Goal: Task Accomplishment & Management: Manage account settings

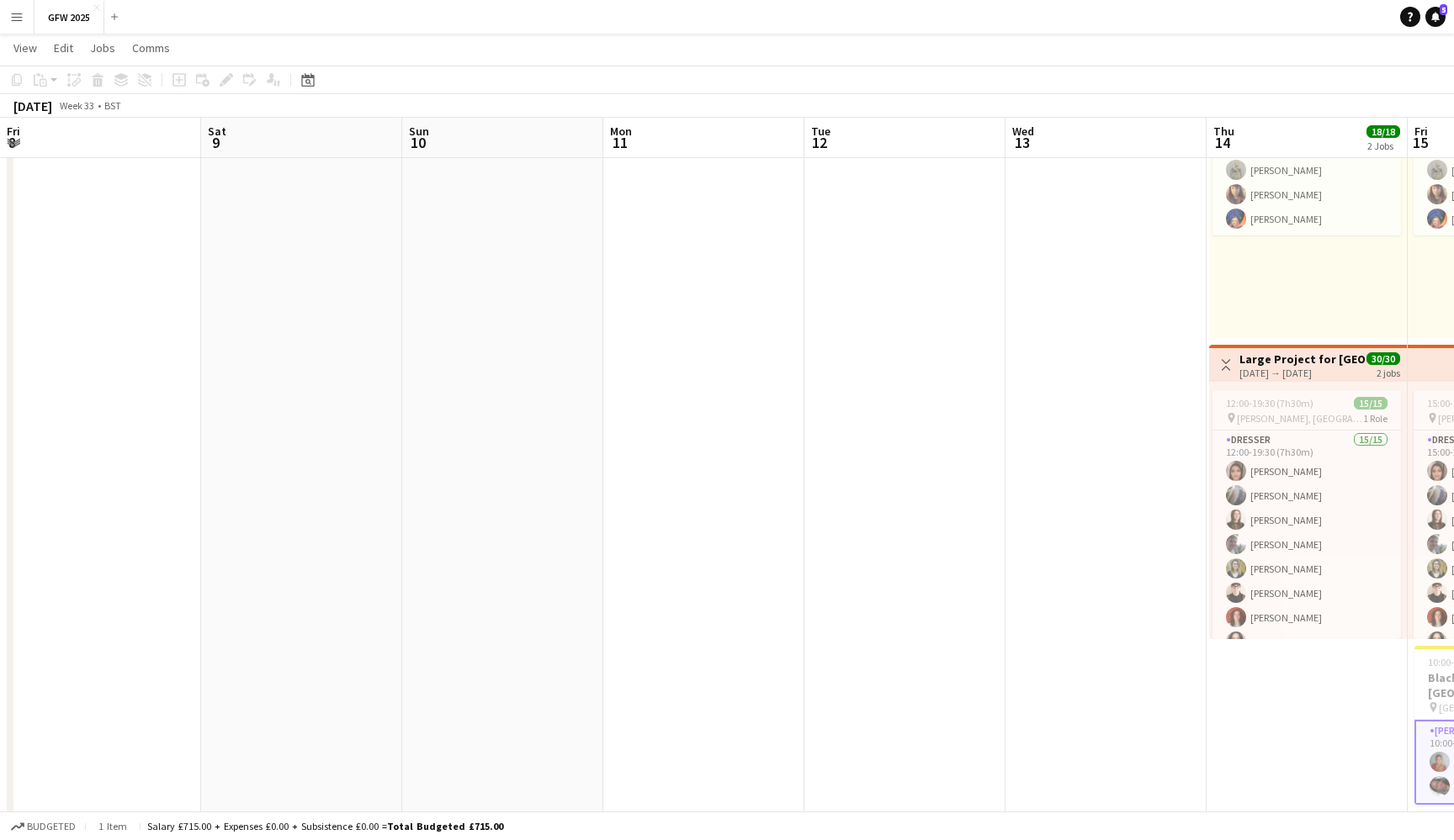
scroll to position [0, 755]
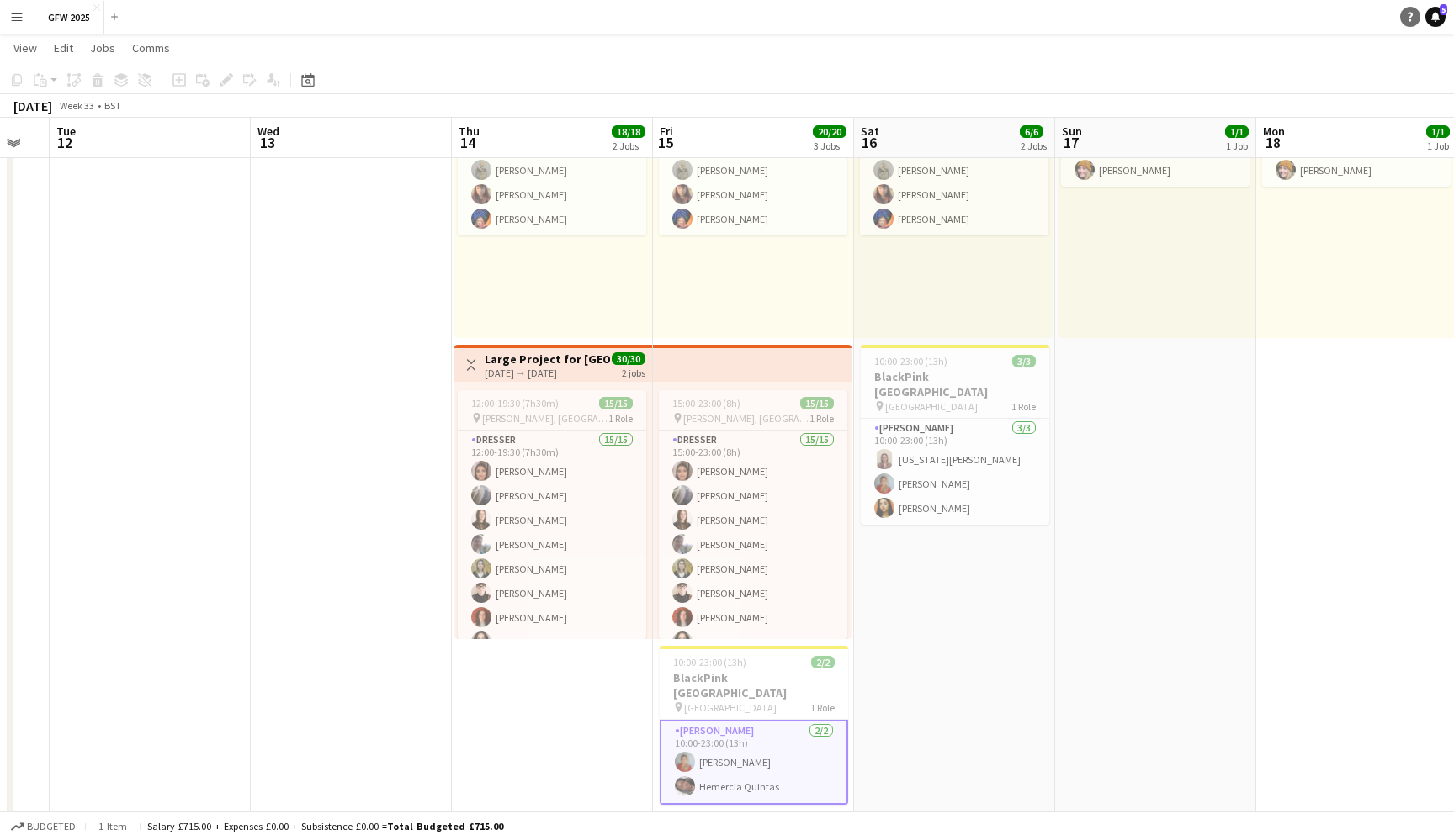
click at [1416, 23] on link "Help" at bounding box center [1410, 17] width 21 height 21
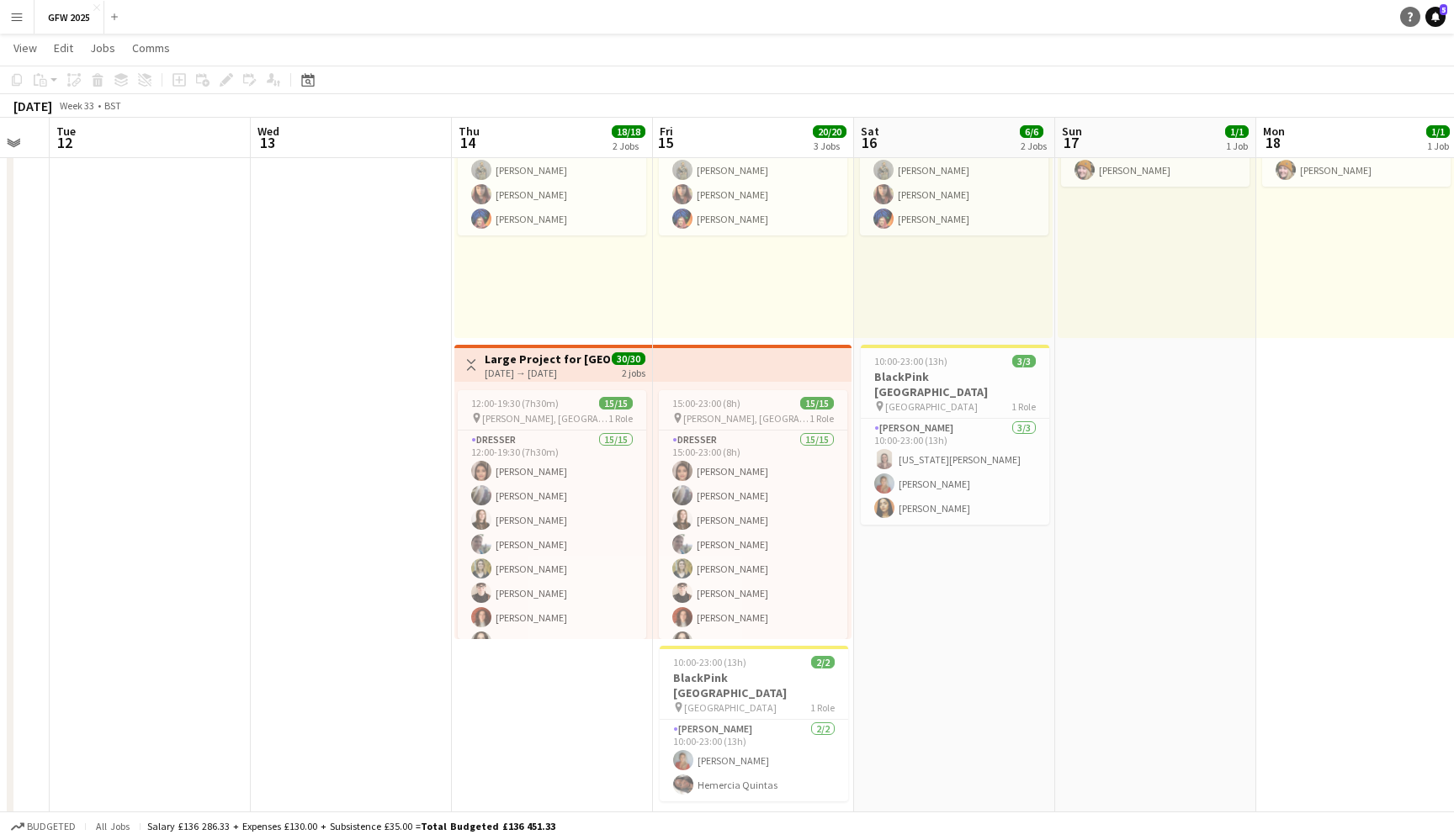
click at [1414, 14] on icon "Help" at bounding box center [1410, 17] width 10 height 10
click at [1442, 14] on span "5" at bounding box center [1443, 9] width 8 height 11
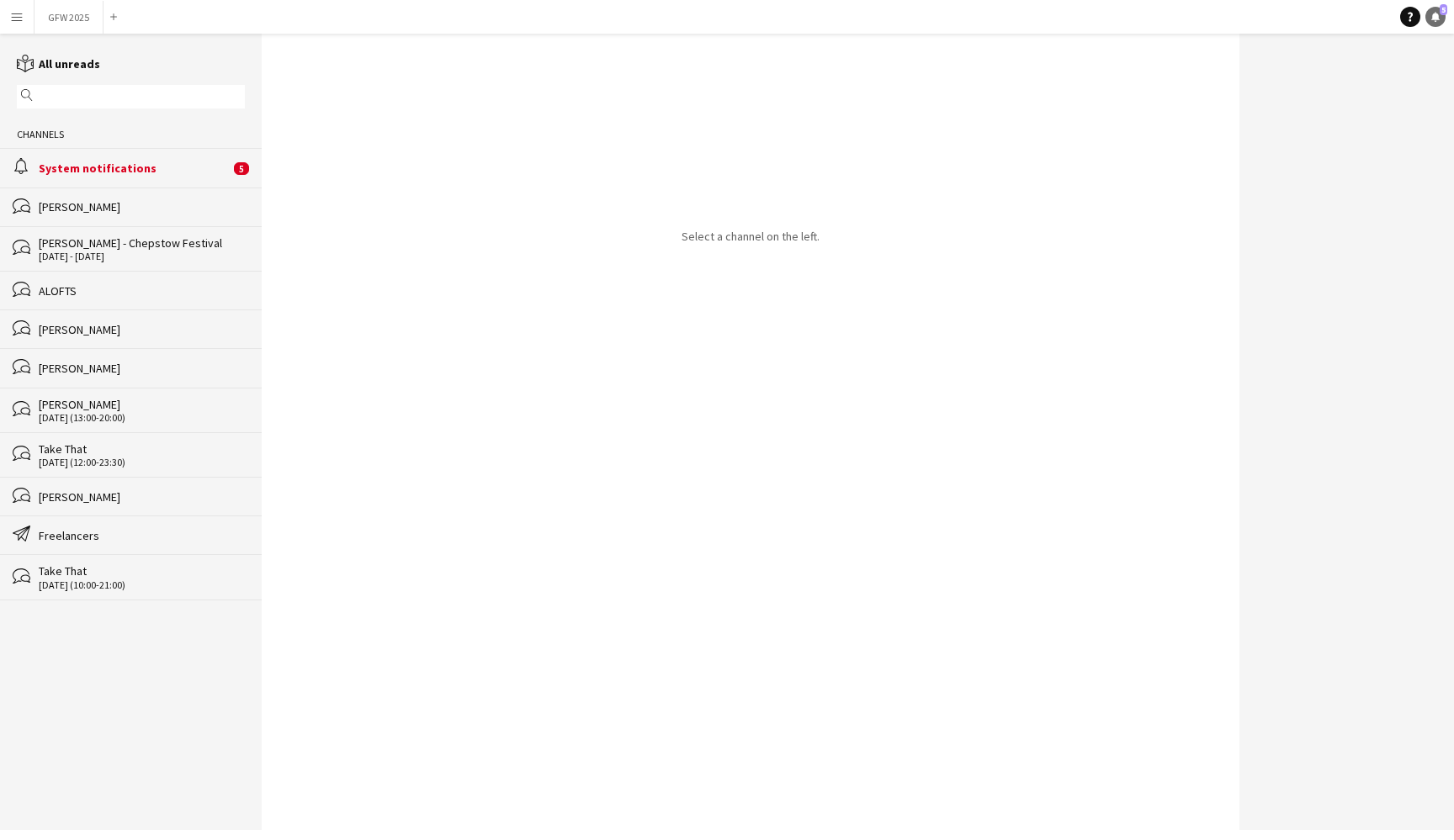
click at [1444, 11] on span "5" at bounding box center [1443, 9] width 8 height 11
click at [1438, 17] on icon at bounding box center [1435, 16] width 9 height 9
click at [1401, 16] on link "Help" at bounding box center [1410, 17] width 21 height 21
click at [63, 20] on button "GFW 2025 Close" at bounding box center [69, 17] width 69 height 32
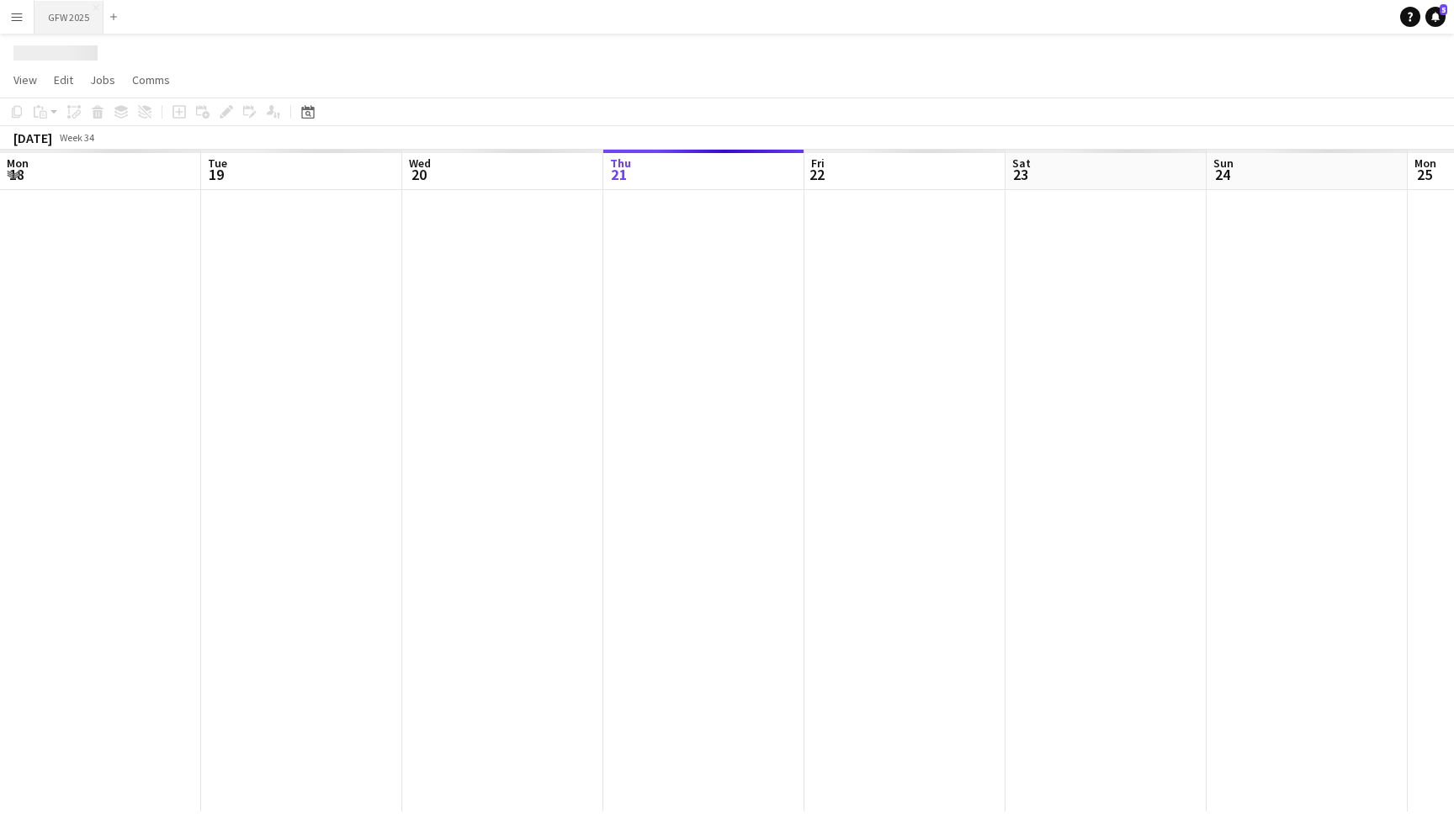
scroll to position [0, 402]
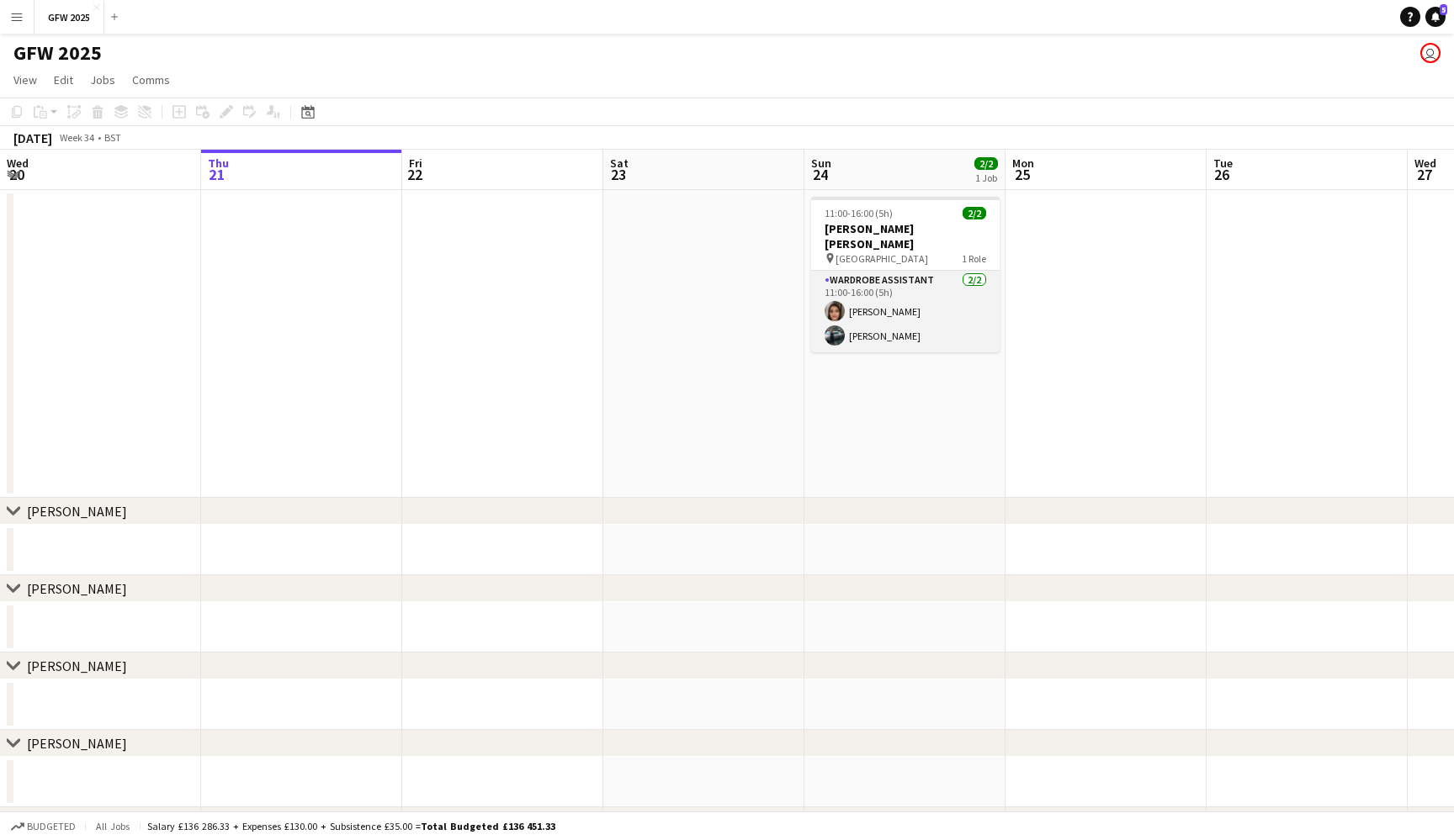
click at [866, 285] on app-card-role "Wardrobe Assistant 2/2 11:00-16:00 (5h) Shannon Pye Amy Gibson" at bounding box center [905, 311] width 189 height 82
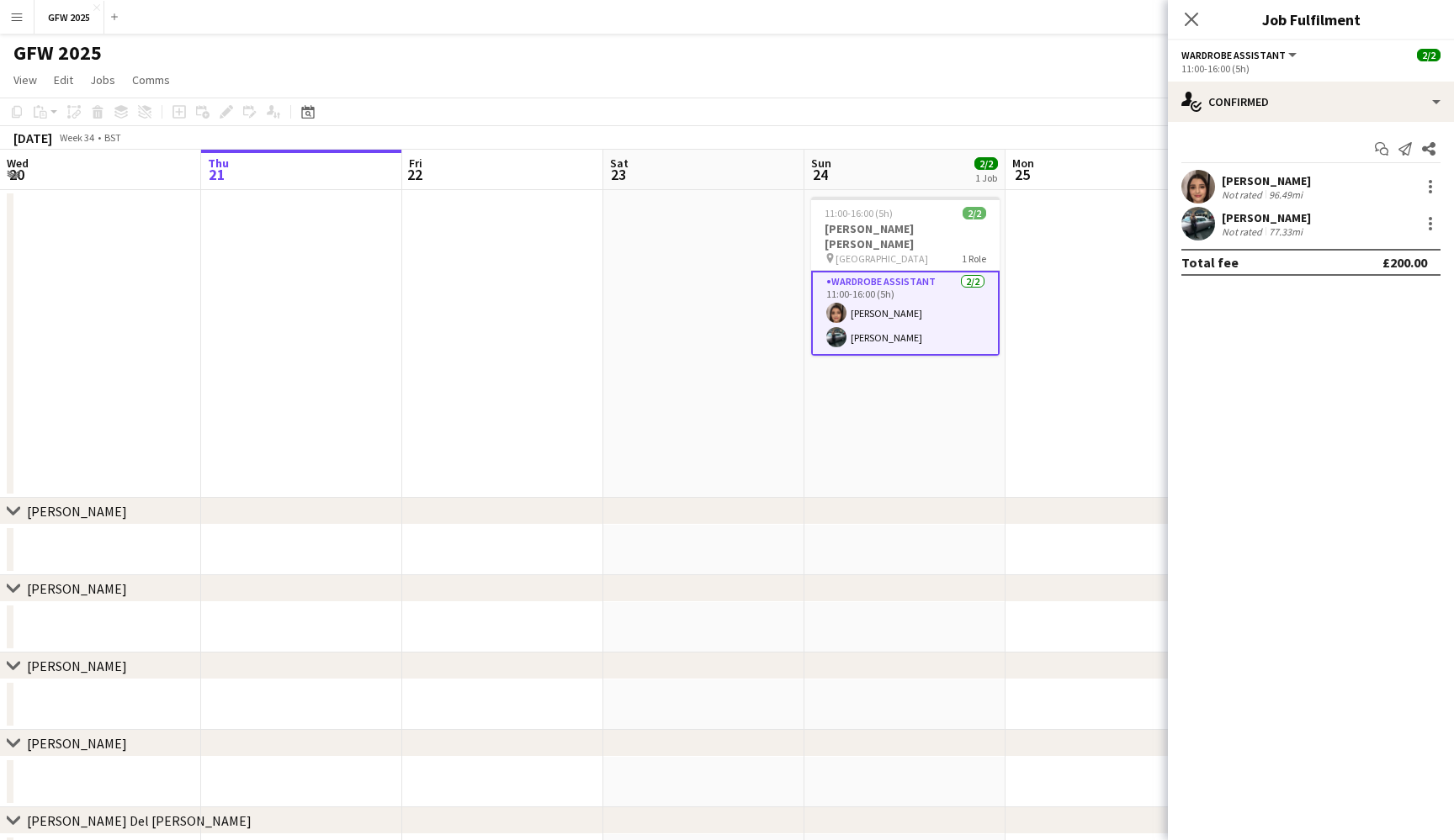
click at [1246, 177] on div "[PERSON_NAME]" at bounding box center [1266, 180] width 90 height 15
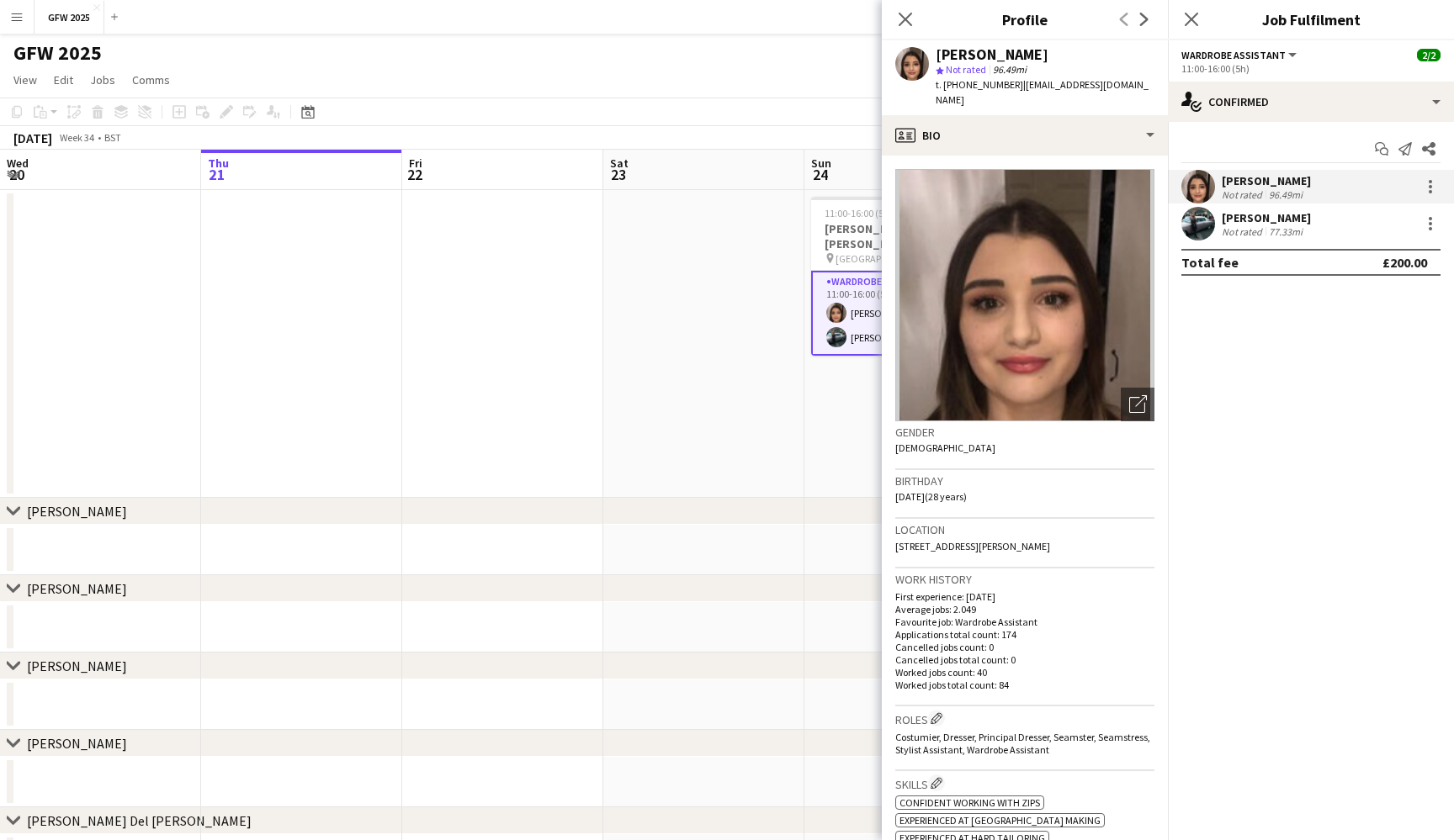
click at [941, 69] on icon "star" at bounding box center [939, 71] width 9 height 9
click at [961, 70] on span "Not rated" at bounding box center [965, 69] width 40 height 13
click at [1294, 173] on div "[PERSON_NAME]" at bounding box center [1266, 180] width 90 height 15
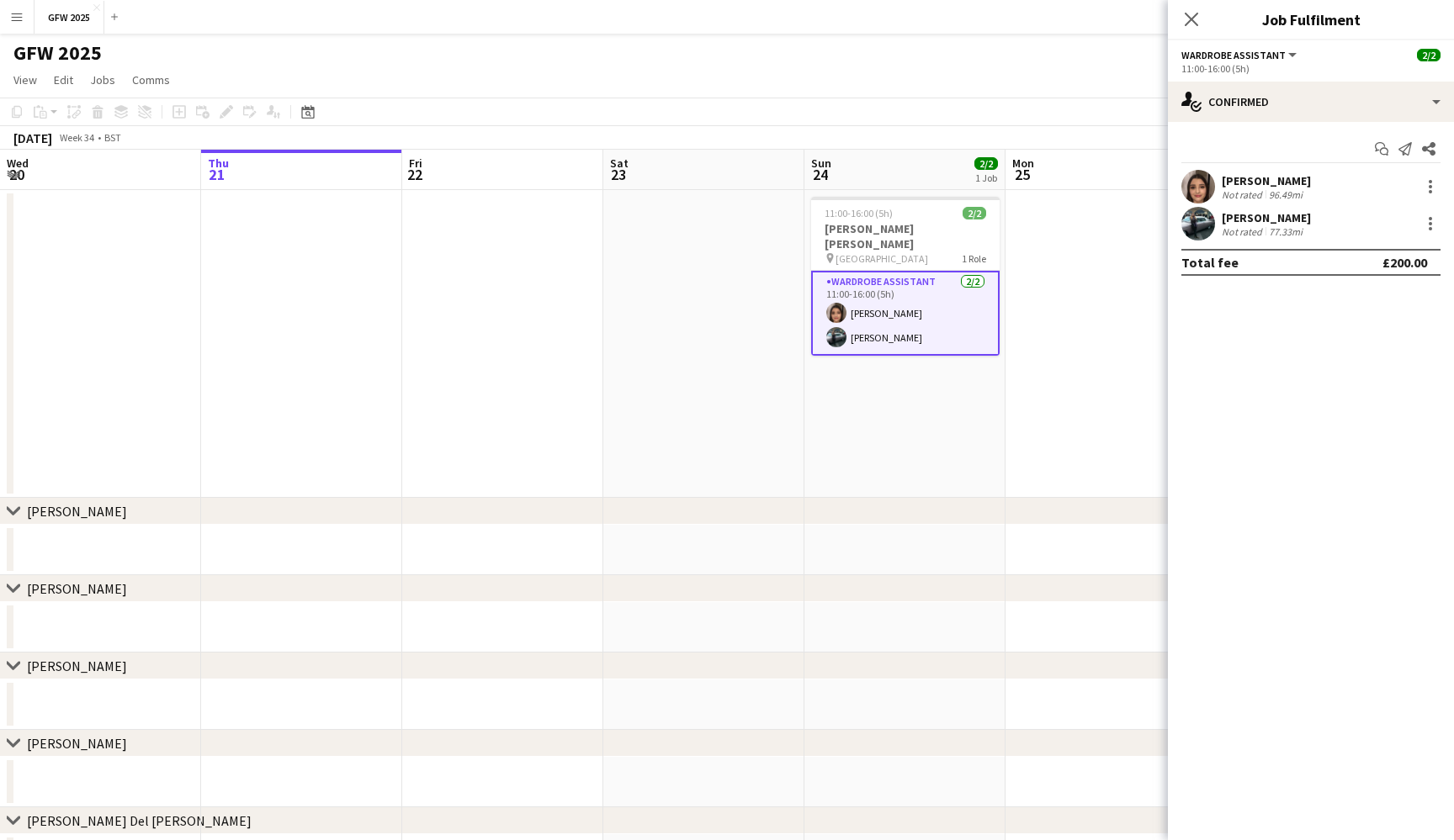
click at [1294, 173] on div "[PERSON_NAME]" at bounding box center [1266, 180] width 90 height 15
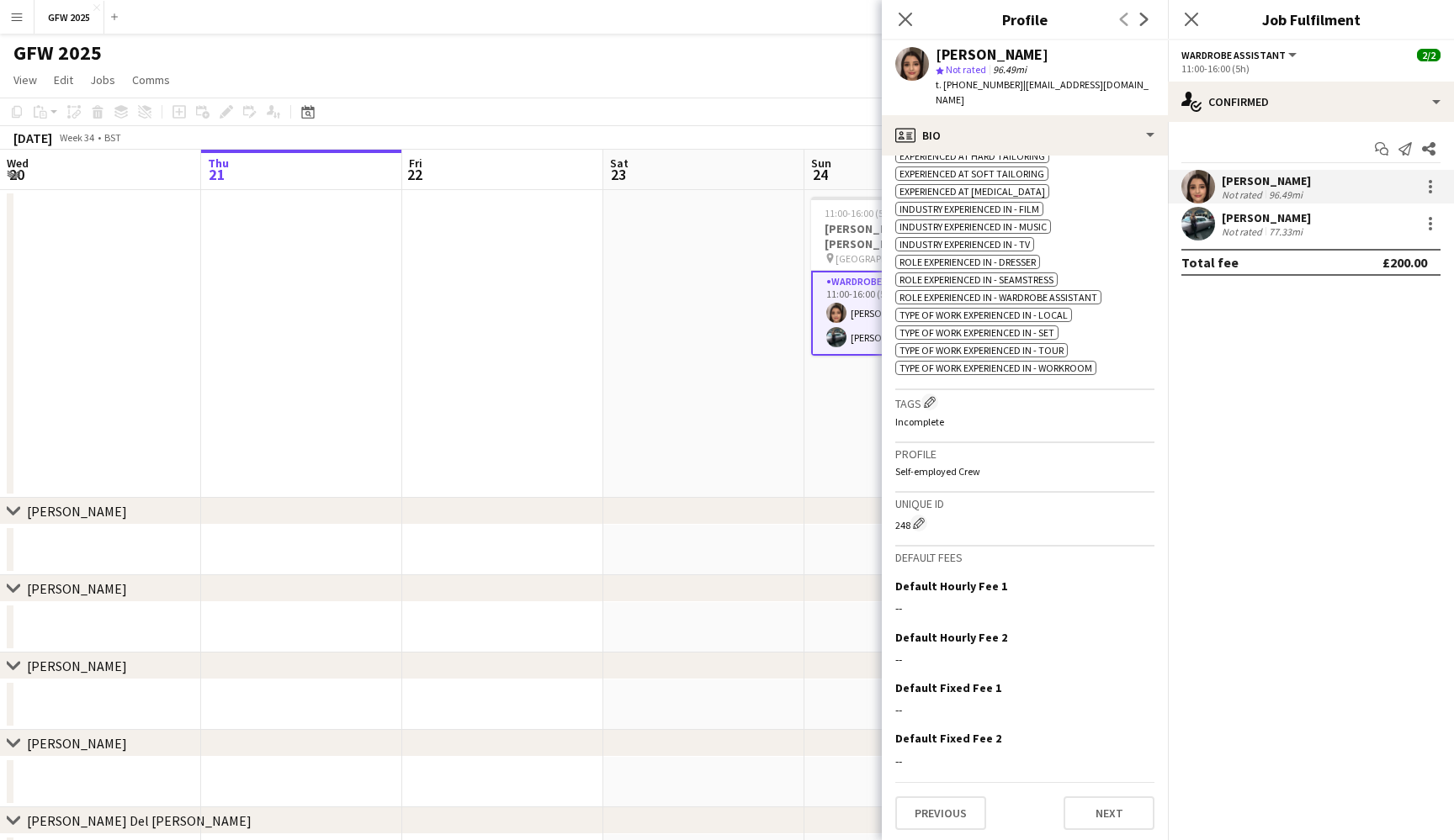
scroll to position [682, 0]
click at [1101, 809] on button "Next" at bounding box center [1109, 814] width 91 height 33
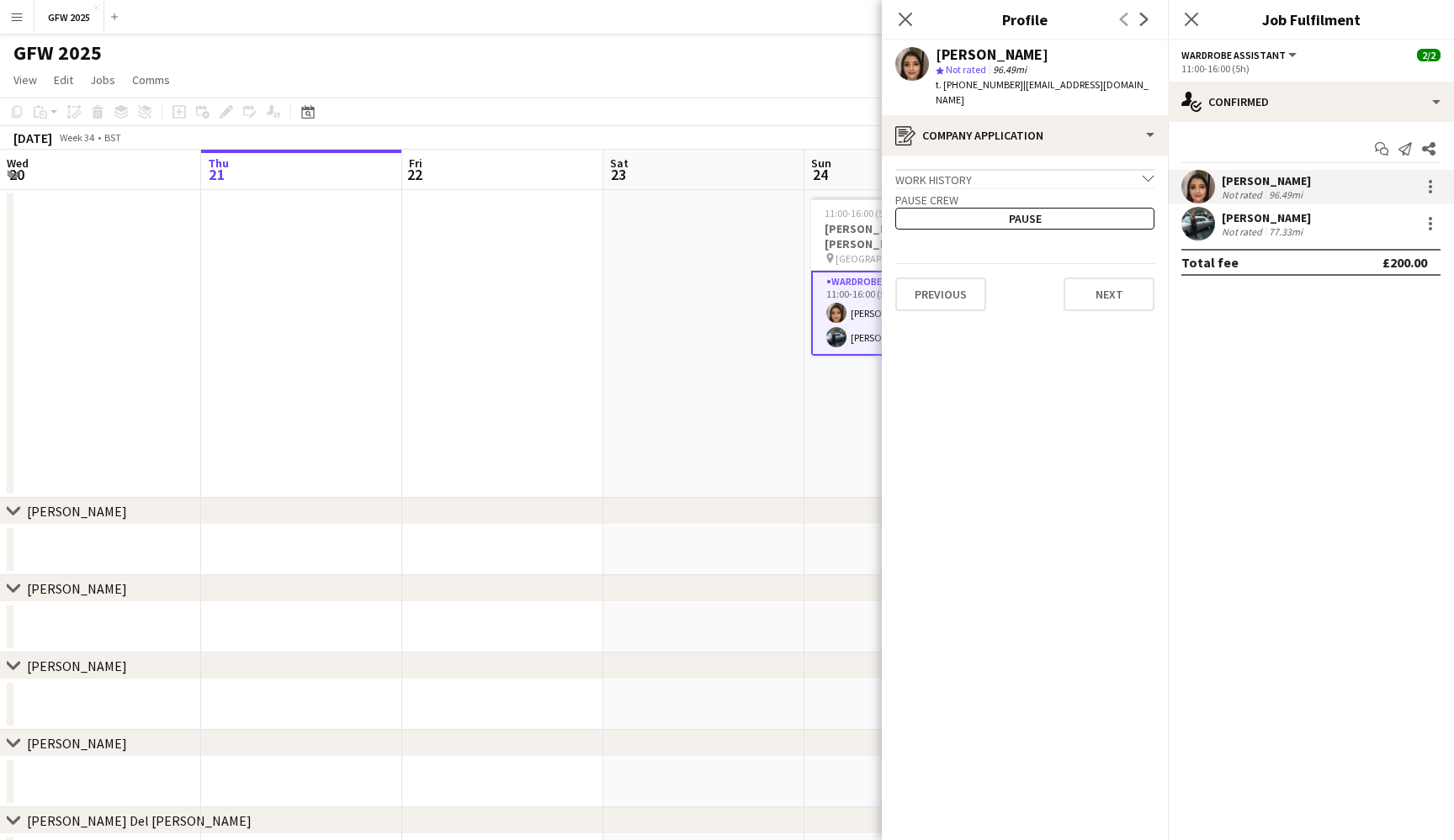
click at [937, 70] on polygon at bounding box center [939, 71] width 9 height 9
click at [1107, 307] on button "Next" at bounding box center [1109, 294] width 91 height 33
click at [1113, 275] on button "Next" at bounding box center [1109, 284] width 91 height 33
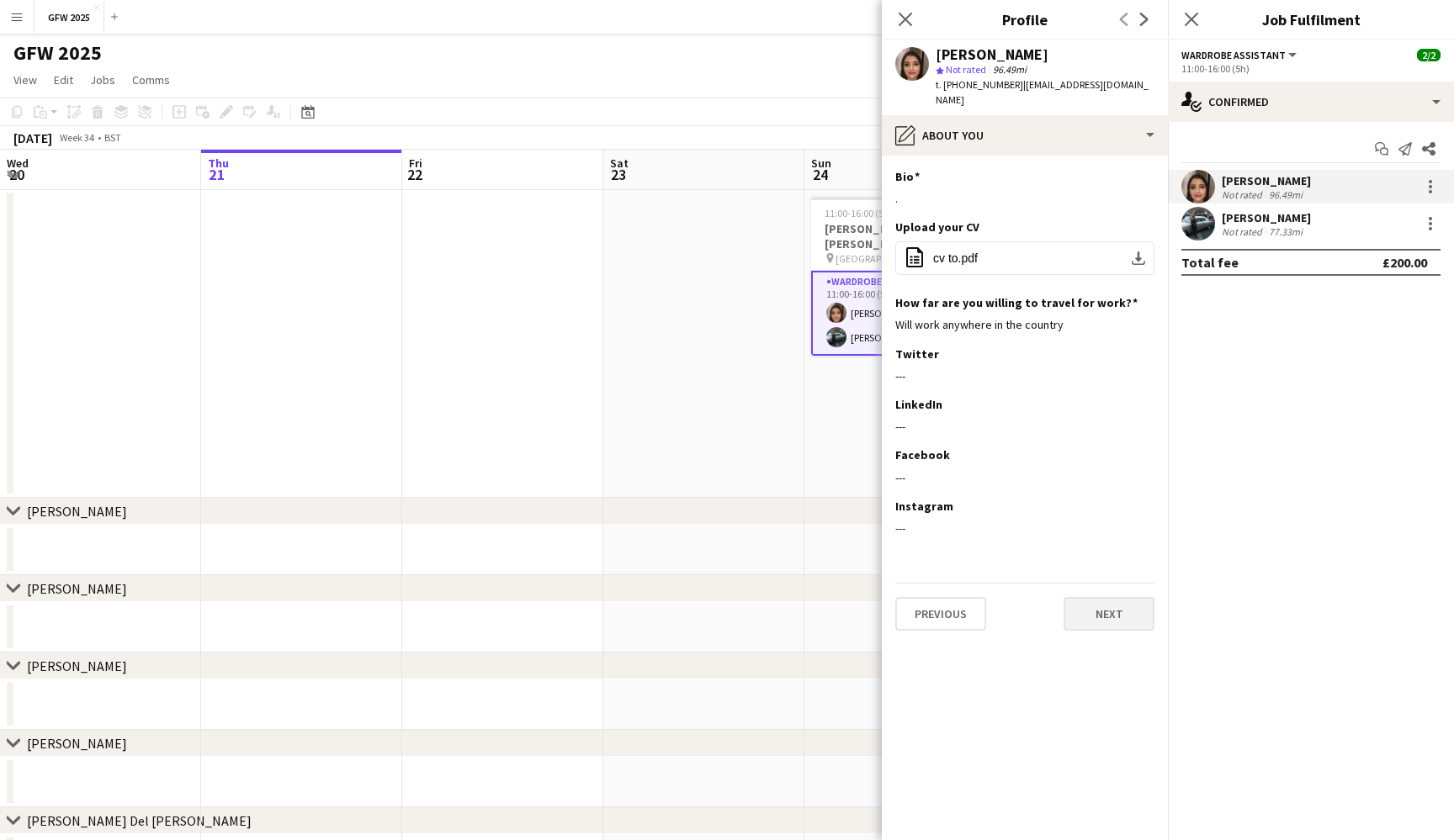
click at [1124, 599] on button "Next" at bounding box center [1109, 614] width 91 height 33
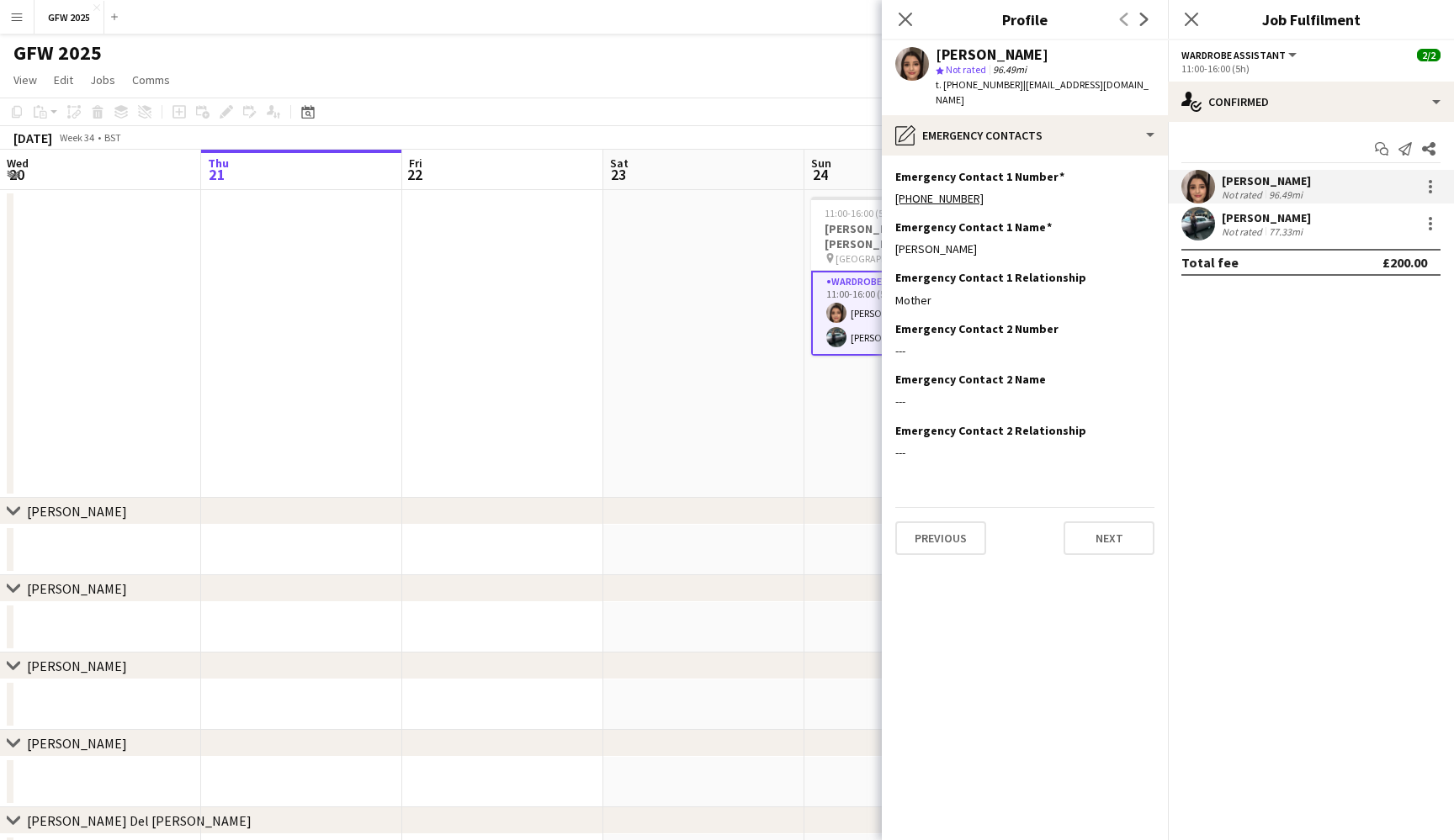
click at [940, 70] on polygon at bounding box center [939, 71] width 9 height 9
click at [1124, 534] on button "Next" at bounding box center [1109, 538] width 91 height 33
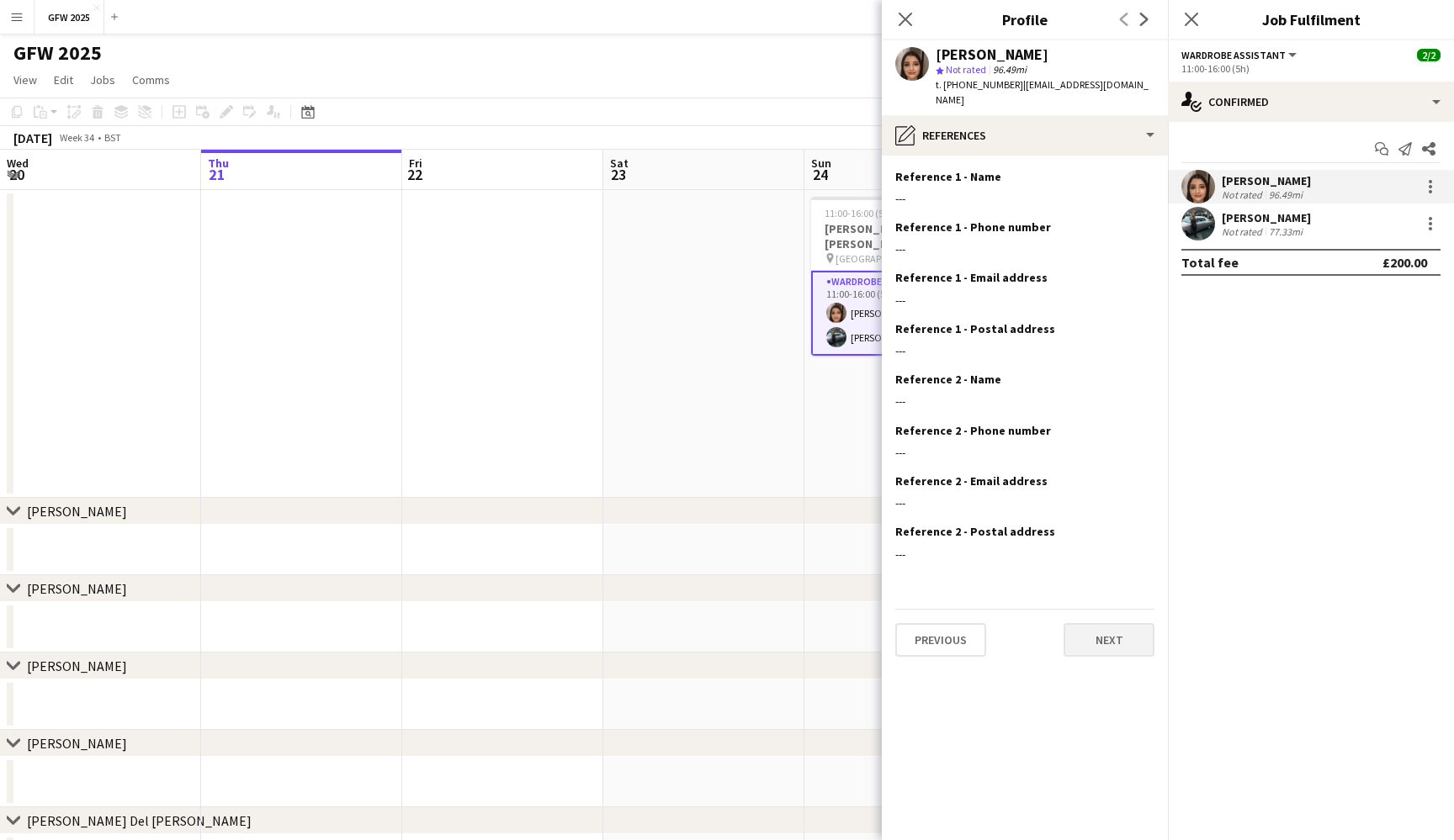
click at [1113, 629] on button "Next" at bounding box center [1109, 640] width 91 height 33
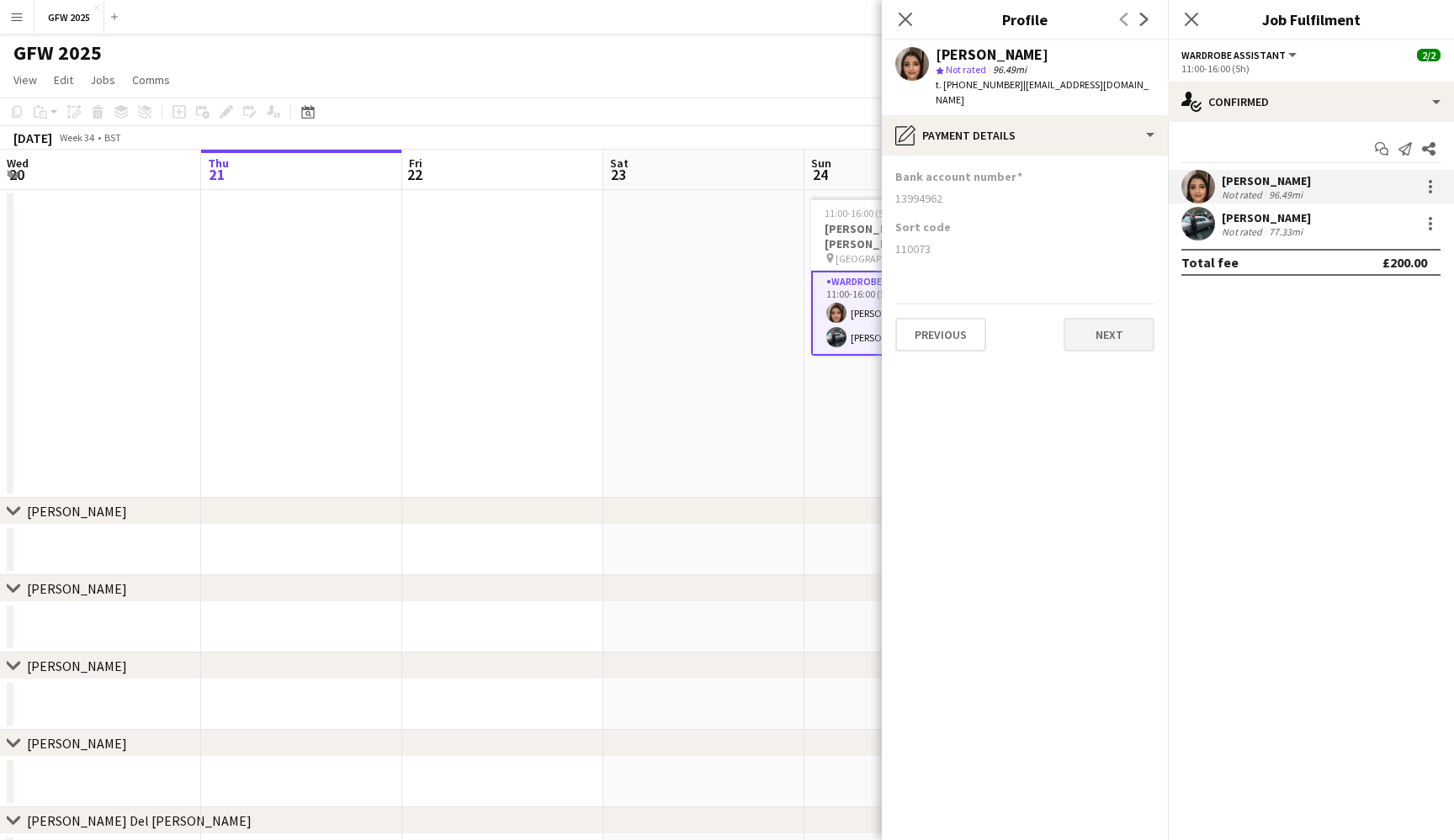
click at [1130, 333] on button "Next" at bounding box center [1109, 334] width 91 height 33
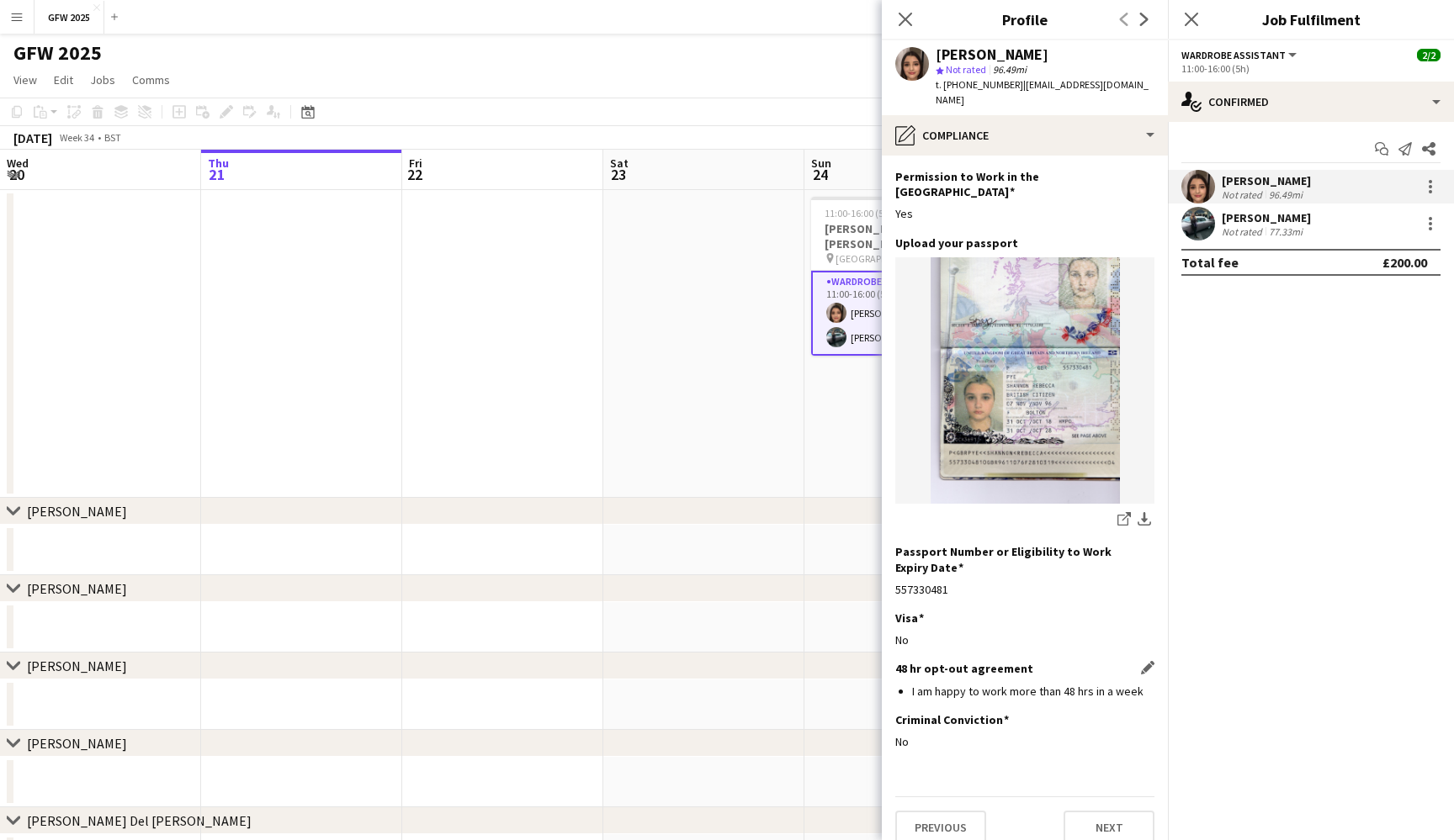
scroll to position [49, 0]
click at [1106, 811] on button "Next" at bounding box center [1109, 828] width 91 height 33
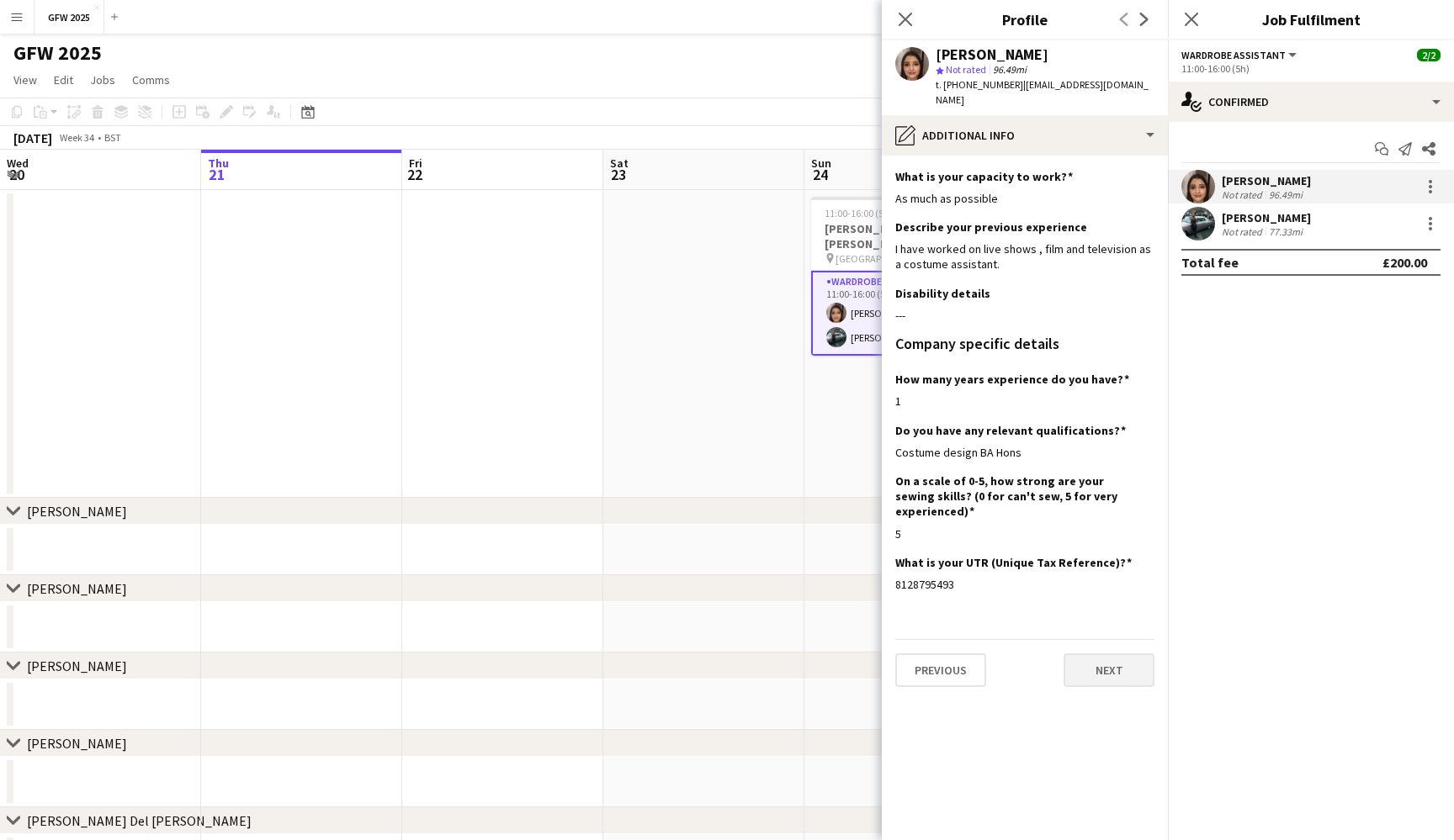
scroll to position [0, 0]
click at [1119, 654] on button "Next" at bounding box center [1109, 671] width 91 height 33
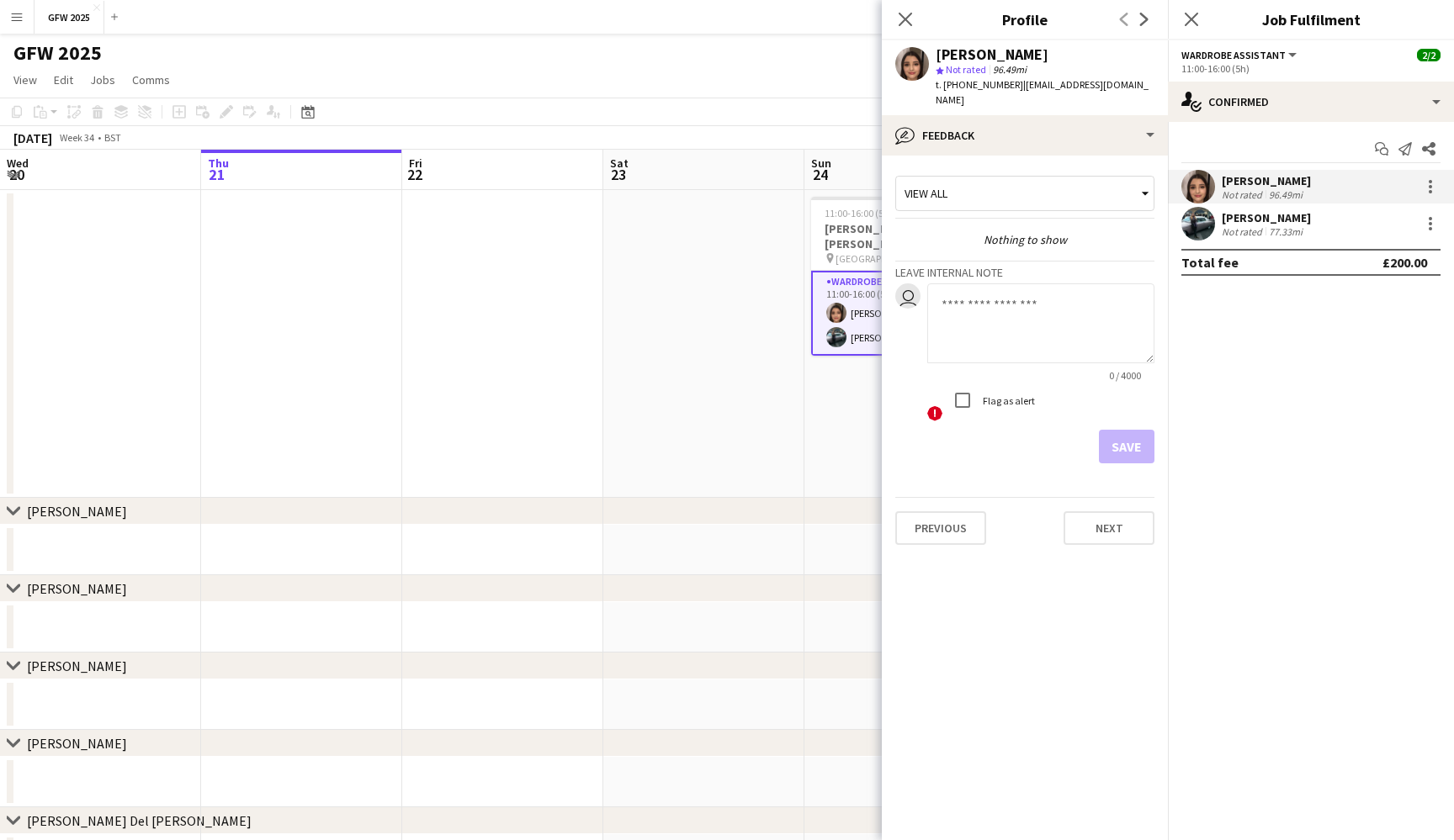
click at [974, 71] on span "Not rated" at bounding box center [965, 69] width 40 height 13
click at [1126, 519] on button "Next" at bounding box center [1109, 528] width 91 height 33
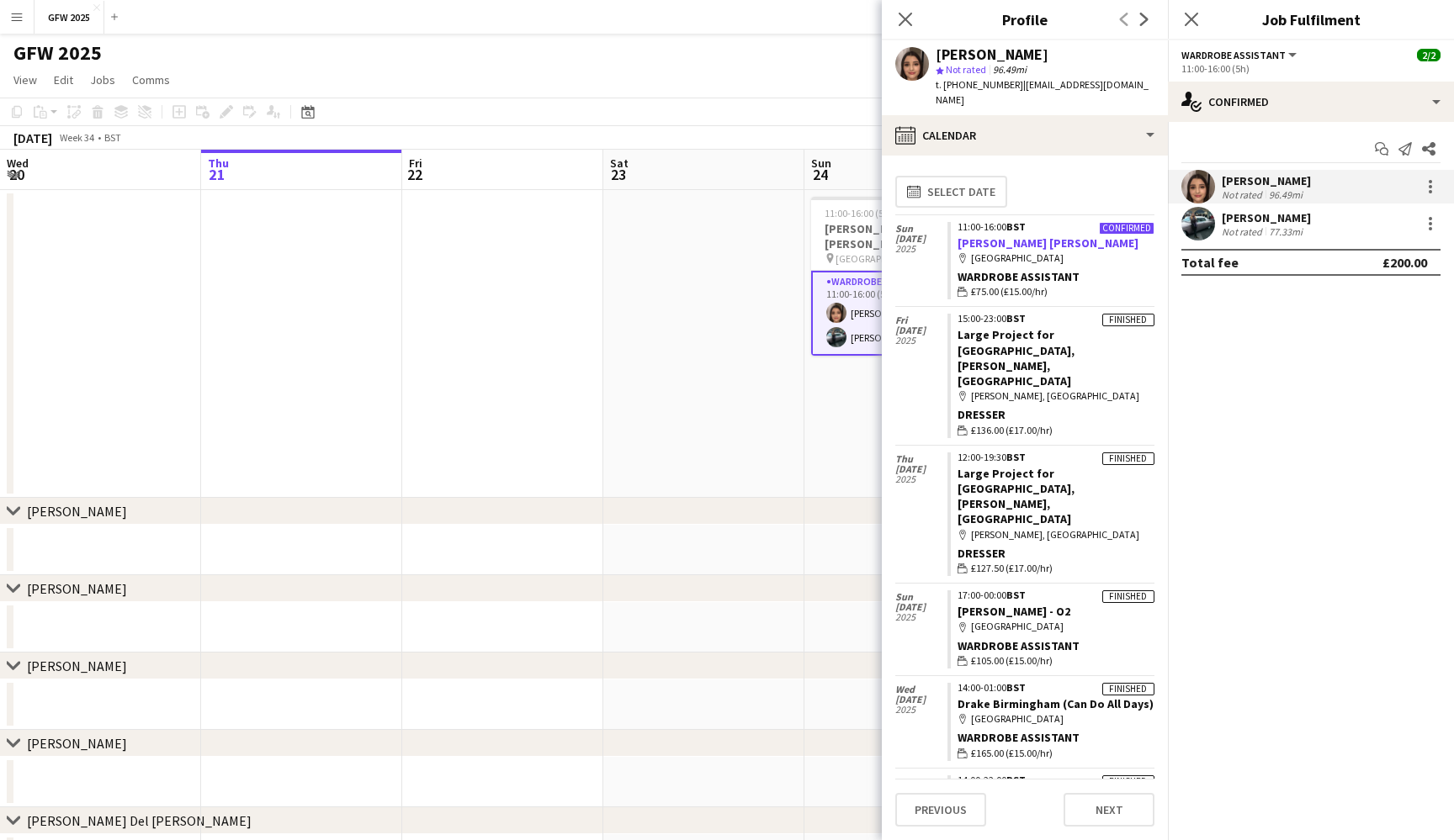
click at [979, 237] on link "[PERSON_NAME] [PERSON_NAME]" at bounding box center [1048, 242] width 181 height 15
click at [9, 21] on button "Menu" at bounding box center [17, 17] width 33 height 33
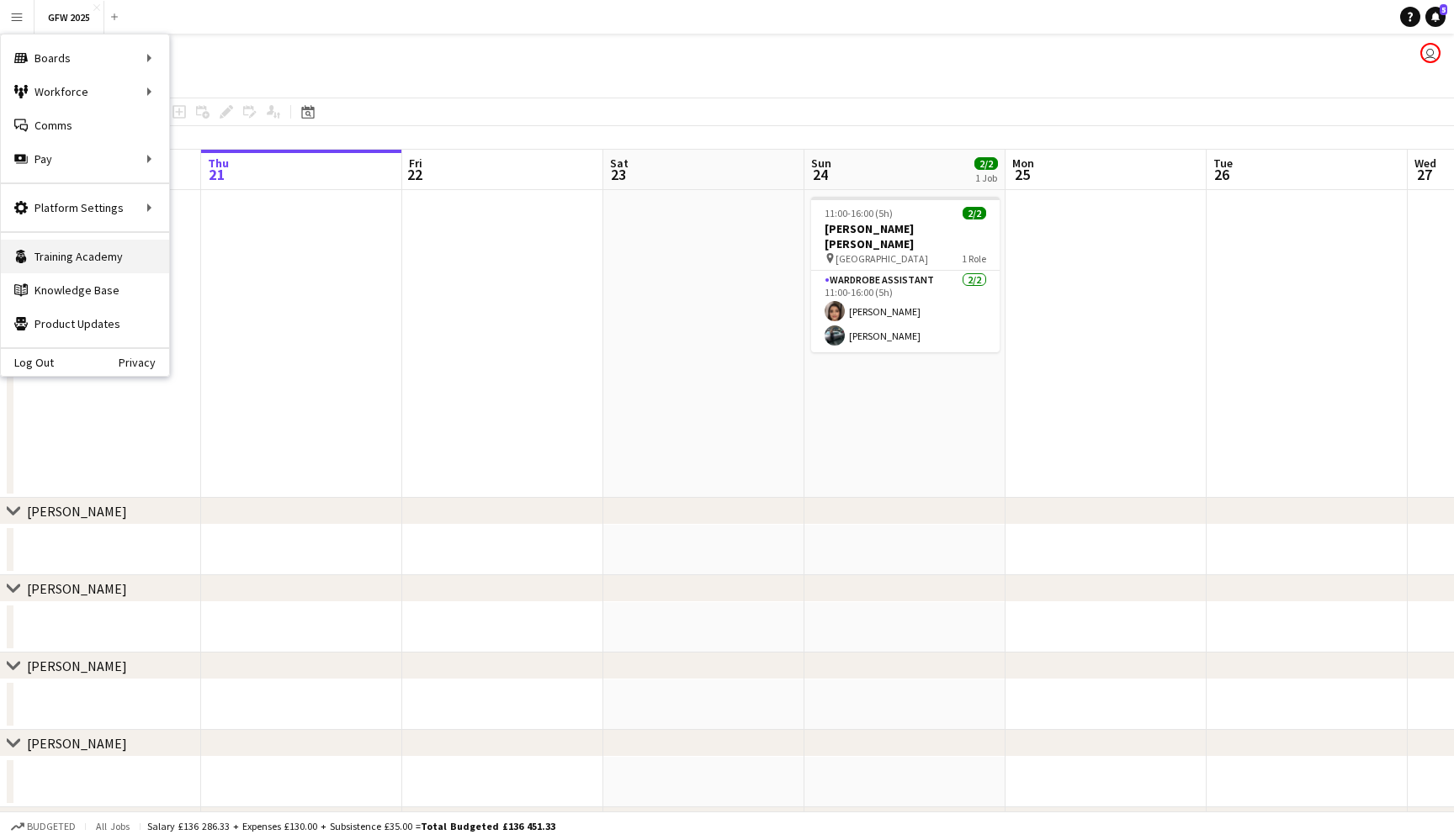
click at [94, 248] on link "Training Academy Training Academy" at bounding box center [85, 257] width 168 height 33
click at [115, 283] on link "Knowledge Base Knowledge Base" at bounding box center [85, 290] width 168 height 33
click at [202, 92] on link "My Workforce" at bounding box center [254, 91] width 168 height 33
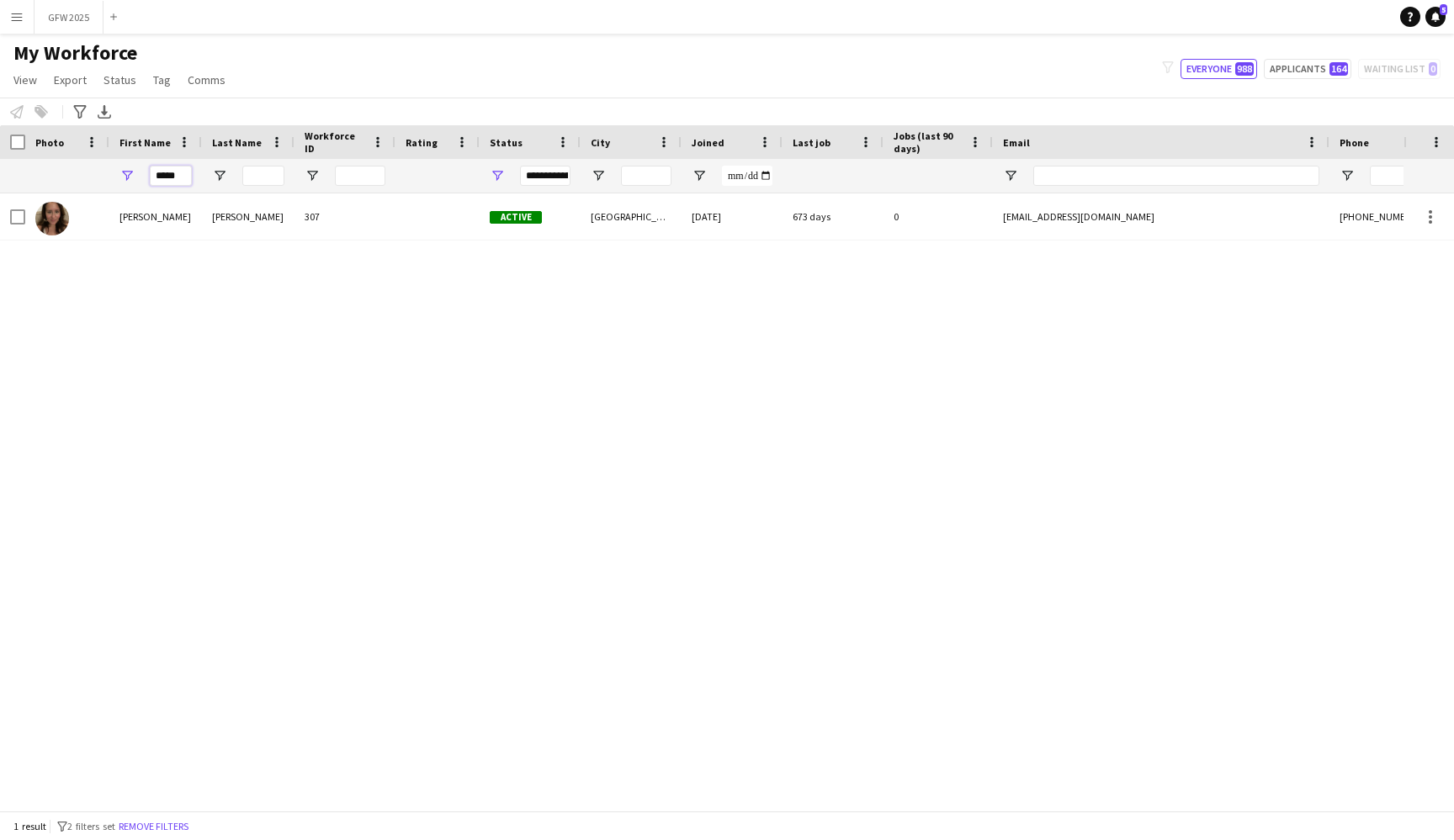
click at [188, 171] on input "*****" at bounding box center [170, 175] width 42 height 21
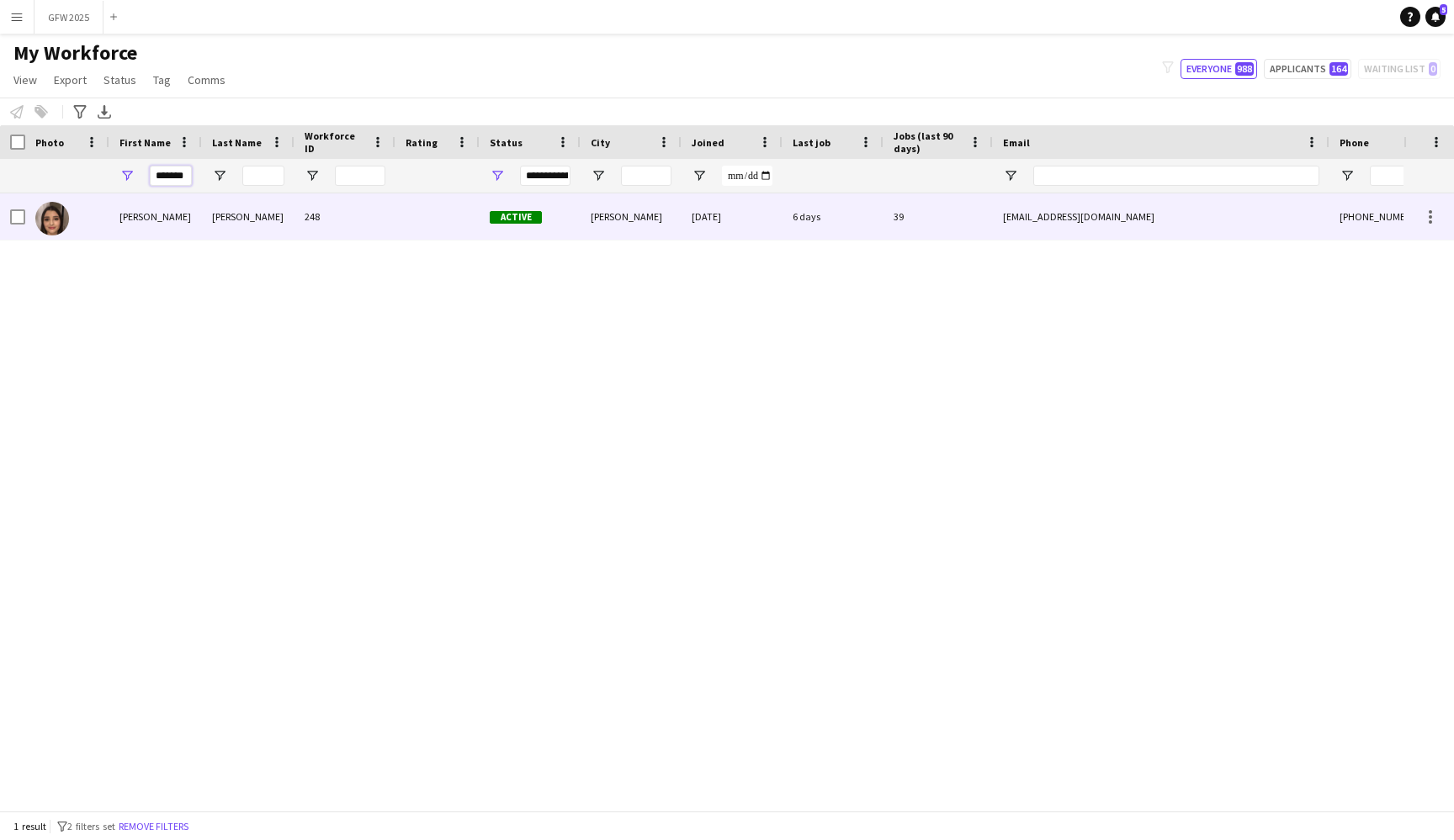
type input "*******"
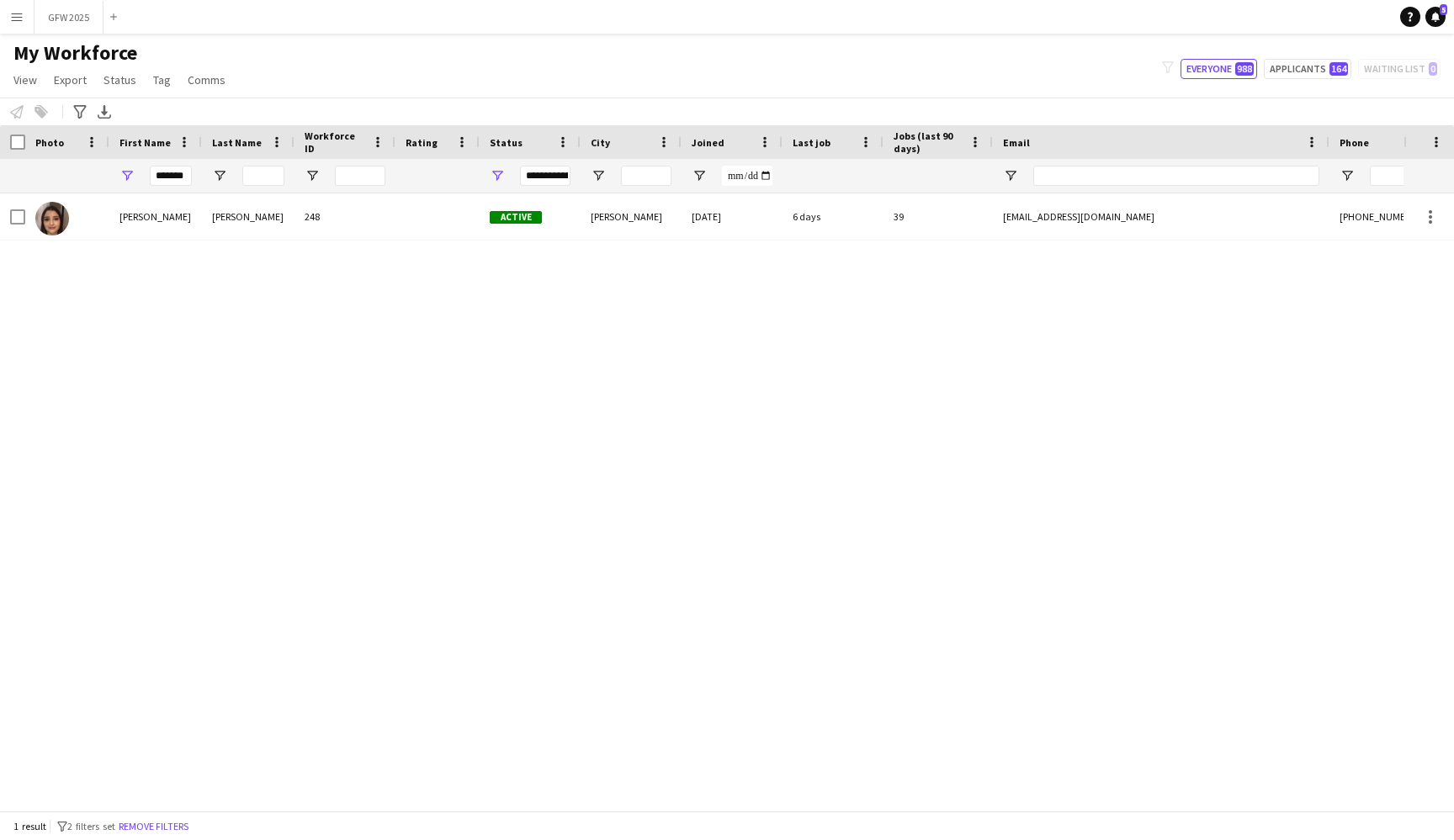
drag, startPoint x: 180, startPoint y: 205, endPoint x: 242, endPoint y: 216, distance: 63.0
click at [242, 216] on div "[PERSON_NAME]" at bounding box center [248, 216] width 92 height 46
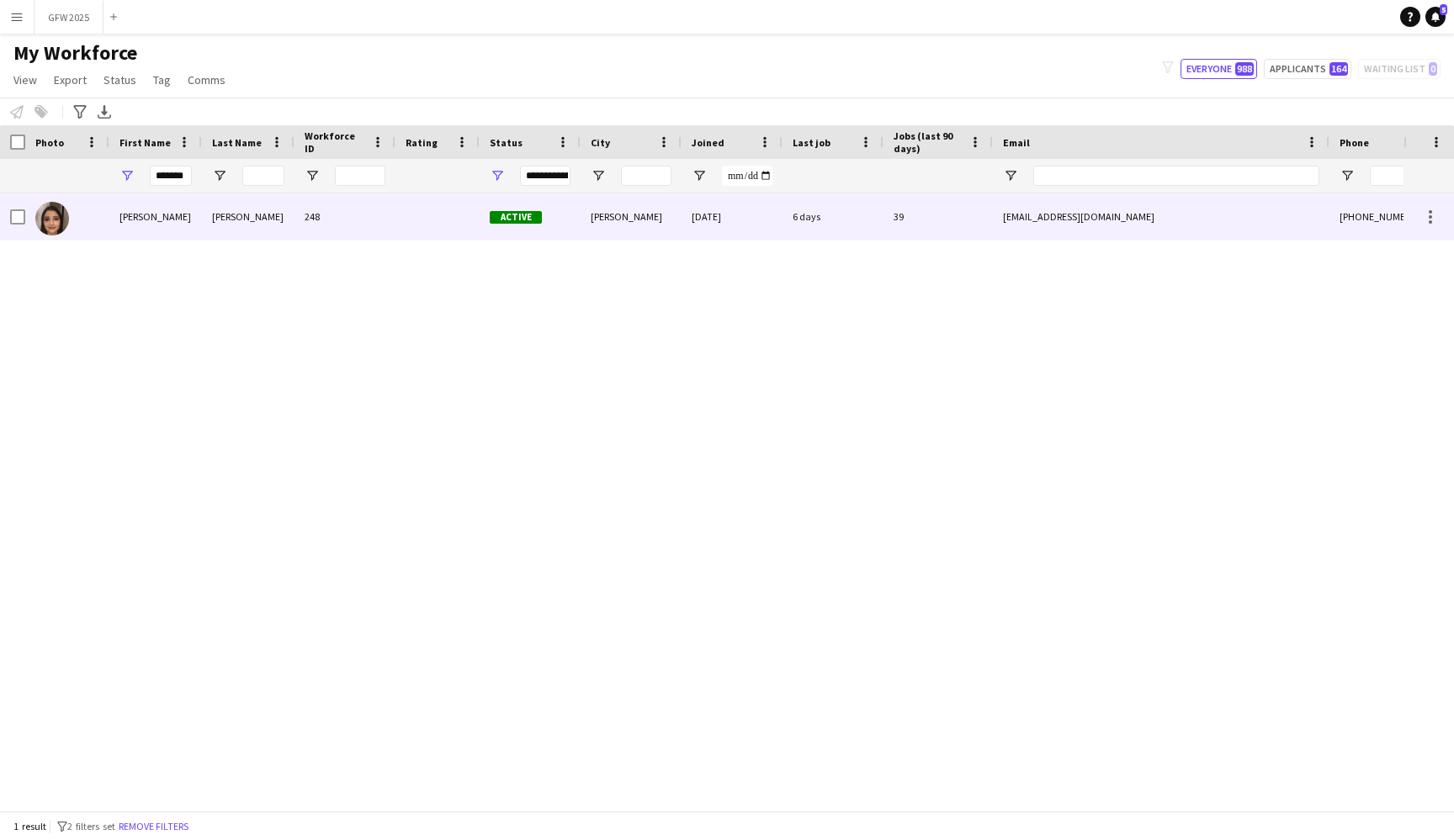
click at [555, 205] on div "Active" at bounding box center [529, 216] width 101 height 46
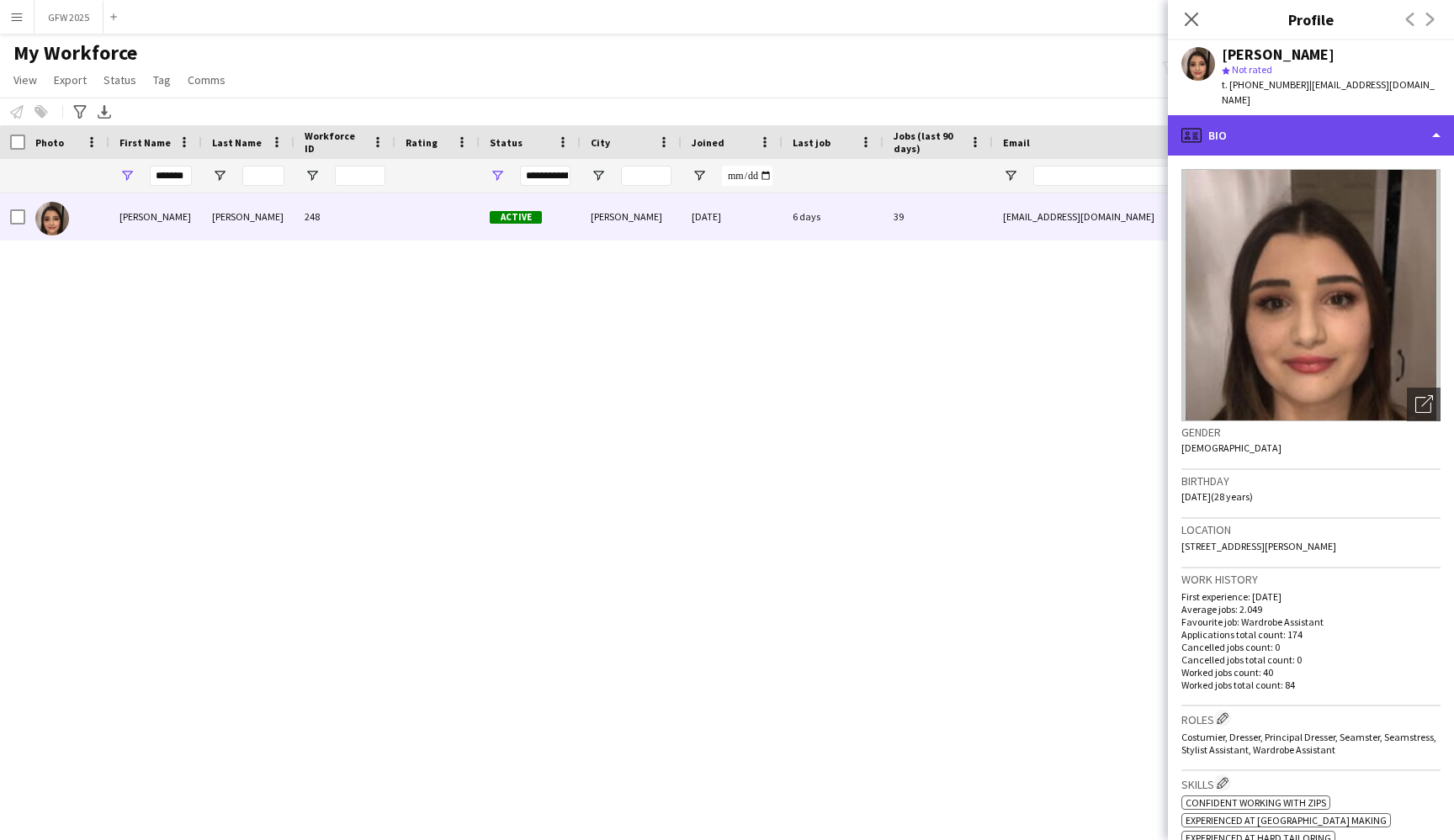
click at [1368, 121] on div "profile Bio" at bounding box center [1310, 135] width 286 height 40
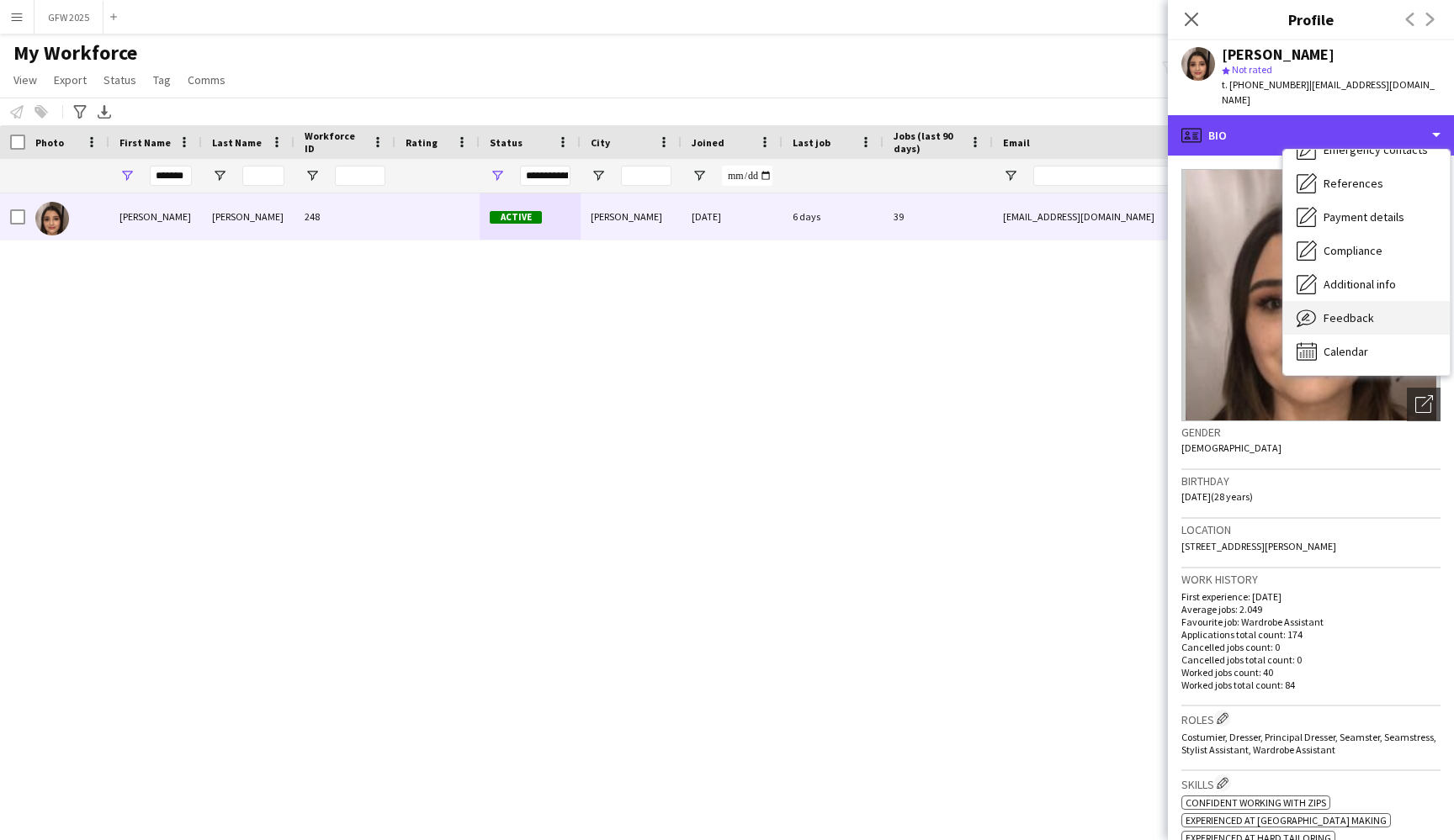
scroll to position [158, 0]
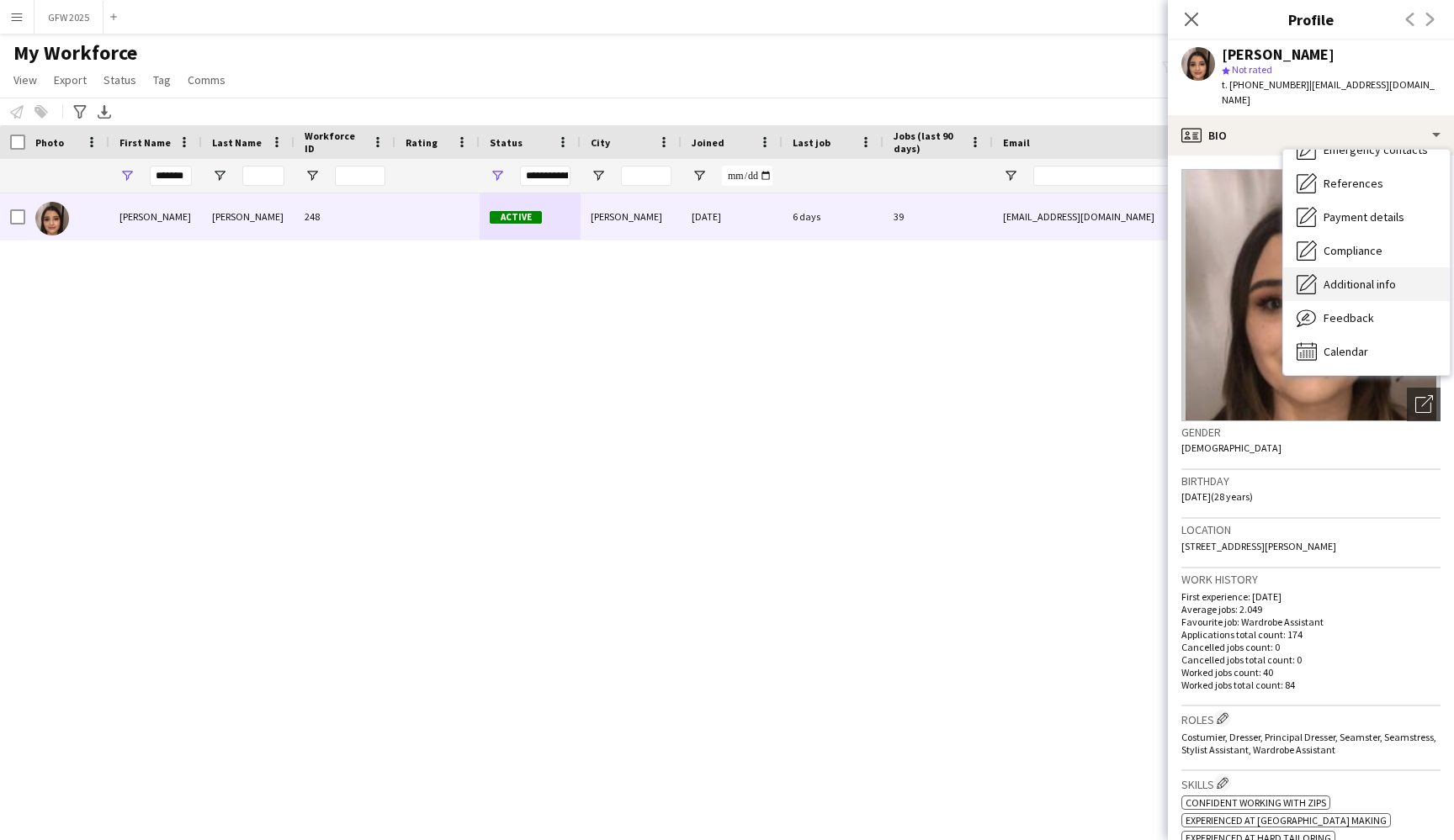
click at [1384, 287] on span "Additional info" at bounding box center [1360, 283] width 73 height 15
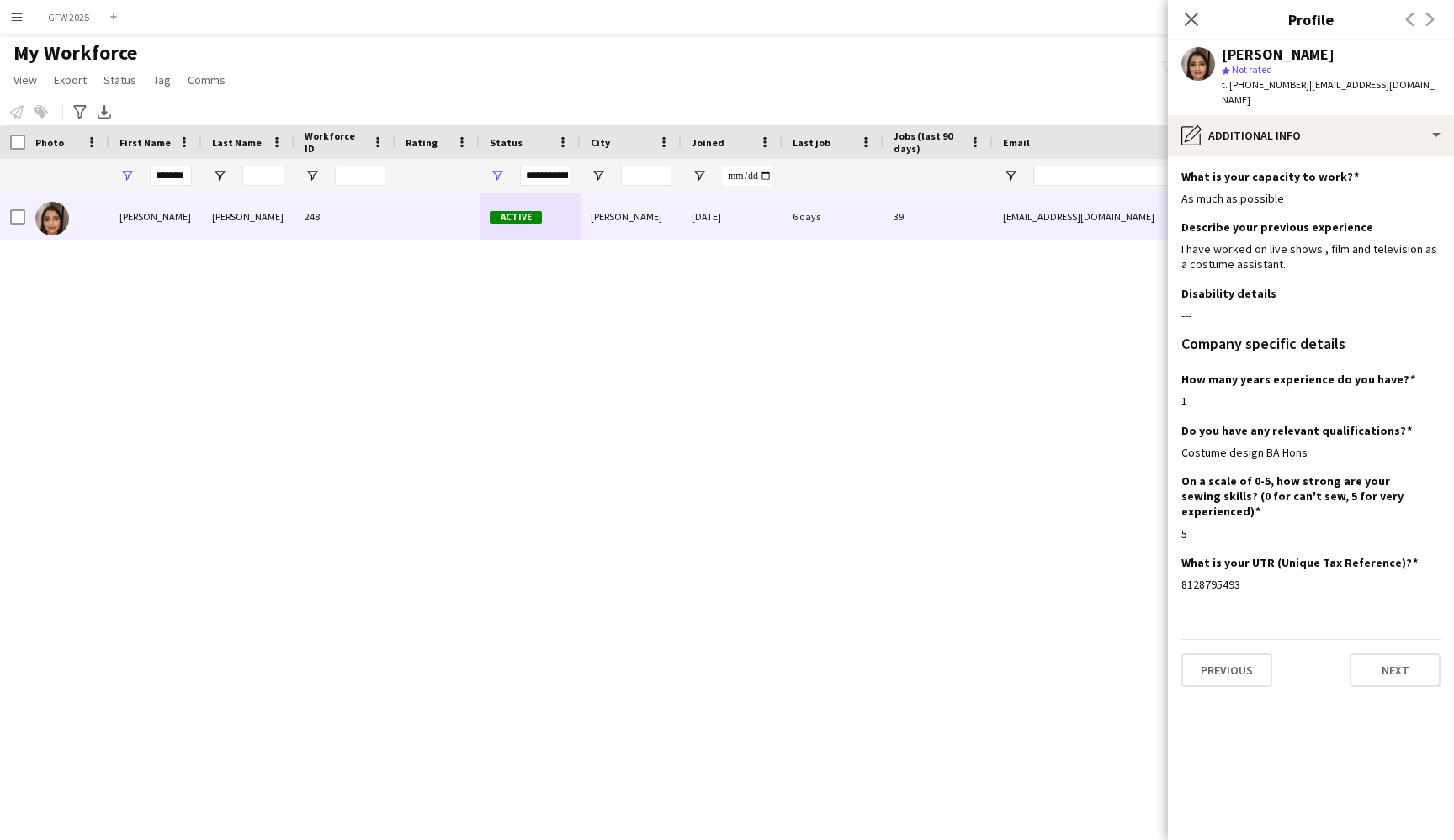
click at [1258, 71] on span "Not rated" at bounding box center [1251, 69] width 40 height 13
click at [1190, 23] on icon "Close pop-in" at bounding box center [1190, 19] width 16 height 16
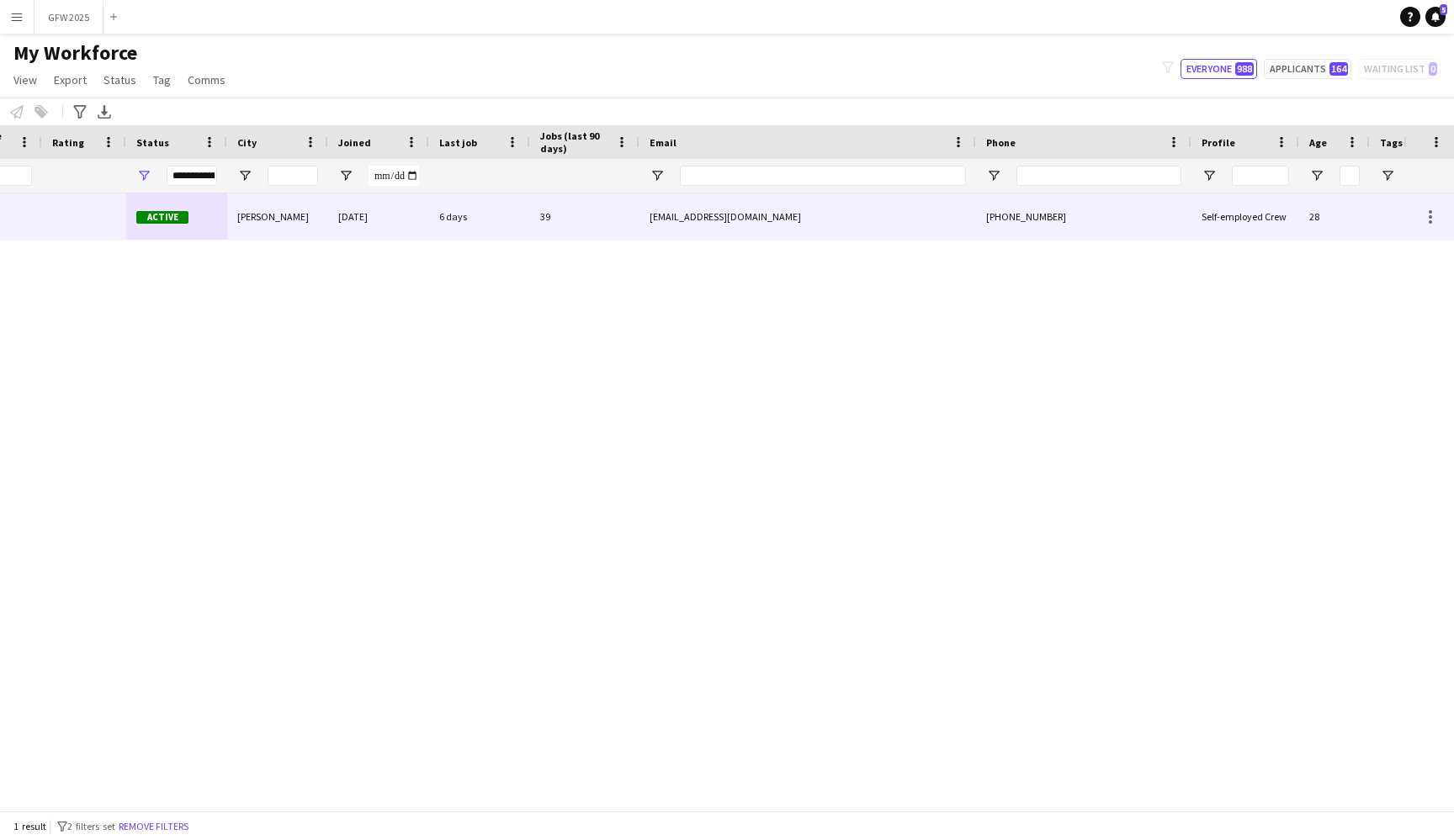
scroll to position [0, 345]
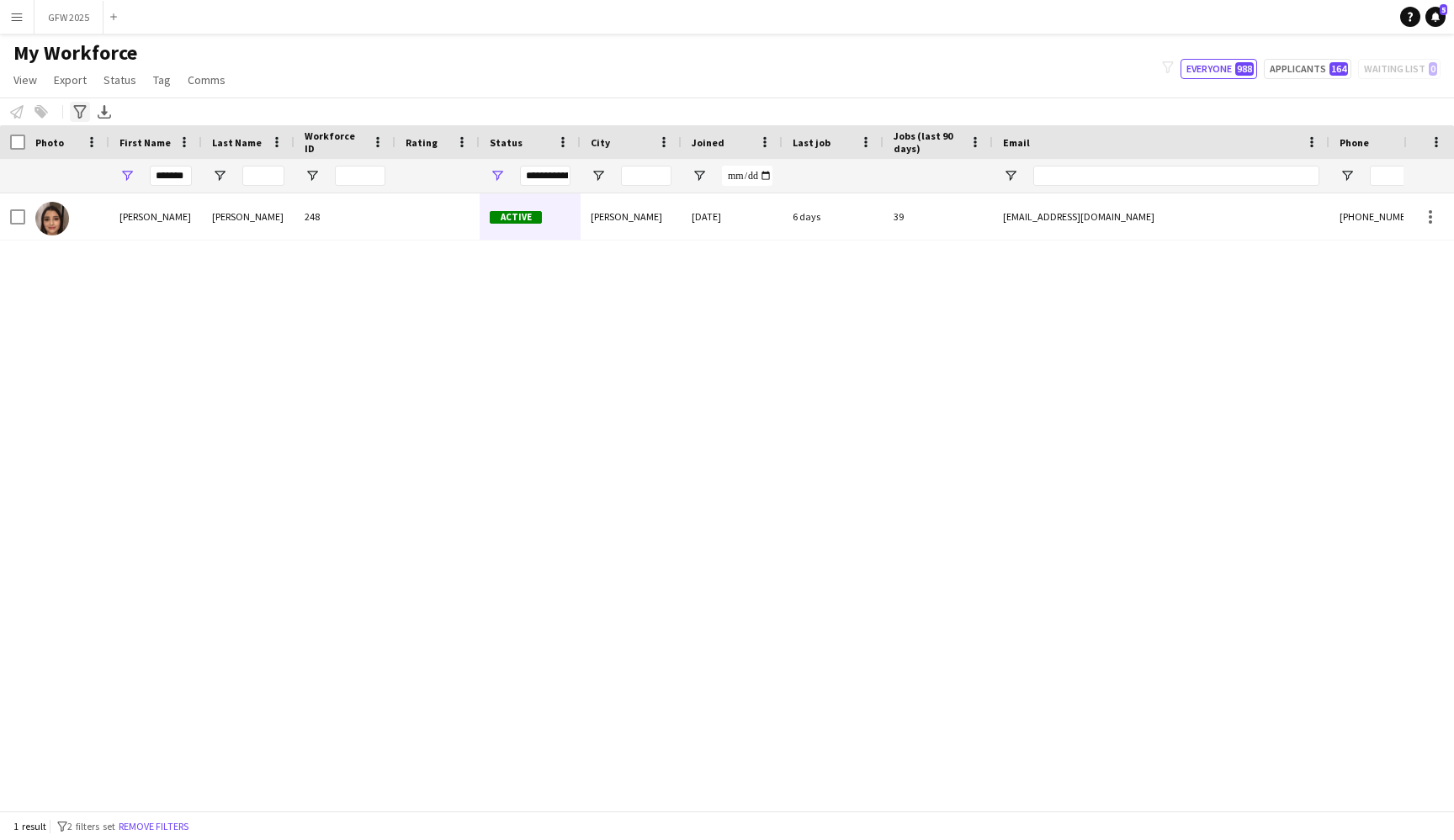
click at [72, 107] on div "Advanced filters" at bounding box center [80, 111] width 21 height 21
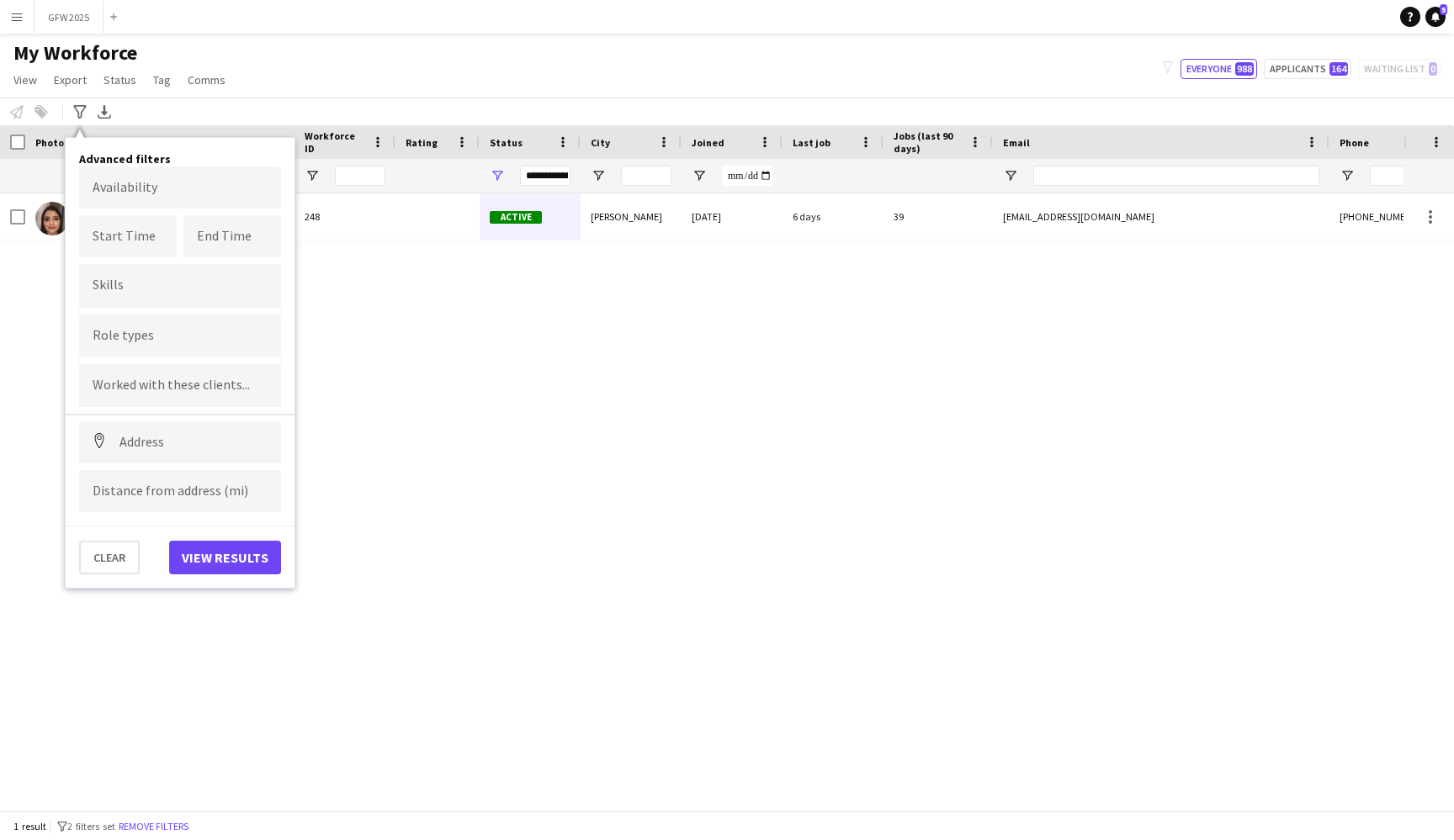
click at [771, 49] on div "My Workforce View Views Default view New view Update view Delete view Edit name…" at bounding box center [727, 69] width 1454 height 57
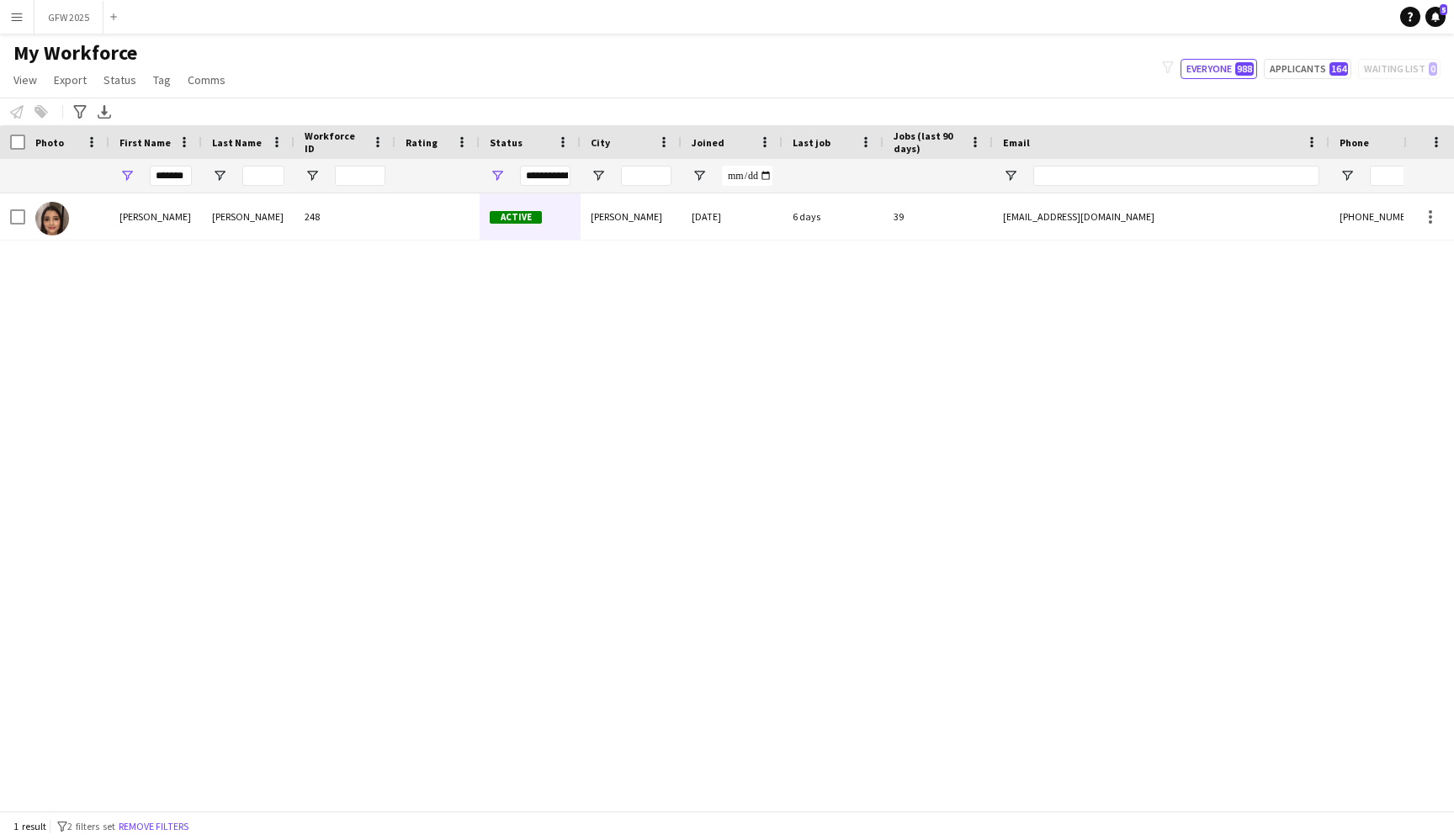
click at [26, 22] on button "Menu" at bounding box center [17, 17] width 33 height 33
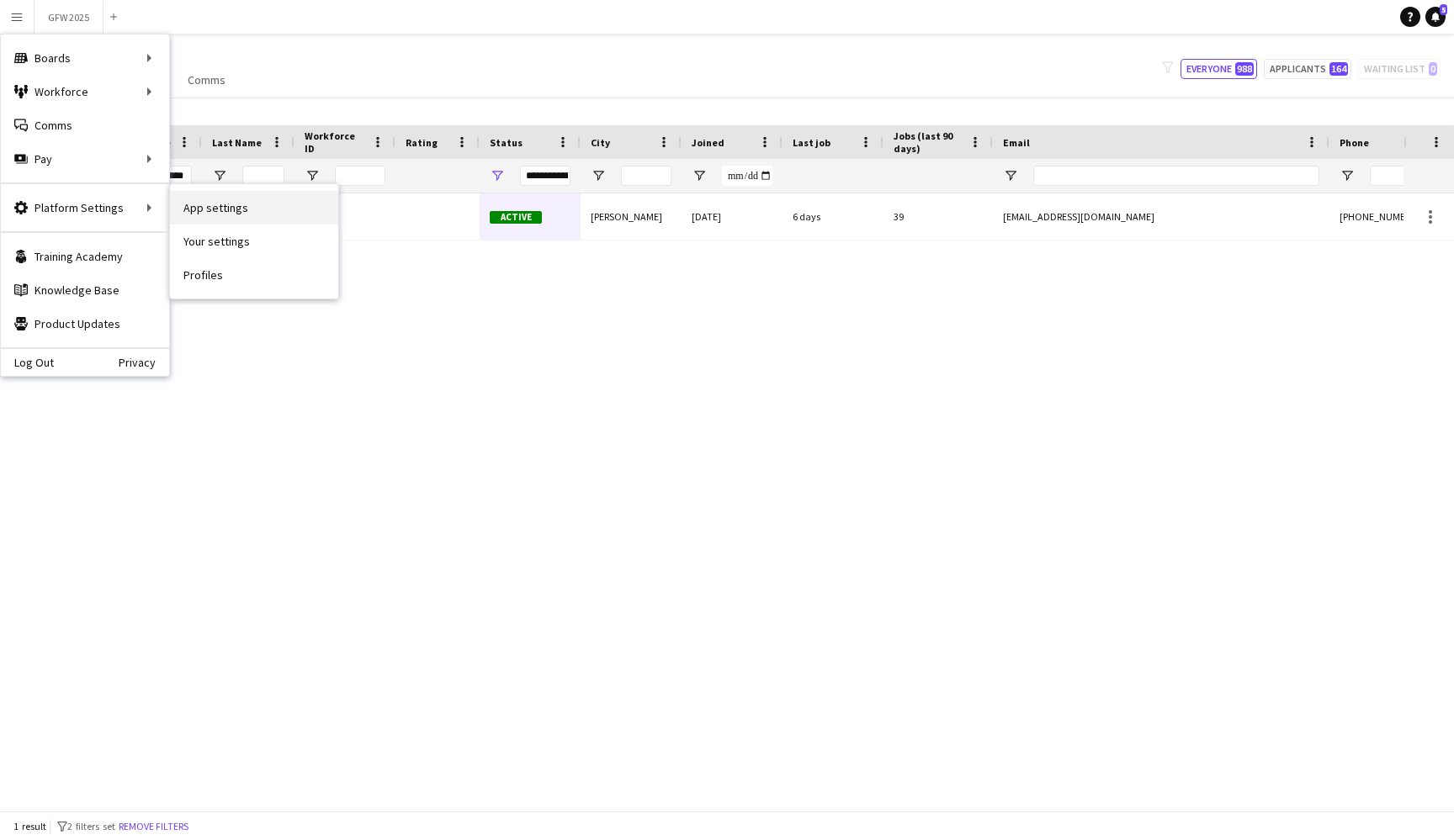
click at [249, 202] on link "App settings" at bounding box center [254, 208] width 168 height 33
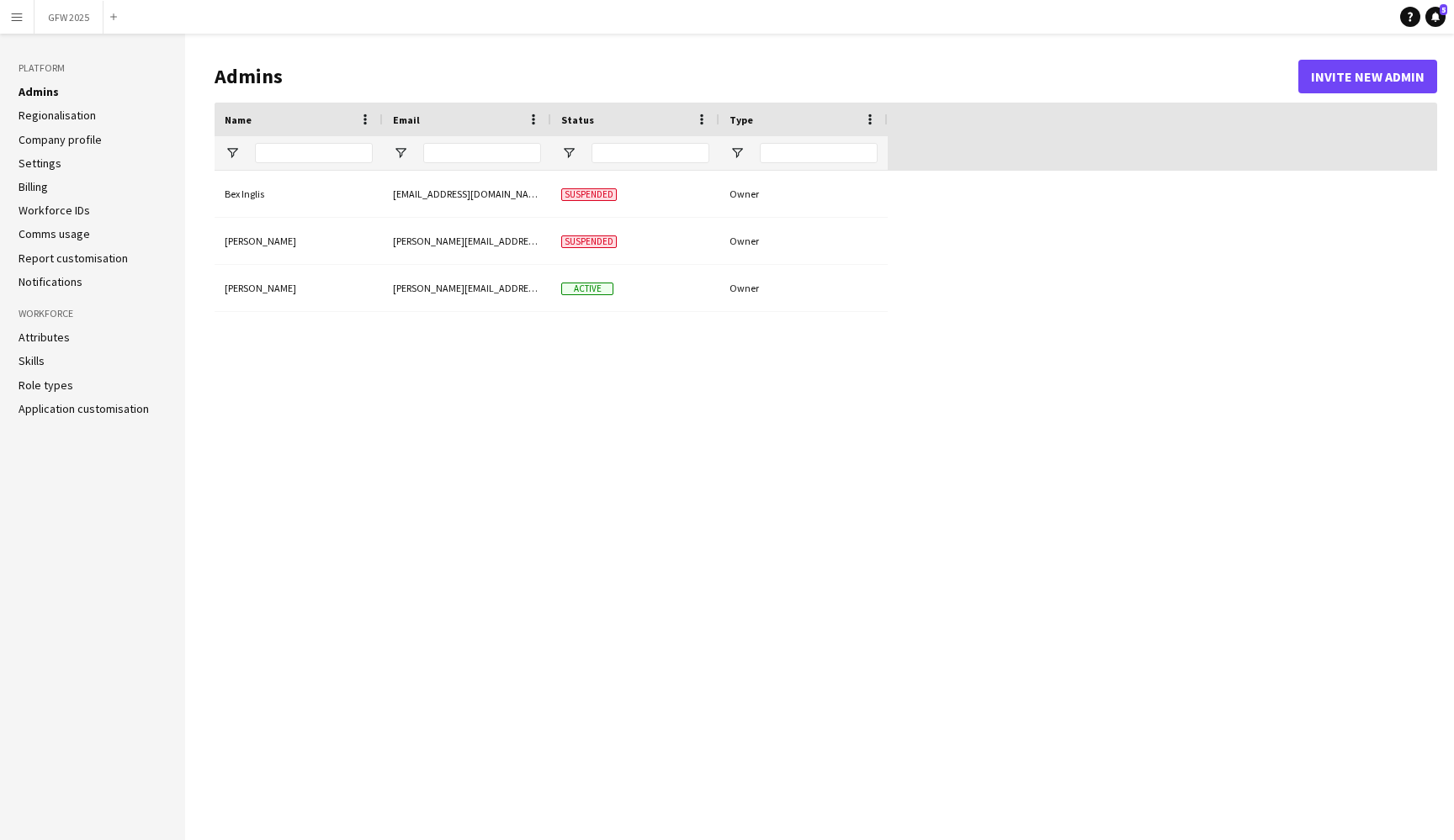
type input "**********"
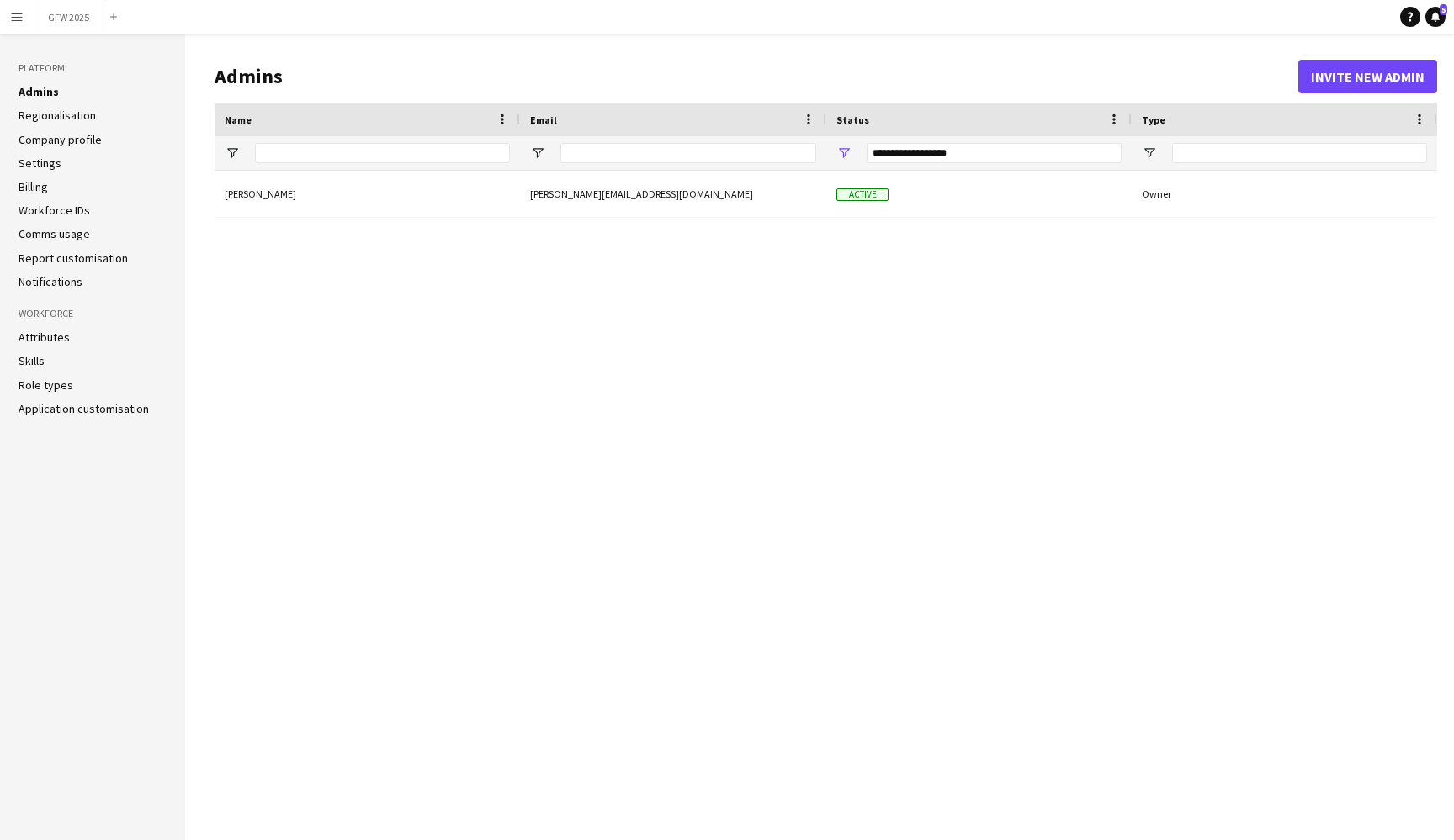
click at [575, 357] on div "Mike Bolton mike@goforwardrobe.com Active Owner" at bounding box center [825, 493] width 1223 height 643
click at [65, 405] on link "Application customisation" at bounding box center [84, 408] width 131 height 15
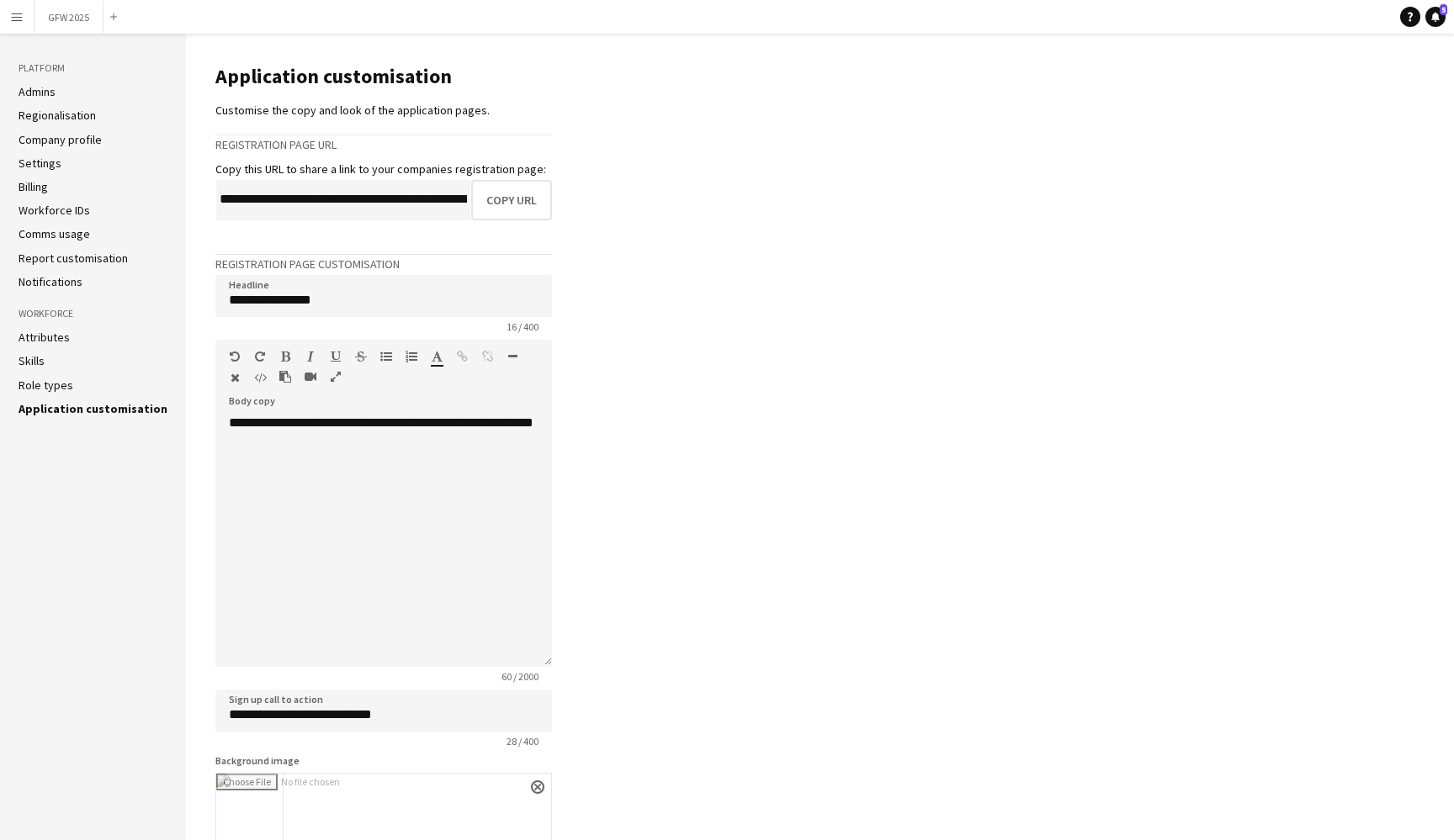
click at [79, 276] on link "Notifications" at bounding box center [50, 281] width 64 height 15
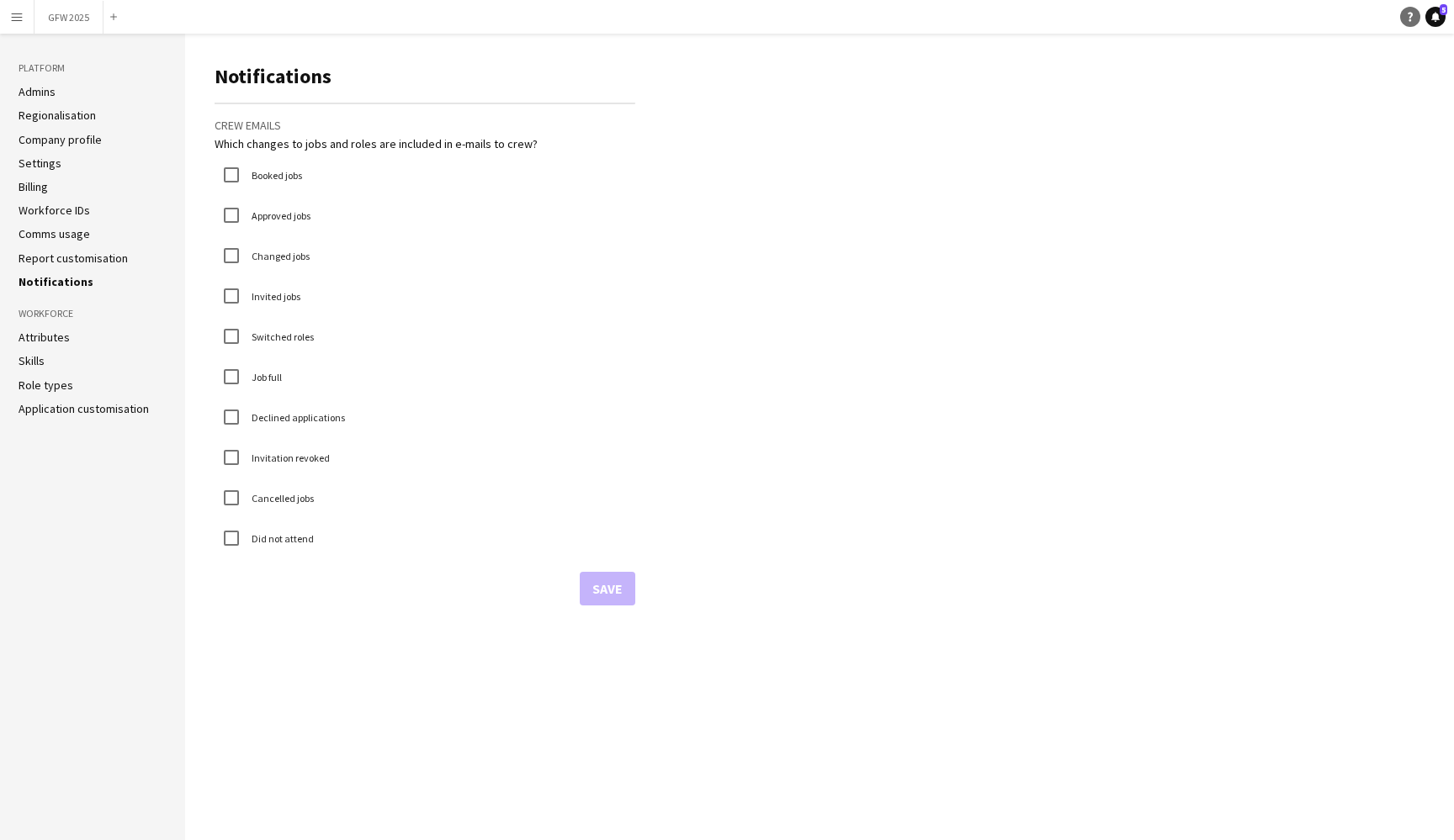
click at [1414, 17] on icon "Help" at bounding box center [1410, 17] width 10 height 10
click at [52, 141] on link "Company profile" at bounding box center [60, 139] width 84 height 15
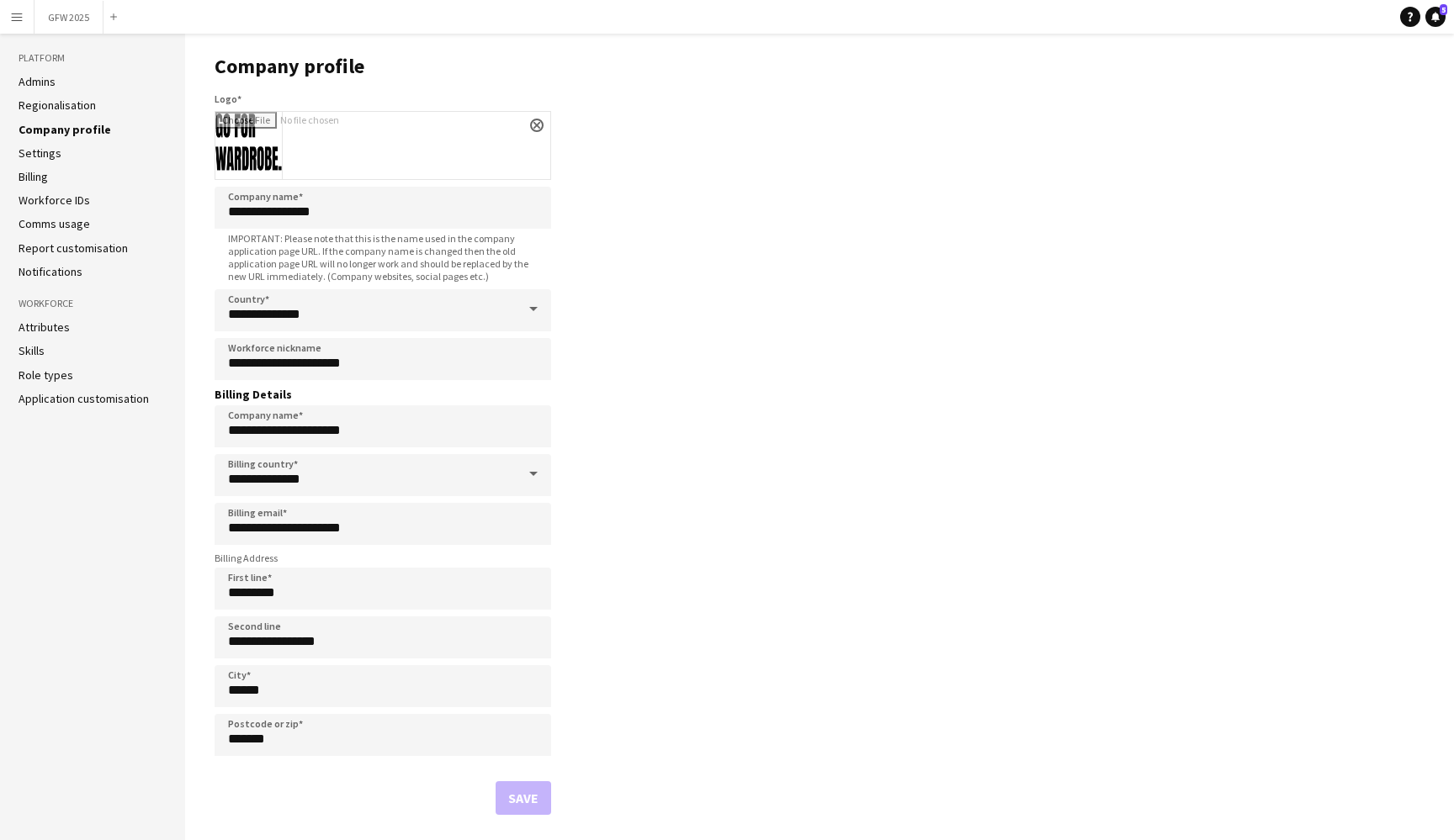
scroll to position [10, 0]
click at [38, 152] on link "Settings" at bounding box center [40, 152] width 43 height 15
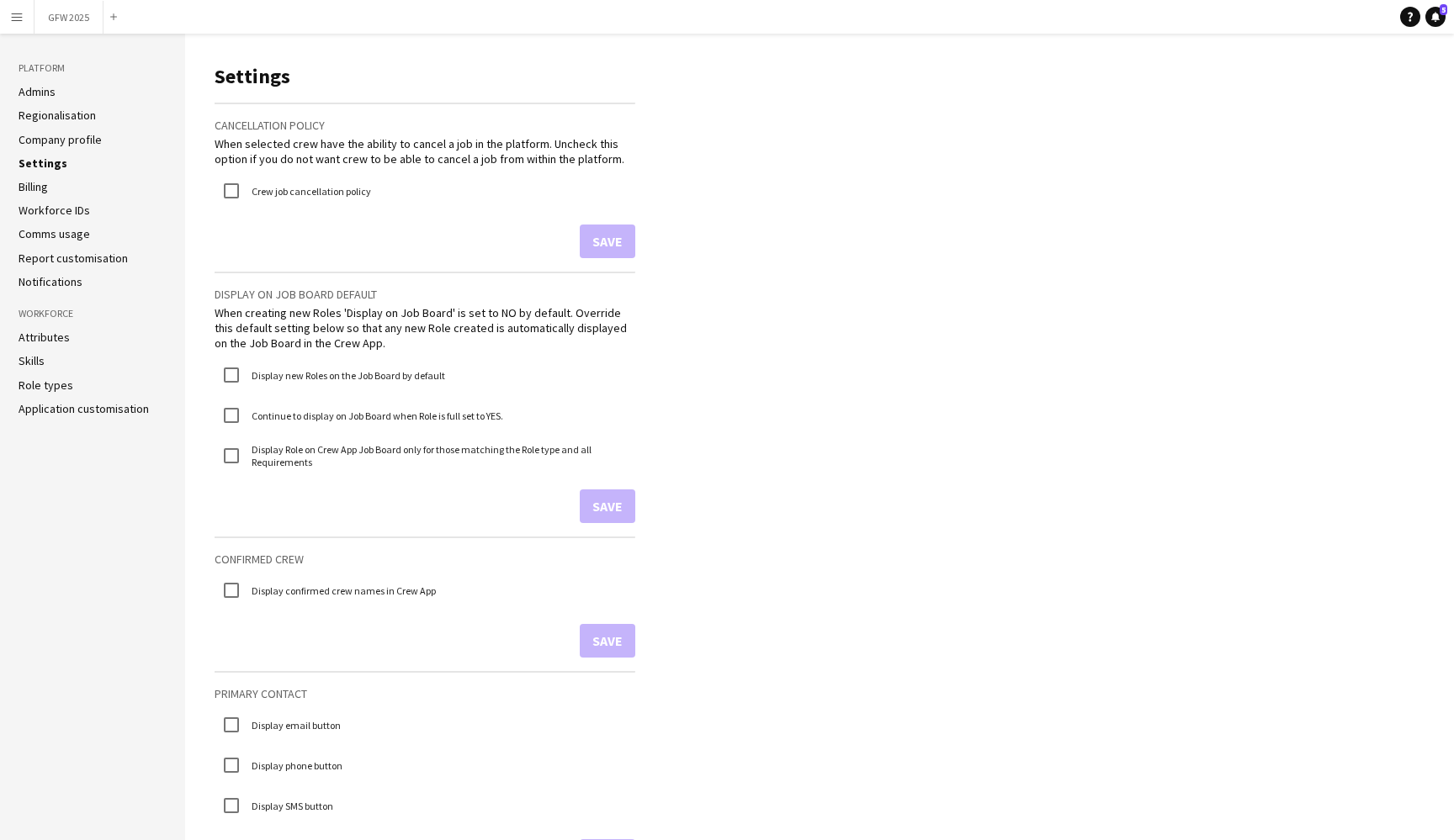
click at [37, 184] on link "Billing" at bounding box center [33, 186] width 30 height 15
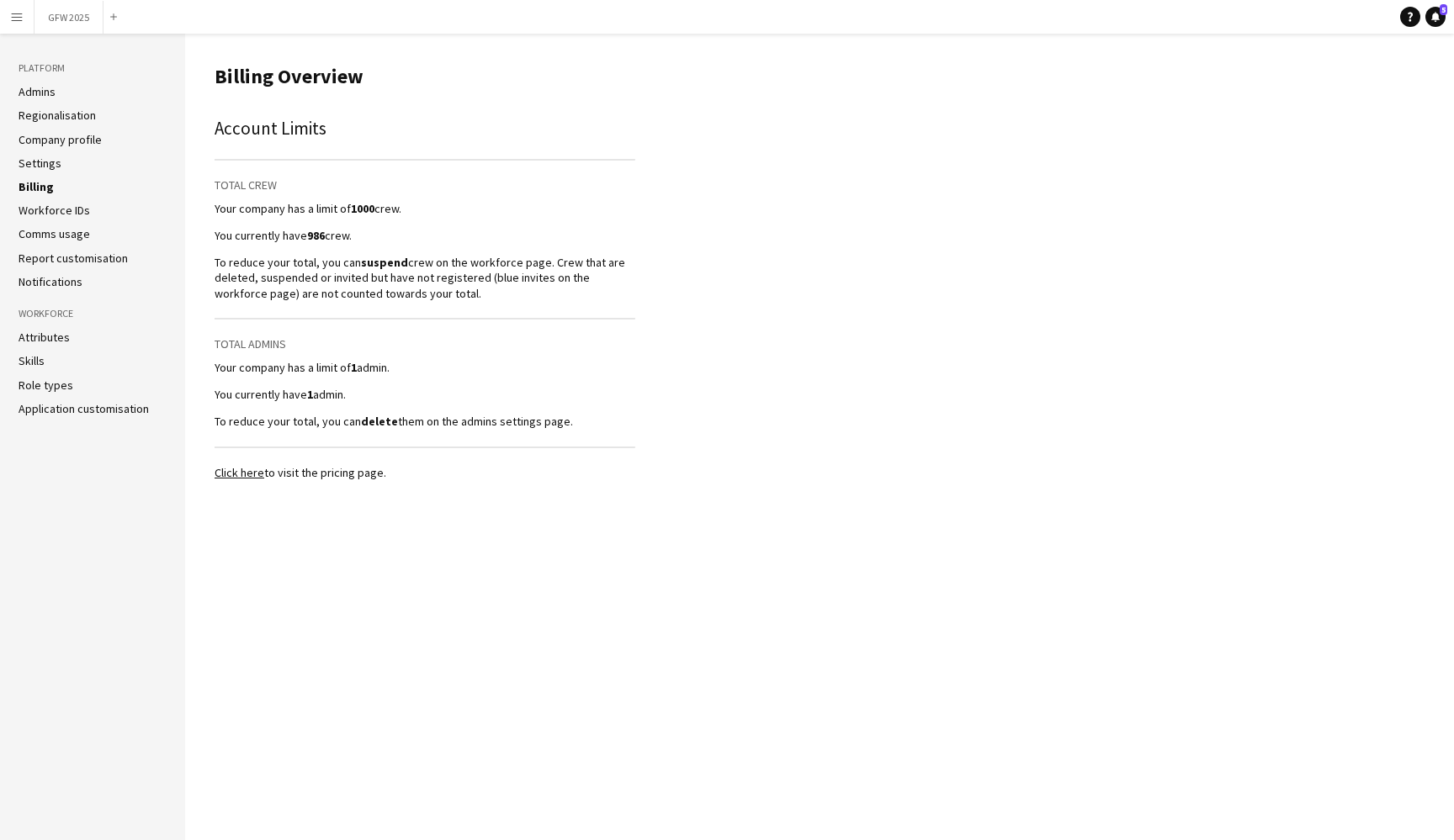
click at [43, 201] on ul "Admins Regionalisation Company profile Settings Billing Workforce IDs Comms usa…" at bounding box center [92, 187] width 149 height 206
click at [52, 212] on link "Workforce IDs" at bounding box center [54, 210] width 72 height 15
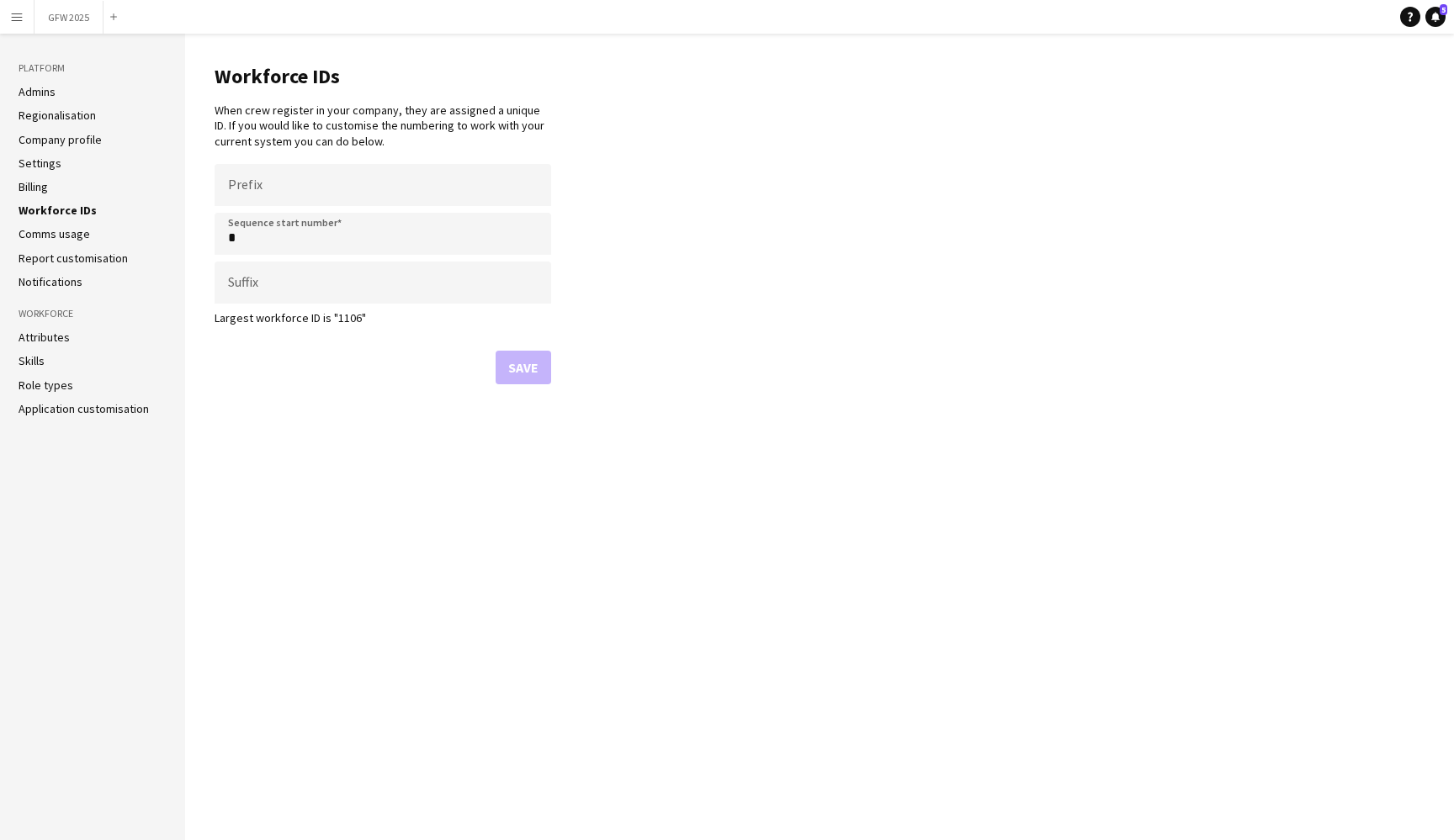
click at [57, 233] on link "Comms usage" at bounding box center [54, 233] width 72 height 15
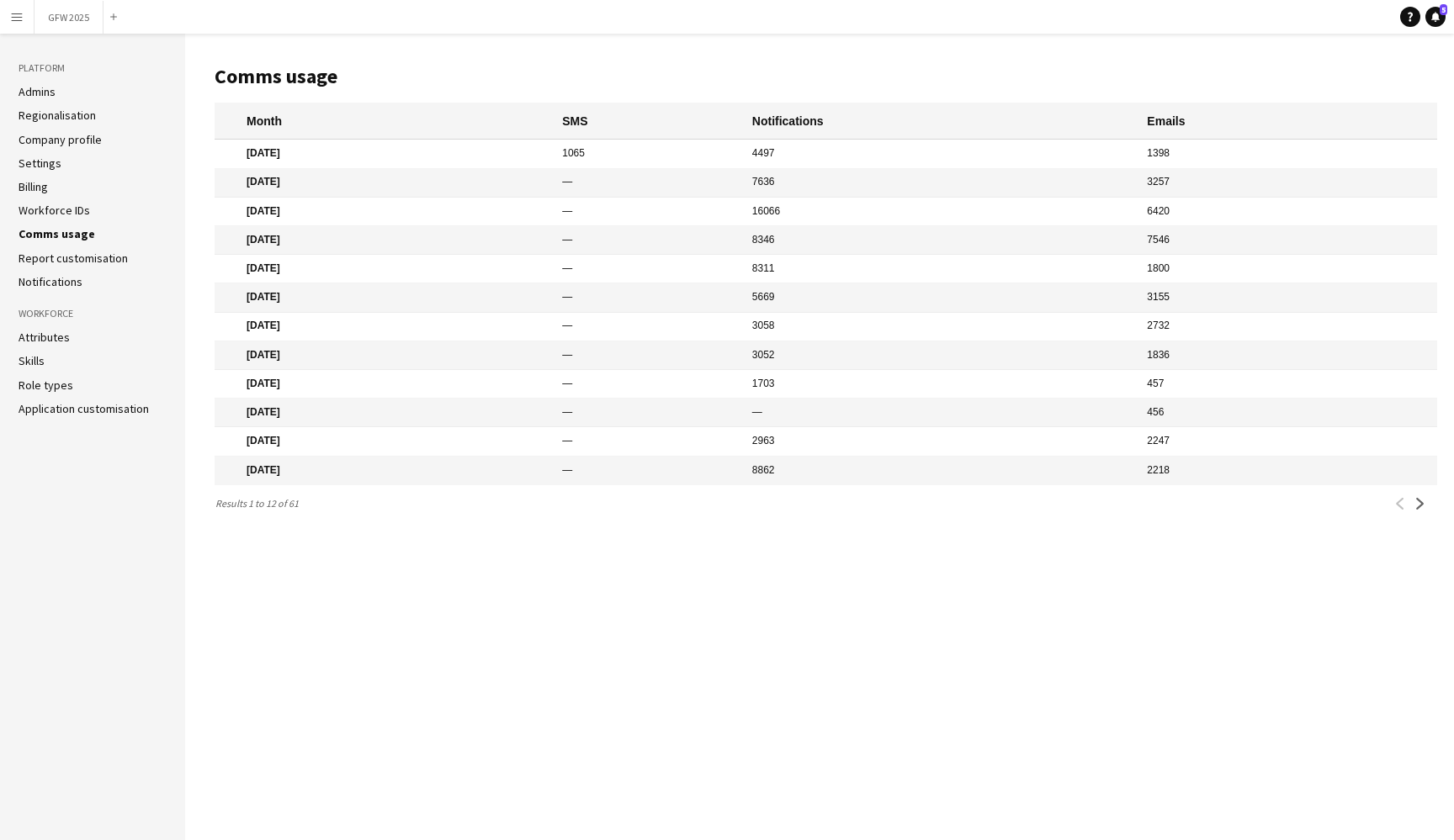
click at [62, 257] on link "Report customisation" at bounding box center [73, 258] width 109 height 15
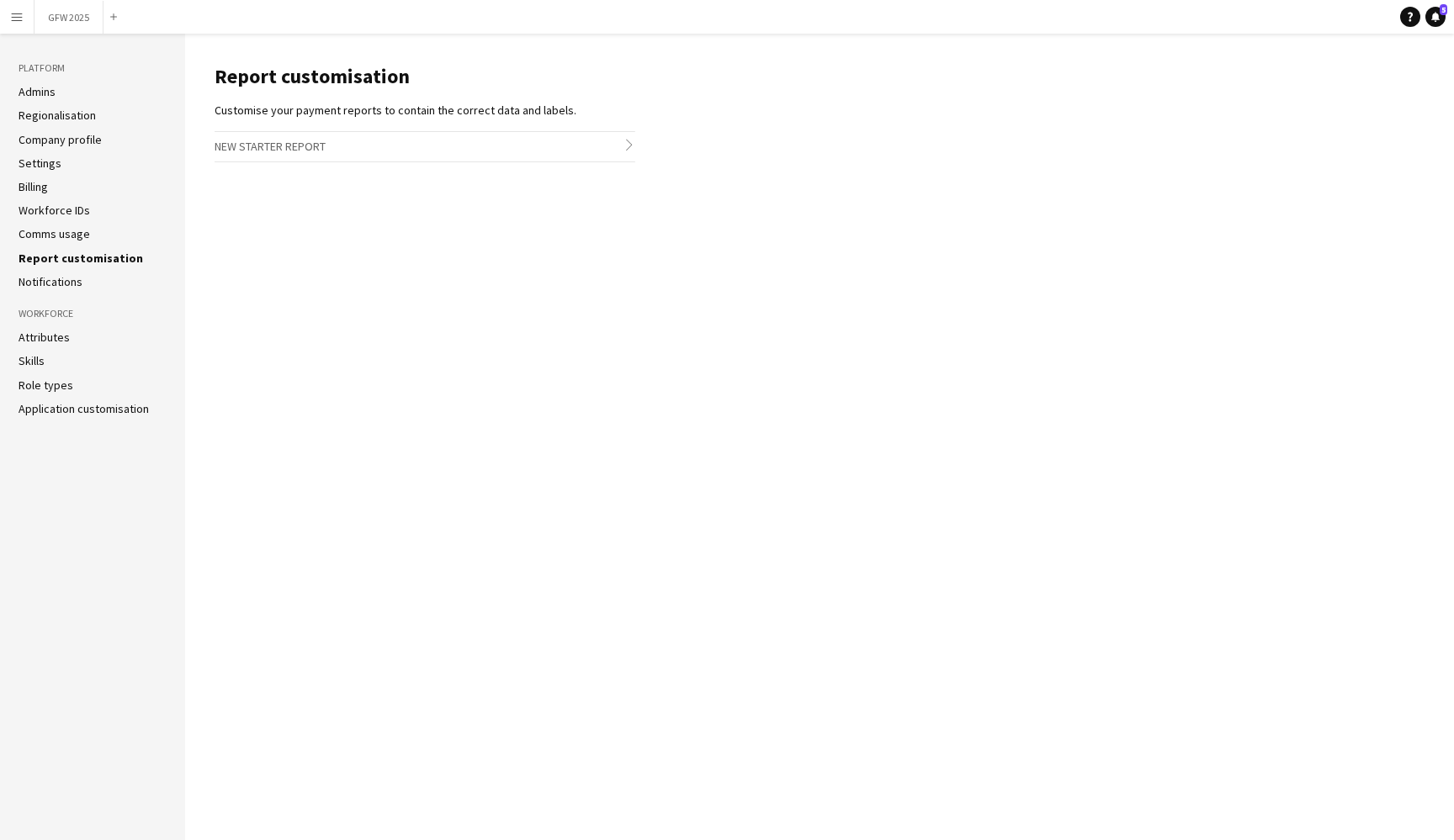
click at [71, 288] on aside "Platform Admins Regionalisation Company profile Settings Billing Workforce IDs …" at bounding box center [92, 437] width 185 height 807
click at [67, 282] on link "Notifications" at bounding box center [50, 281] width 64 height 15
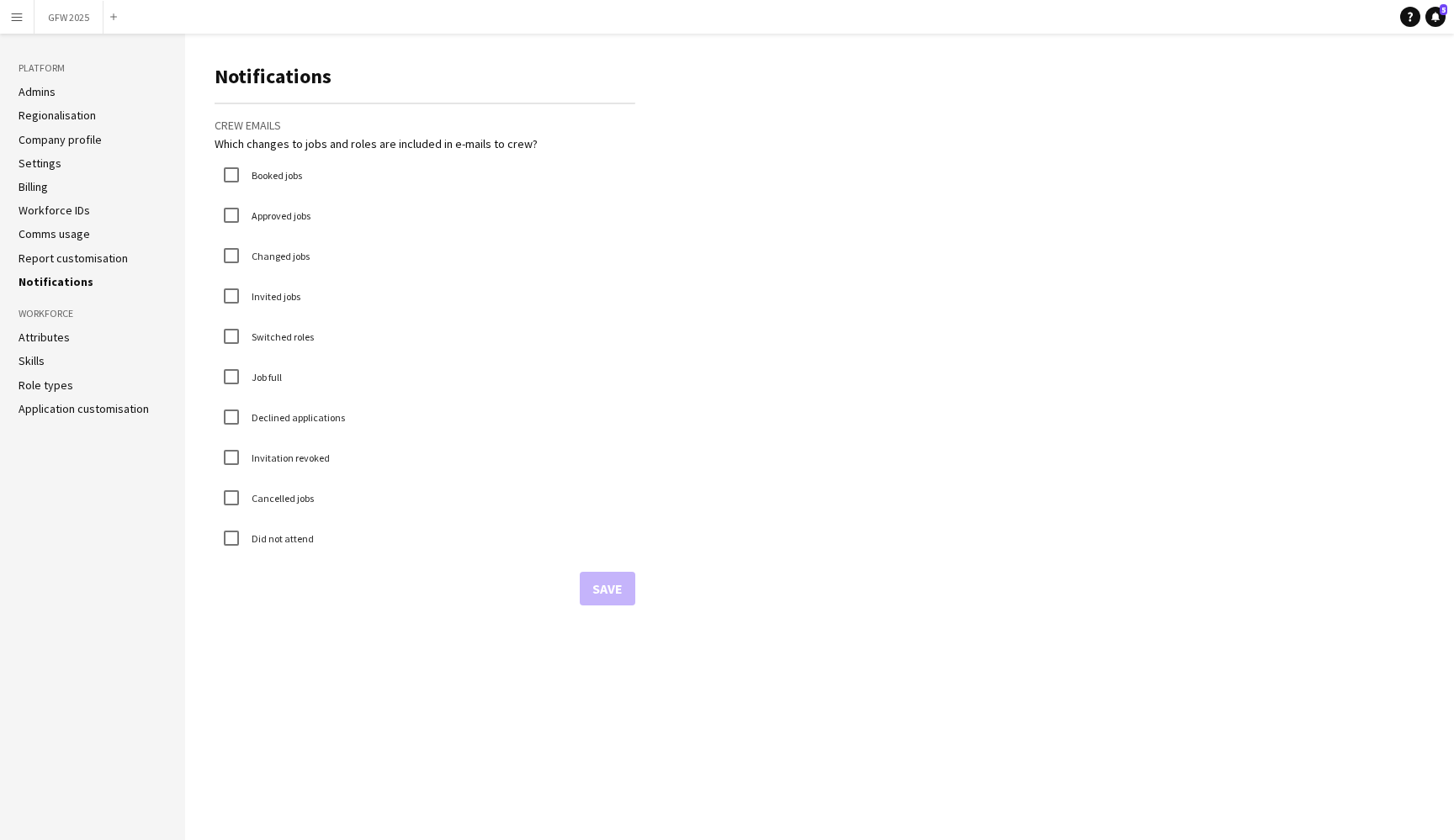
click at [55, 334] on link "Attributes" at bounding box center [44, 336] width 51 height 15
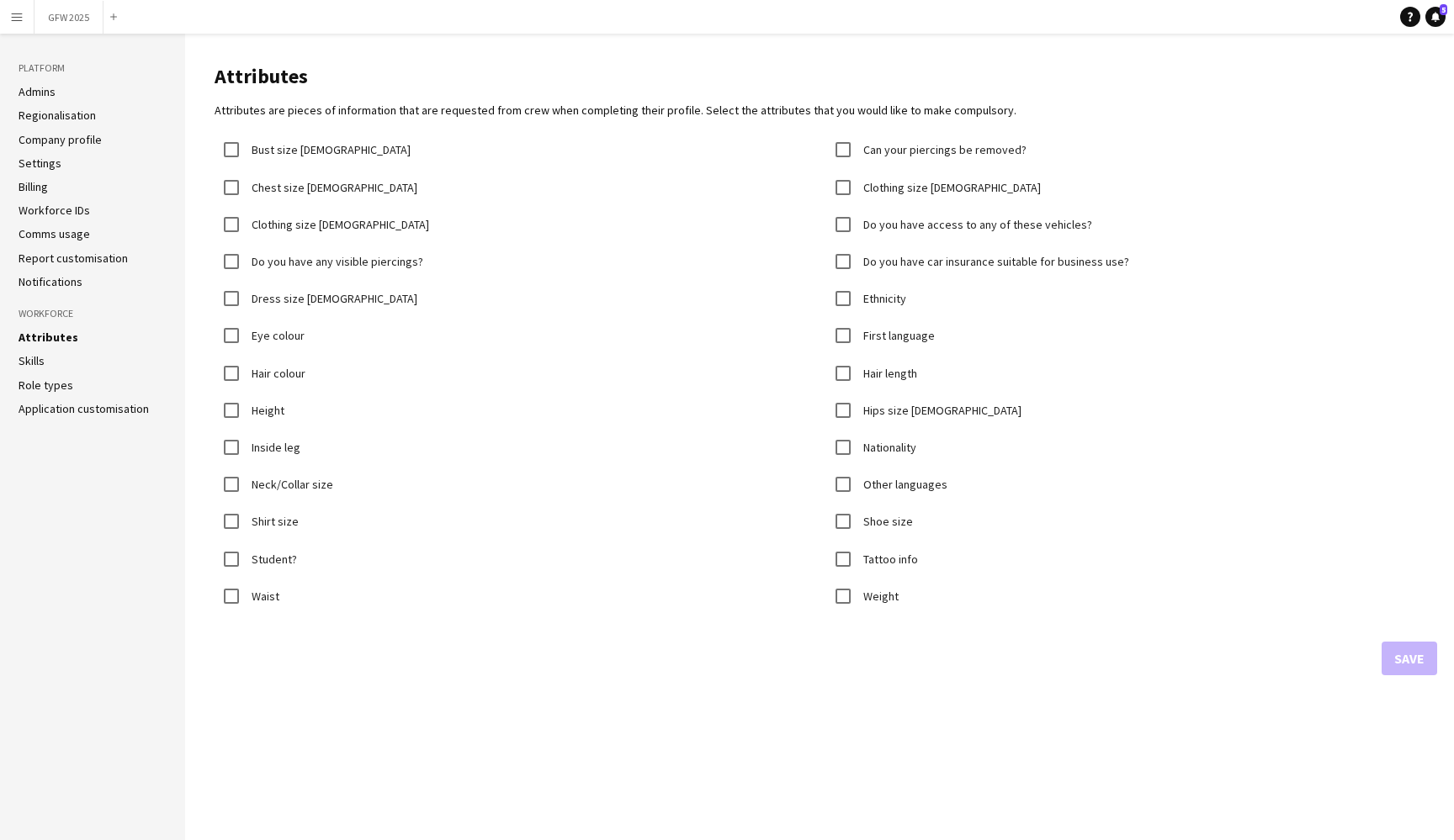
click at [39, 359] on link "Skills" at bounding box center [31, 360] width 27 height 15
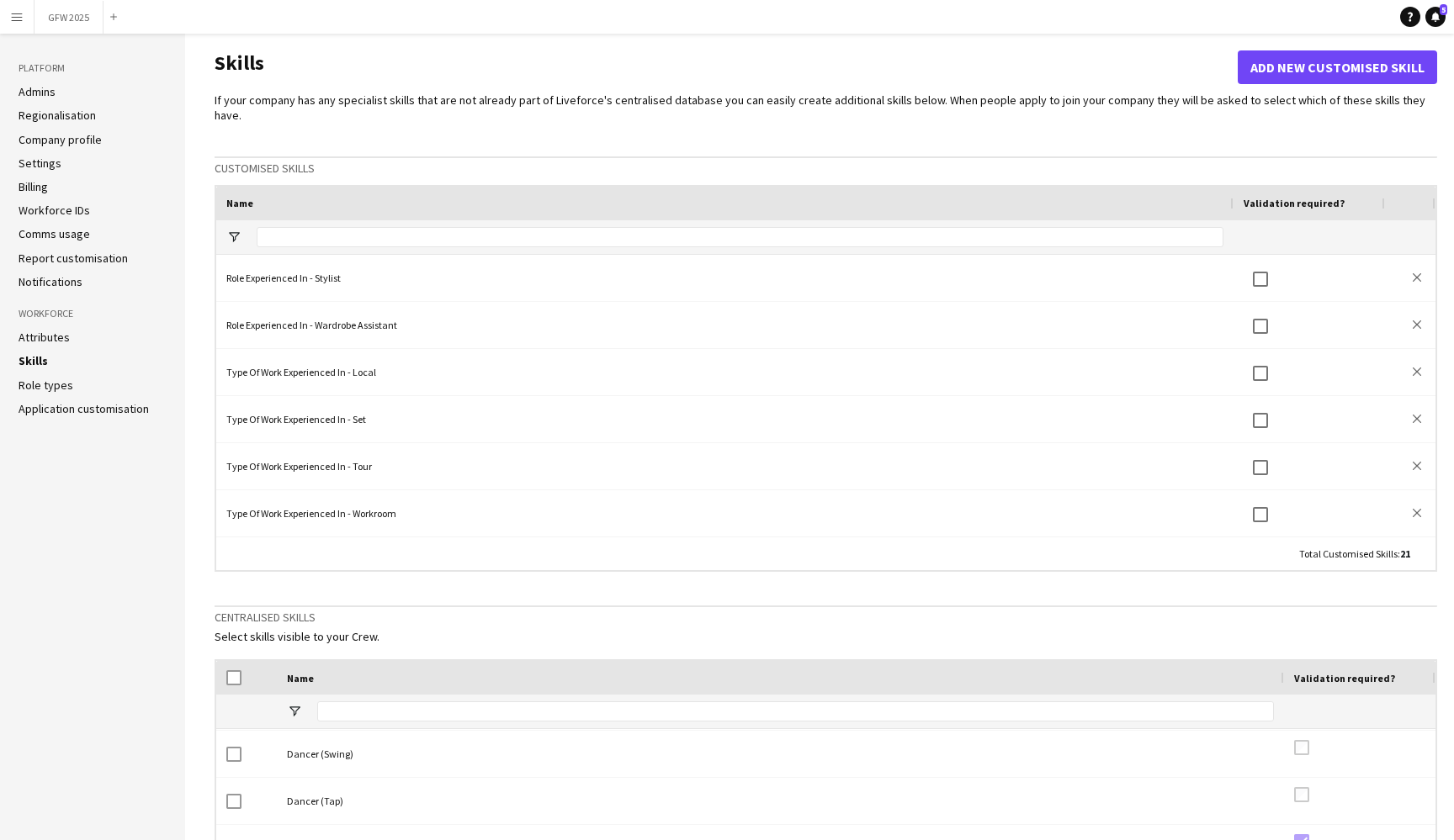
scroll to position [1463, 0]
click at [59, 409] on link "Application customisation" at bounding box center [84, 408] width 131 height 15
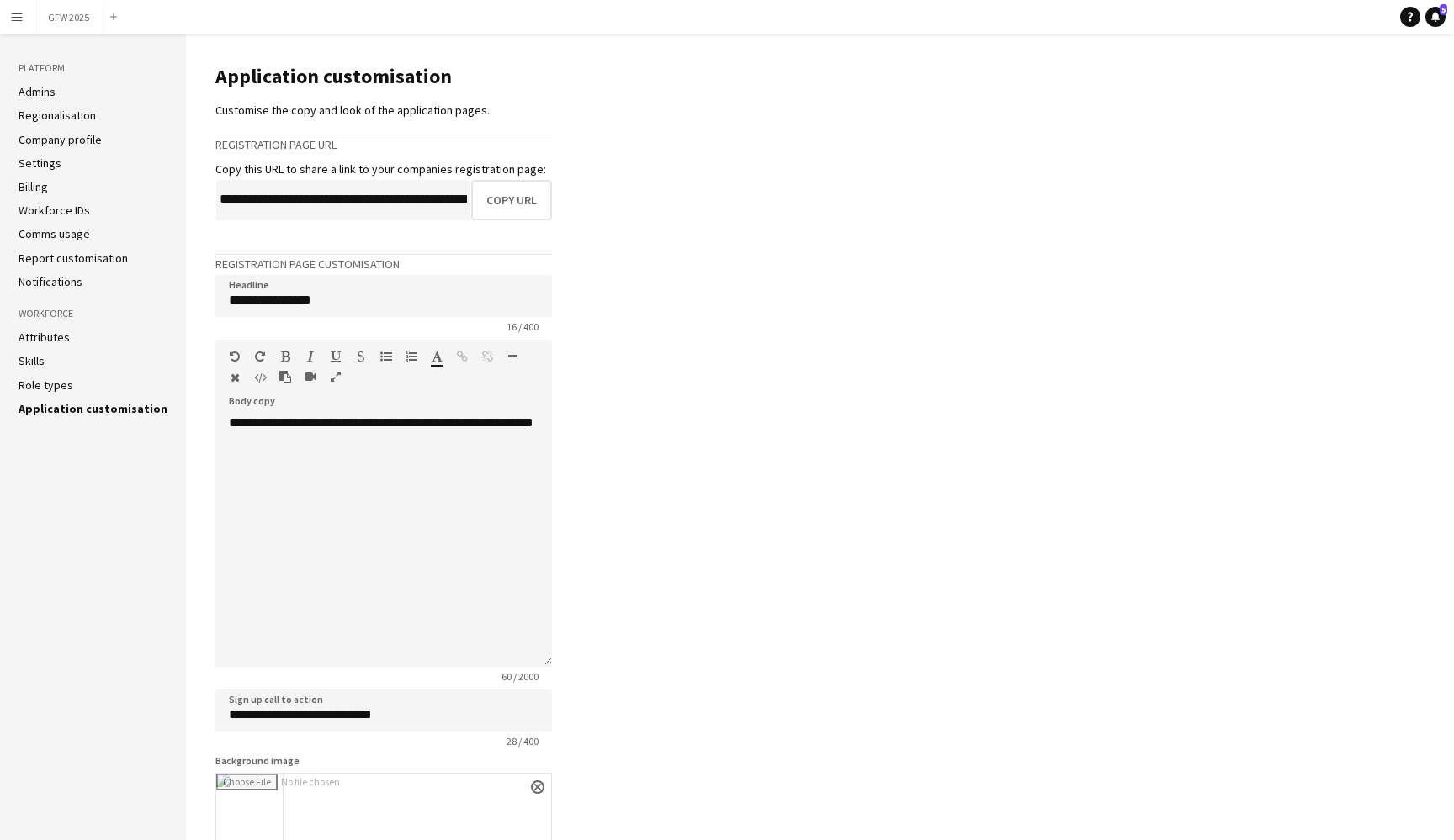
click at [33, 92] on link "Admins" at bounding box center [37, 91] width 37 height 15
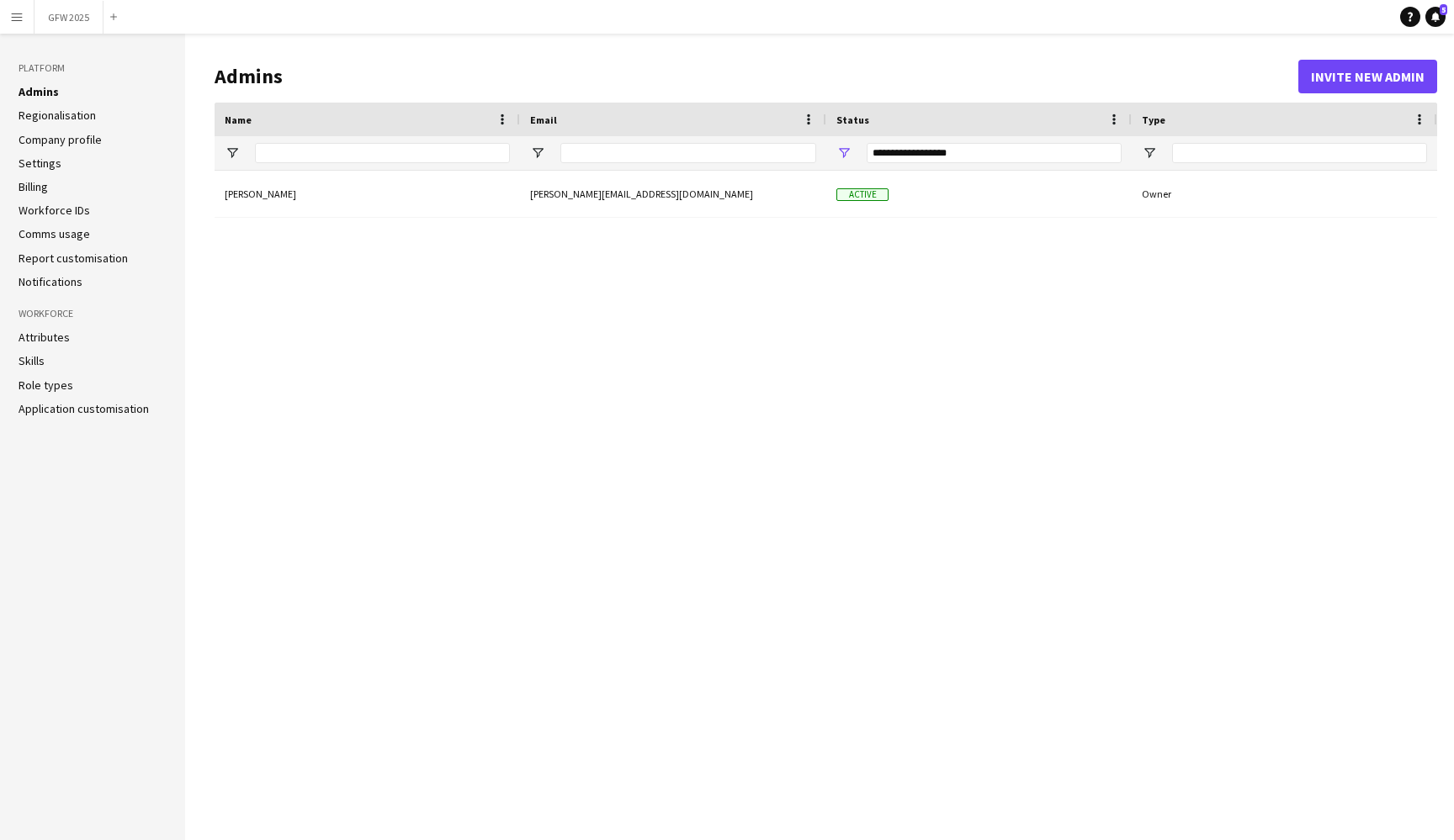
click at [50, 114] on link "Regionalisation" at bounding box center [57, 114] width 78 height 15
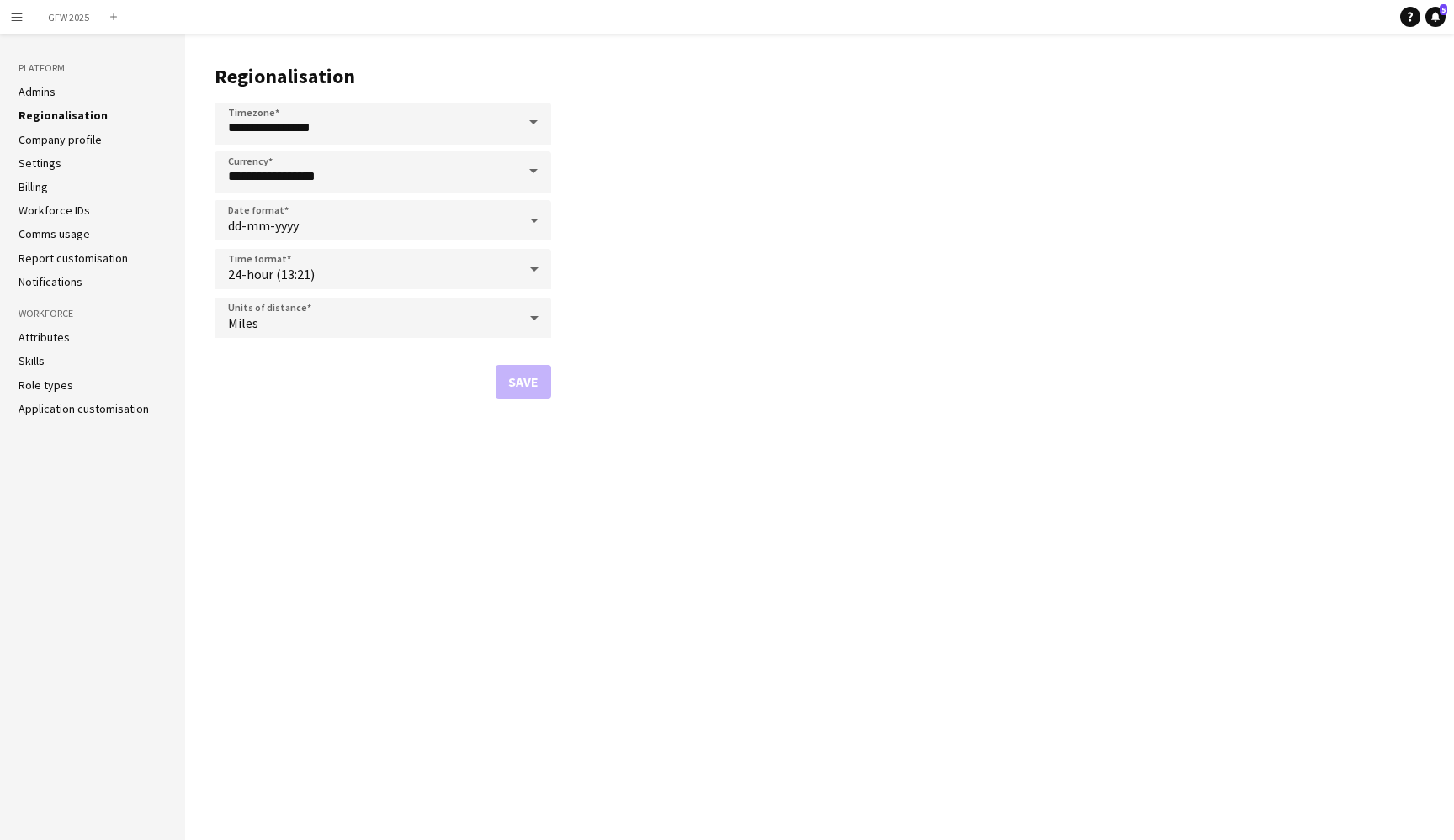
click at [62, 134] on link "Company profile" at bounding box center [60, 139] width 84 height 15
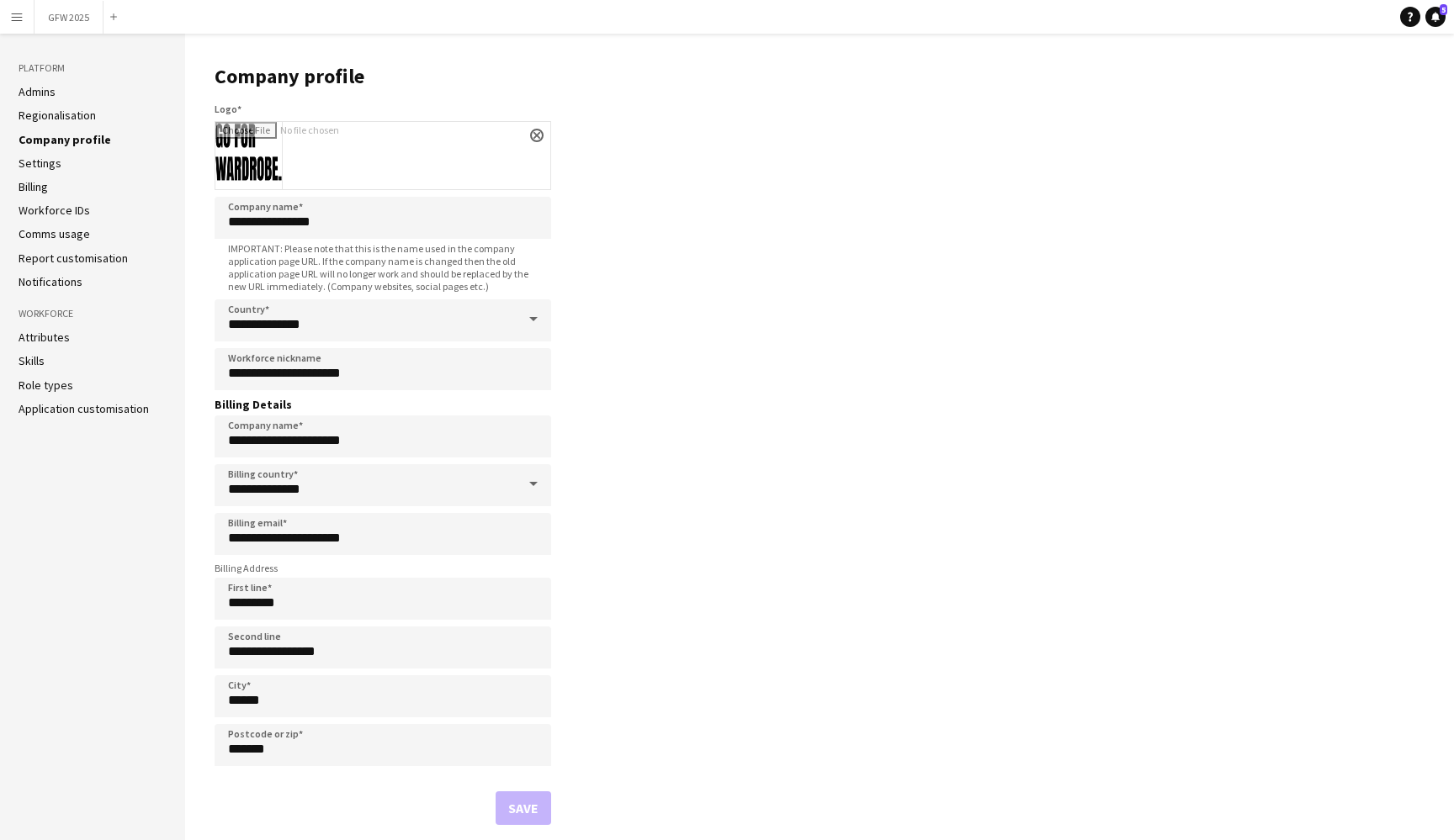
click at [53, 164] on link "Settings" at bounding box center [40, 162] width 43 height 15
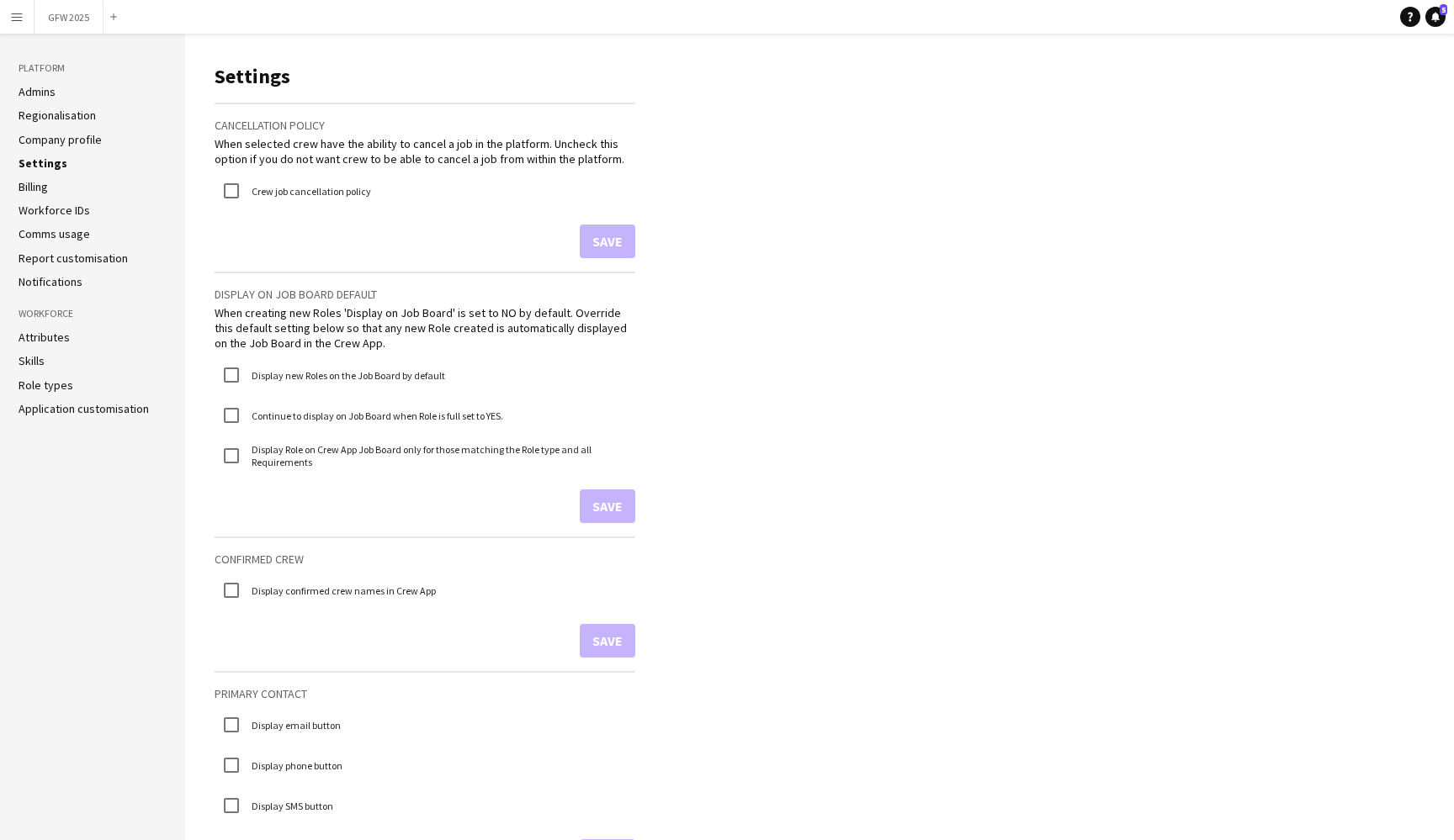
click at [43, 191] on link "Billing" at bounding box center [33, 186] width 30 height 15
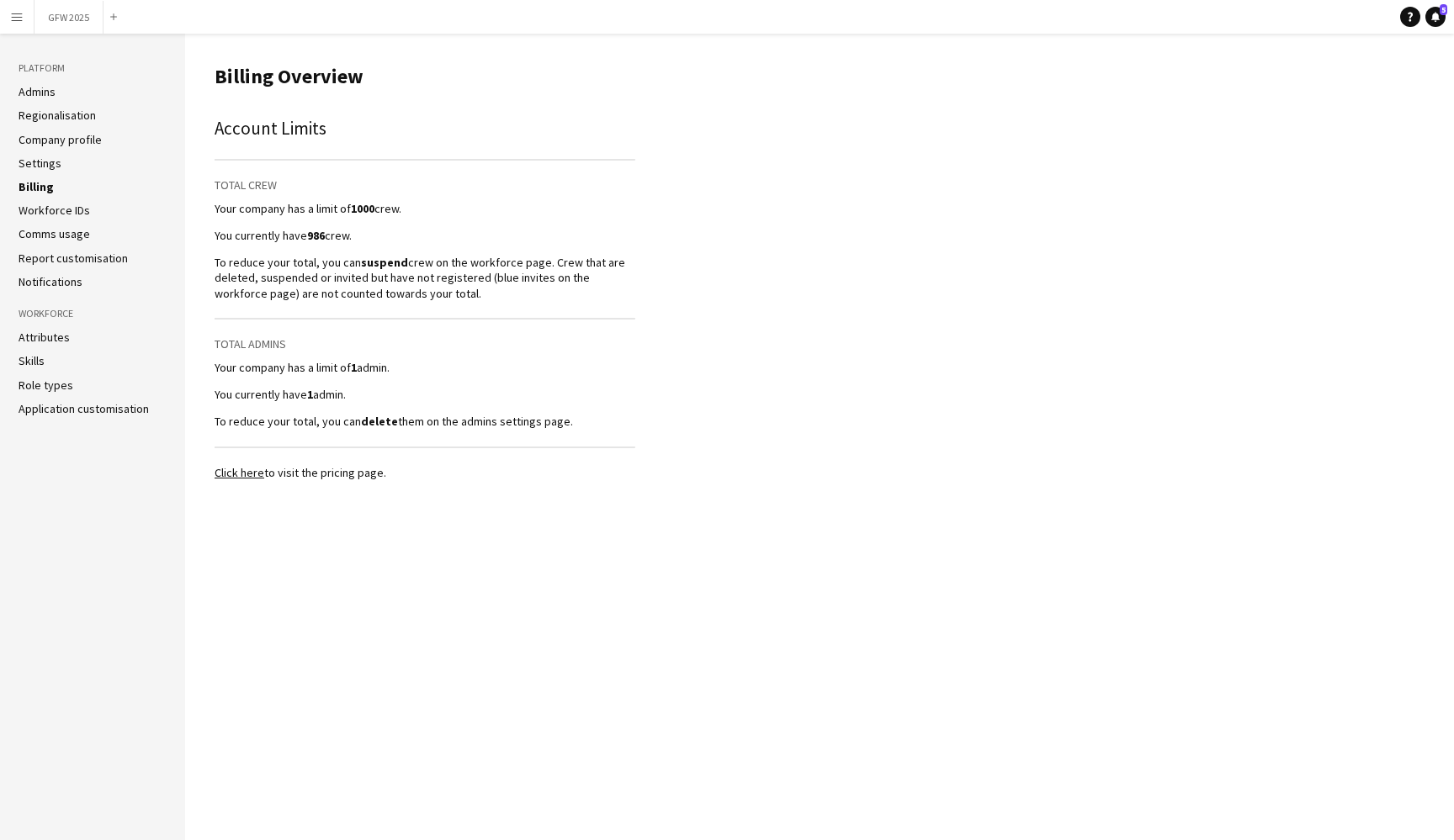
click at [44, 212] on link "Workforce IDs" at bounding box center [54, 210] width 72 height 15
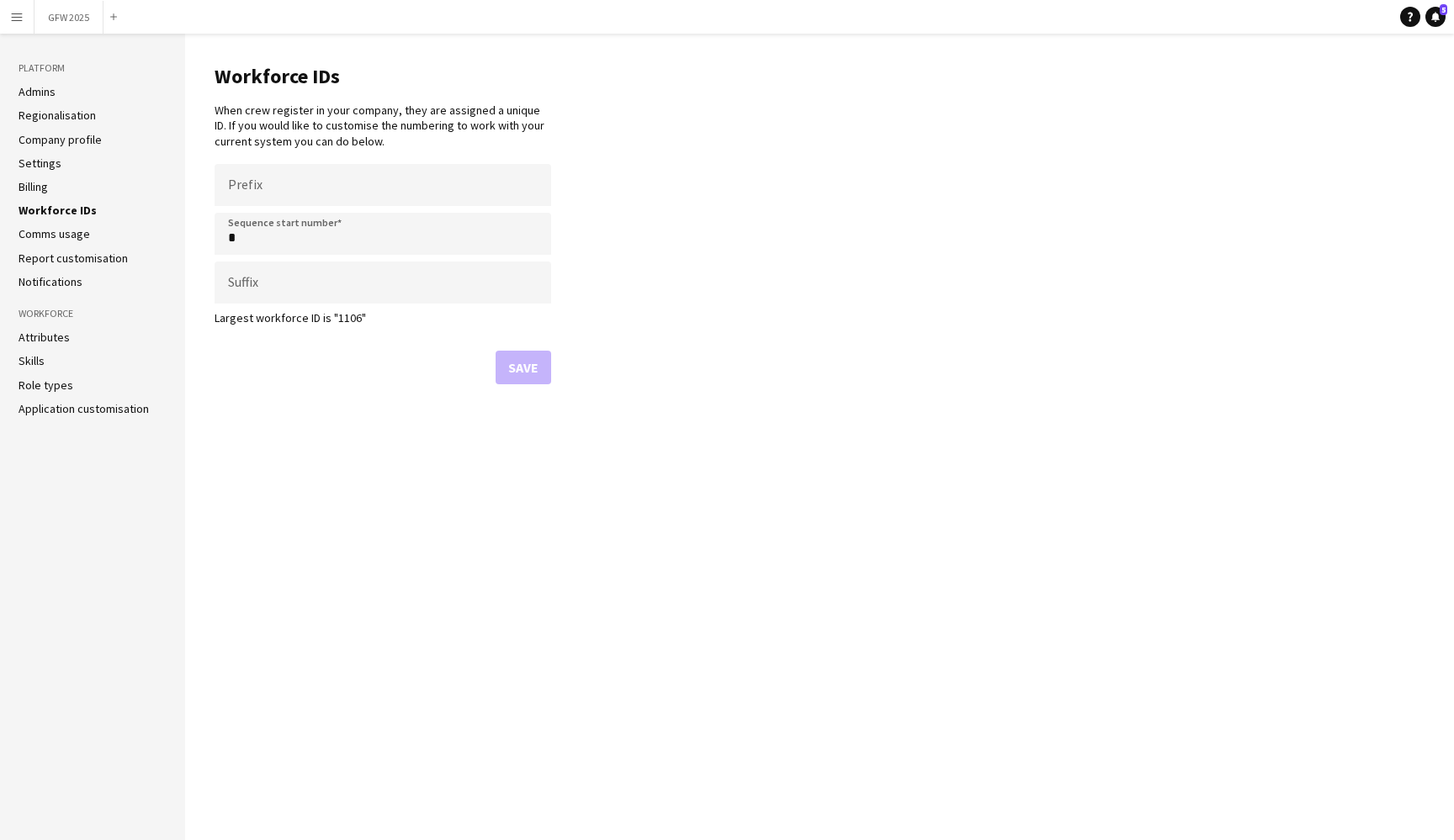
click at [49, 235] on link "Comms usage" at bounding box center [54, 233] width 72 height 15
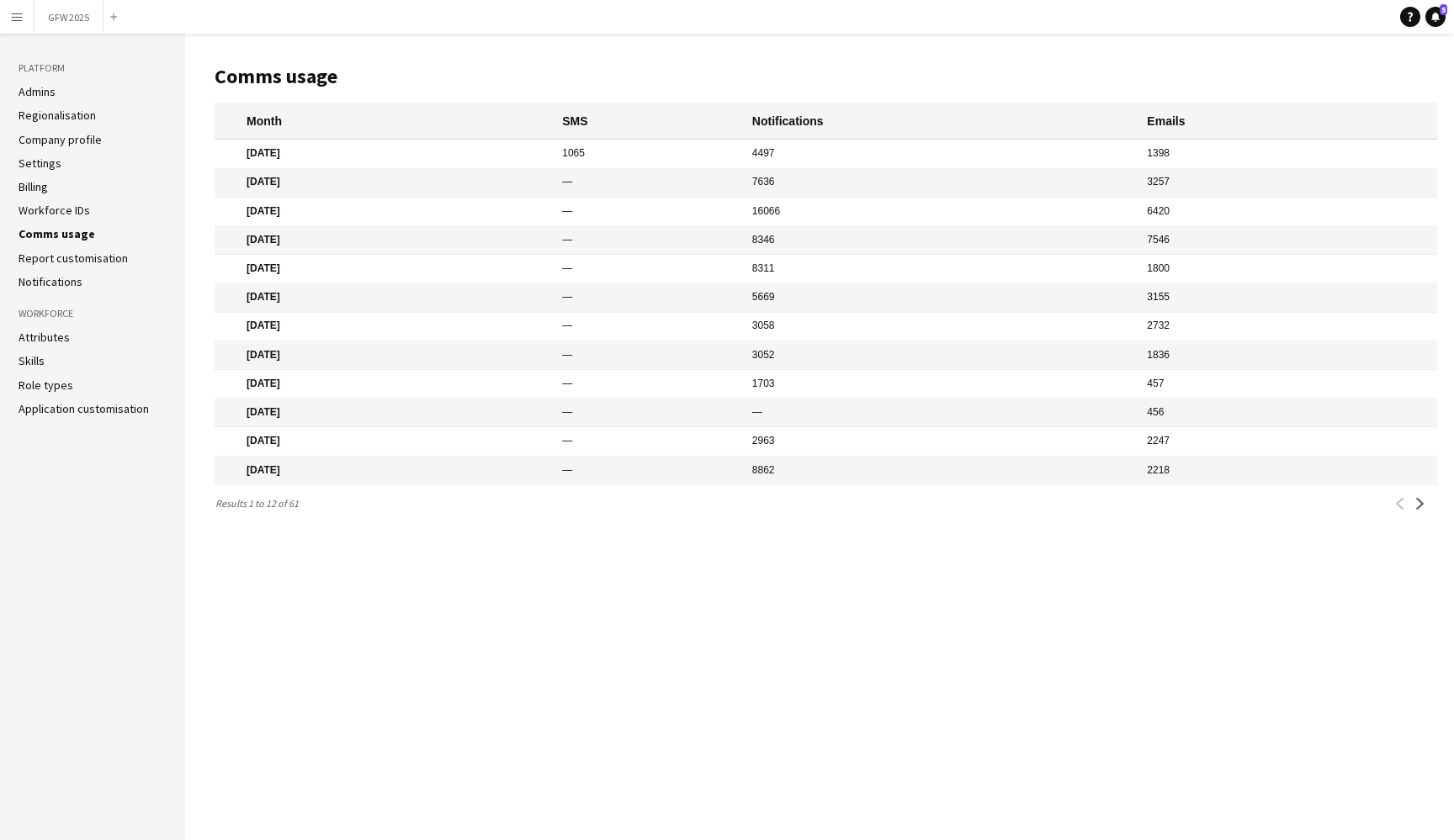
click at [54, 258] on link "Report customisation" at bounding box center [73, 258] width 109 height 15
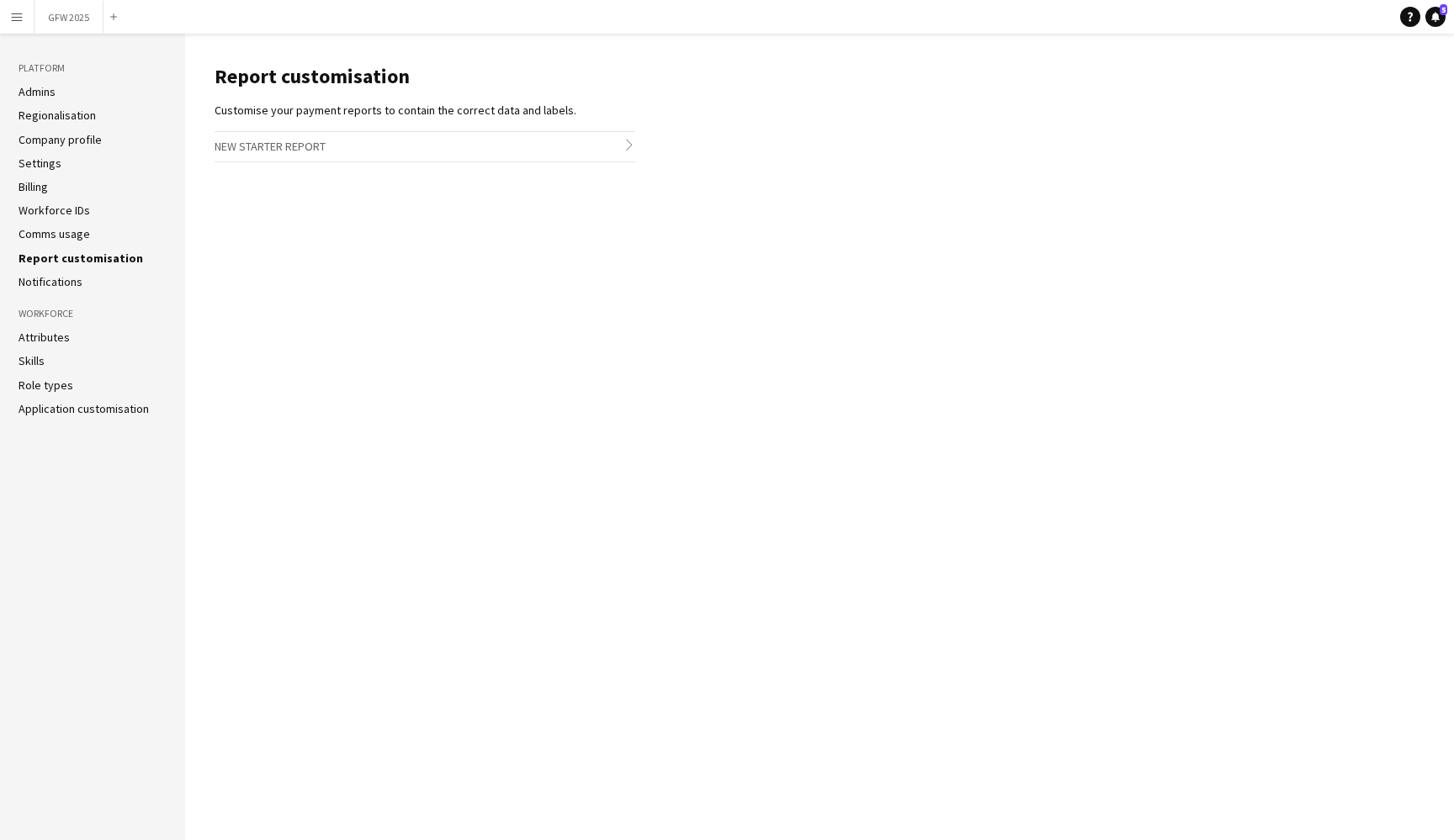
click at [425, 150] on h3 "New starter report chevron-right" at bounding box center [425, 146] width 421 height 29
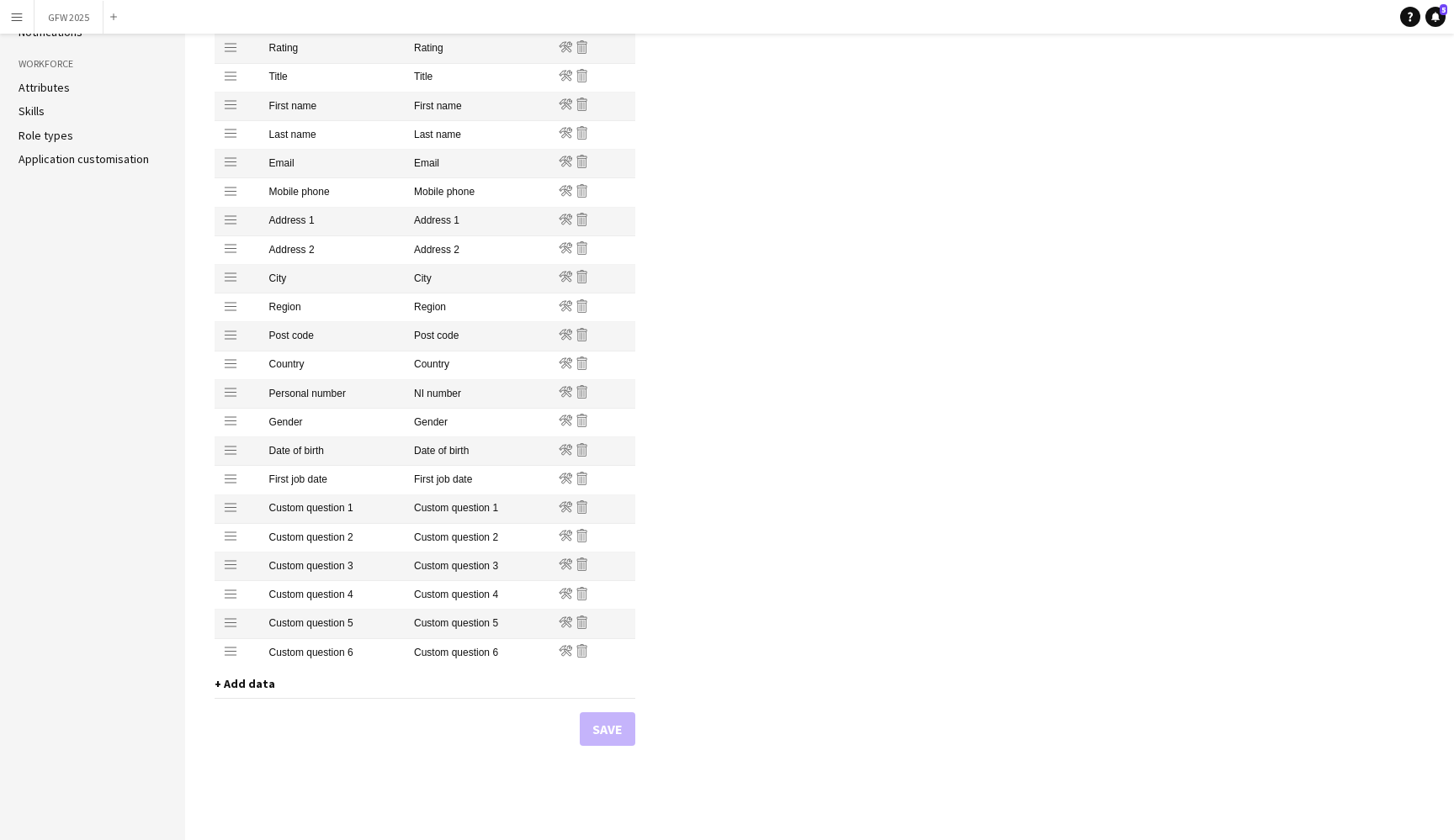
click at [309, 503] on mat-cell "Custom question 1" at bounding box center [333, 510] width 145 height 29
click at [568, 502] on icon "Edit" at bounding box center [566, 508] width 14 height 14
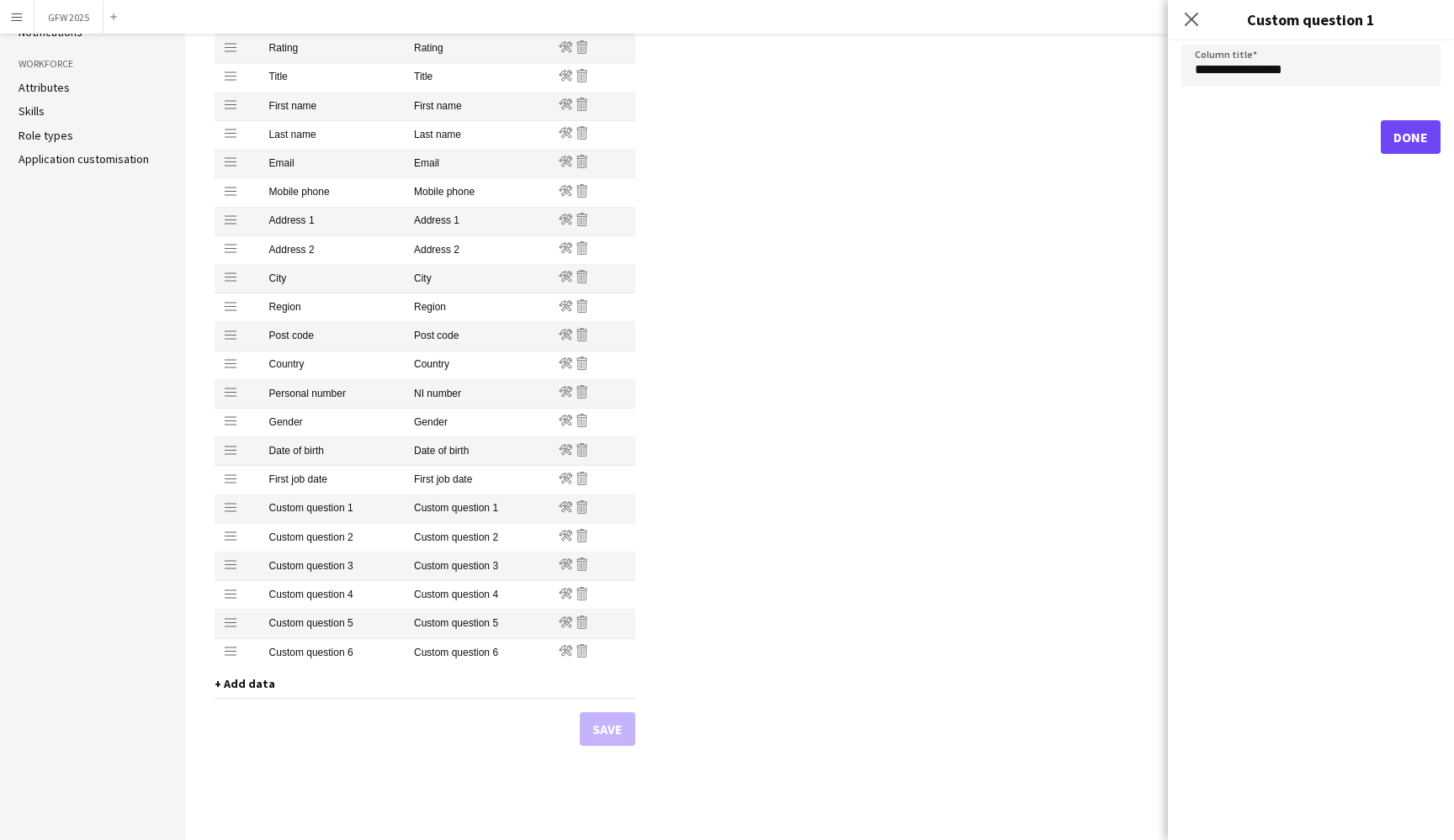
click at [1193, 22] on icon at bounding box center [1191, 20] width 14 height 14
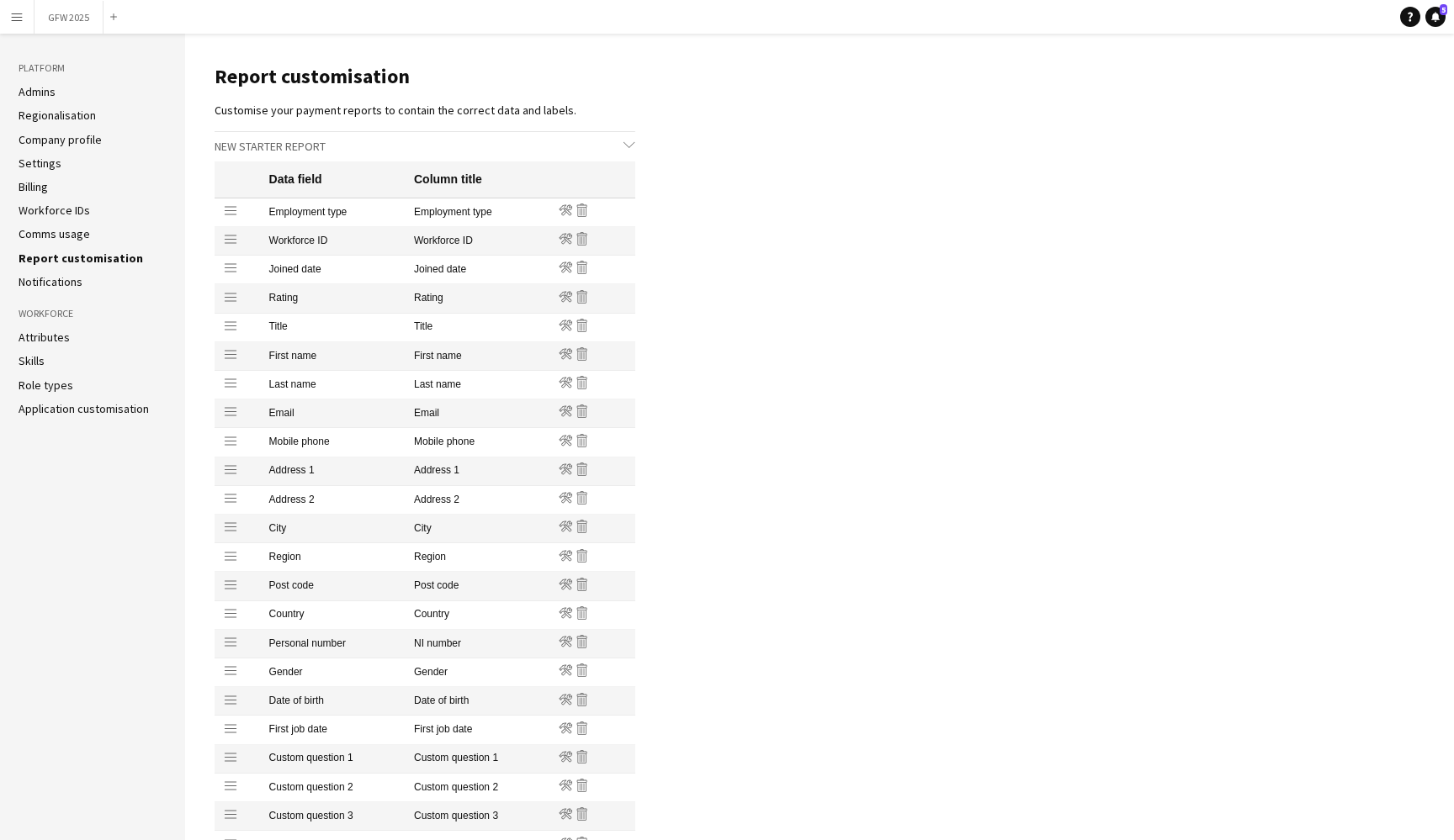
click at [50, 283] on link "Notifications" at bounding box center [50, 281] width 64 height 15
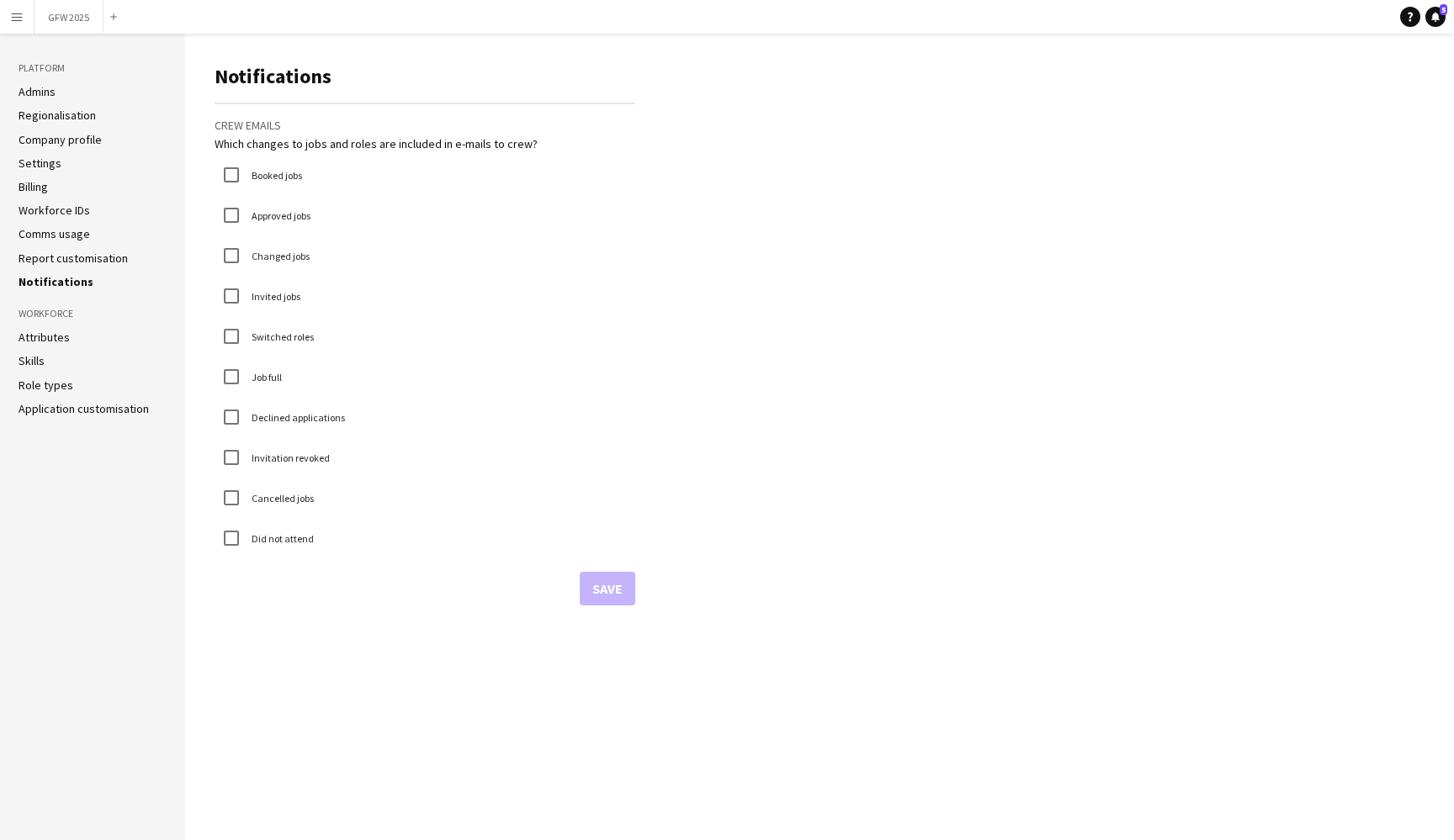
click at [74, 15] on button "GFW 2025 Close" at bounding box center [69, 17] width 69 height 32
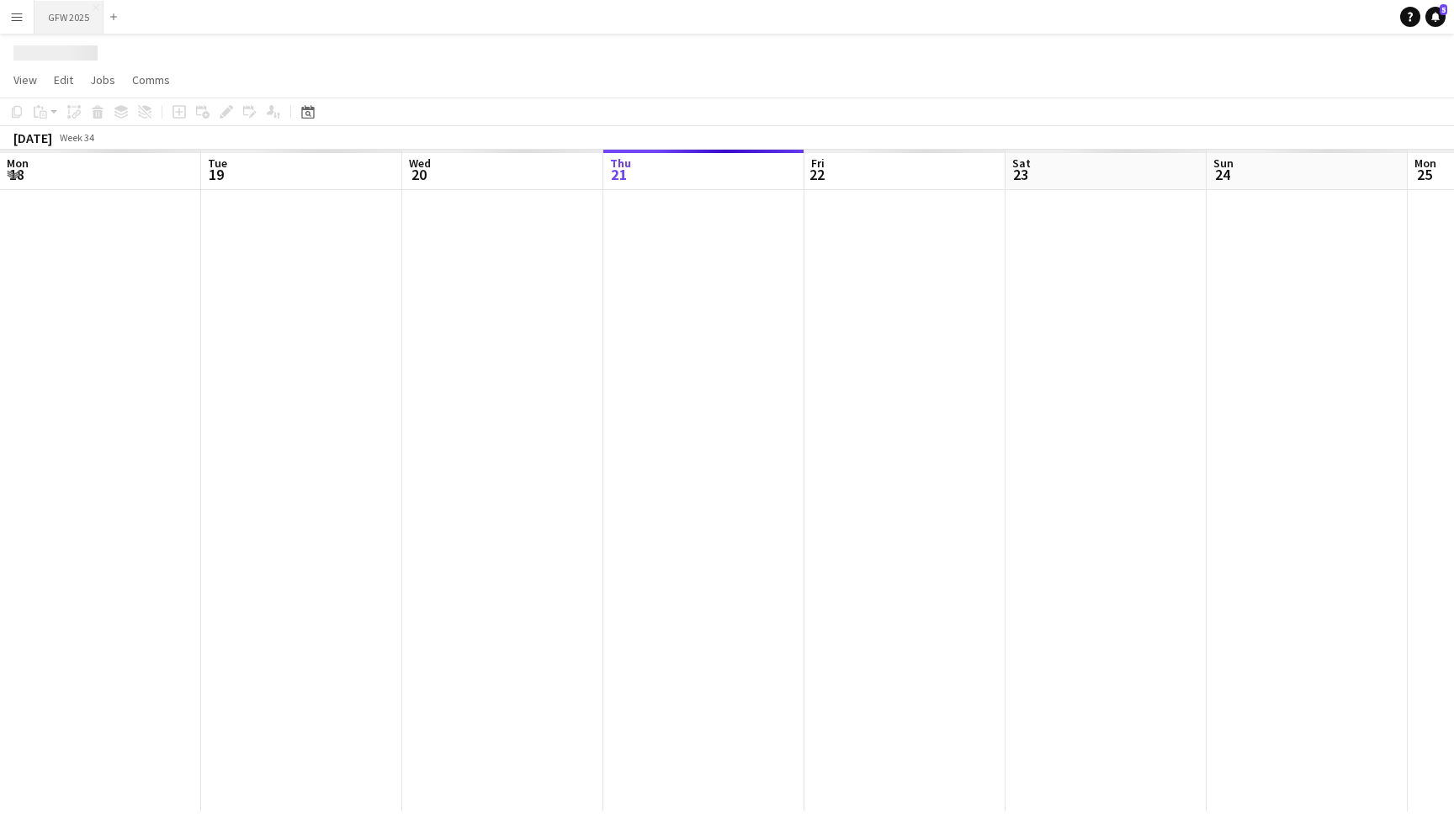
scroll to position [0, 402]
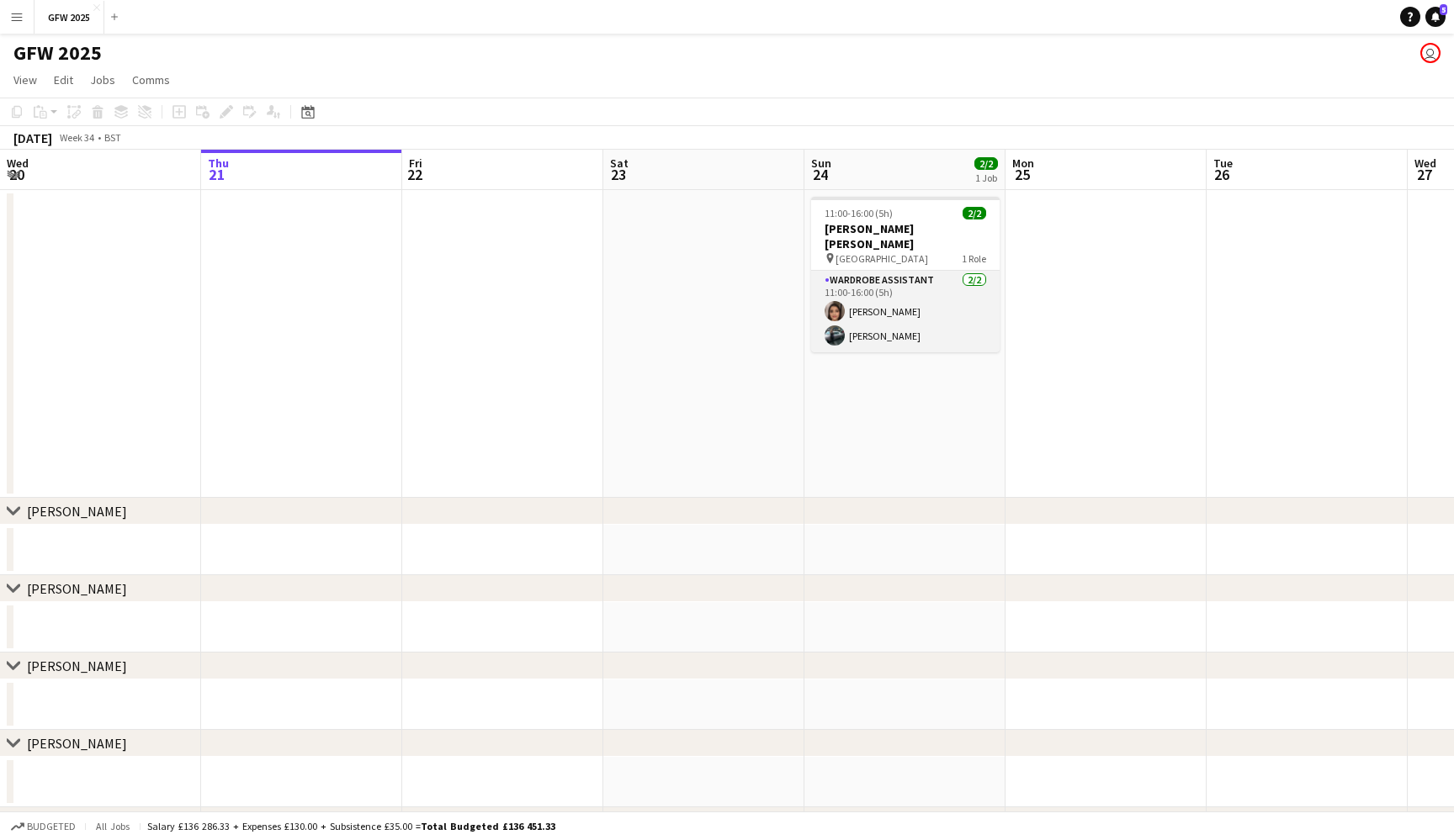
click at [886, 291] on app-card-role "Wardrobe Assistant 2/2 11:00-16:00 (5h) Shannon Pye Amy Gibson" at bounding box center [905, 311] width 189 height 82
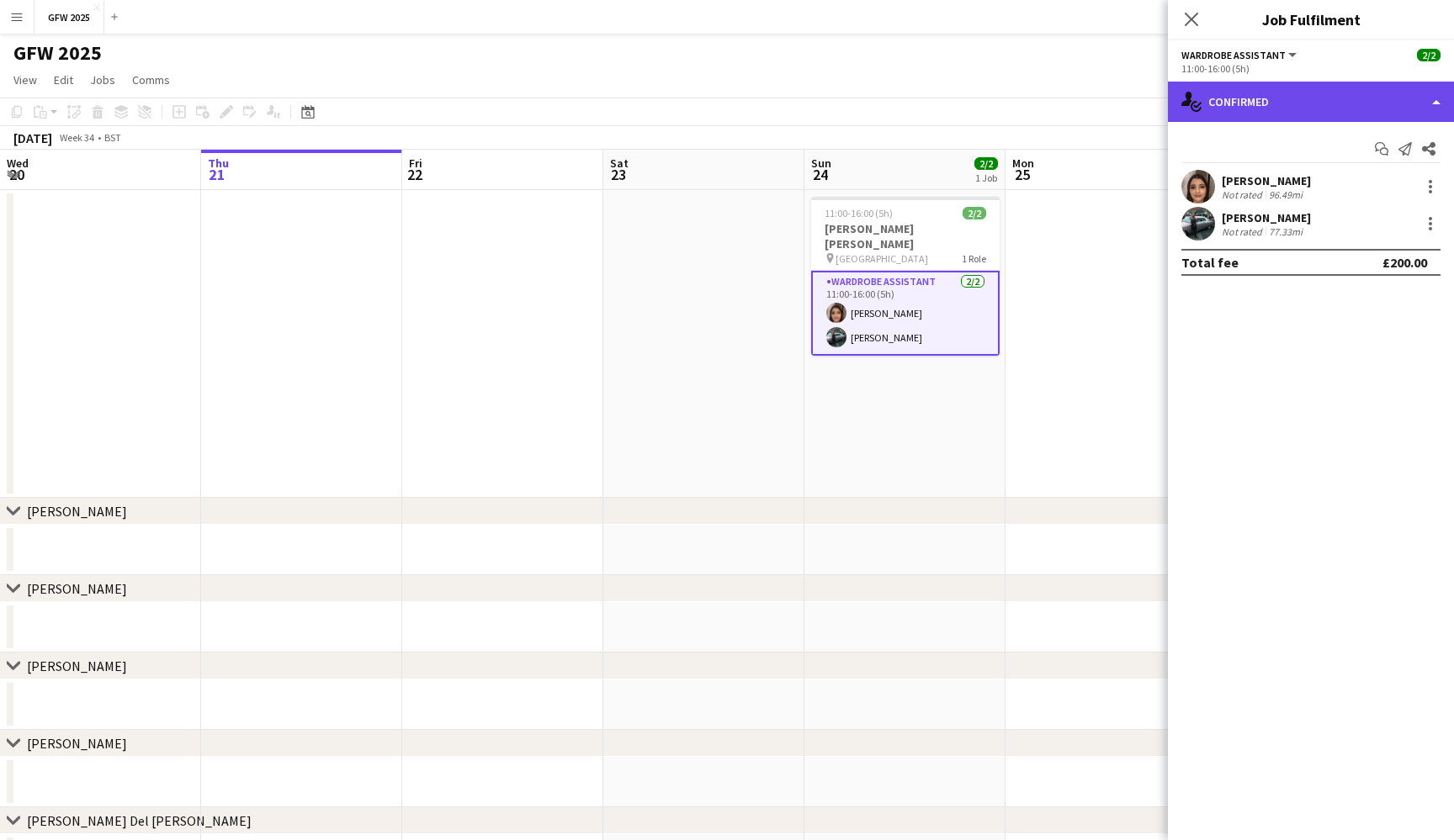
click at [1417, 102] on div "single-neutral-actions-check-2 Confirmed" at bounding box center [1310, 101] width 286 height 40
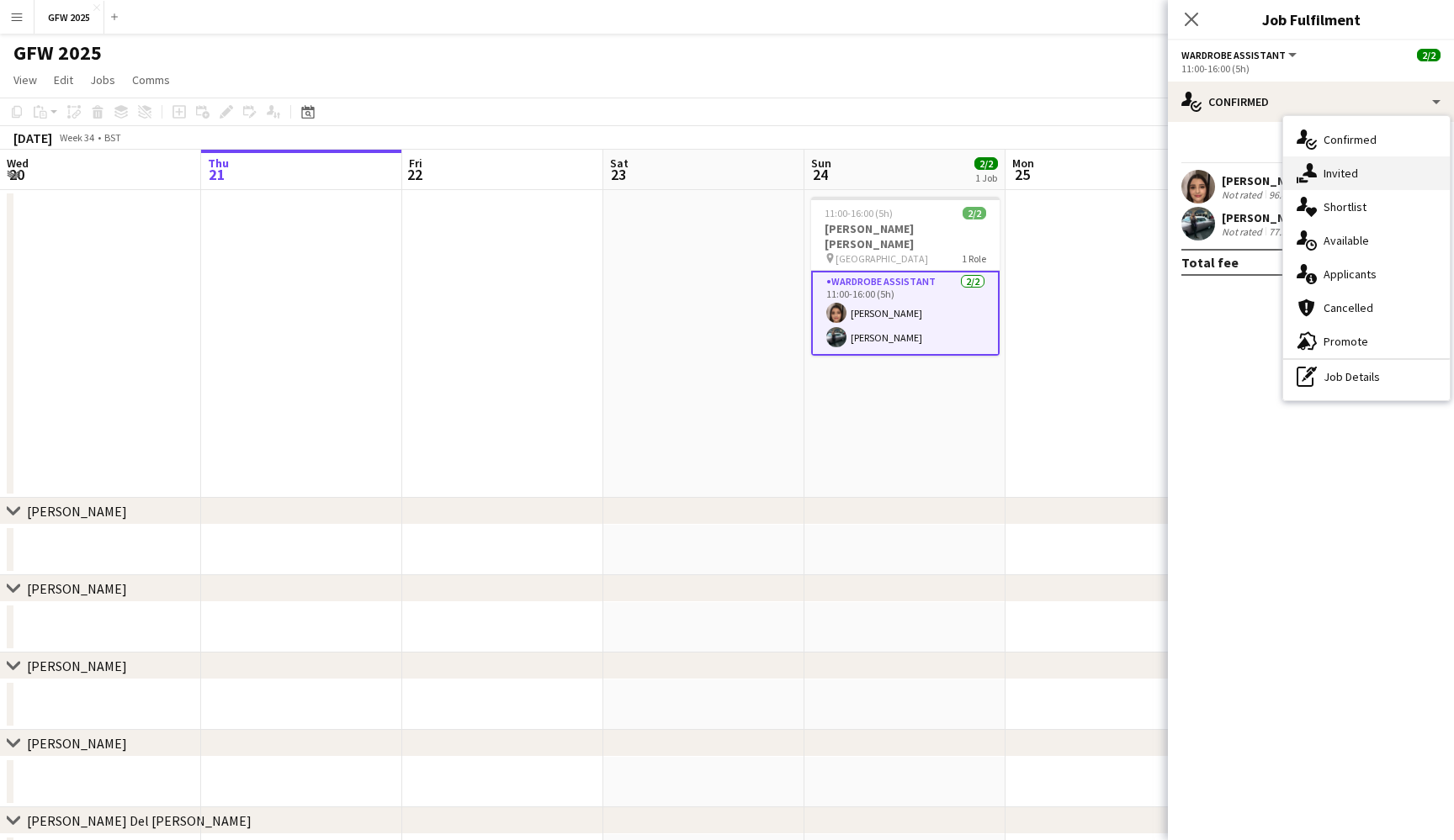
click at [1250, 173] on div "[PERSON_NAME]" at bounding box center [1266, 180] width 90 height 15
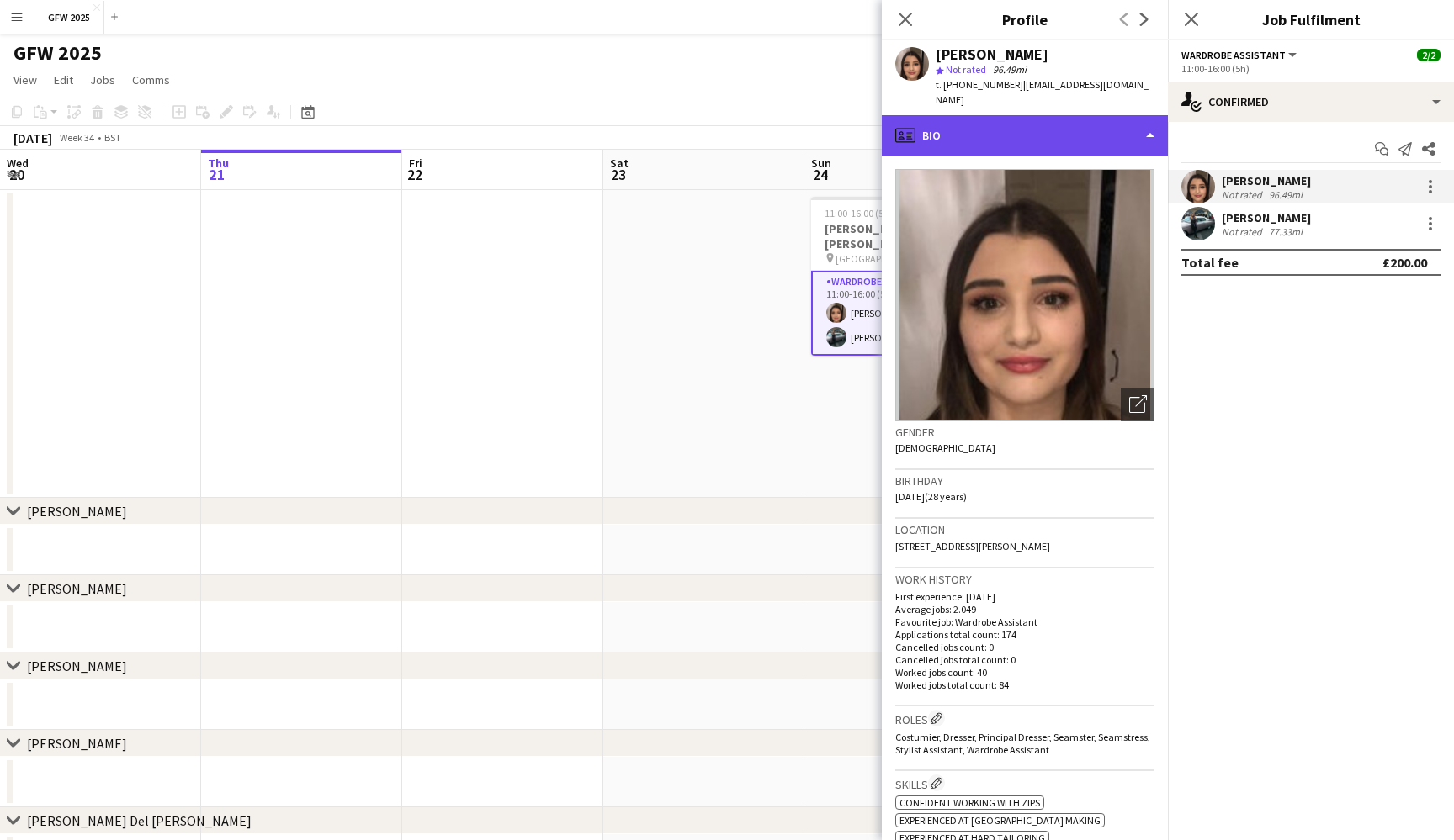
click at [1137, 122] on div "profile Bio" at bounding box center [1024, 135] width 286 height 40
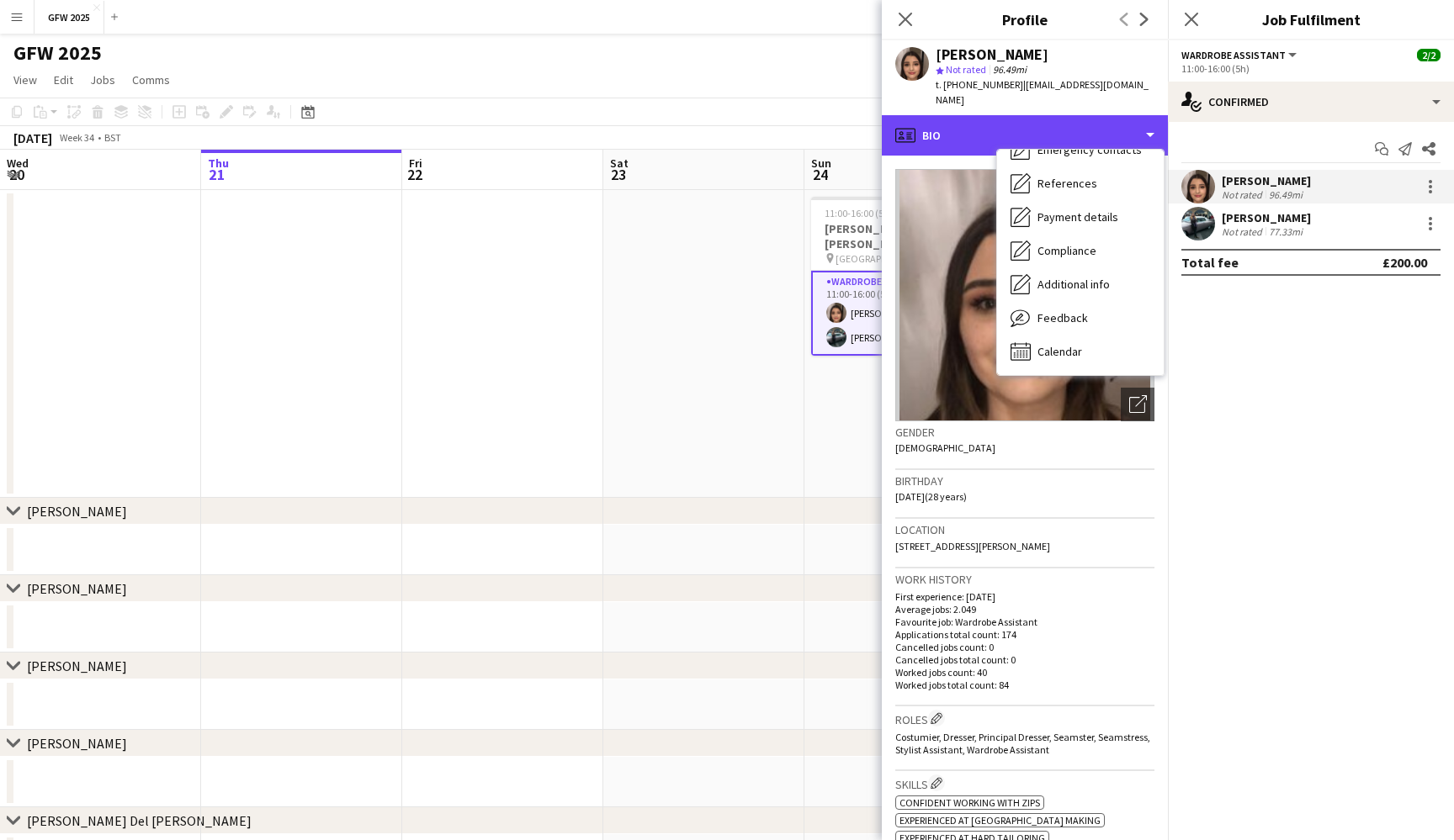
scroll to position [158, 0]
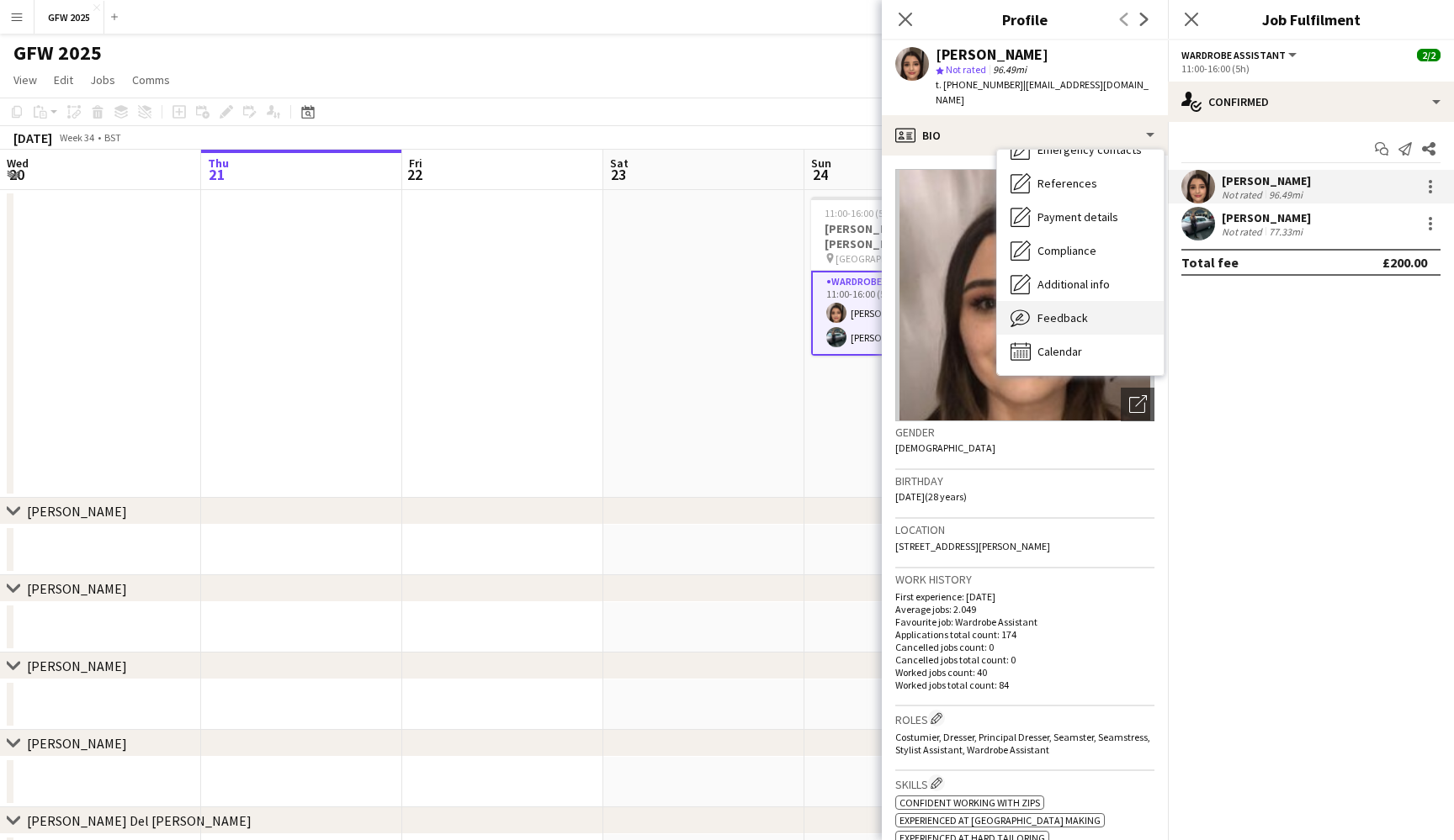
click at [1090, 314] on div "Feedback Feedback" at bounding box center [1079, 318] width 166 height 33
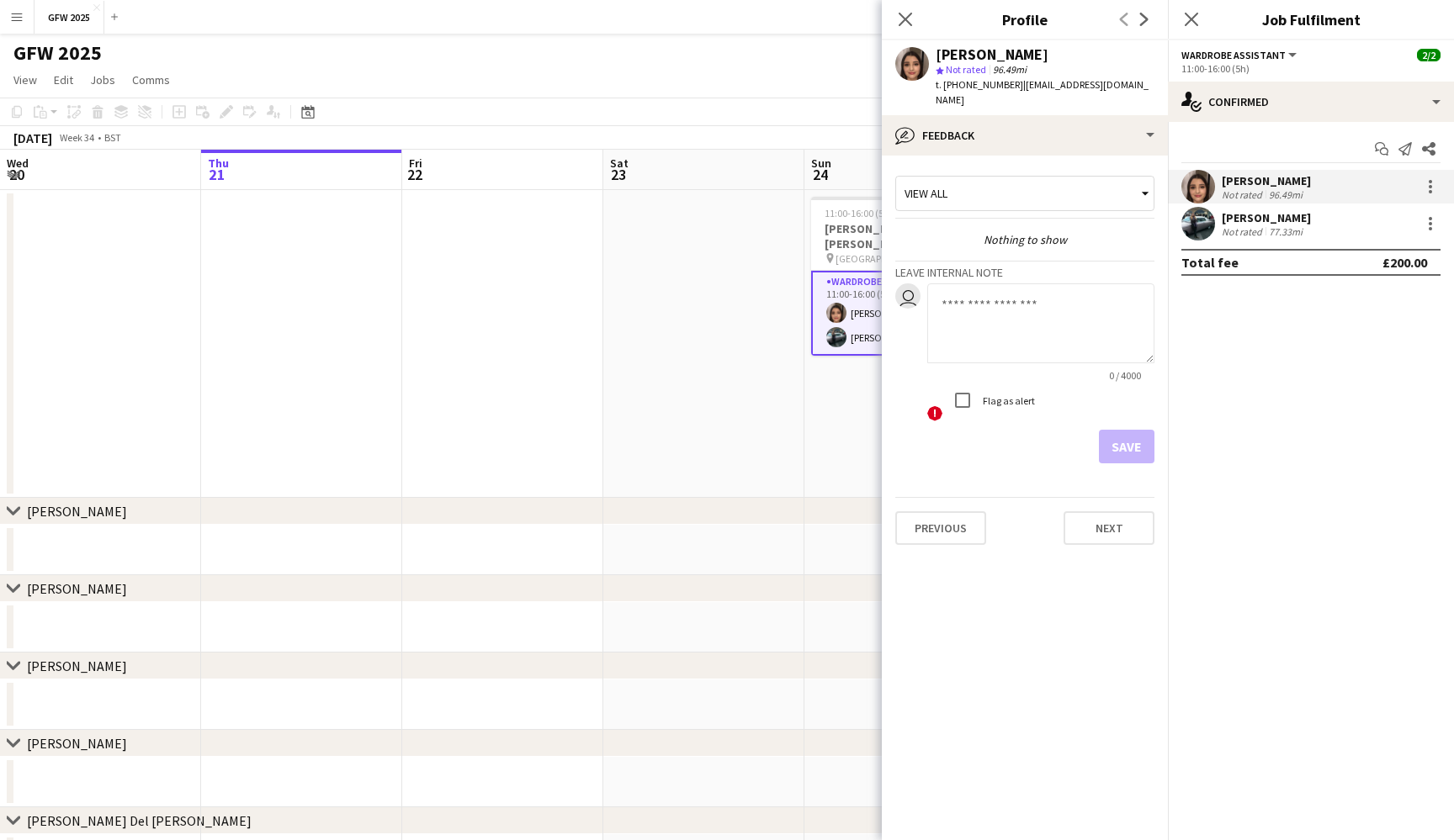
click at [1036, 250] on div "View all Nothing to show Leave internal note user 0 / 4000 ! Flag as alert Save" at bounding box center [1024, 316] width 259 height 294
click at [1196, 24] on icon at bounding box center [1190, 19] width 16 height 16
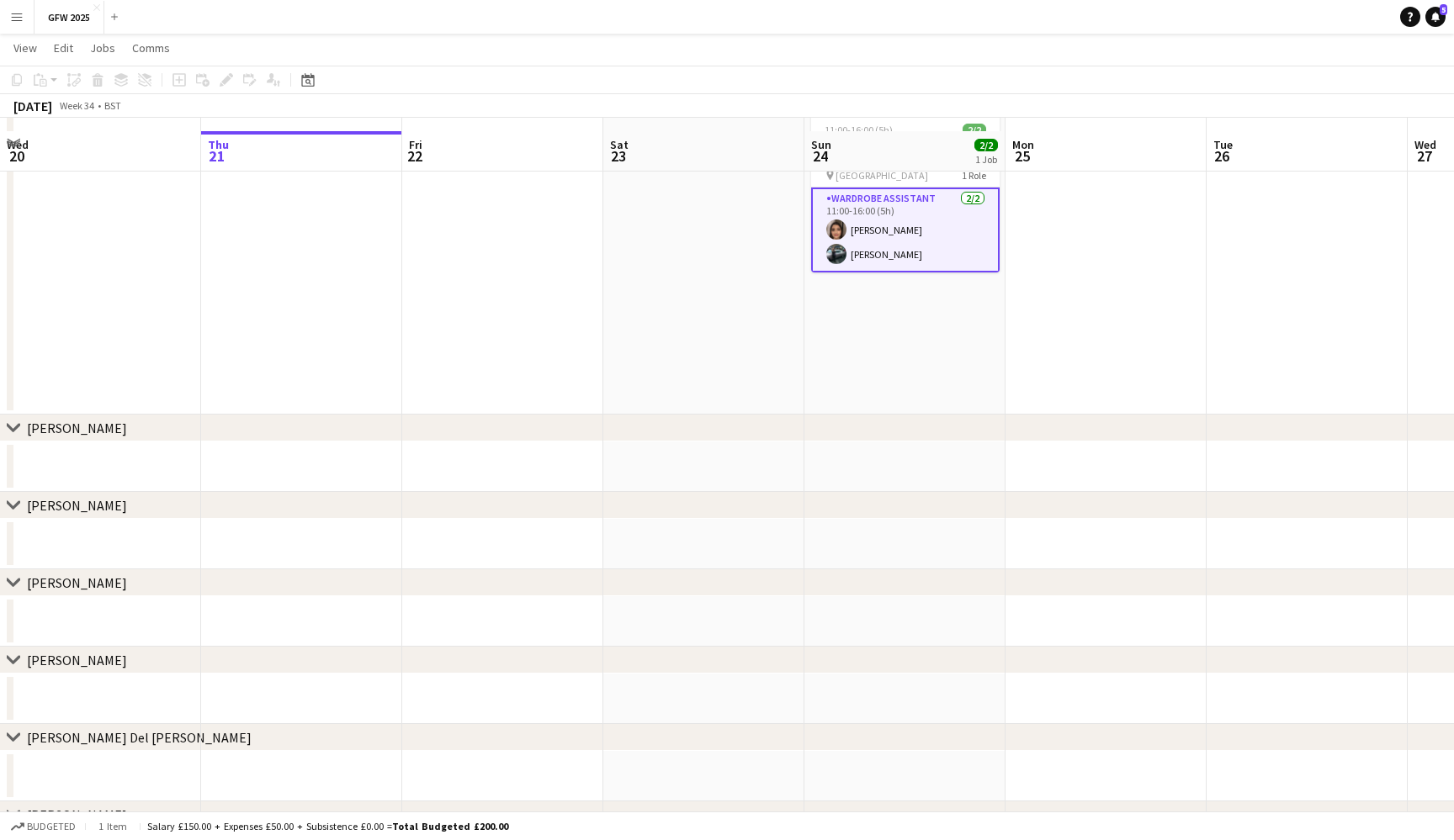
scroll to position [95, 0]
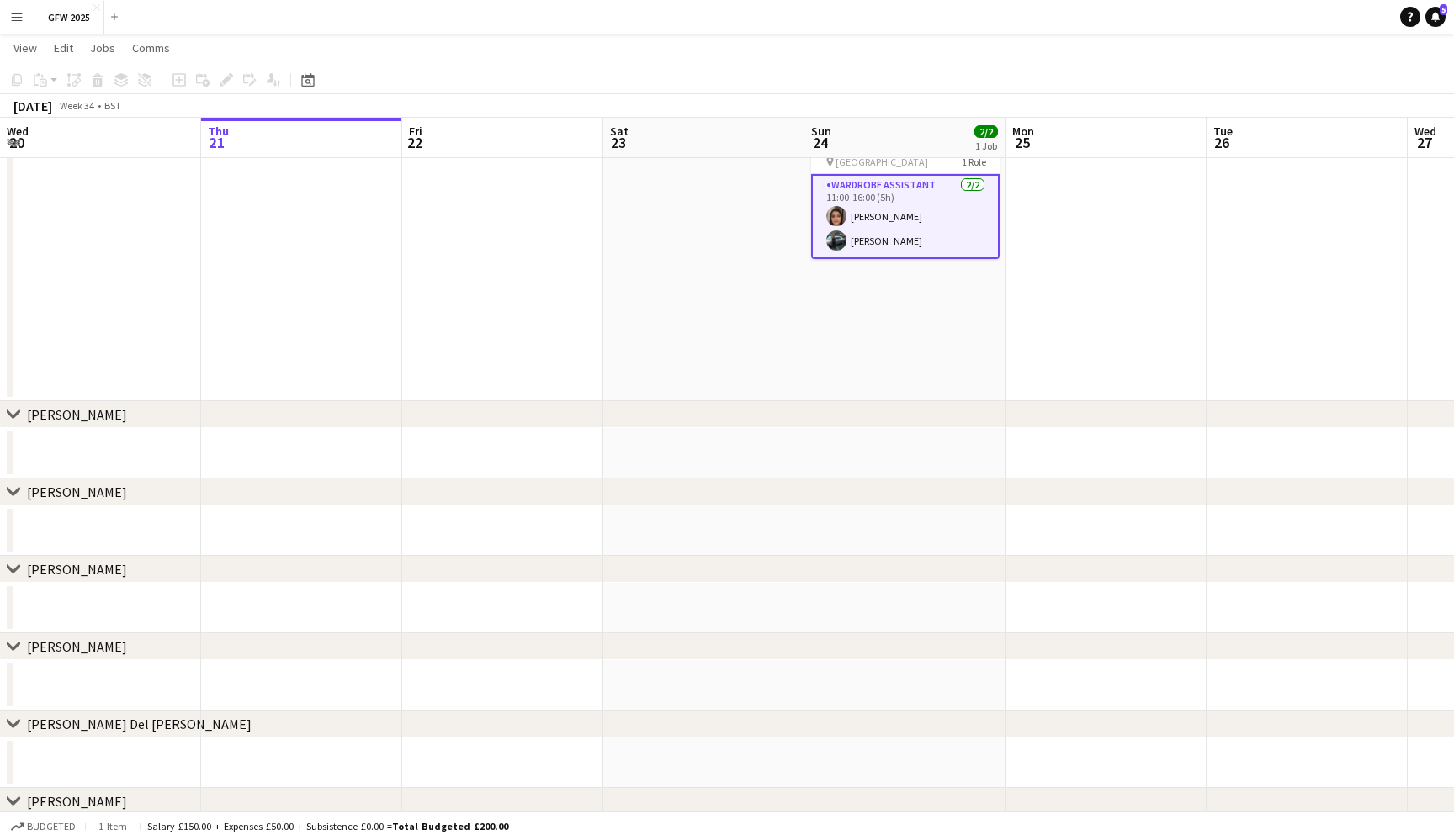
click at [19, 22] on app-icon "Menu" at bounding box center [17, 17] width 14 height 14
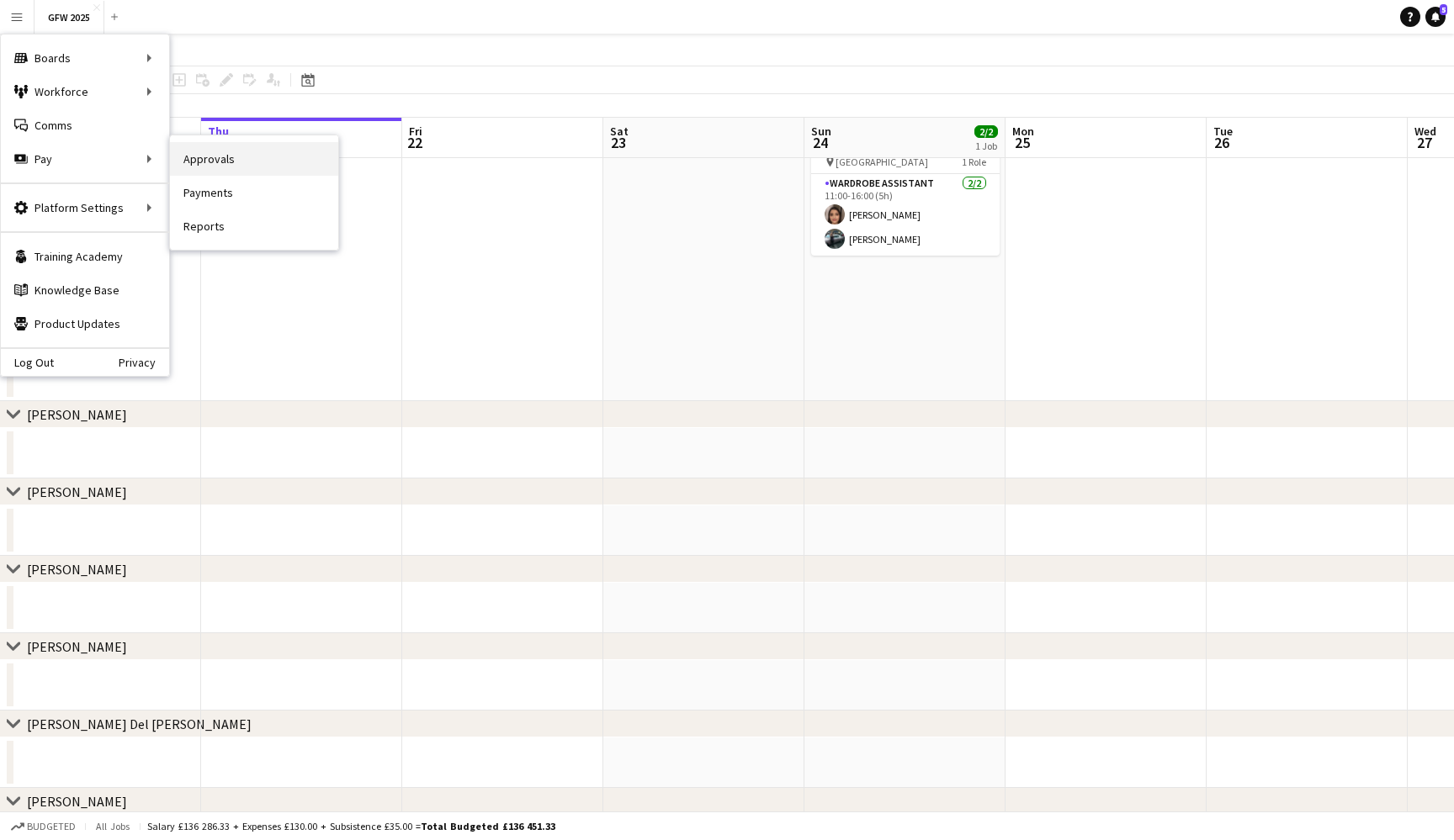
click at [258, 159] on link "Approvals" at bounding box center [254, 159] width 168 height 33
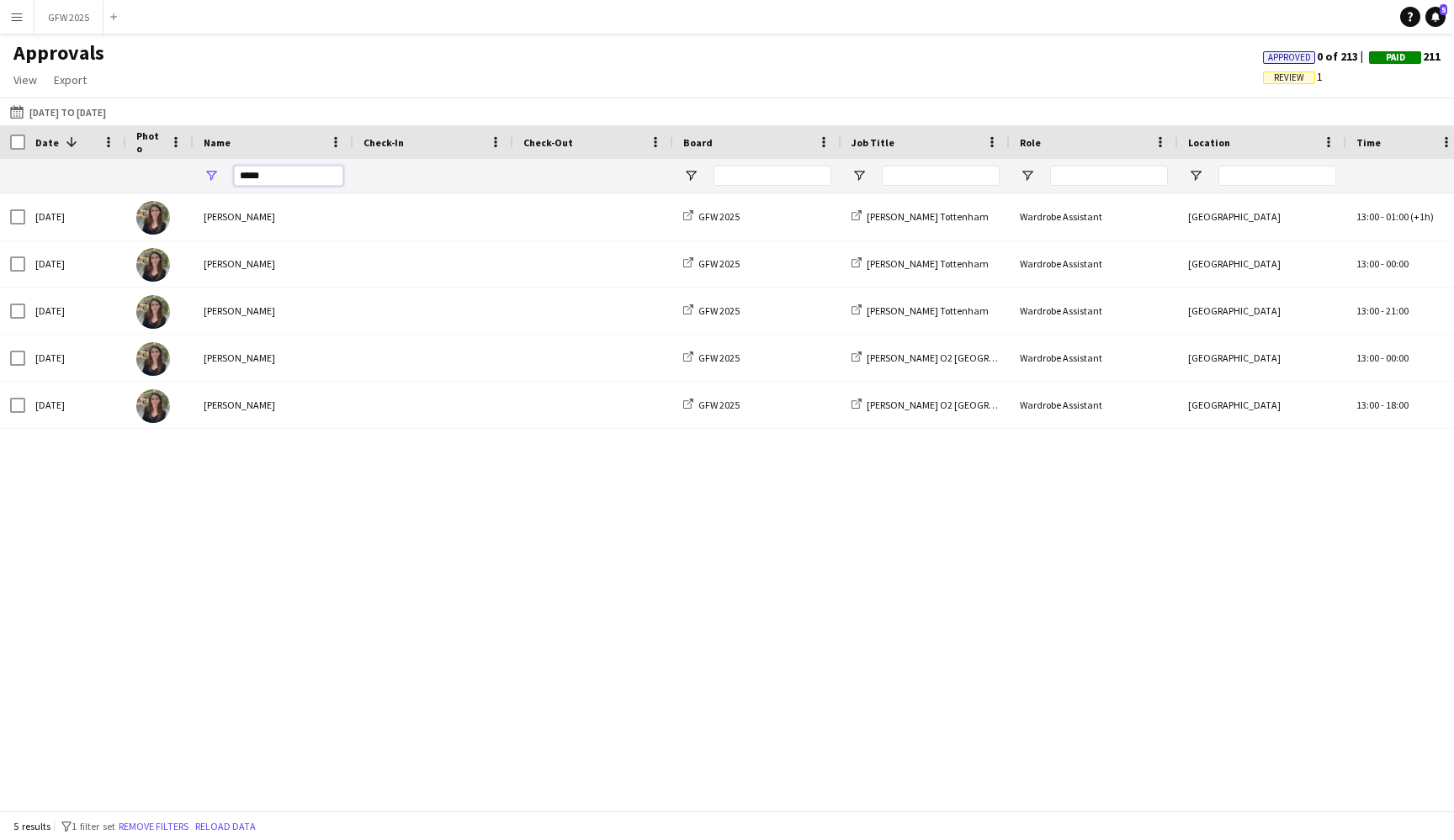
drag, startPoint x: 273, startPoint y: 177, endPoint x: 217, endPoint y: 176, distance: 56.0
click at [217, 176] on div "*****" at bounding box center [273, 176] width 159 height 33
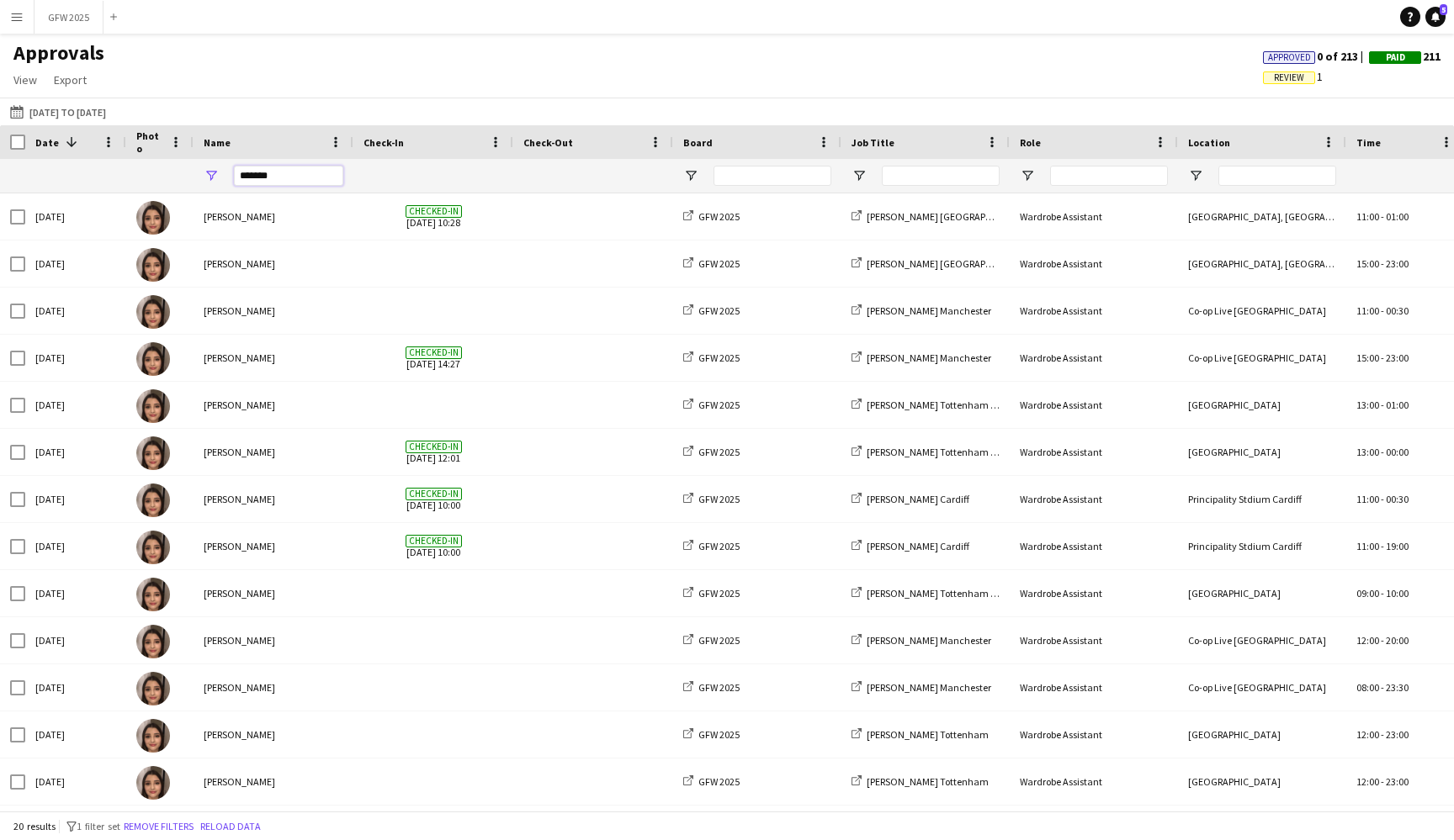
type input "*******"
drag, startPoint x: 217, startPoint y: 176, endPoint x: 212, endPoint y: 212, distance: 36.3
click at [212, 212] on div "[PERSON_NAME]" at bounding box center [273, 216] width 159 height 46
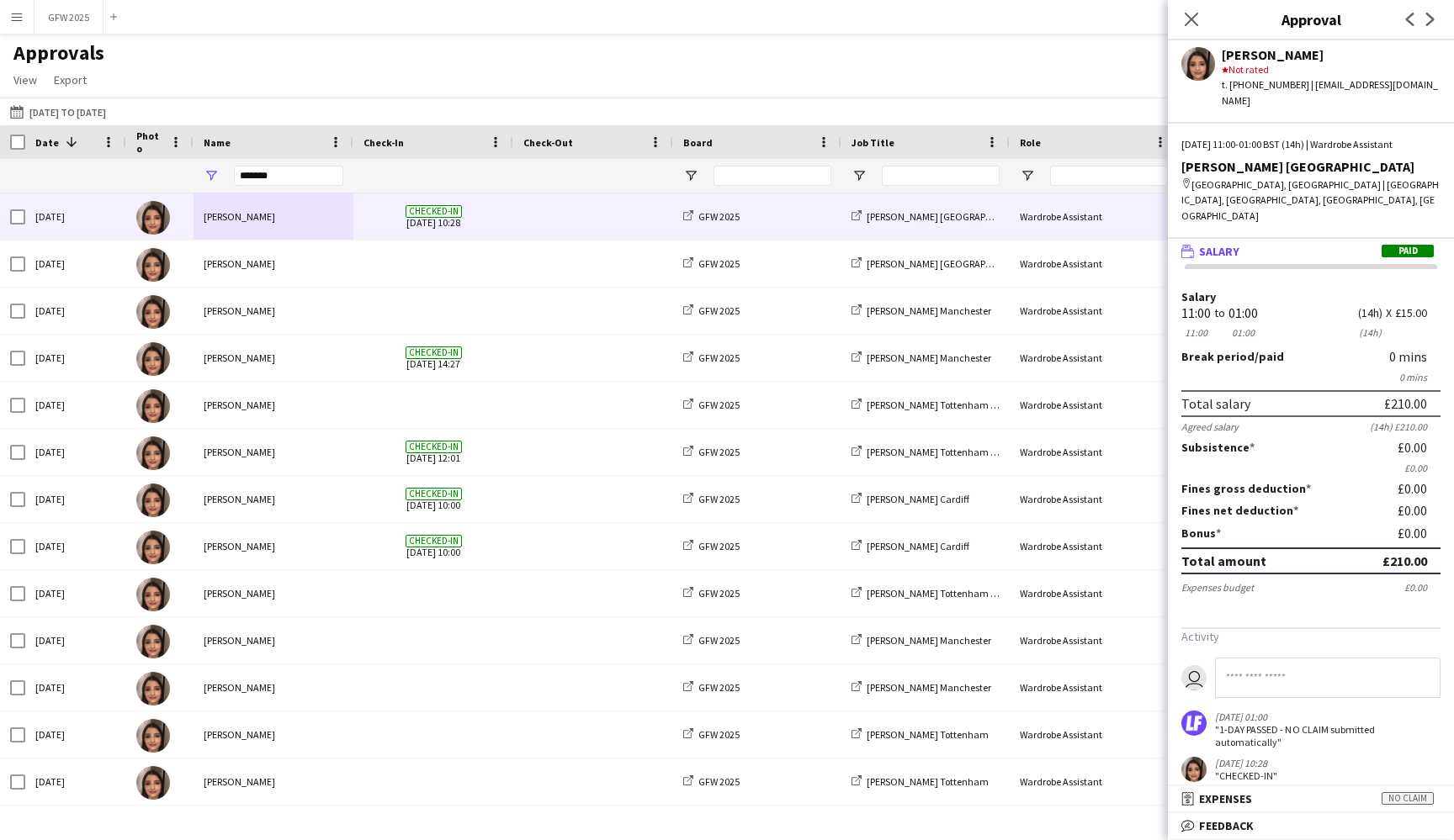
click at [1258, 73] on div "star Not rated" at bounding box center [1331, 69] width 218 height 15
click at [1213, 824] on span "Feedback" at bounding box center [1227, 825] width 55 height 15
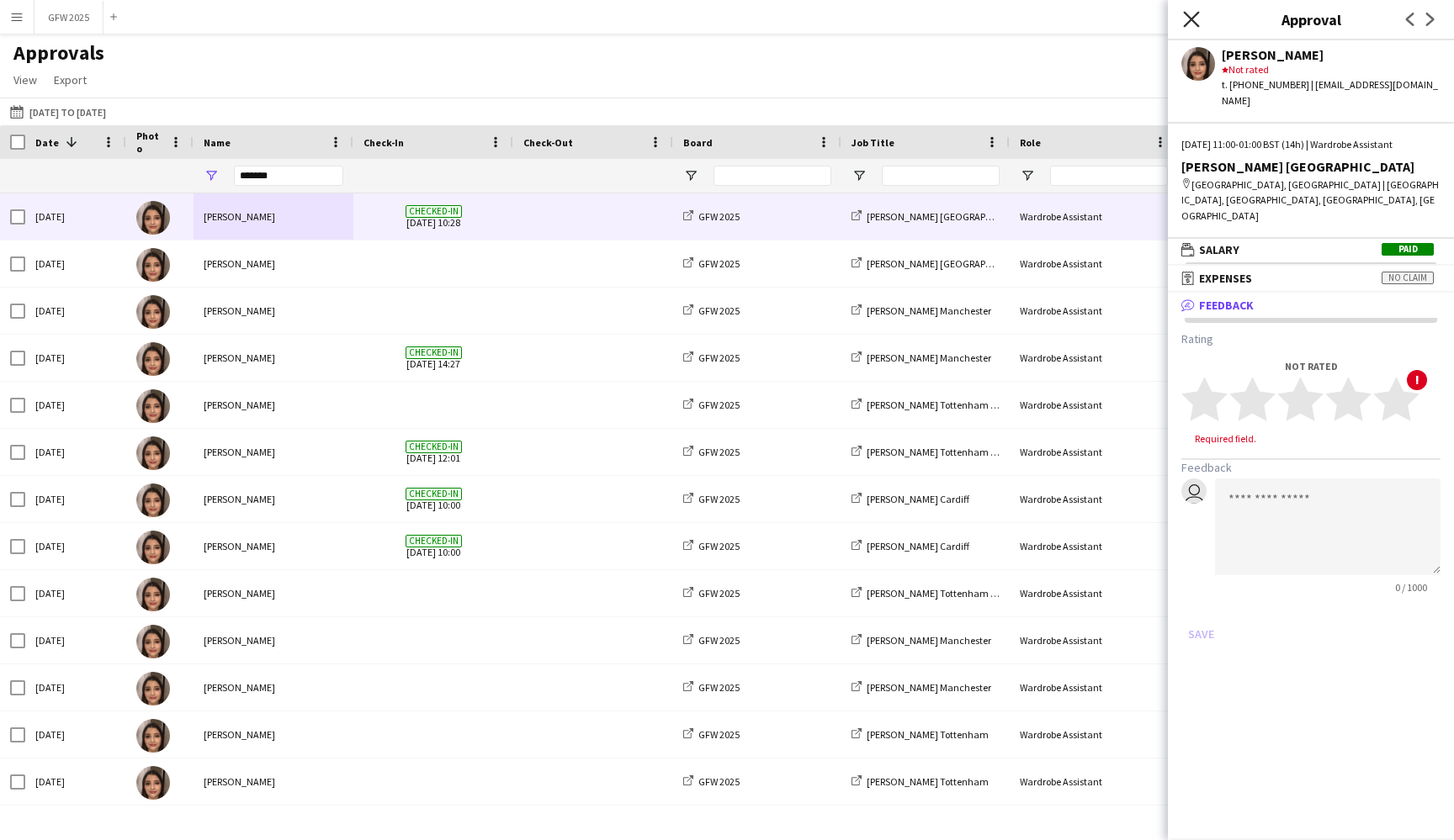
click at [1190, 16] on icon "Close pop-in" at bounding box center [1190, 19] width 16 height 16
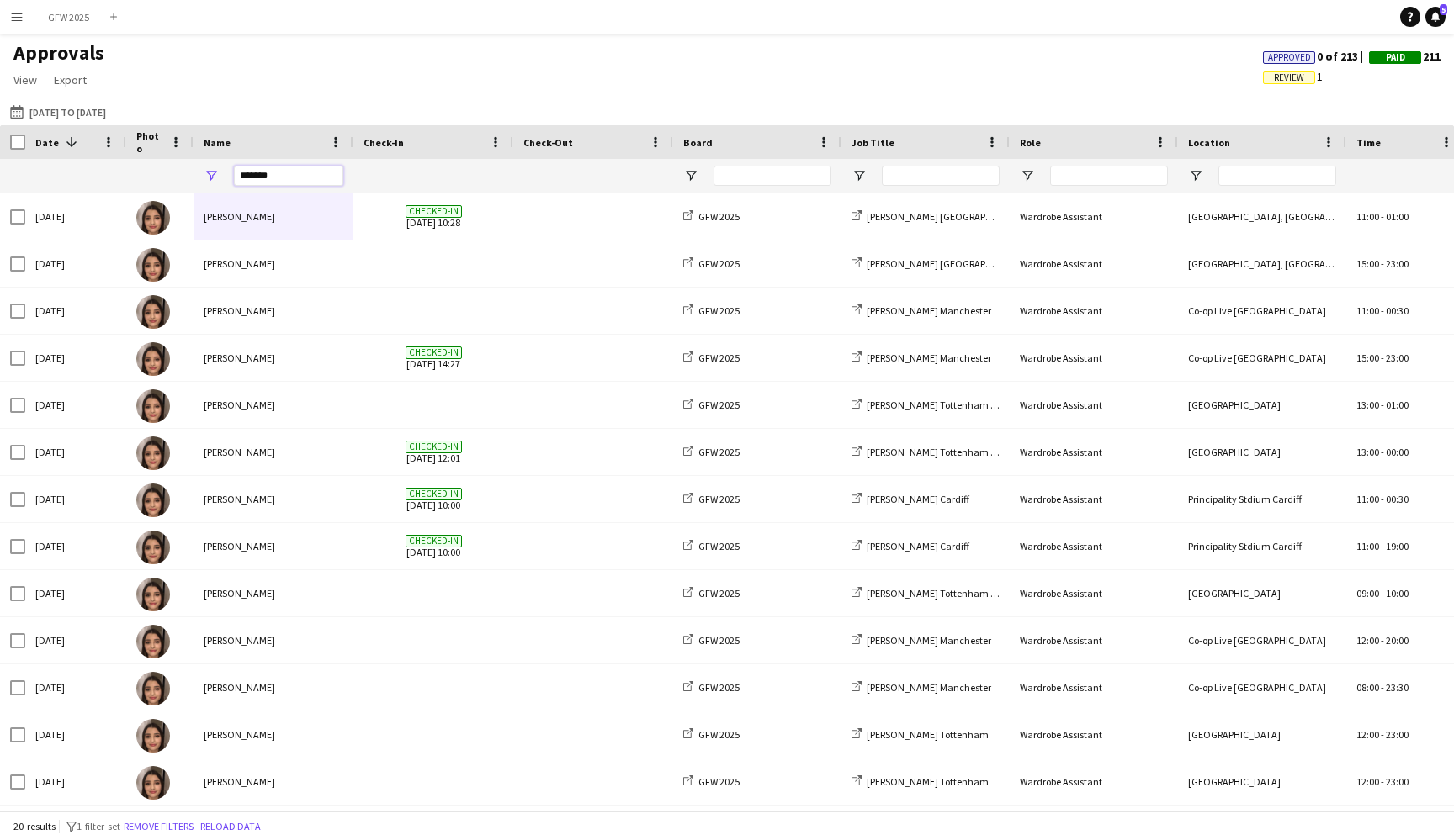
drag, startPoint x: 291, startPoint y: 177, endPoint x: 177, endPoint y: 174, distance: 114.0
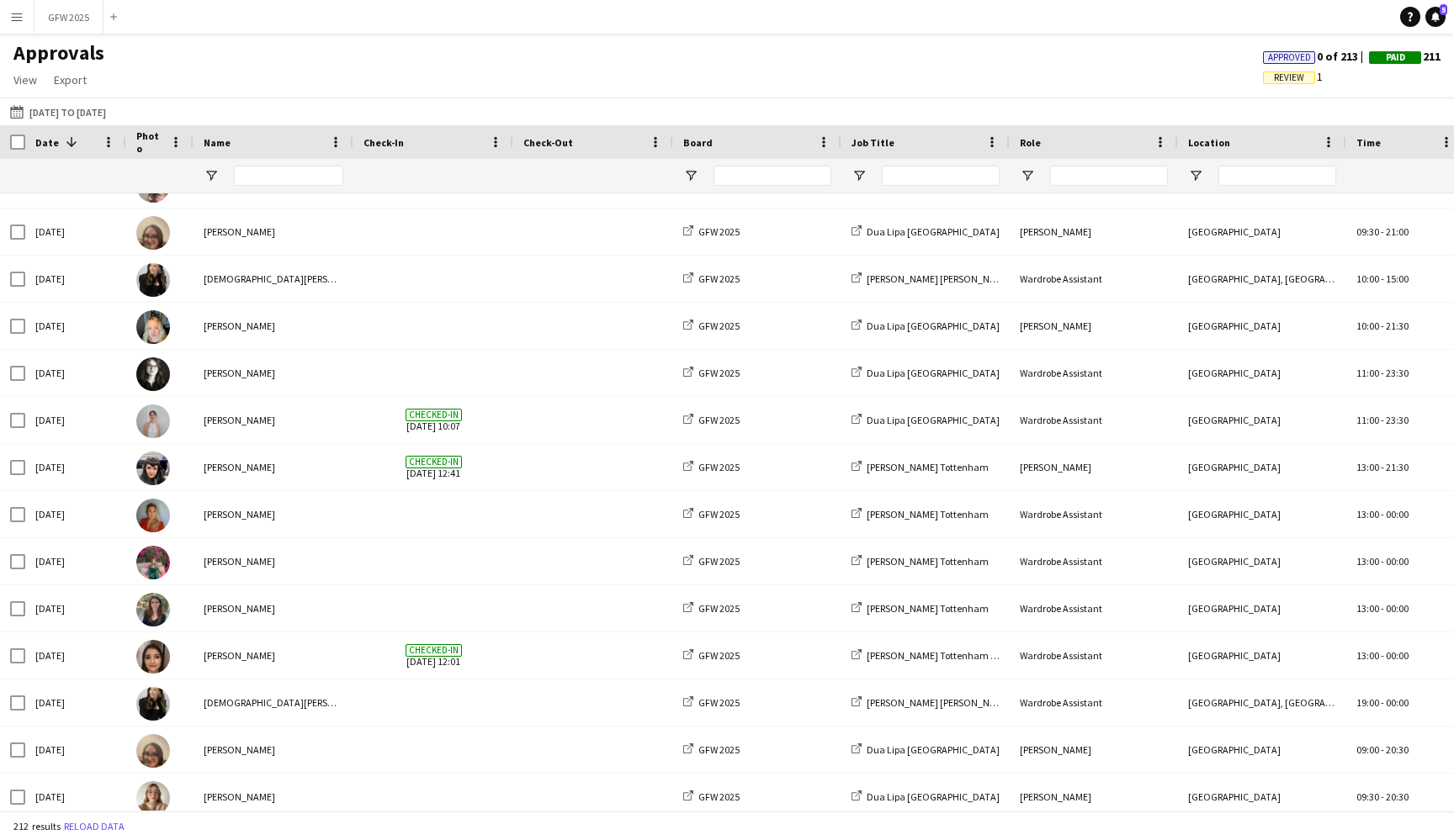
scroll to position [2862, 0]
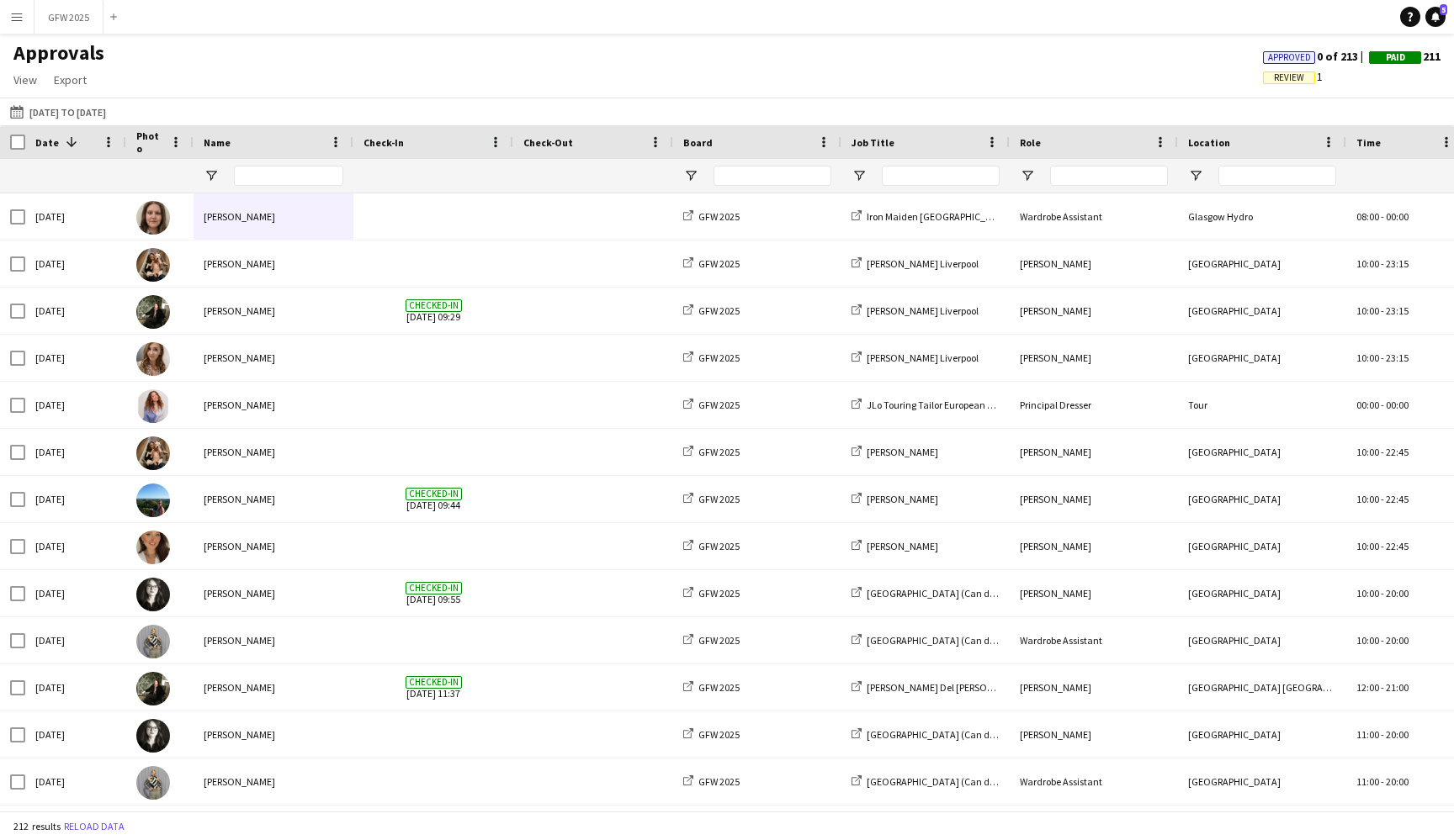
click at [21, 18] on app-icon "Menu" at bounding box center [17, 17] width 14 height 14
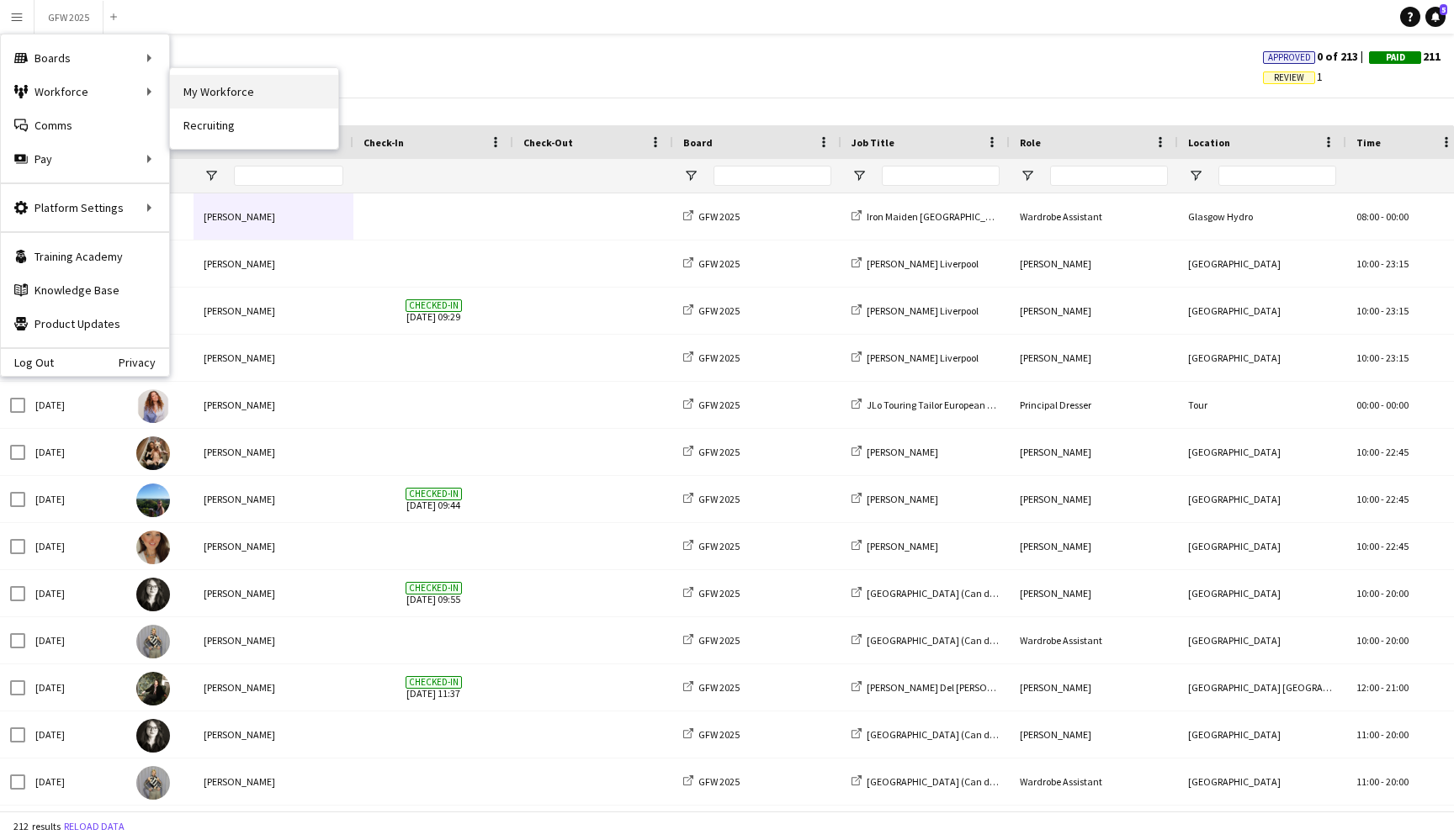
click at [247, 94] on link "My Workforce" at bounding box center [254, 91] width 168 height 33
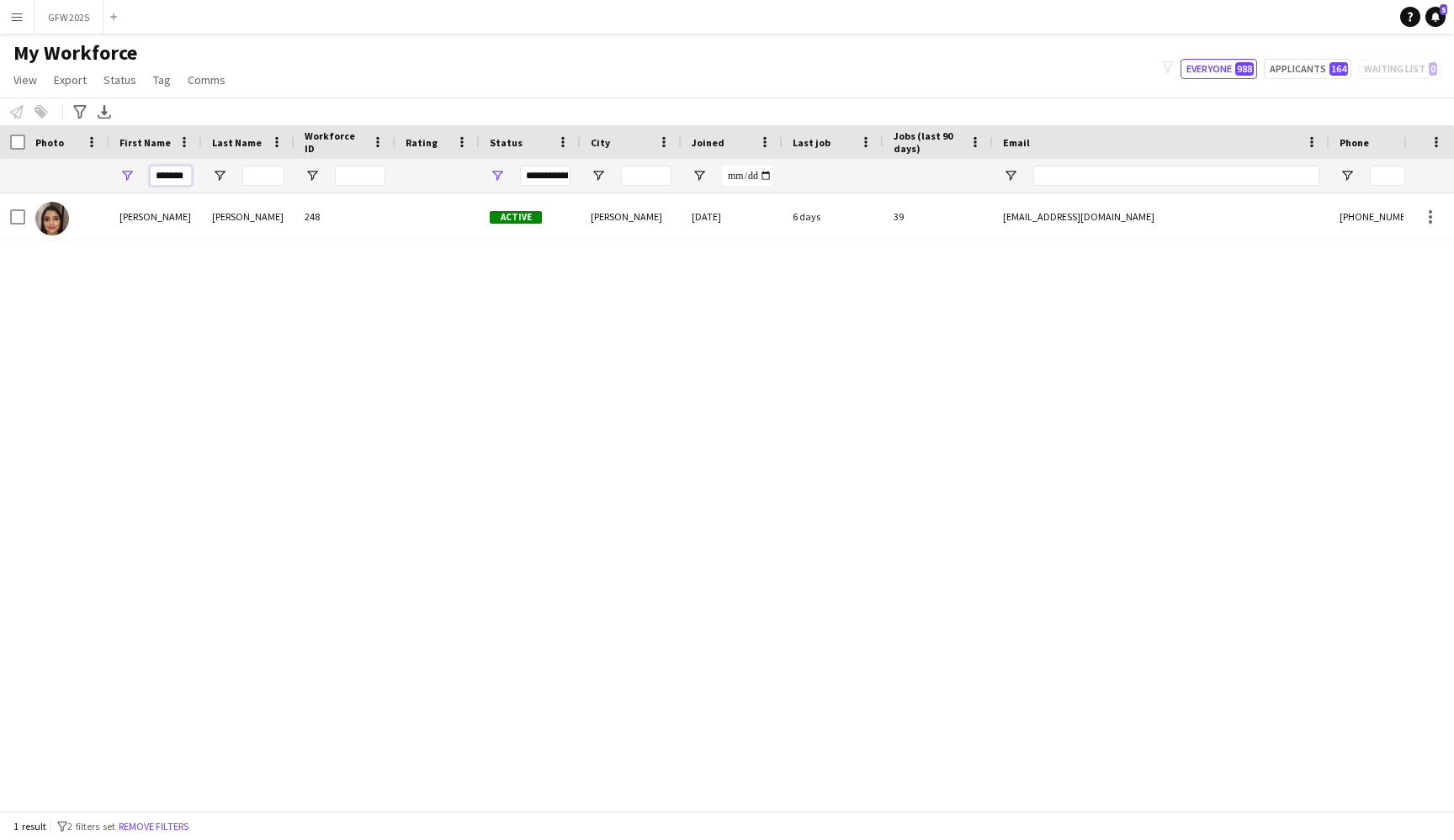
click at [179, 176] on input "*******" at bounding box center [170, 175] width 42 height 21
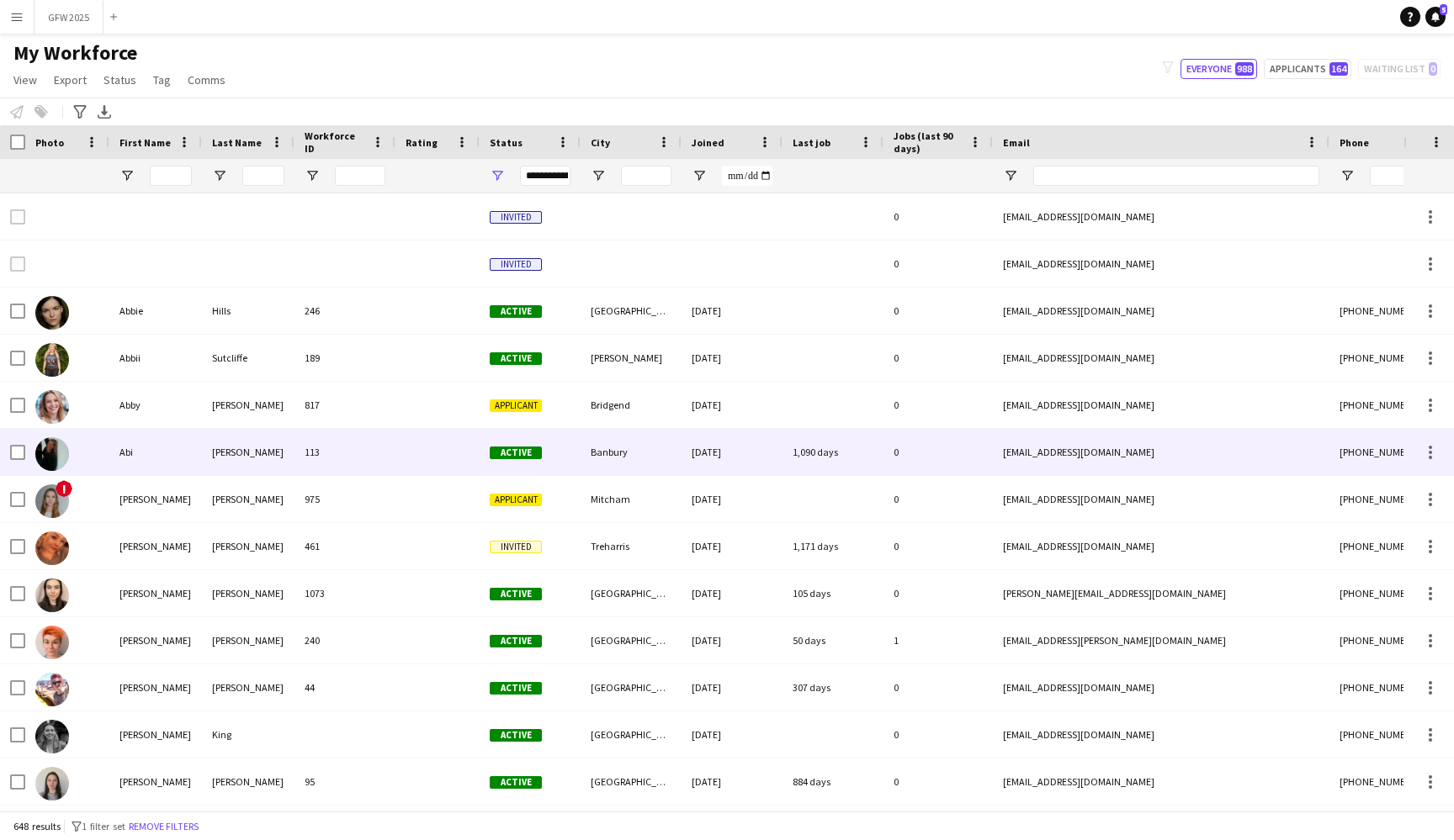
click at [257, 471] on div "Morris" at bounding box center [248, 451] width 92 height 46
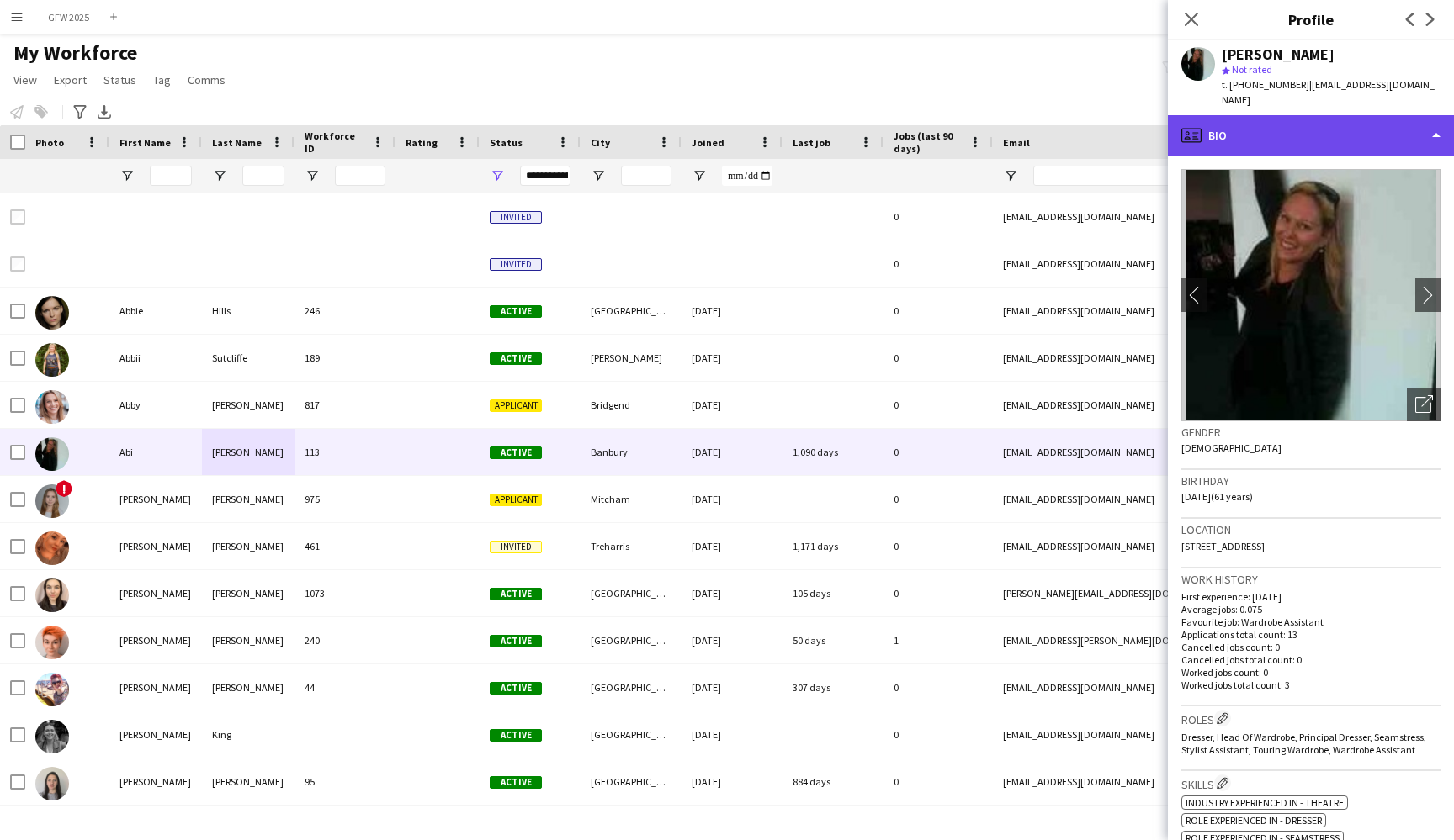
click at [1413, 136] on div "profile Bio" at bounding box center [1310, 135] width 286 height 40
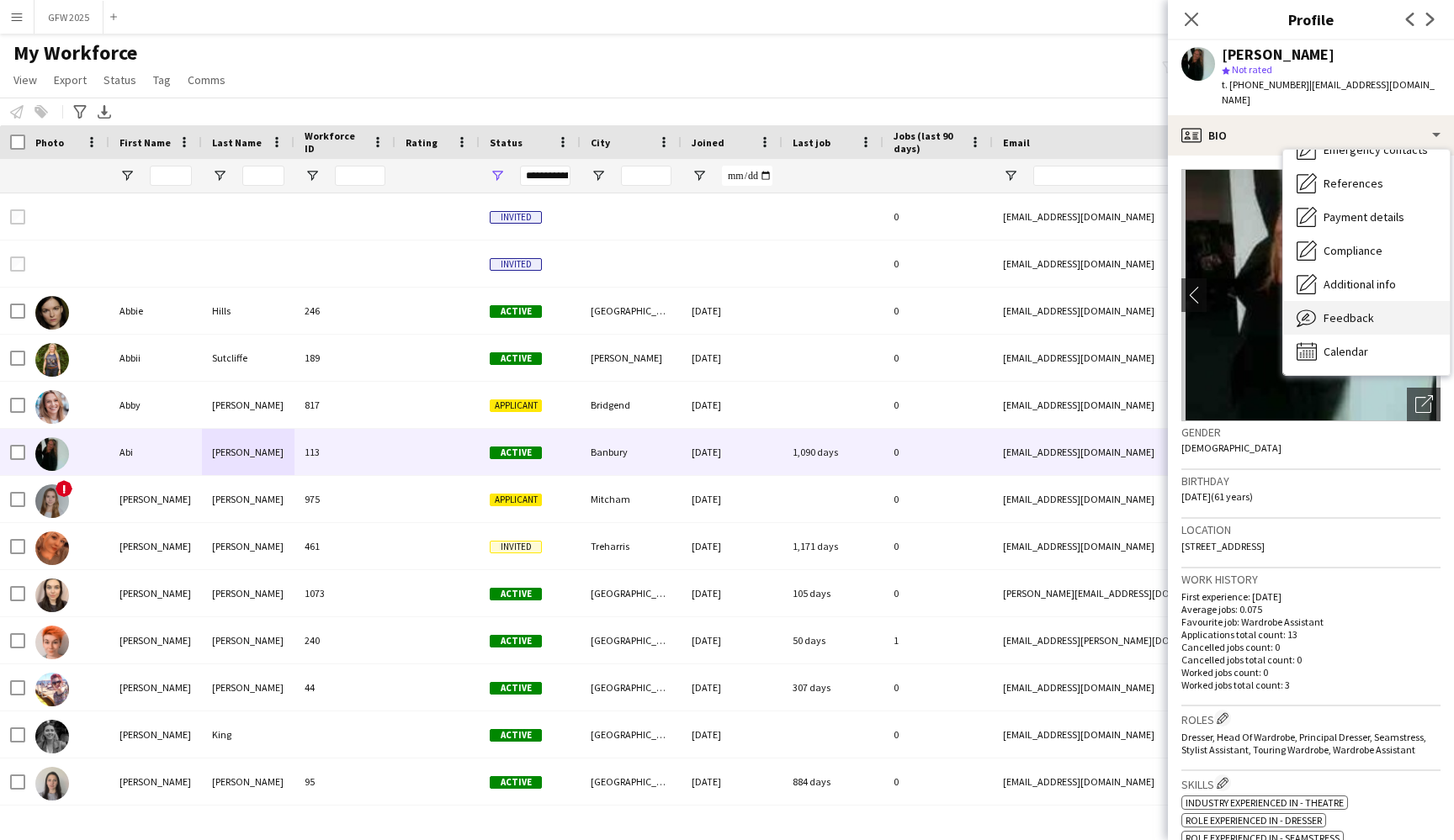
click at [1374, 305] on div "Feedback Feedback" at bounding box center [1365, 318] width 166 height 33
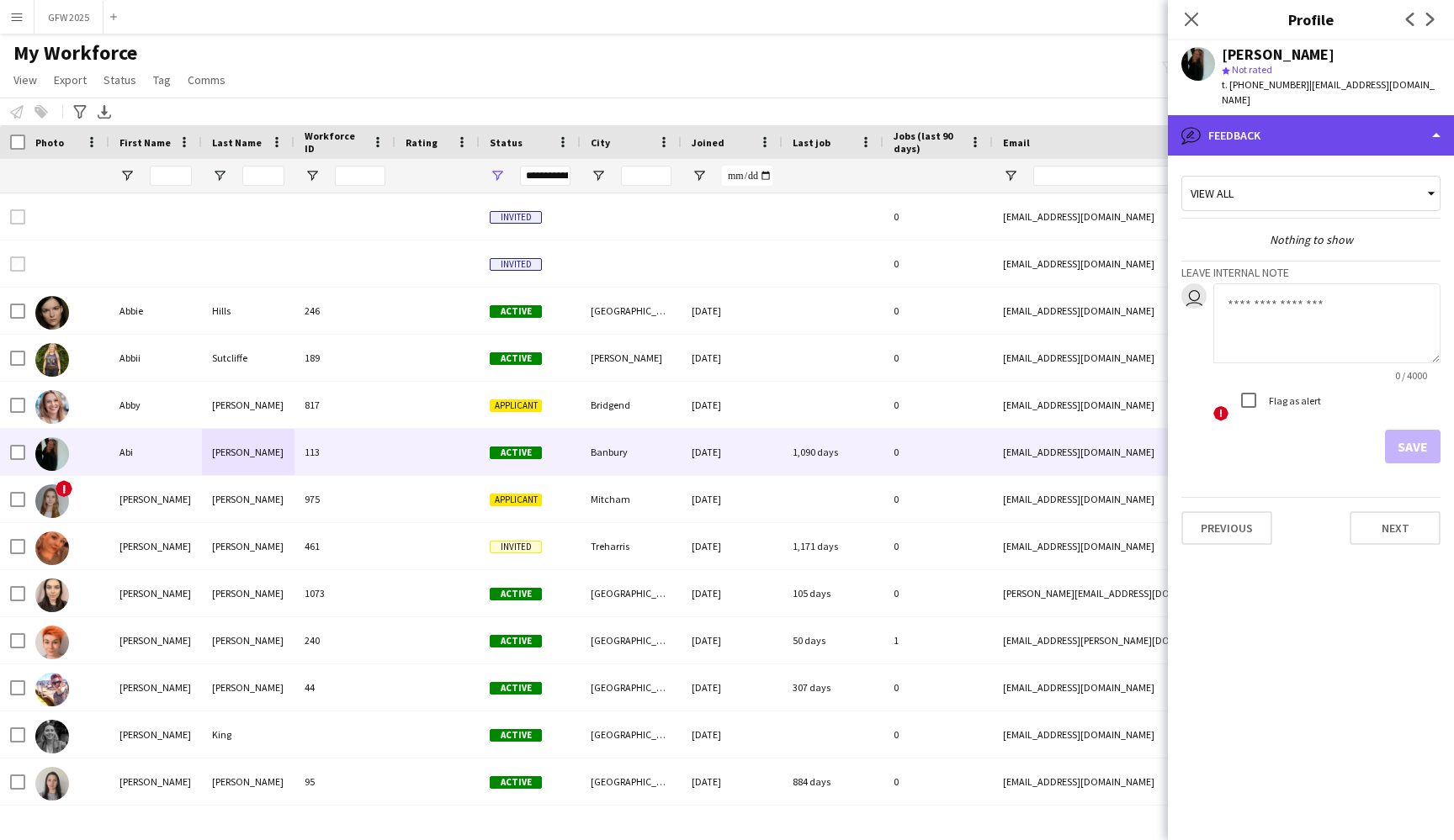
click at [1431, 129] on div "bubble-pencil Feedback" at bounding box center [1310, 135] width 286 height 40
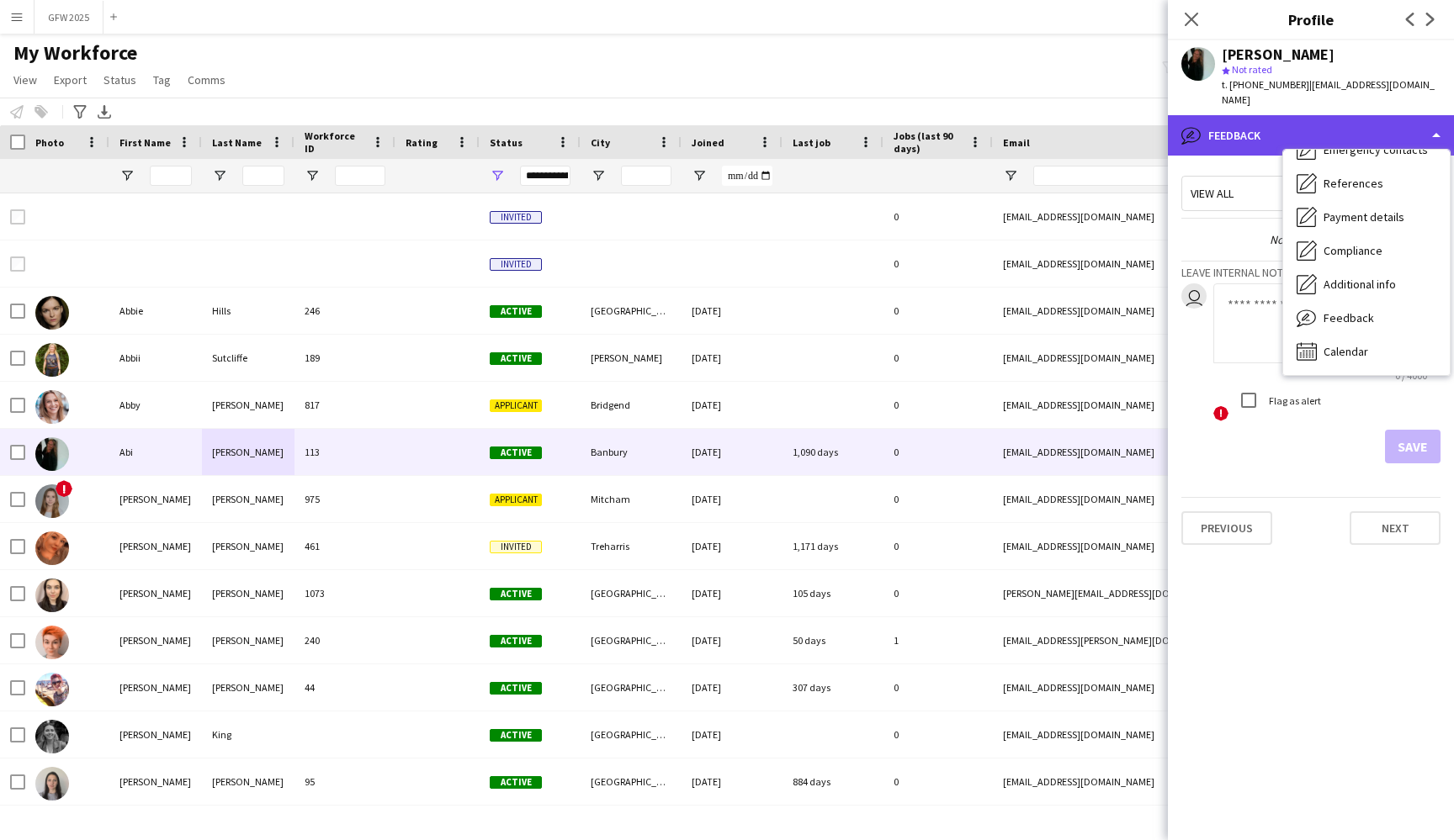
click at [1431, 129] on div "bubble-pencil Feedback" at bounding box center [1310, 135] width 286 height 40
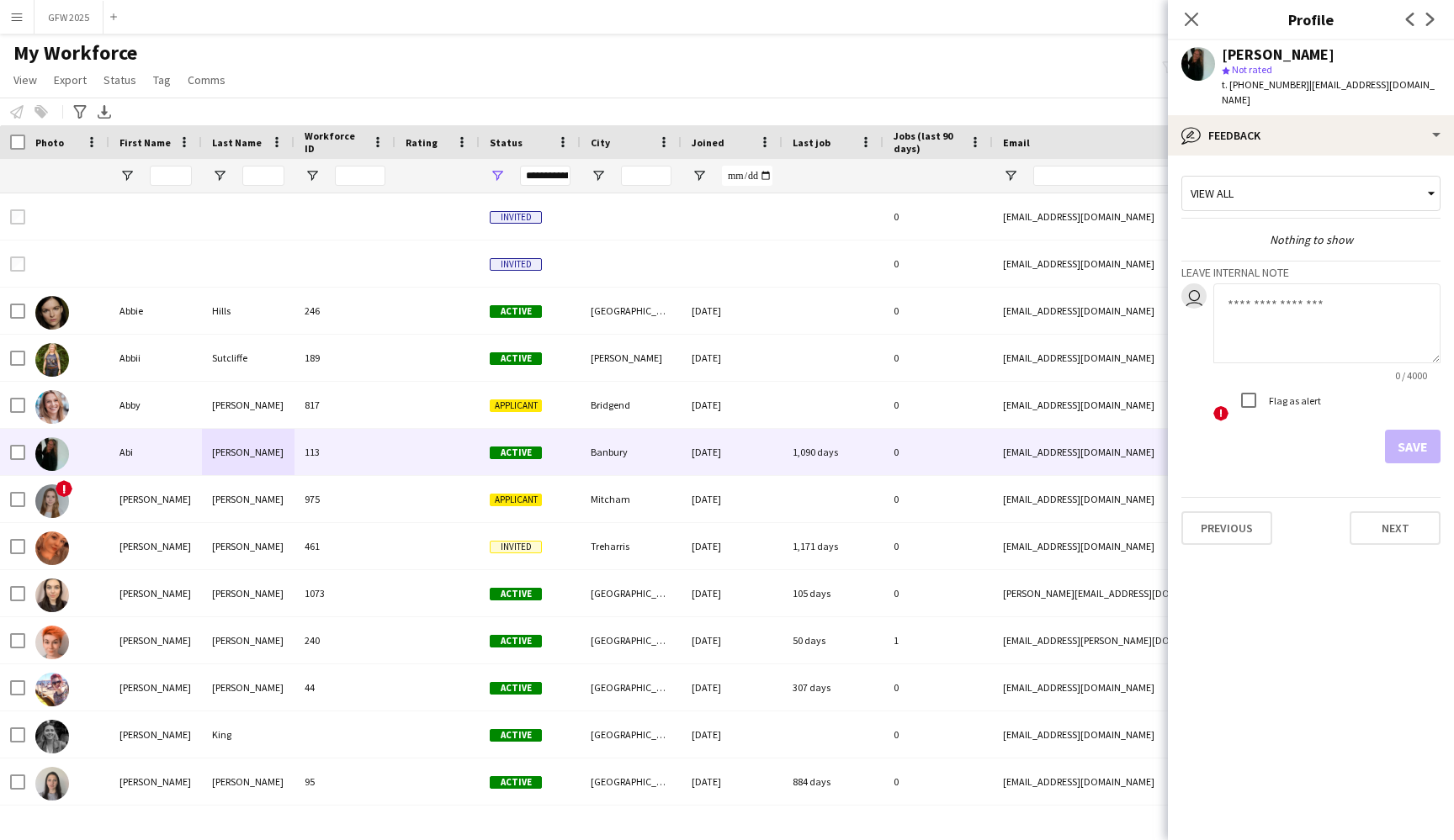
click at [1260, 177] on div "View all" at bounding box center [1303, 193] width 241 height 31
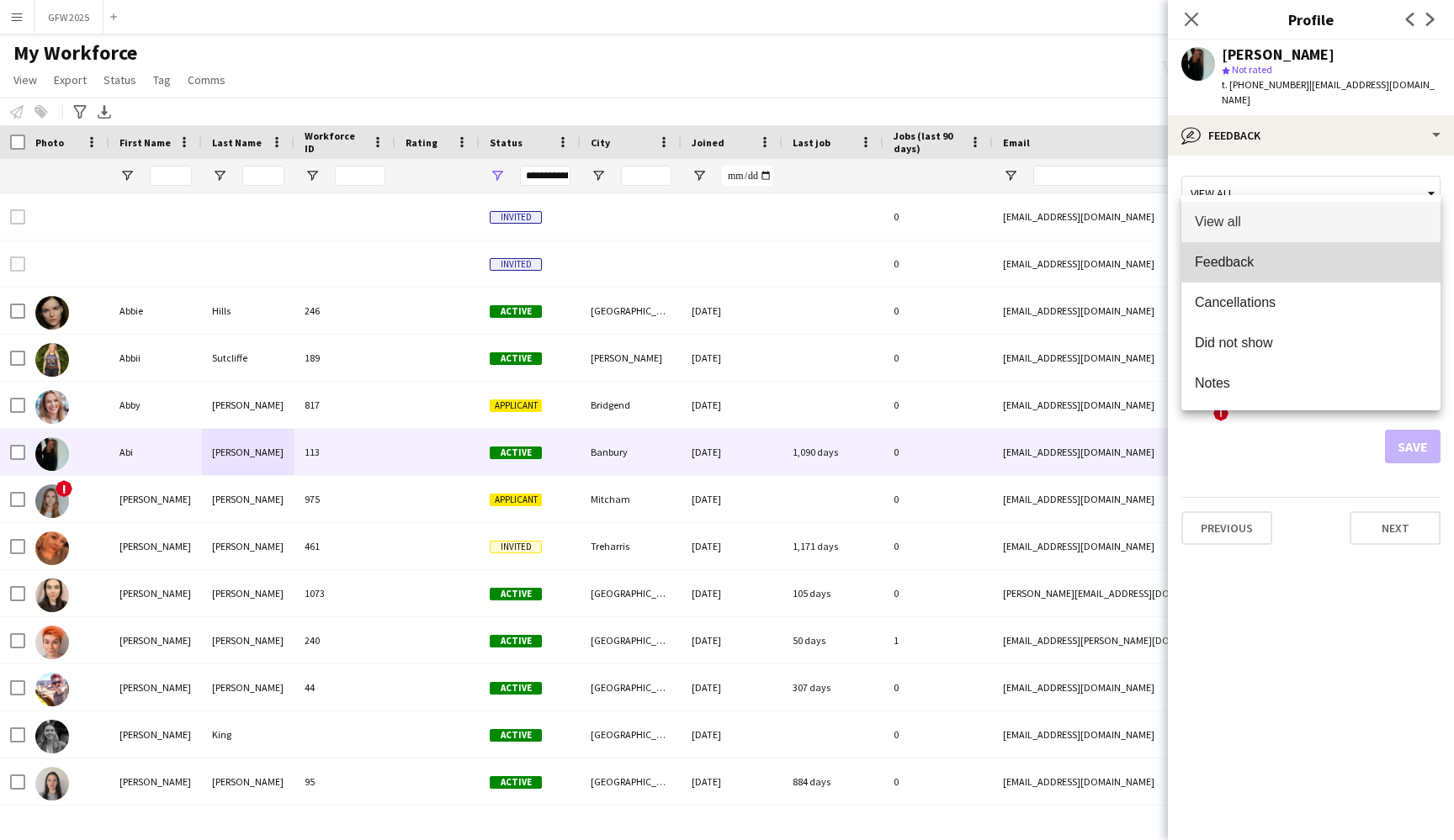
click at [1276, 271] on mat-option "Feedback" at bounding box center [1310, 262] width 259 height 40
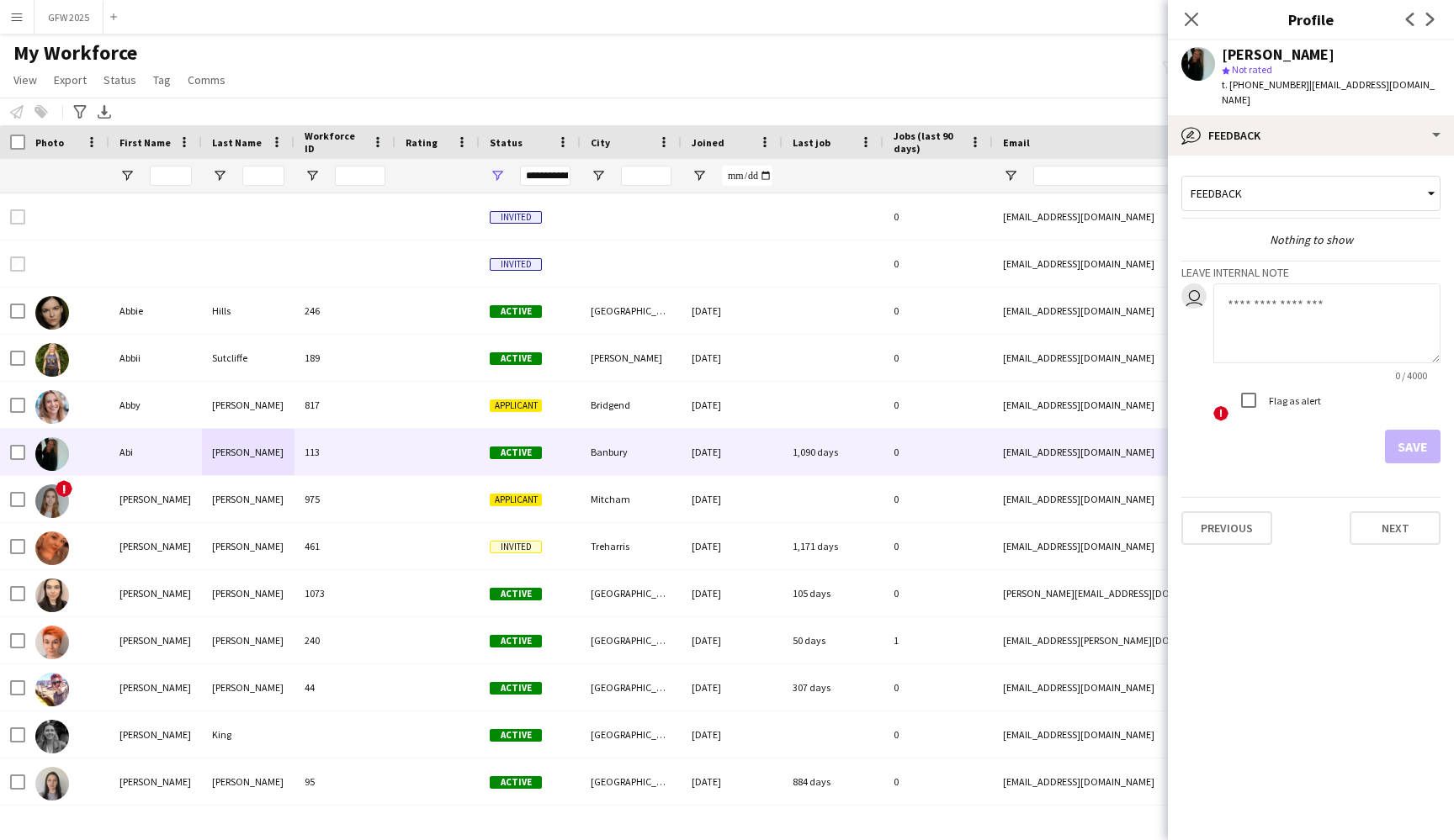
click at [1383, 177] on div "Feedback" at bounding box center [1303, 193] width 241 height 31
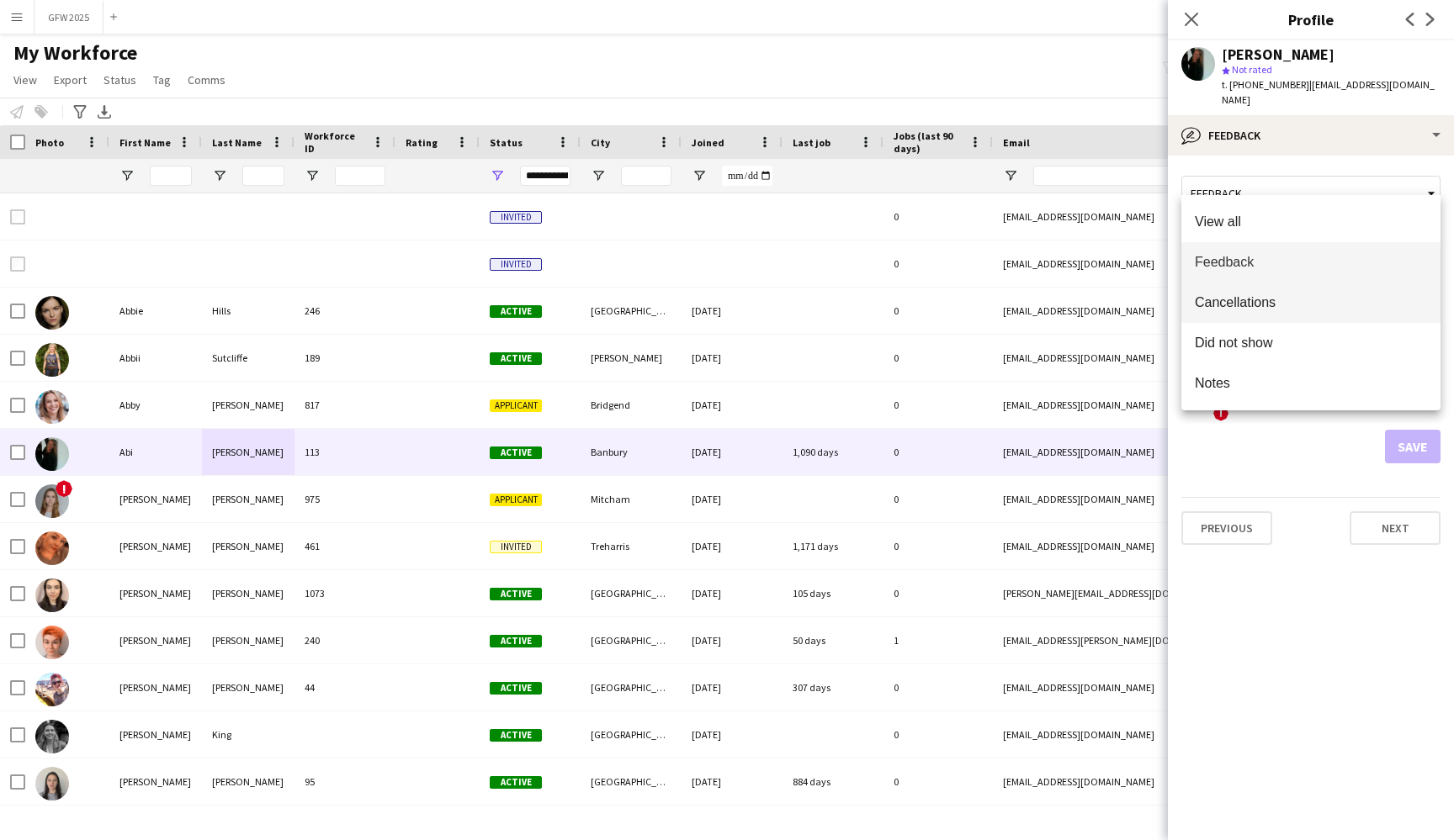
click at [1376, 295] on span "Cancellations" at bounding box center [1310, 302] width 232 height 16
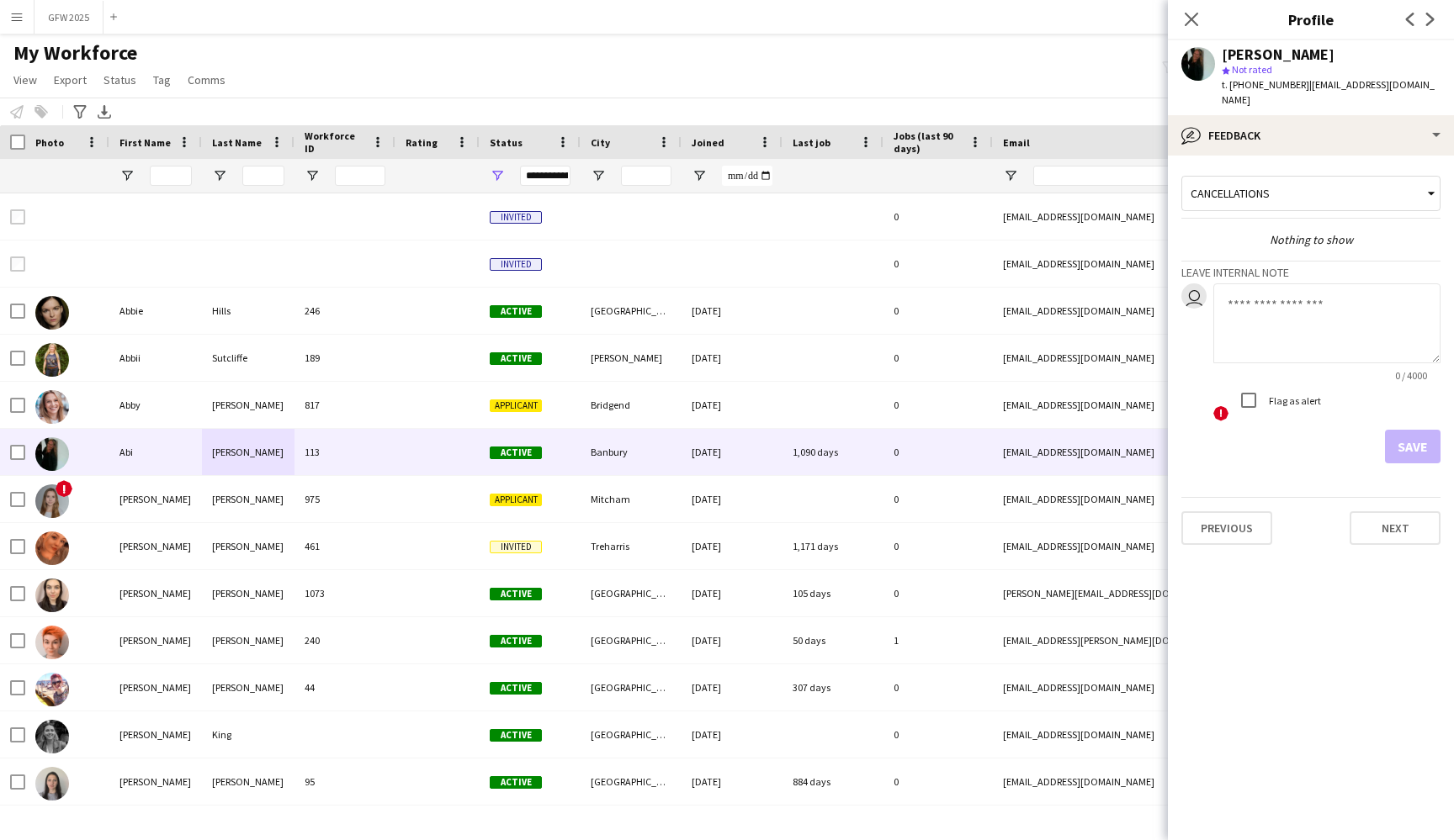
click at [1377, 177] on div "Cancellations" at bounding box center [1303, 193] width 241 height 31
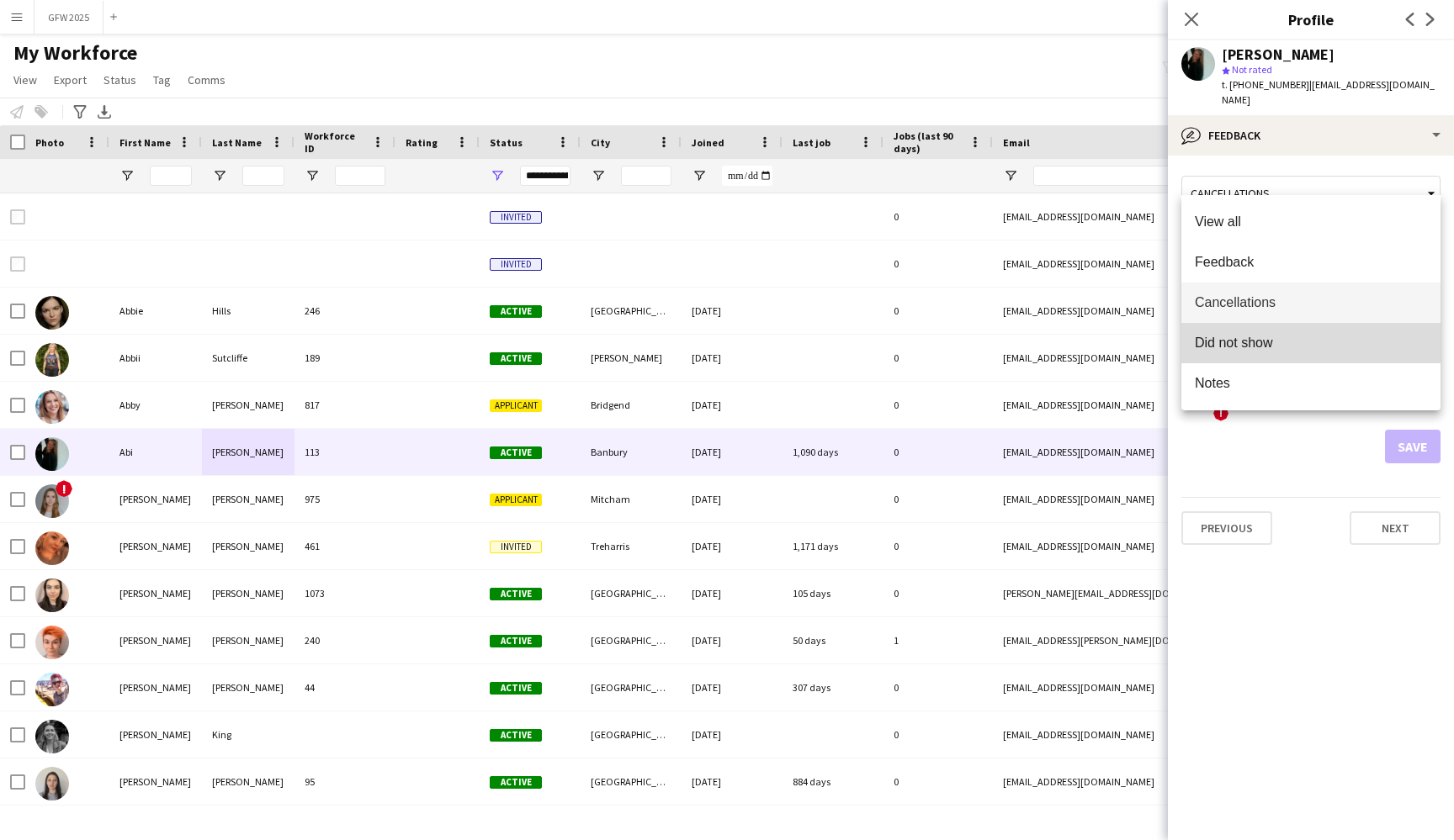
click at [1368, 338] on span "Did not show" at bounding box center [1310, 342] width 232 height 16
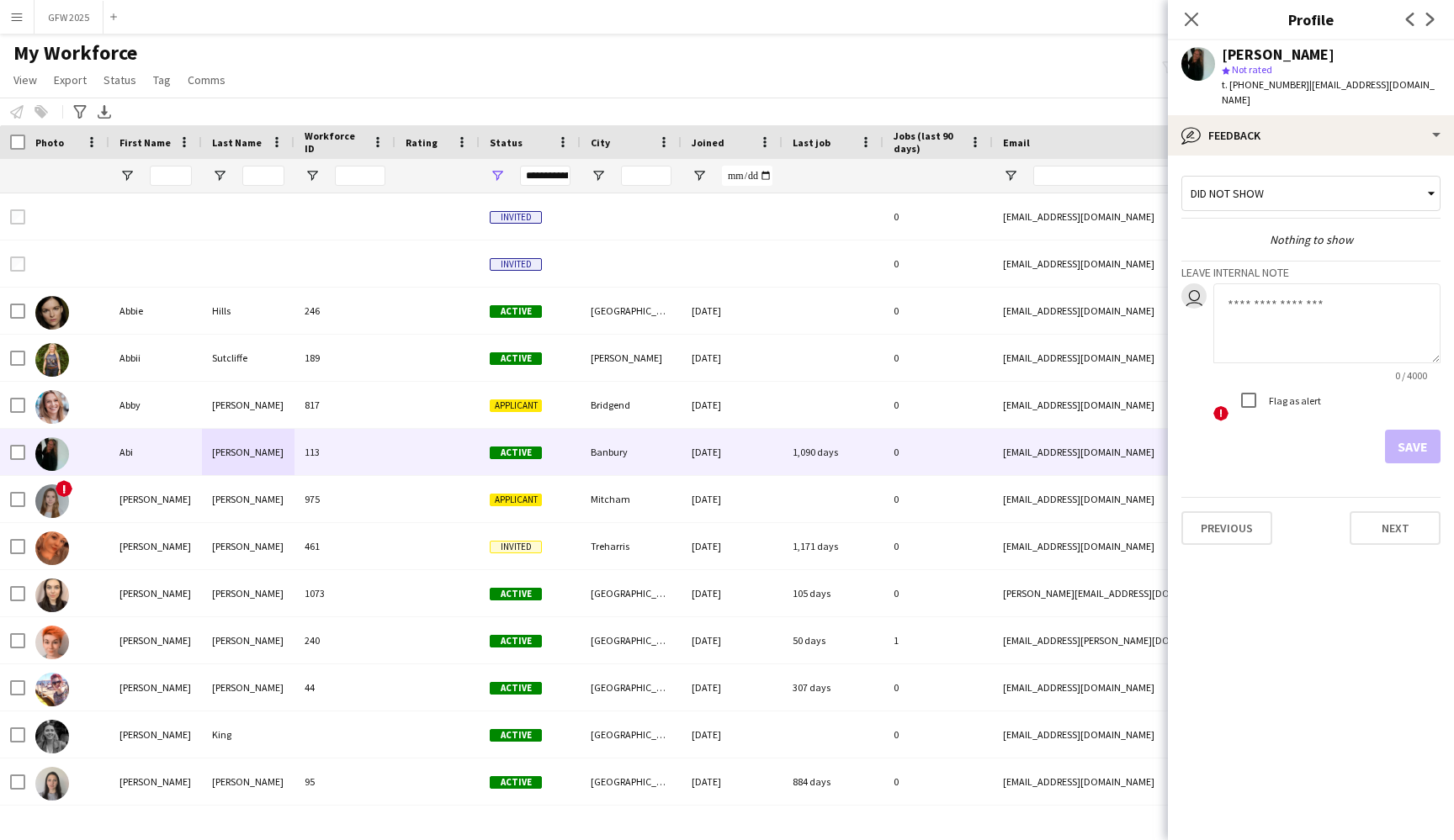
click at [1341, 177] on div "Did not show" at bounding box center [1303, 193] width 241 height 31
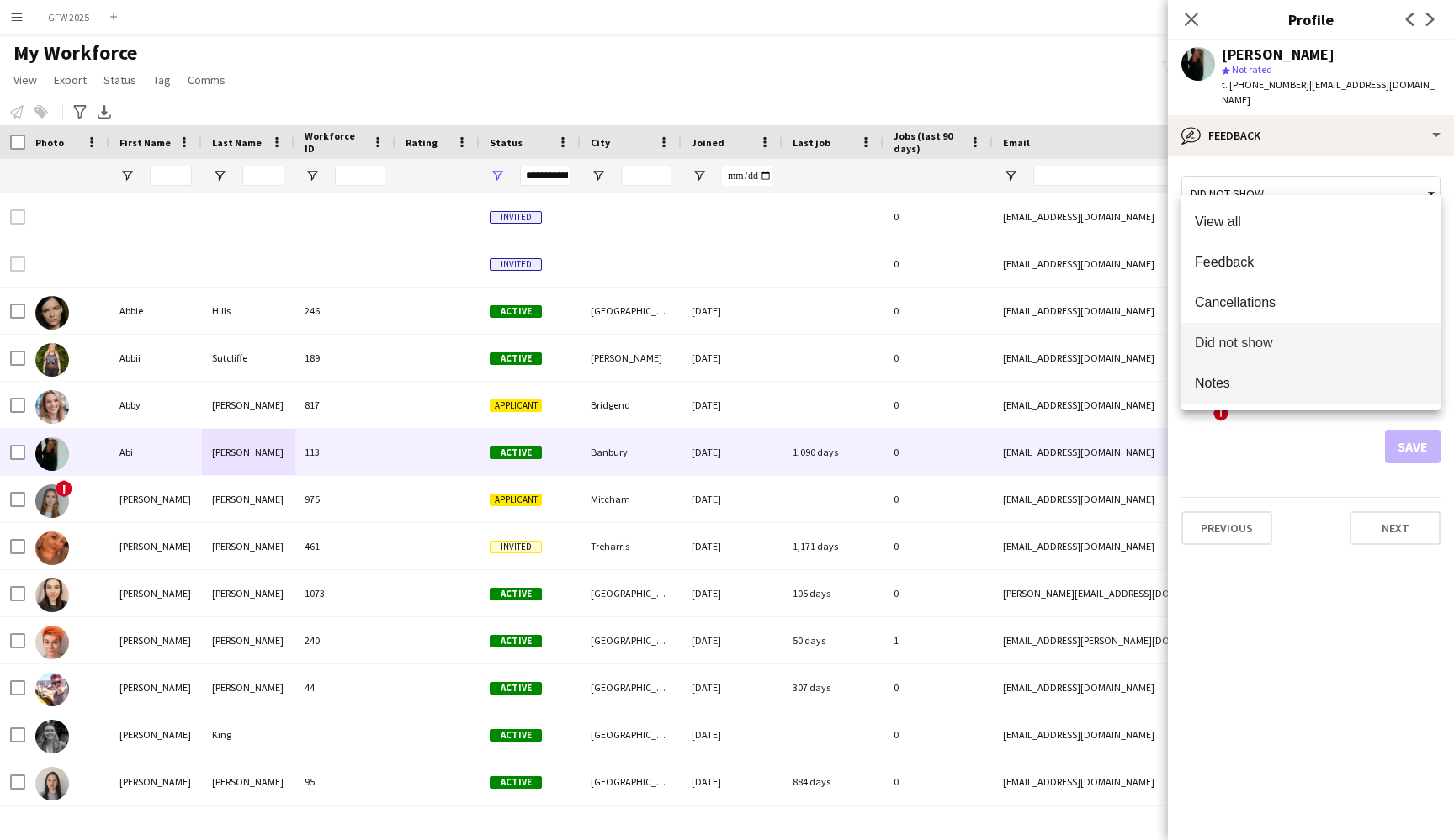
click at [1317, 375] on mat-option "Notes" at bounding box center [1310, 383] width 259 height 40
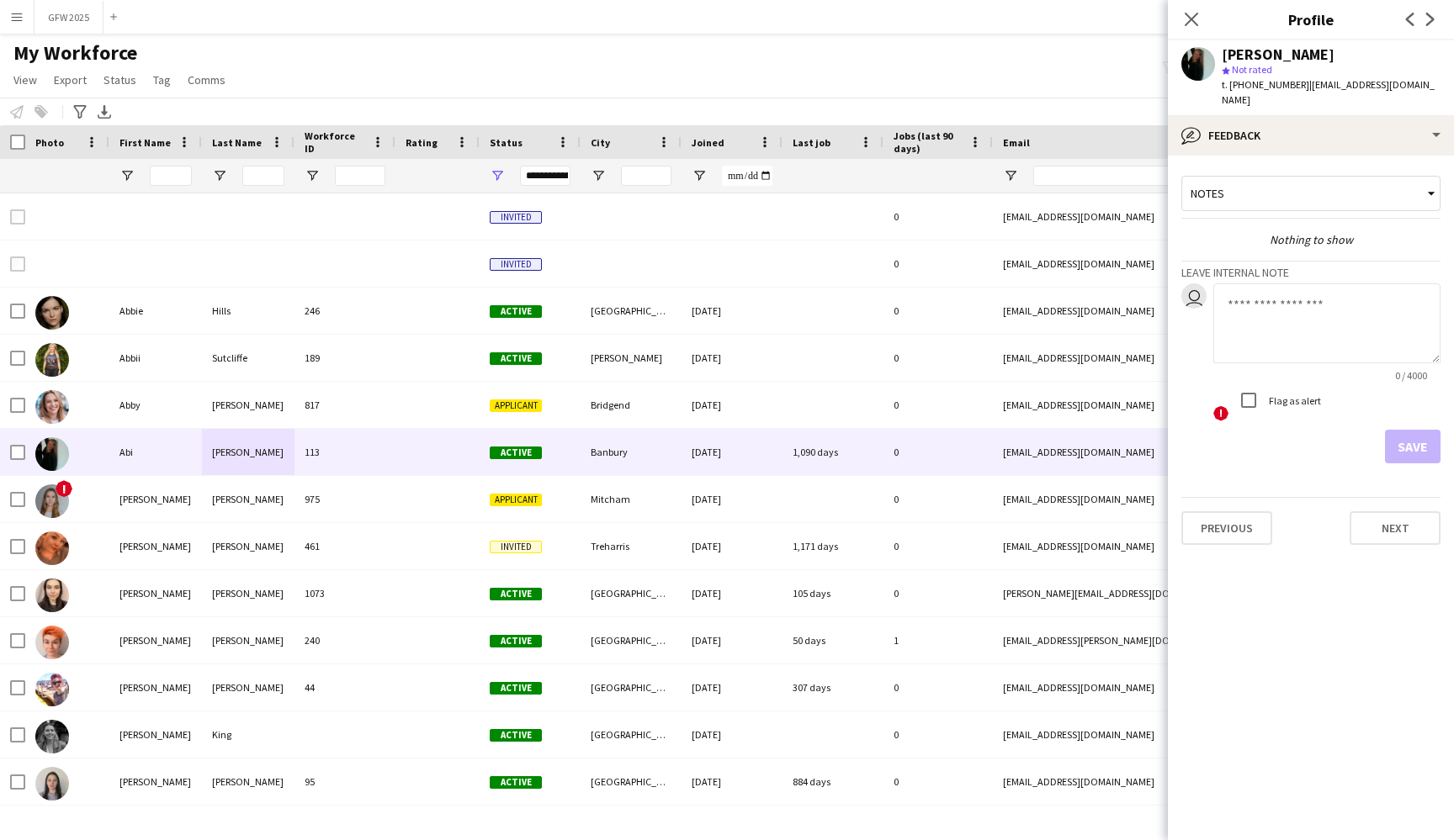
click at [1353, 184] on div "Notes" at bounding box center [1303, 193] width 241 height 31
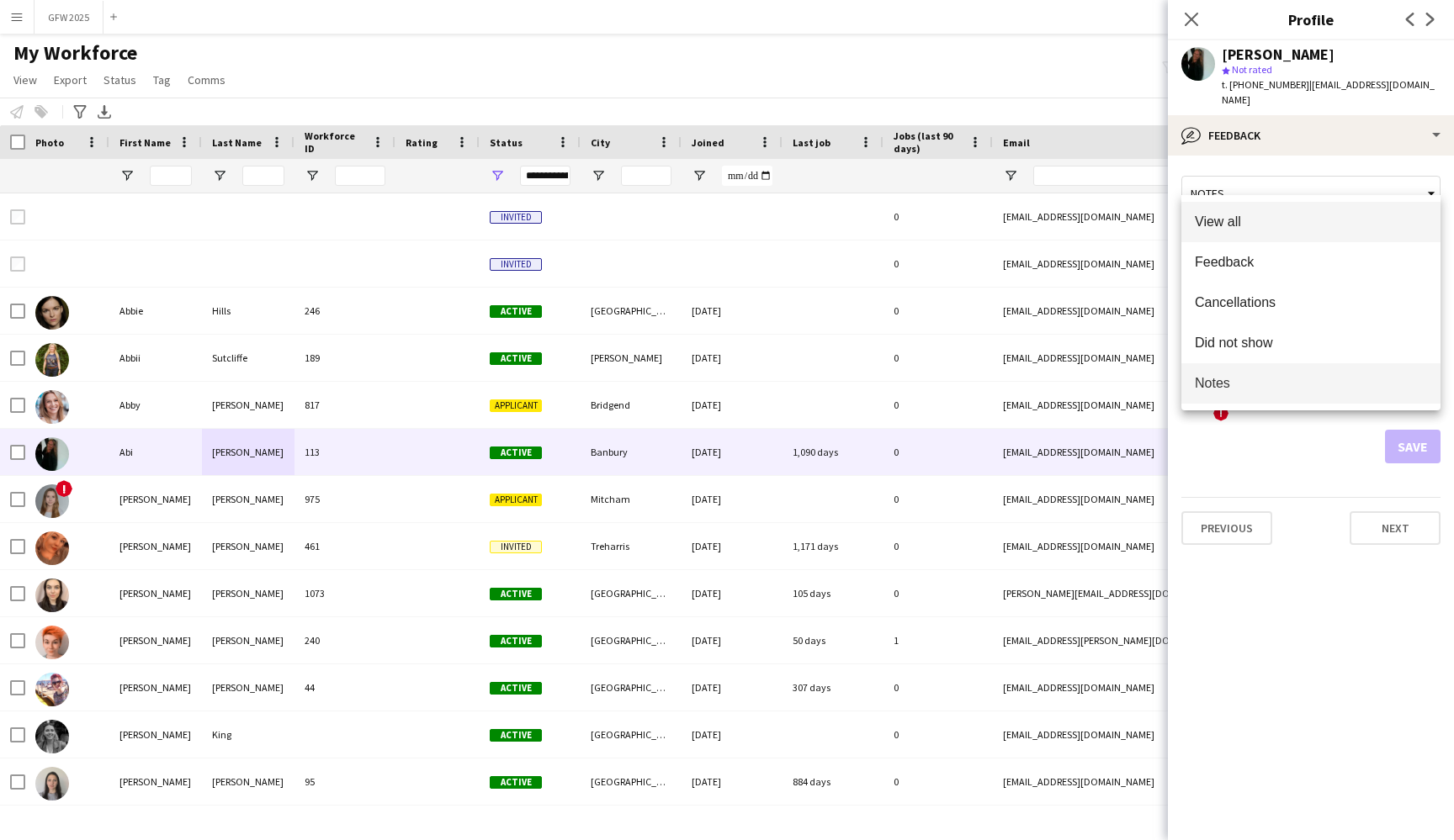
click at [1340, 227] on span "View all" at bounding box center [1310, 221] width 232 height 16
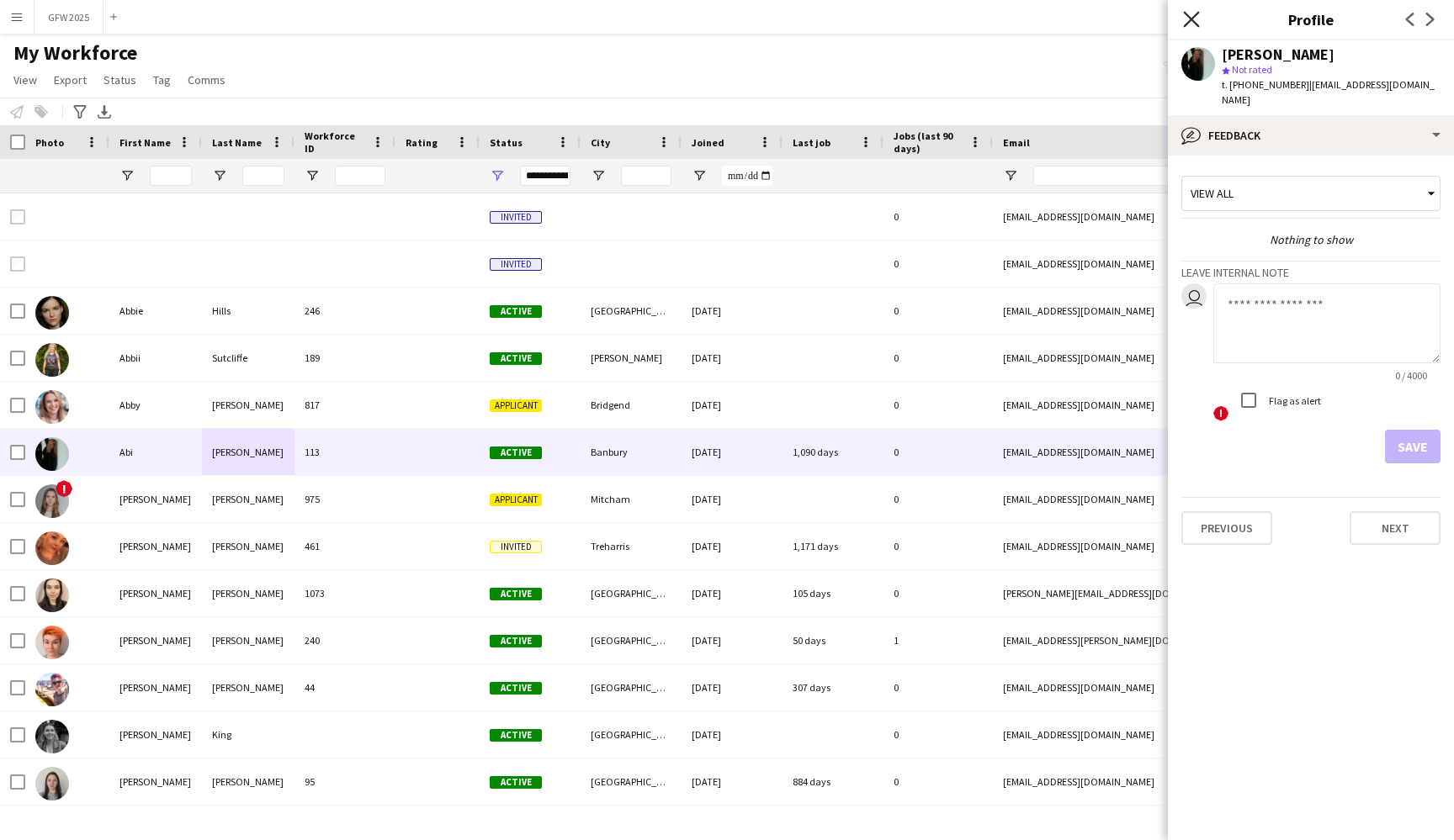
click at [1194, 20] on icon "Close pop-in" at bounding box center [1190, 19] width 16 height 16
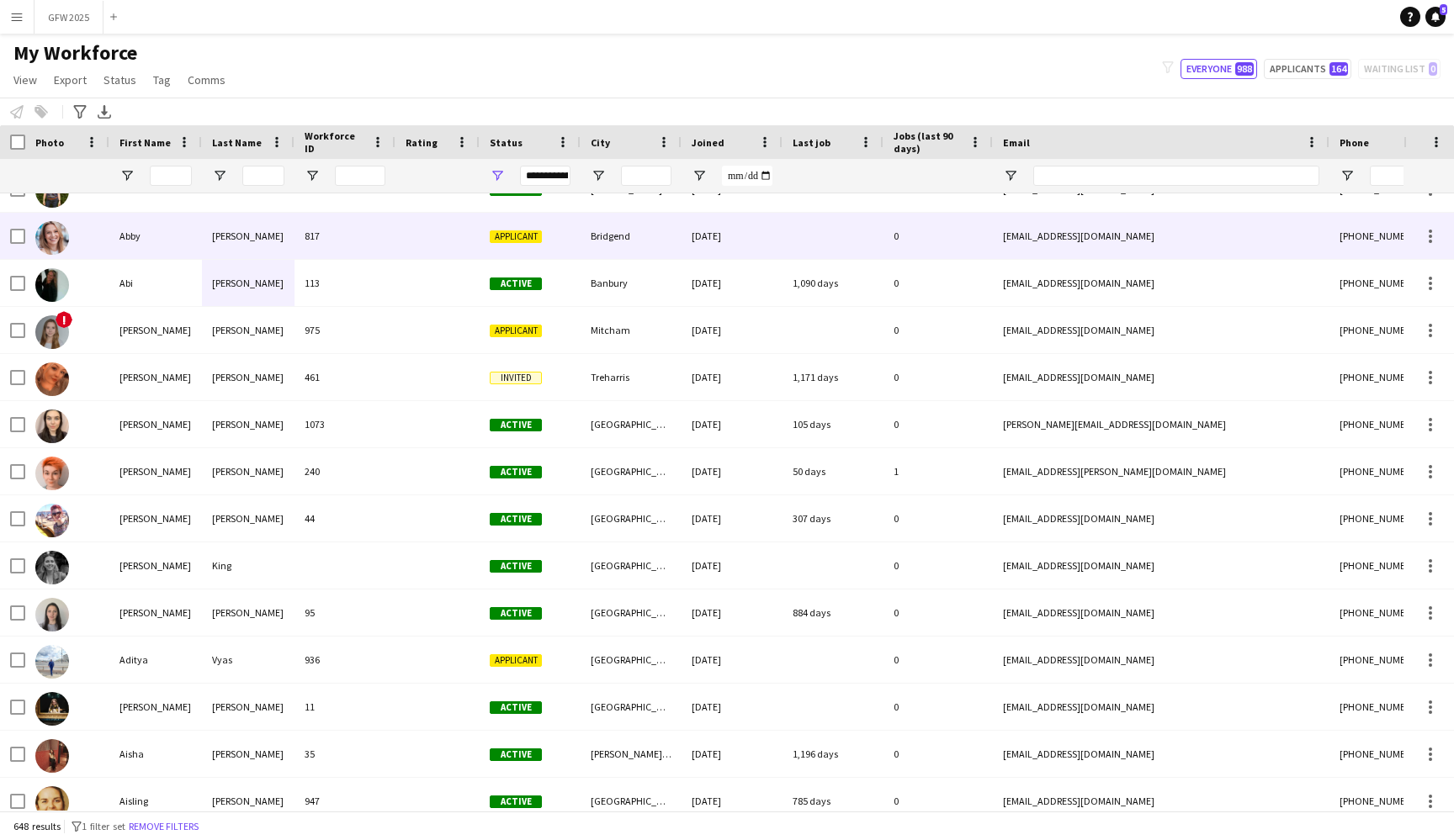
click at [1437, 13] on icon "Notifications" at bounding box center [1435, 17] width 10 height 10
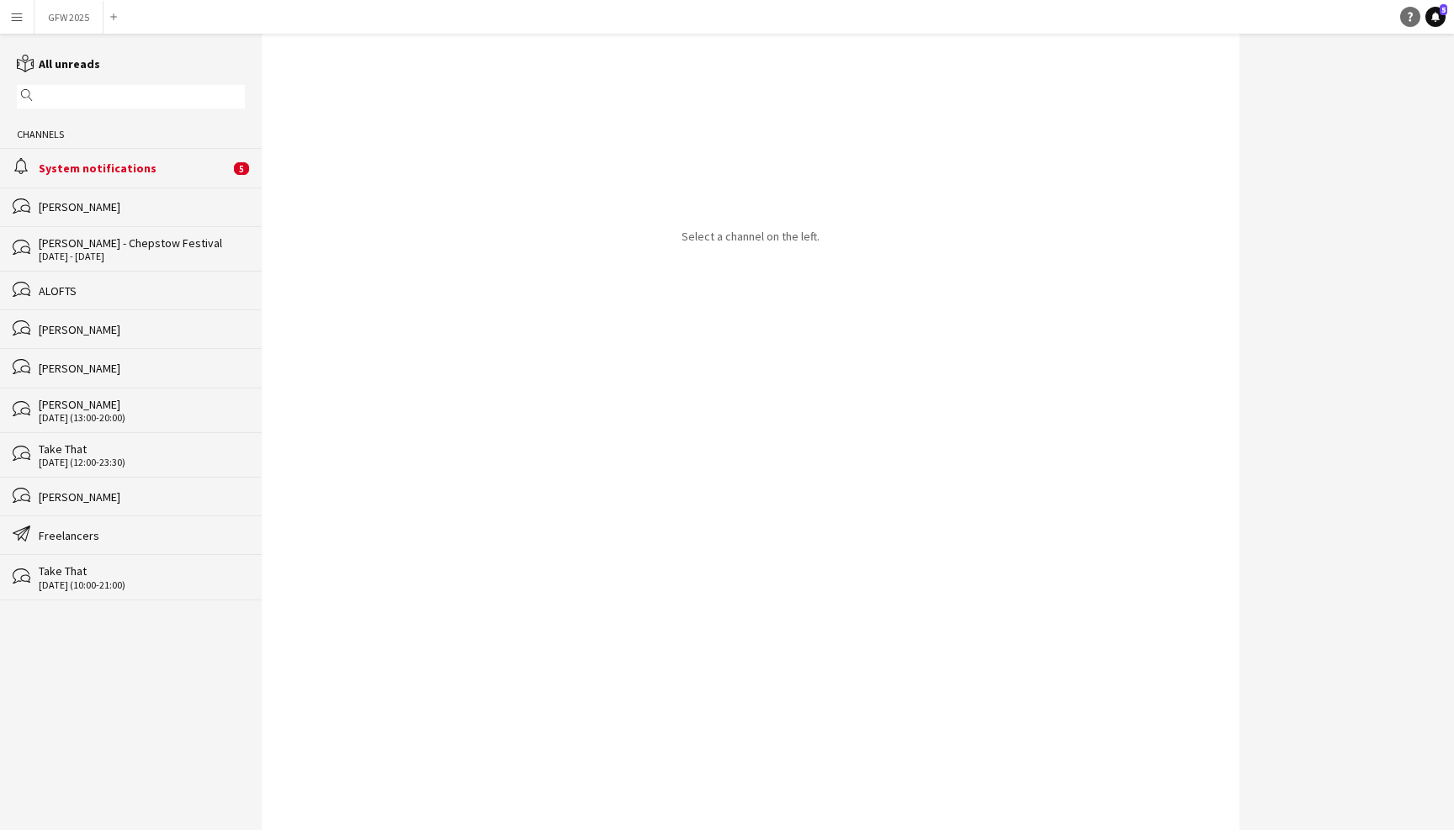
click at [1408, 13] on icon "Help" at bounding box center [1410, 17] width 10 height 10
click at [27, 13] on button "Menu" at bounding box center [17, 17] width 33 height 33
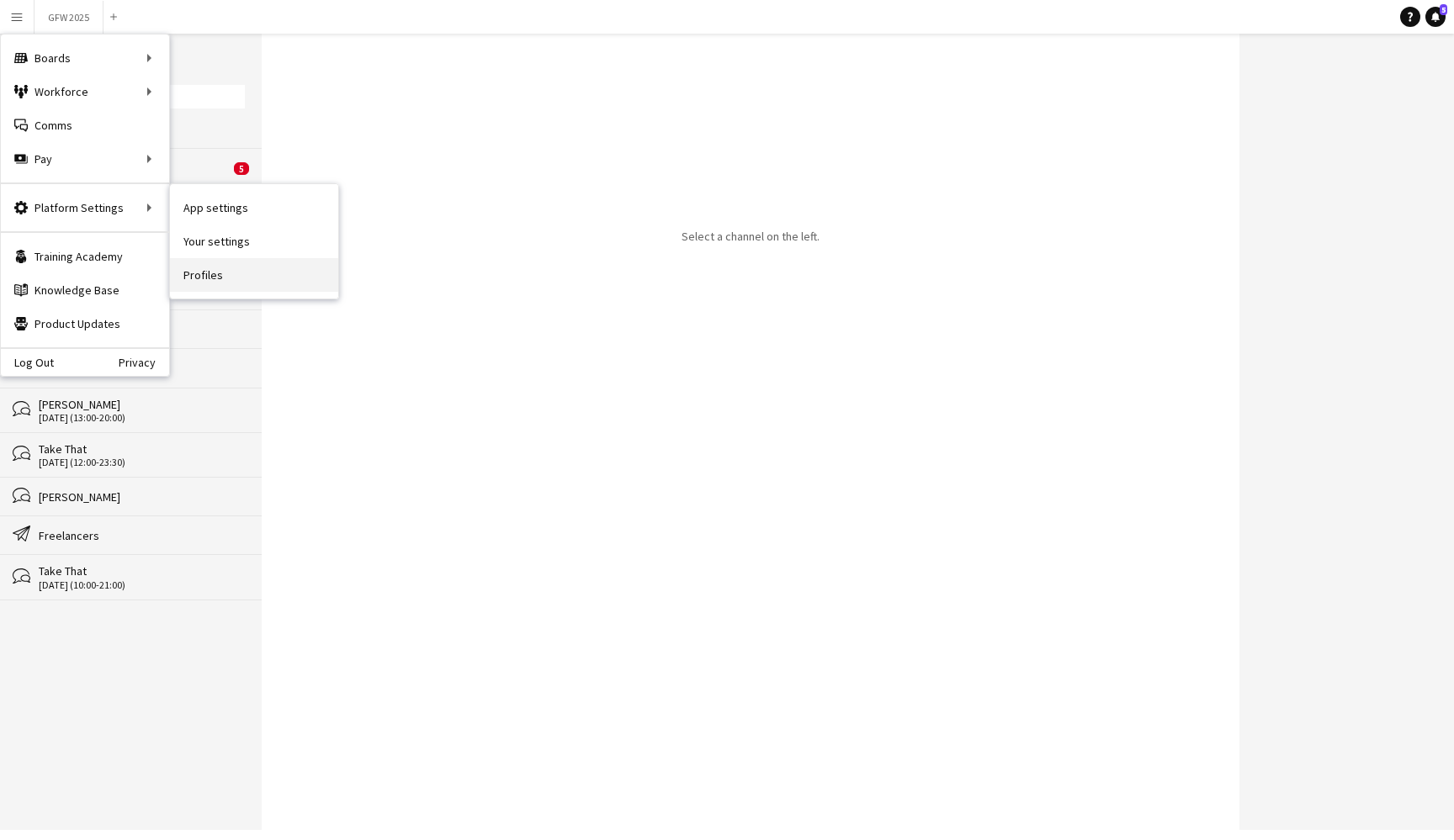
click at [246, 272] on link "Profiles" at bounding box center [254, 275] width 168 height 33
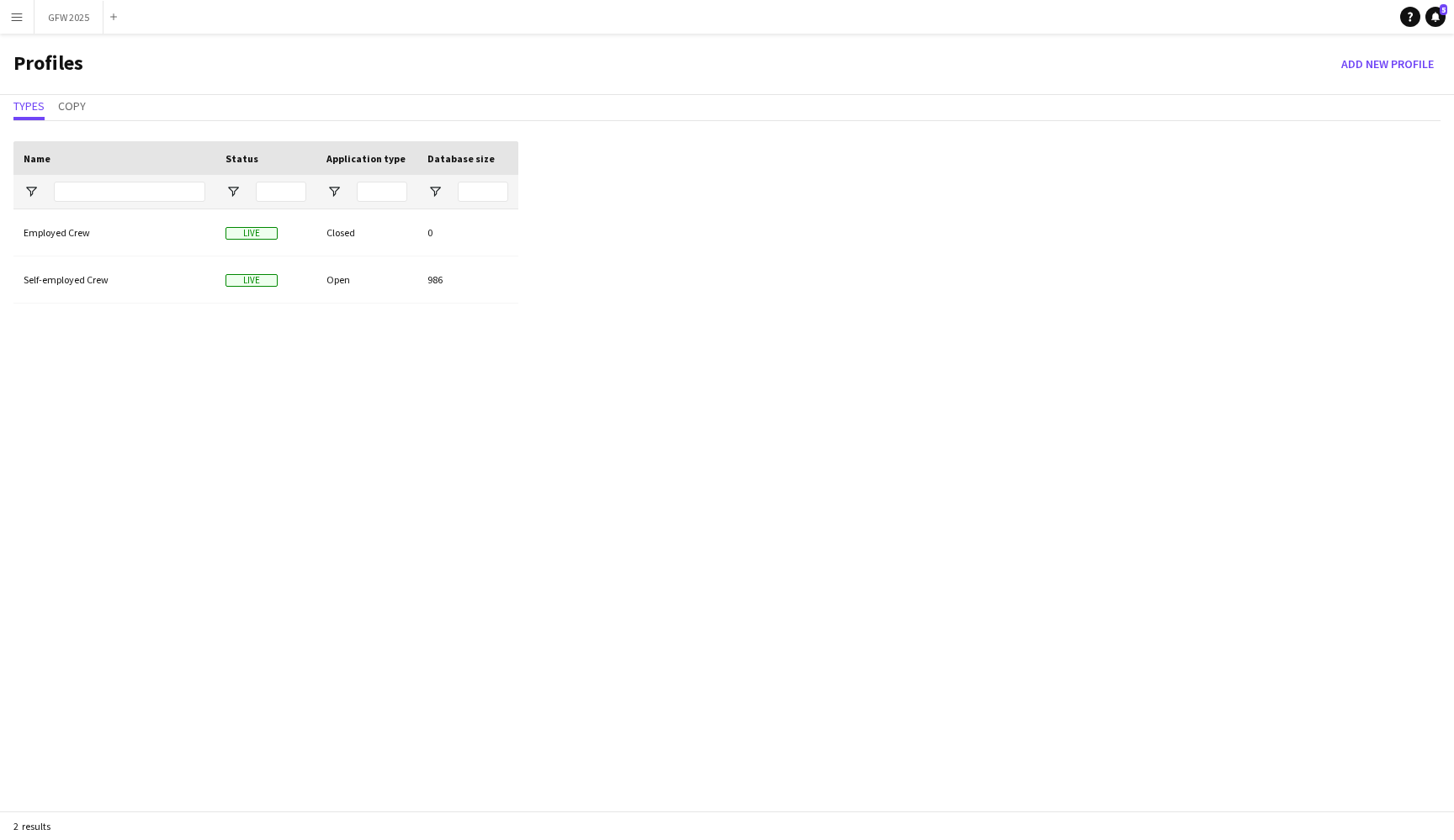
click at [10, 20] on app-icon "Menu" at bounding box center [17, 17] width 14 height 14
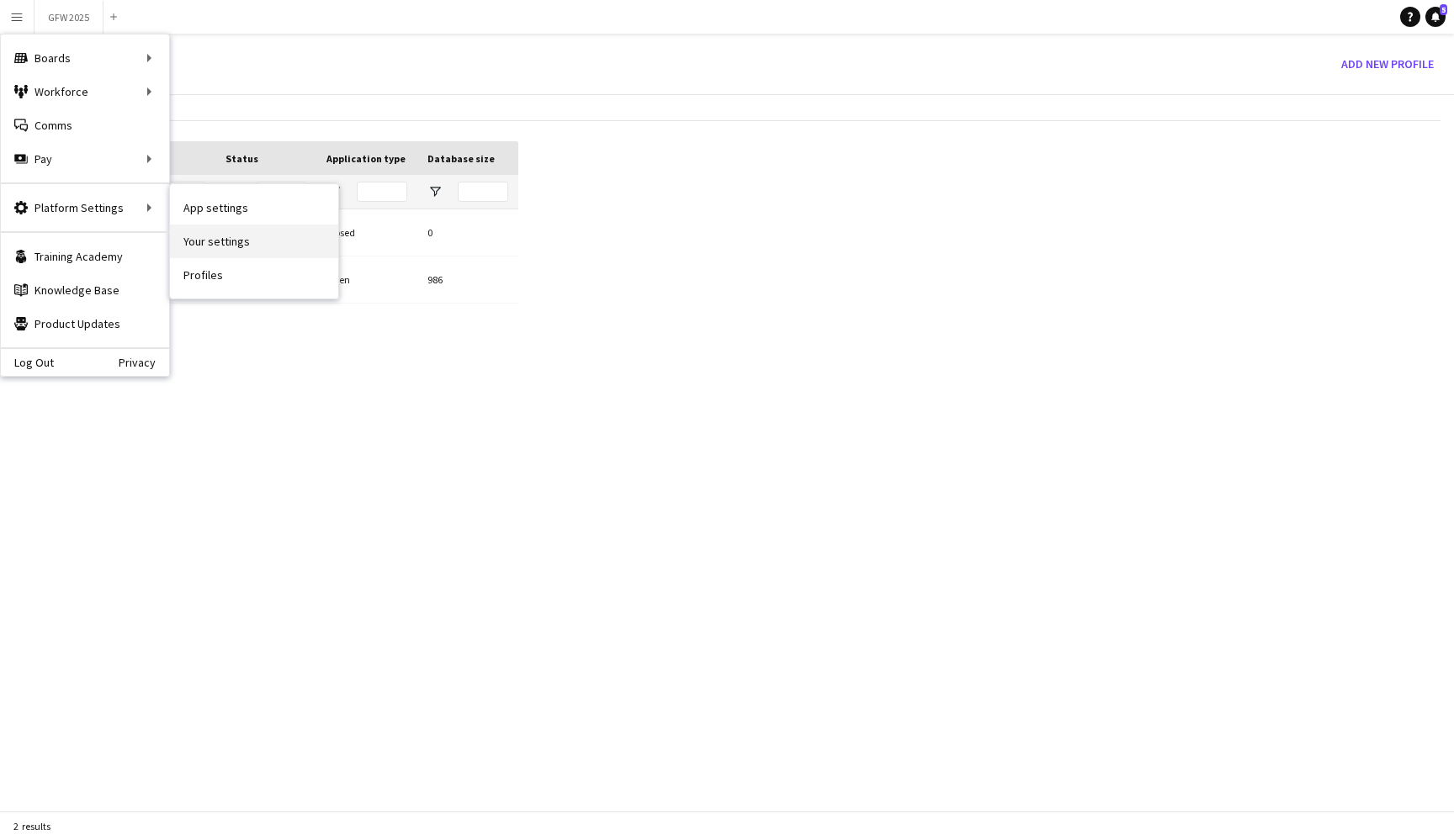
click at [222, 233] on link "Your settings" at bounding box center [254, 241] width 168 height 33
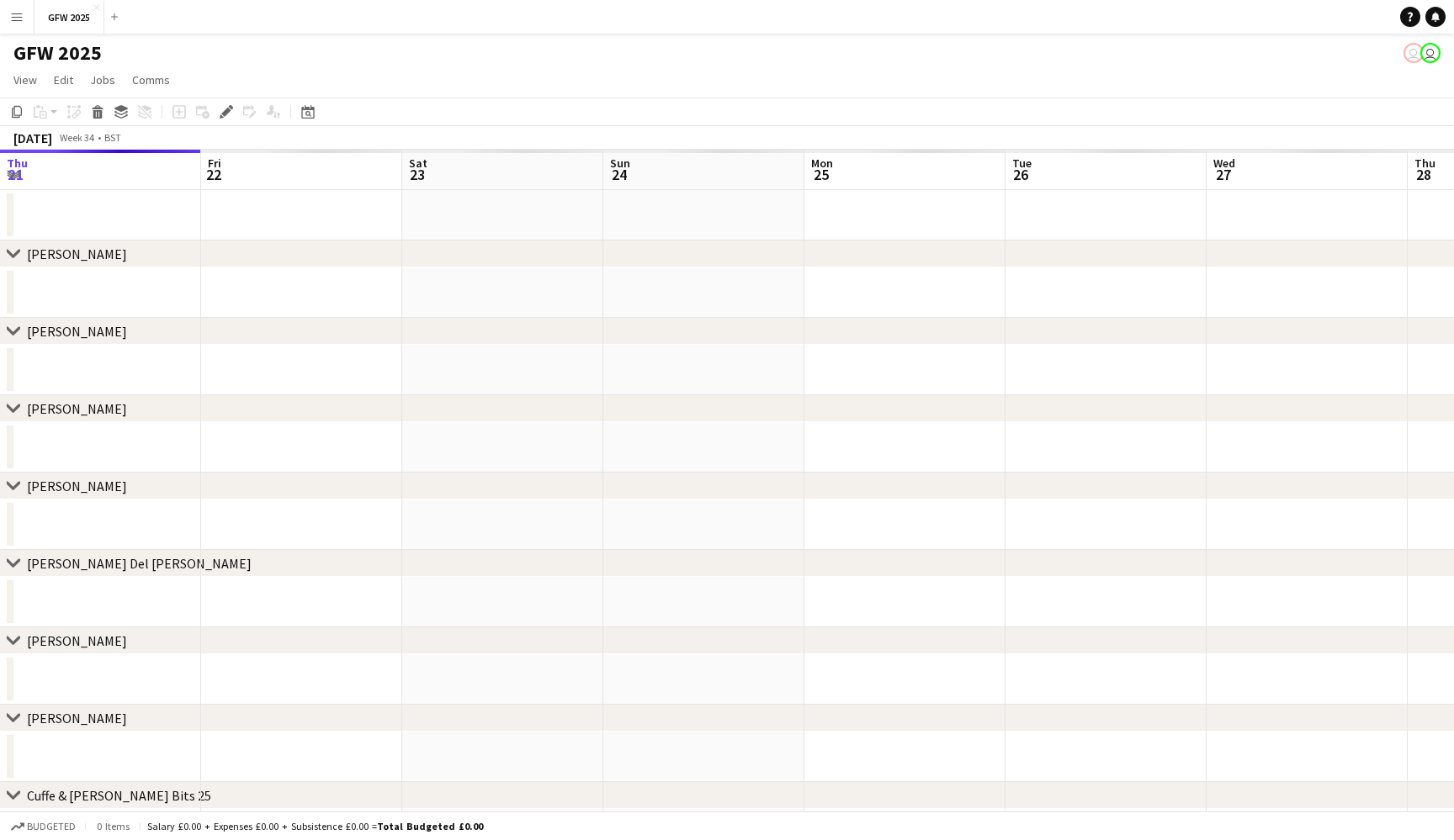
scroll to position [0, 578]
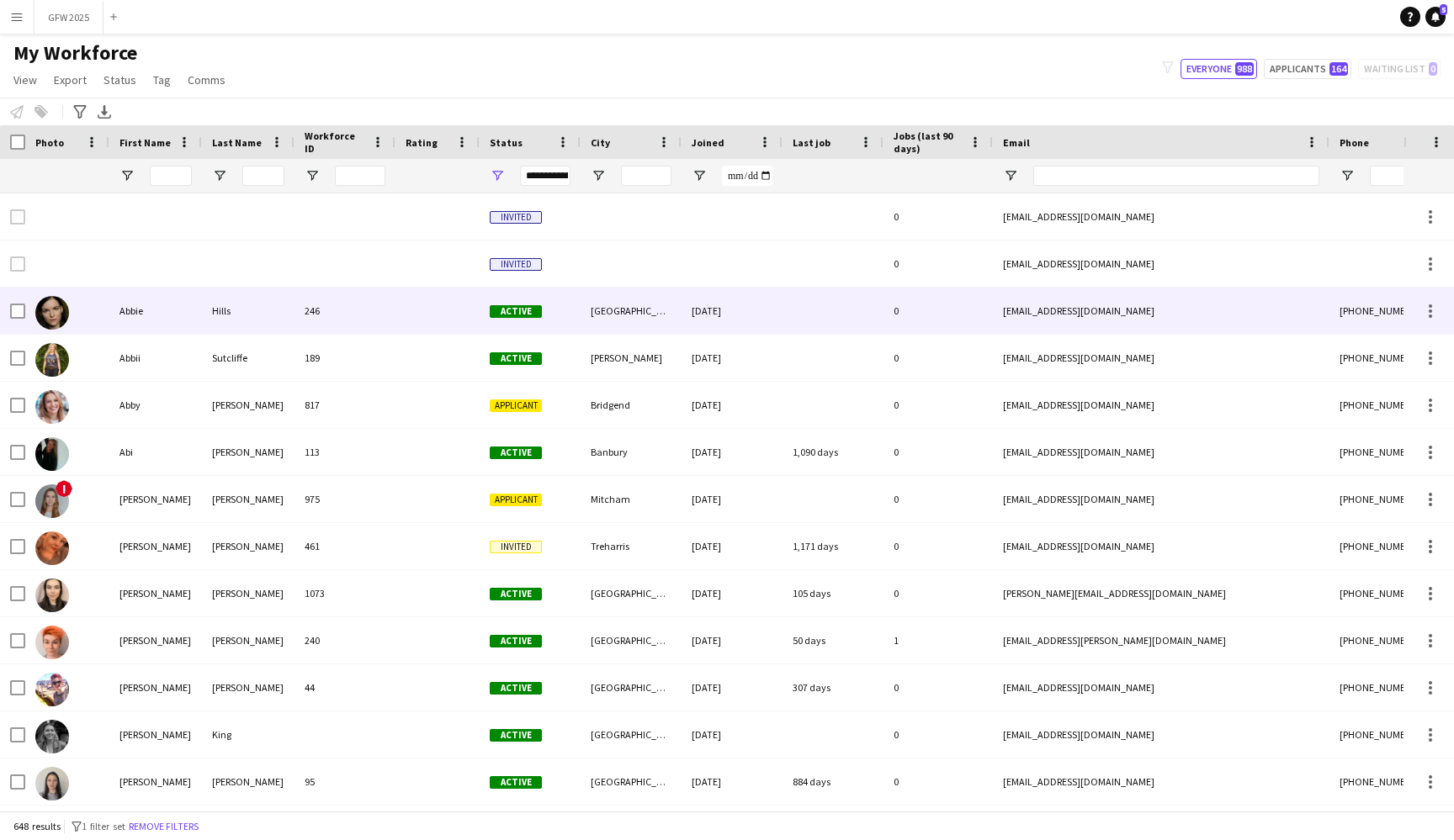
click at [614, 331] on div "Southampton" at bounding box center [631, 310] width 101 height 46
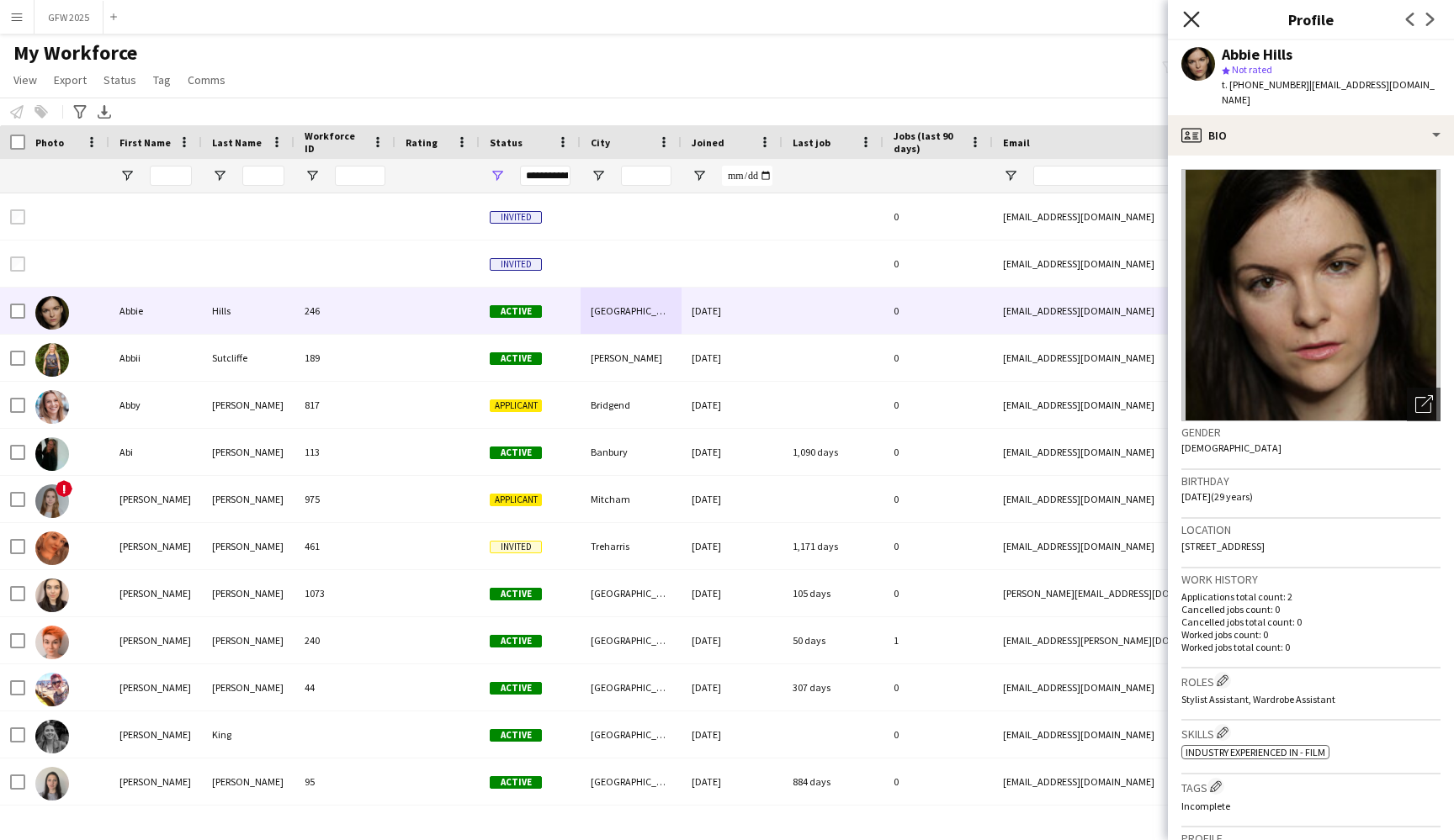
click at [1194, 19] on icon "Close pop-in" at bounding box center [1190, 19] width 16 height 16
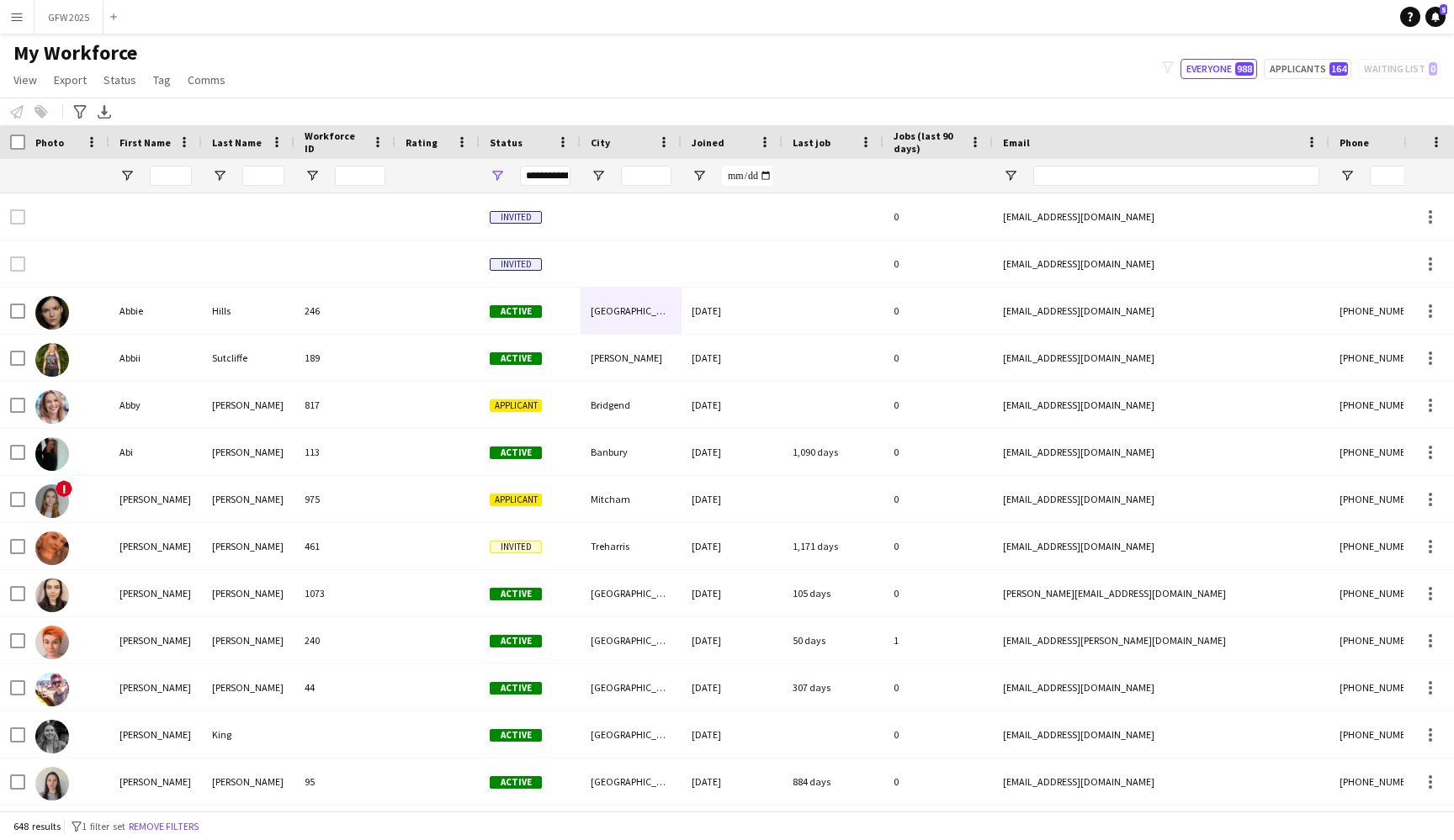
click at [936, 89] on div "My Workforce View Views Default view New view Update view Delete view Edit name…" at bounding box center [727, 69] width 1454 height 57
click at [165, 182] on input "First Name Filter Input" at bounding box center [170, 175] width 42 height 21
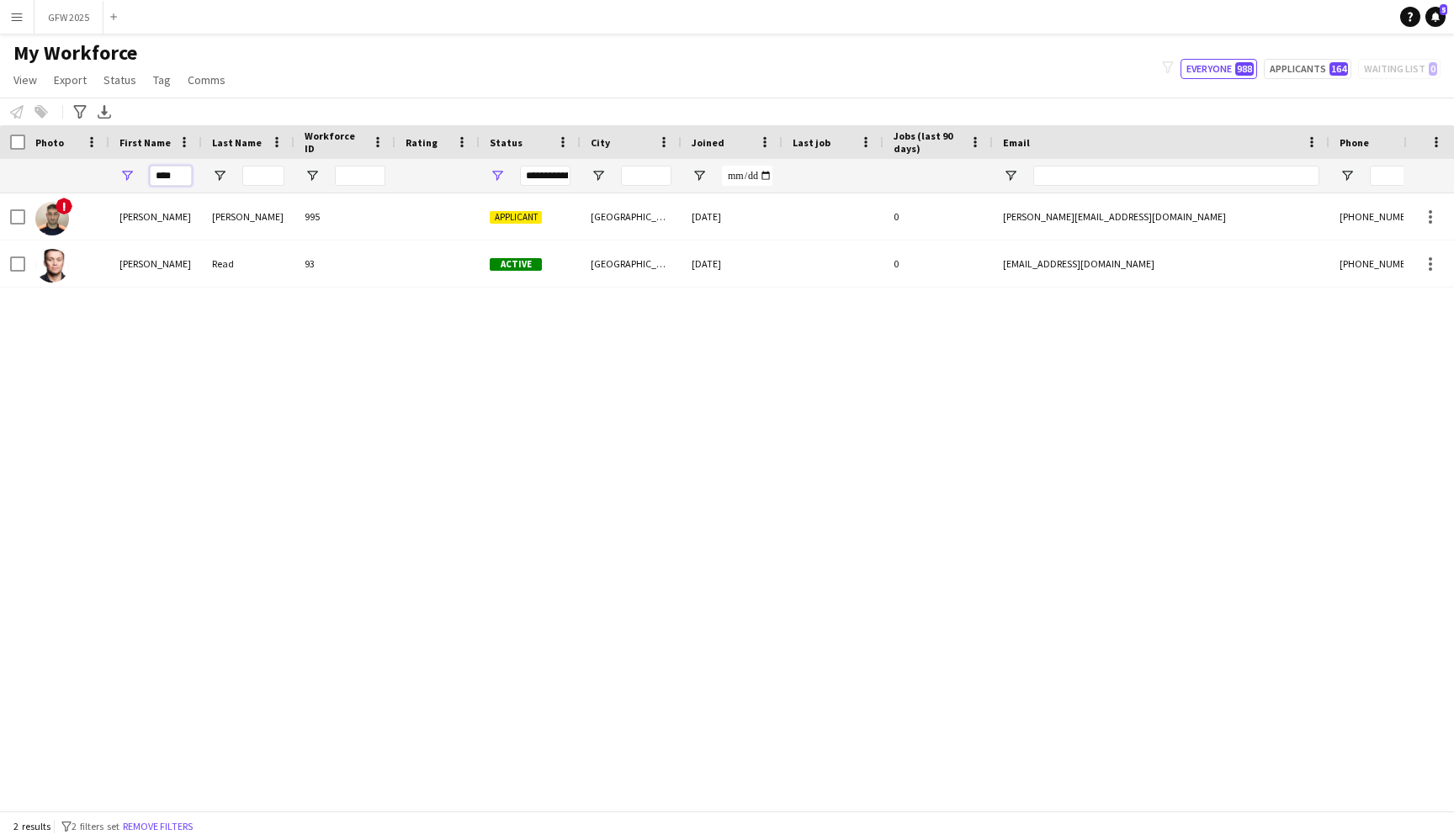
type input "****"
drag, startPoint x: 165, startPoint y: 182, endPoint x: 825, endPoint y: 397, distance: 694.1
click at [825, 397] on div "! Paul Rawson-Campbell 995 Applicant London 16-07-2023 0 paul@parclondon.com +4…" at bounding box center [701, 503] width 1404 height 618
drag, startPoint x: 177, startPoint y: 177, endPoint x: 56, endPoint y: 182, distance: 121.1
click at [56, 182] on div "****" at bounding box center [912, 176] width 1824 height 33
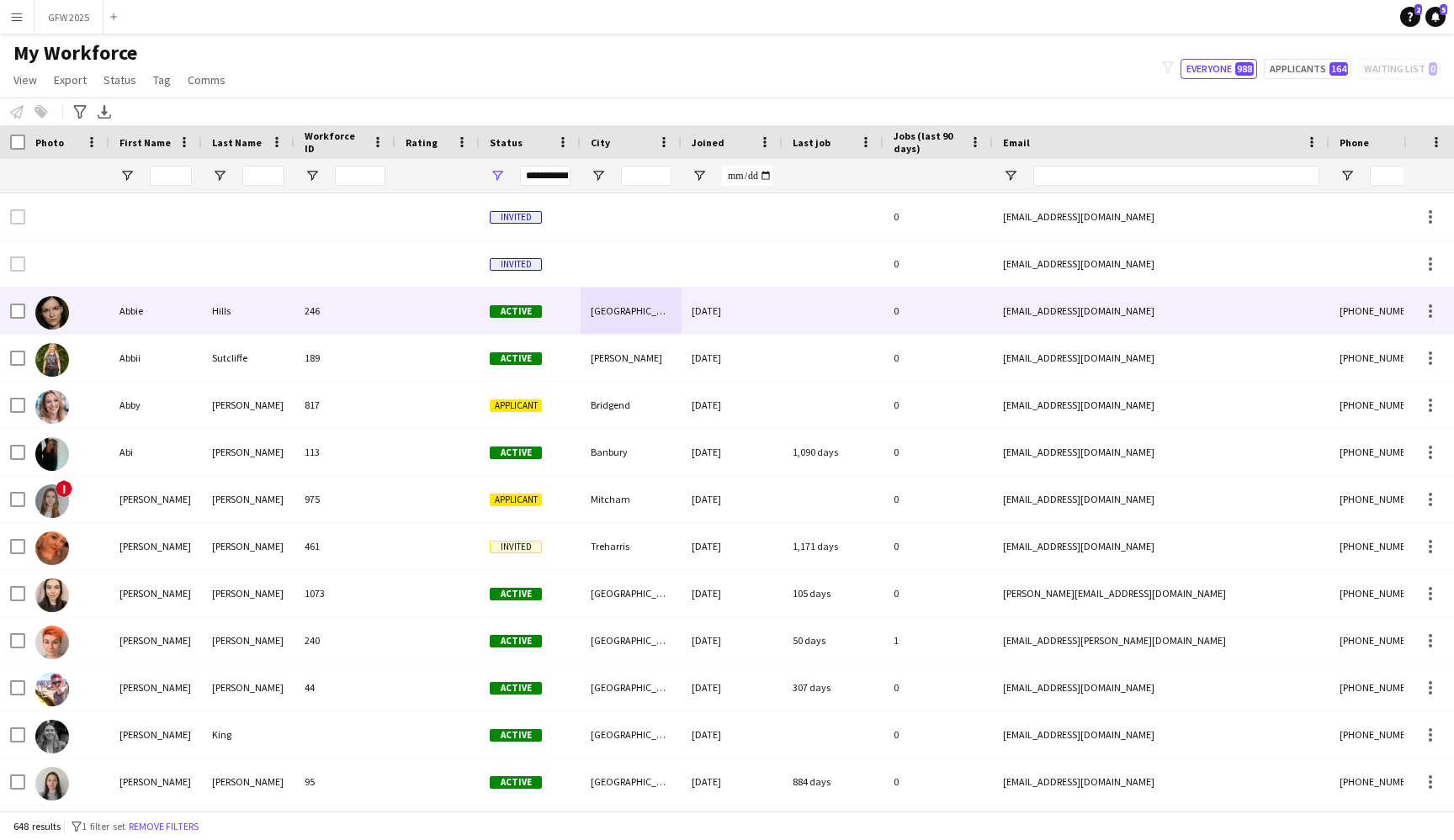
click at [223, 302] on div "Hills" at bounding box center [248, 310] width 92 height 46
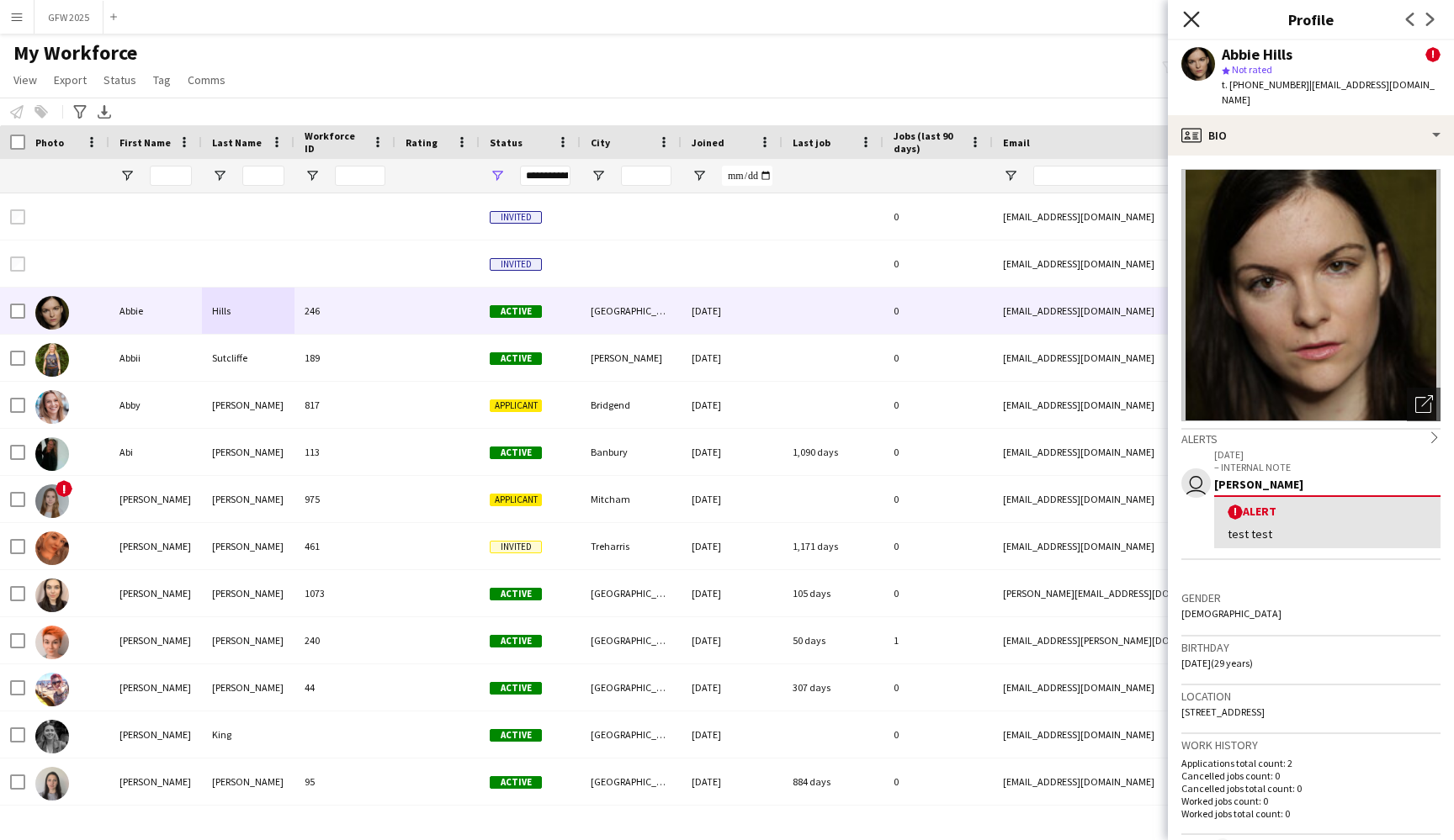
click at [1187, 21] on icon "Close pop-in" at bounding box center [1190, 19] width 16 height 16
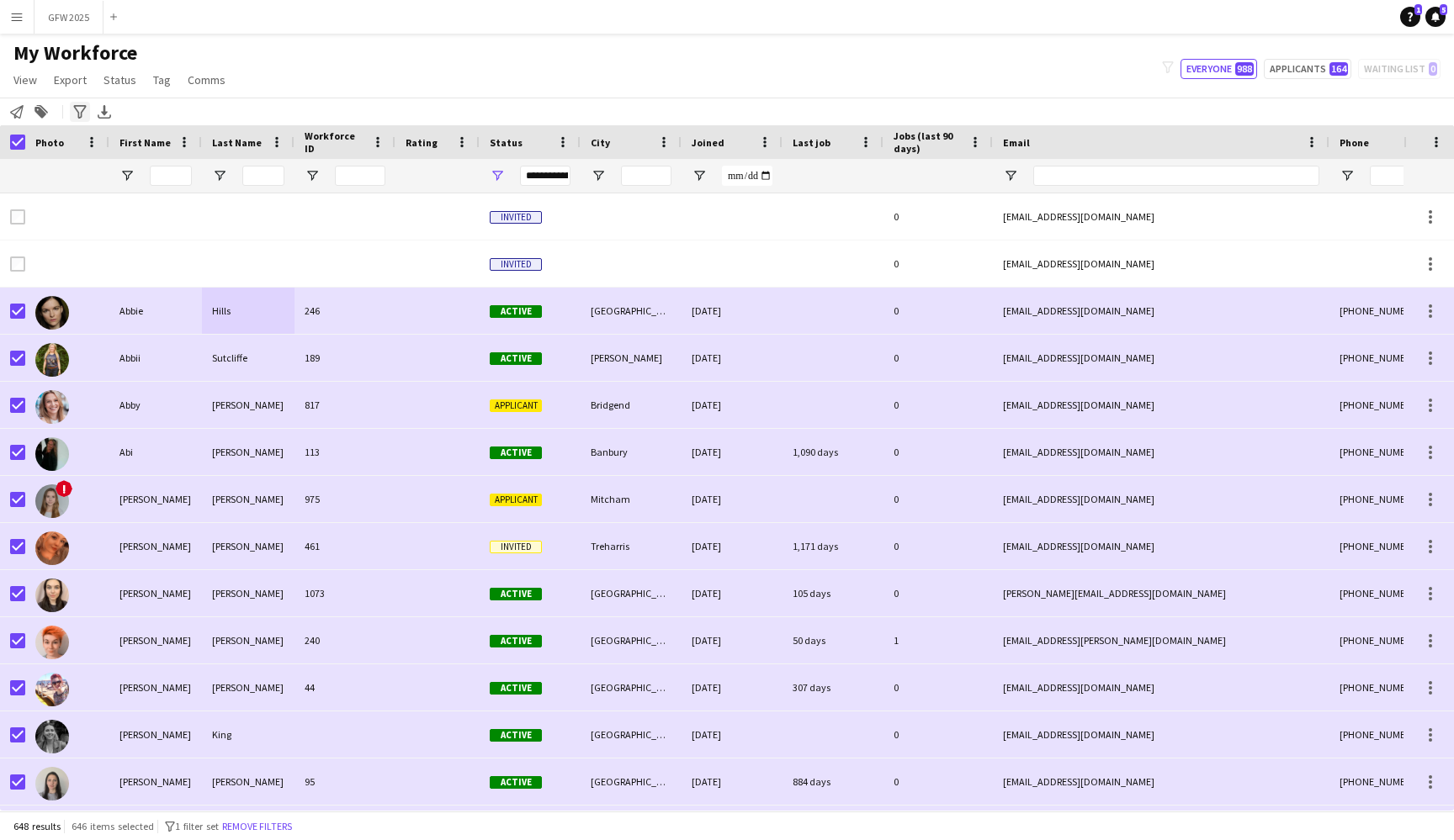
click at [88, 118] on div "Advanced filters" at bounding box center [80, 111] width 21 height 21
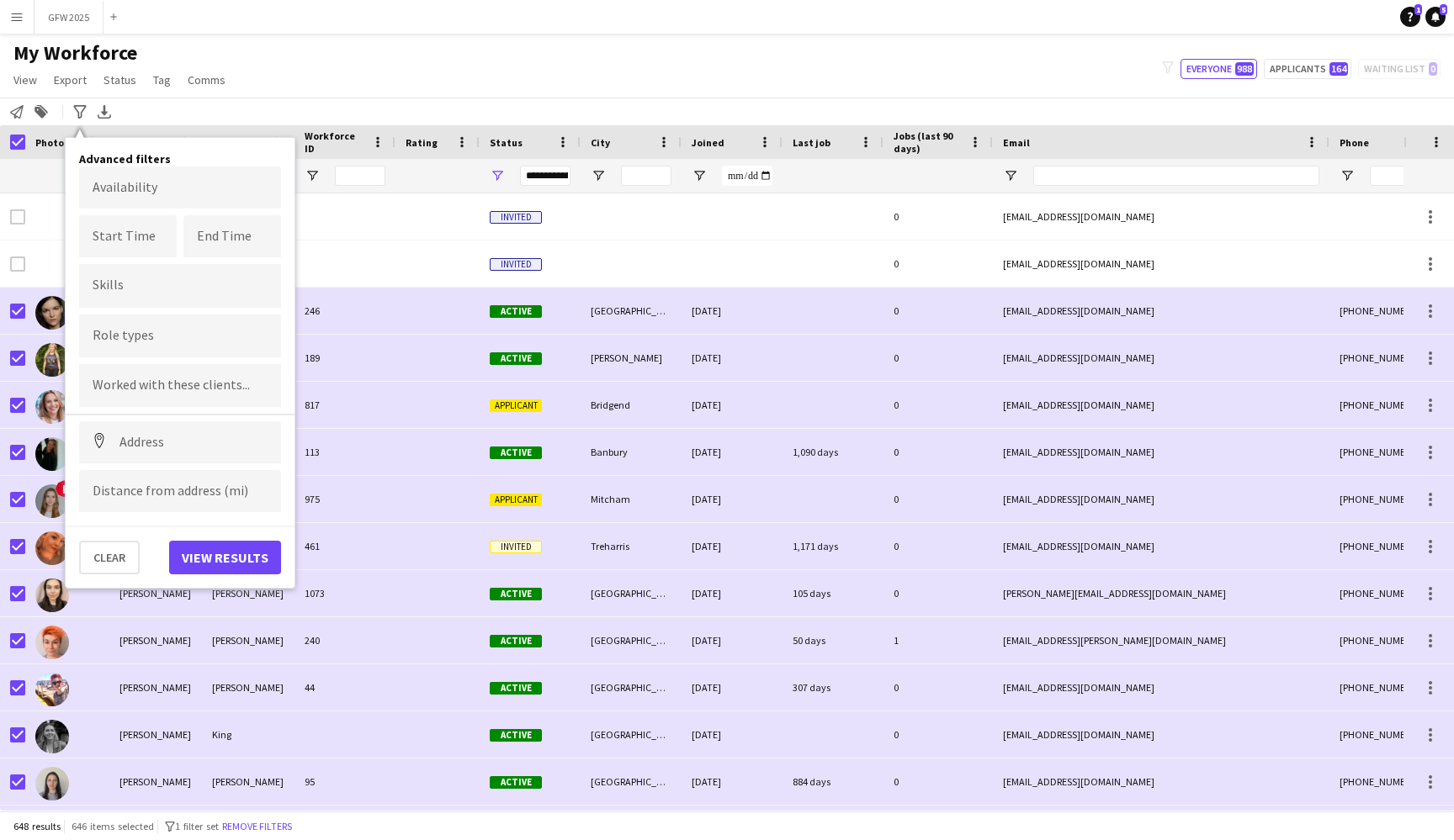
click at [462, 94] on div "My Workforce View Views Default view New view Update view Delete view Edit name…" at bounding box center [727, 69] width 1454 height 57
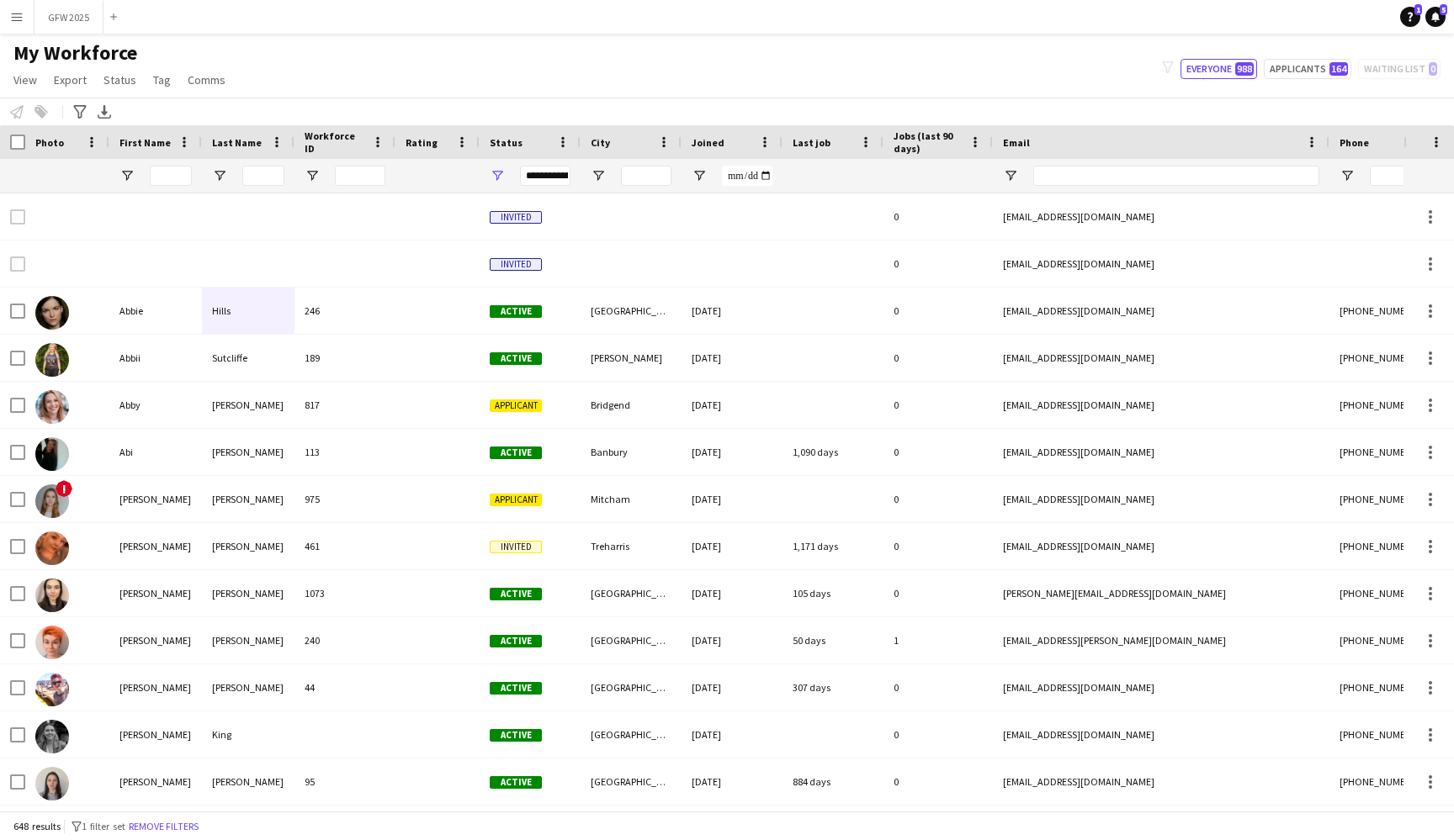
click at [975, 140] on span at bounding box center [975, 142] width 15 height 15
click at [1005, 96] on div "My Workforce View Views Default view New view Update view Delete view Edit name…" at bounding box center [727, 69] width 1454 height 57
click at [974, 140] on span at bounding box center [975, 142] width 15 height 15
click at [1020, 92] on div "My Workforce View Views Default view New view Update view Delete view Edit name…" at bounding box center [727, 69] width 1454 height 57
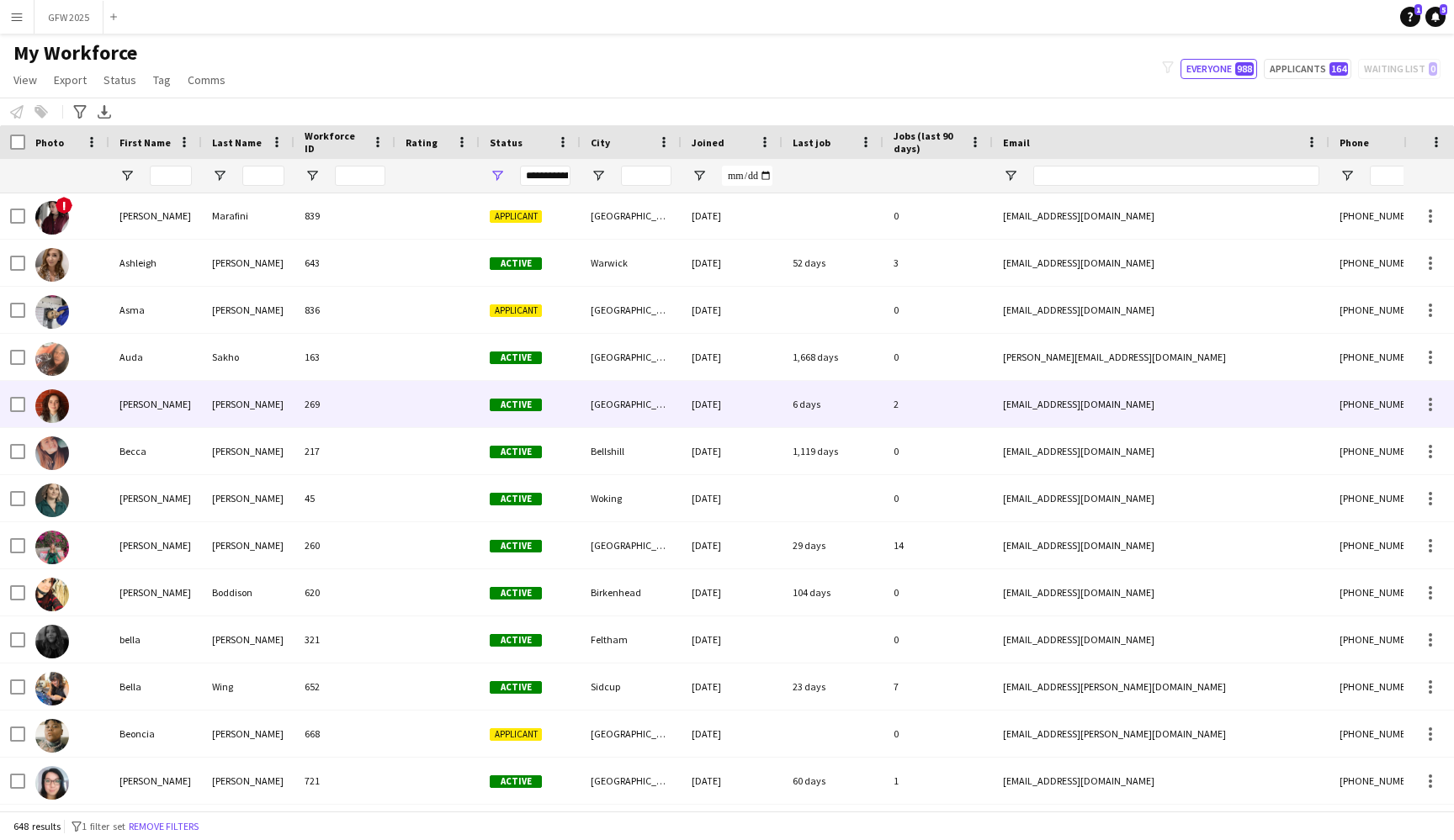
scroll to position [3379, 0]
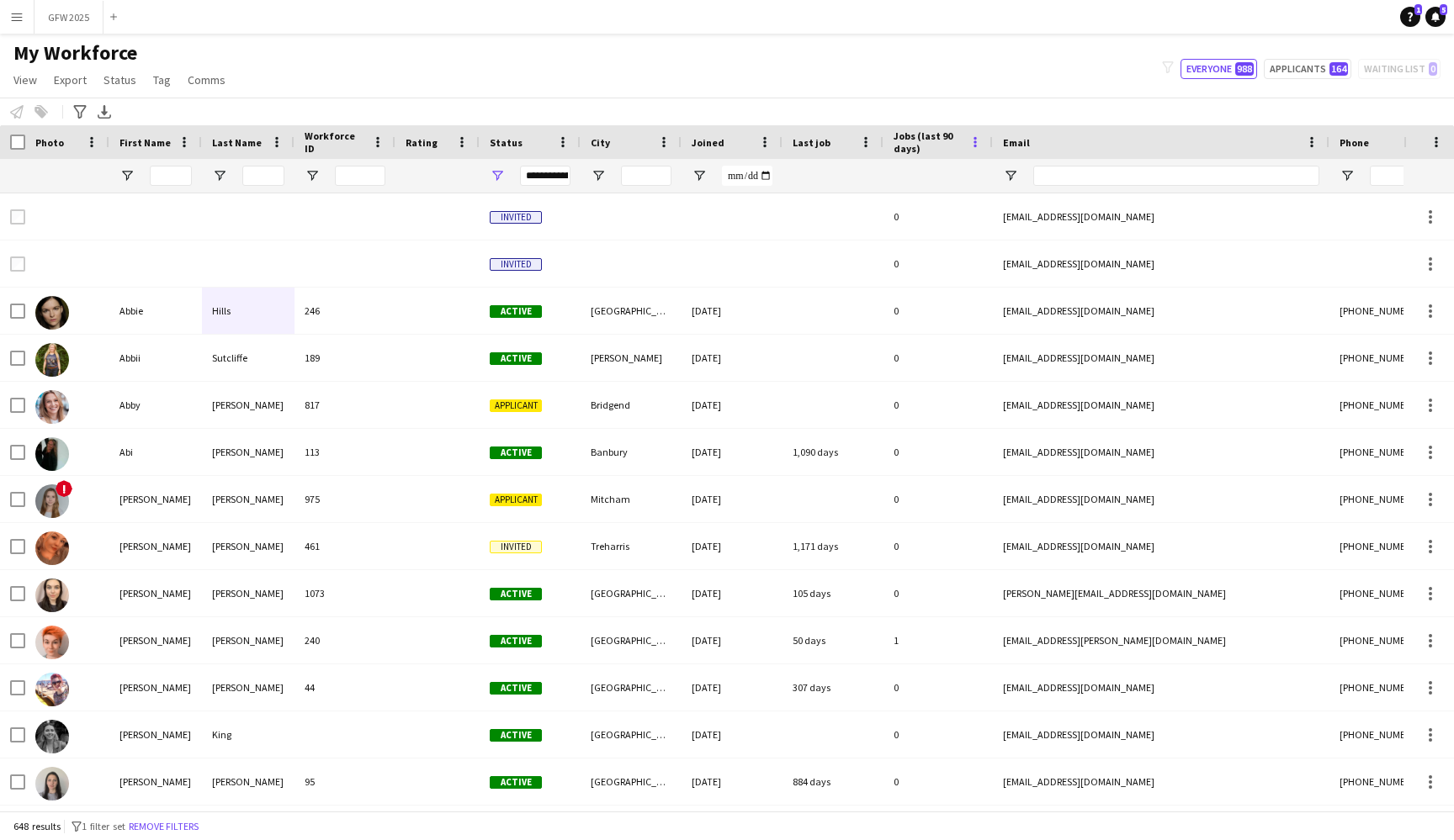
click at [977, 139] on span at bounding box center [975, 142] width 15 height 15
click at [1012, 117] on div "Notify workforce Add to tag Select at least one crew to tag him or her. Advance…" at bounding box center [727, 111] width 1454 height 28
click at [939, 137] on span "Jobs (last 90 days)" at bounding box center [928, 143] width 69 height 26
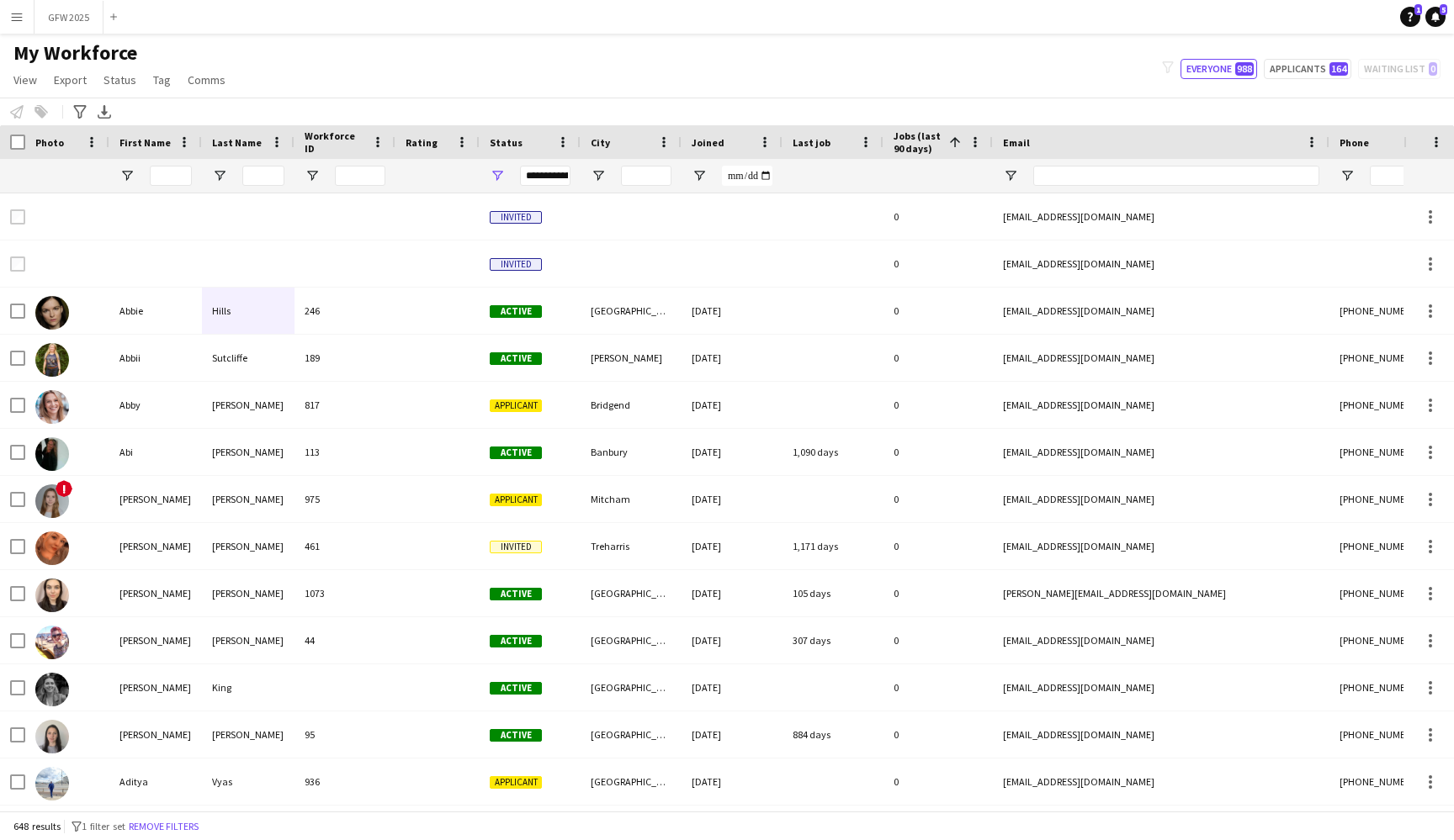
click at [939, 137] on span "Jobs (last 90 days)" at bounding box center [918, 143] width 49 height 26
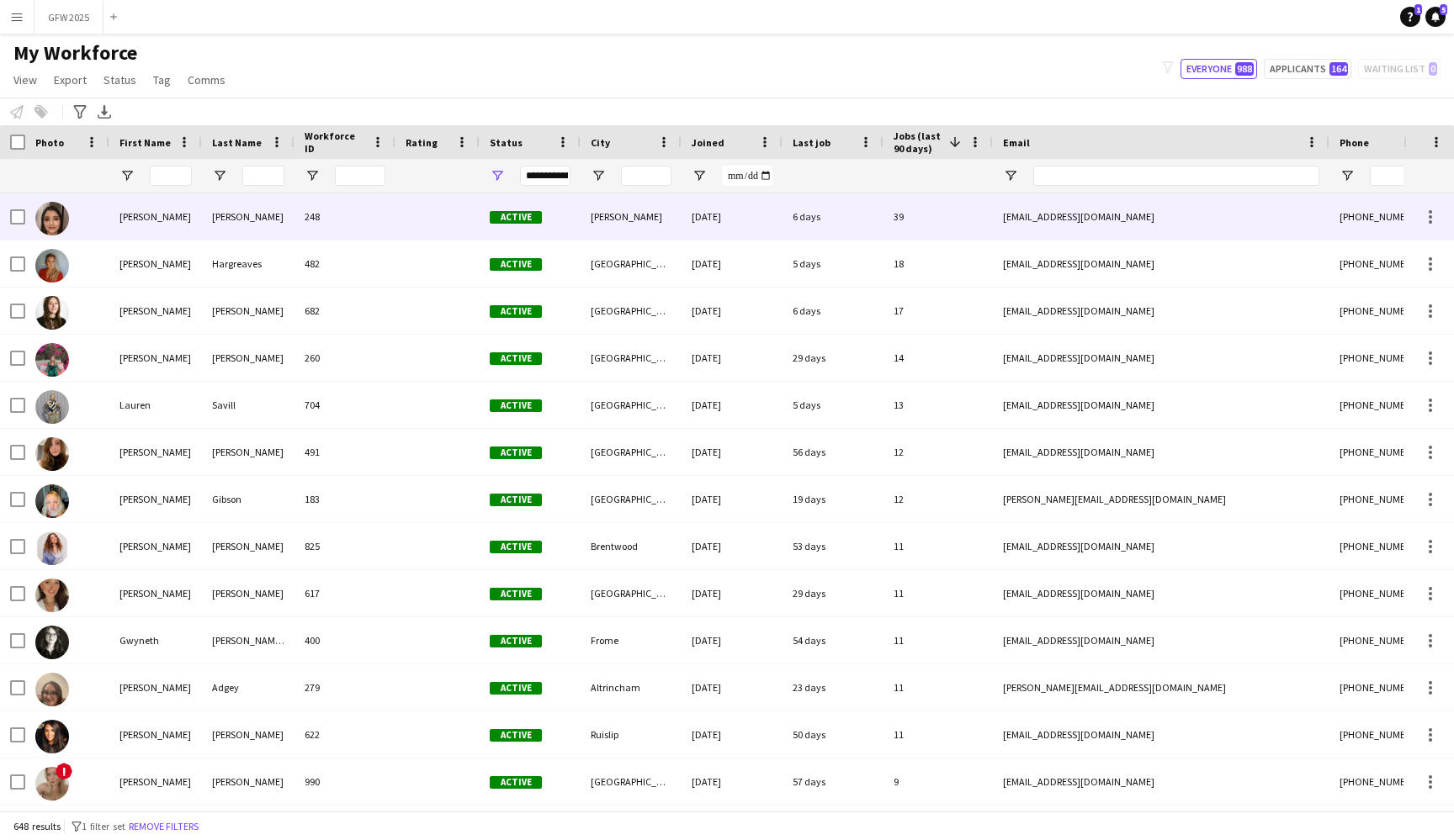
click at [198, 204] on div "[PERSON_NAME]" at bounding box center [155, 216] width 92 height 46
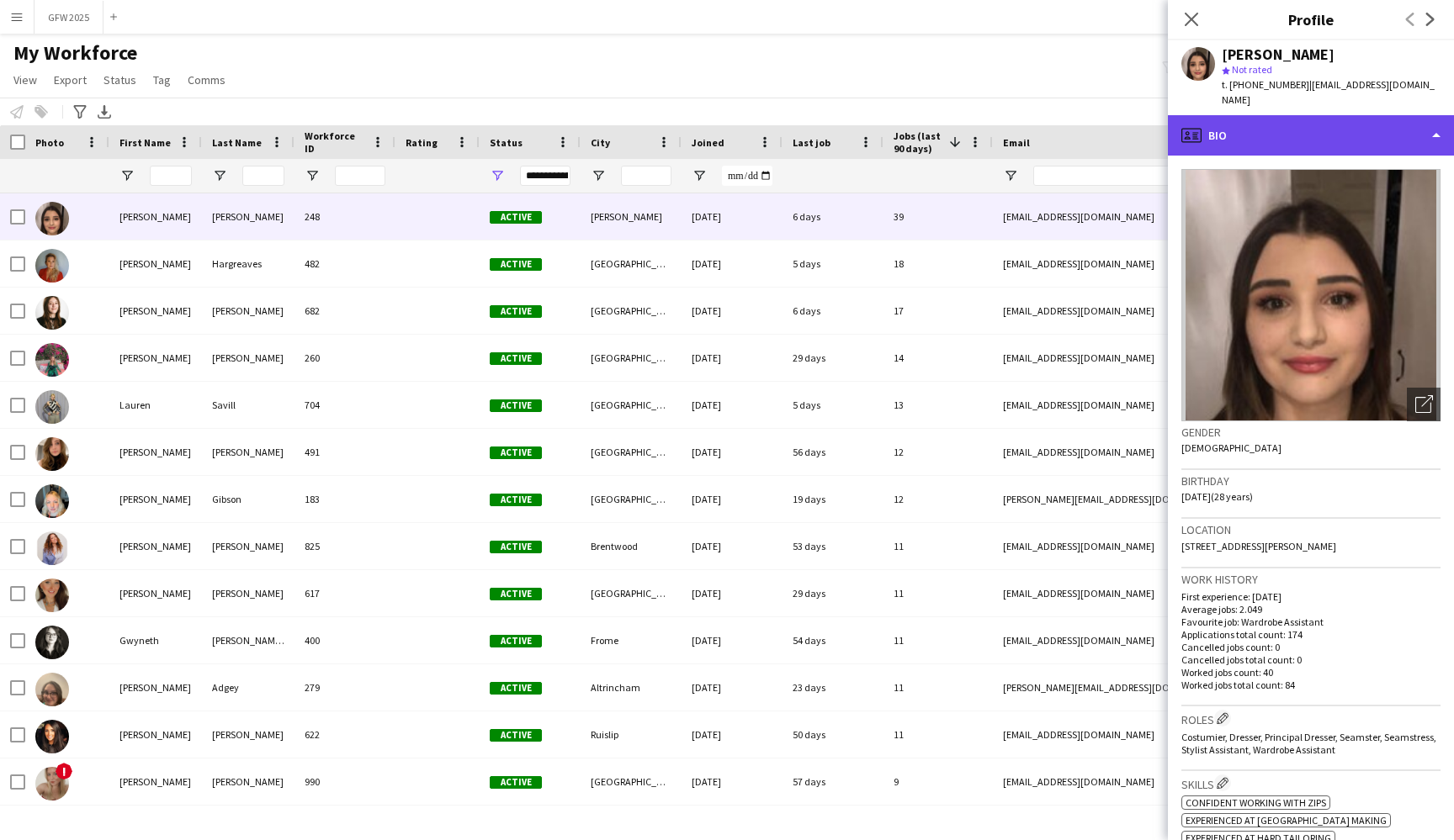
drag, startPoint x: 1318, startPoint y: 19, endPoint x: 1372, endPoint y: 123, distance: 117.2
click at [1372, 123] on div "profile Bio" at bounding box center [1310, 135] width 286 height 40
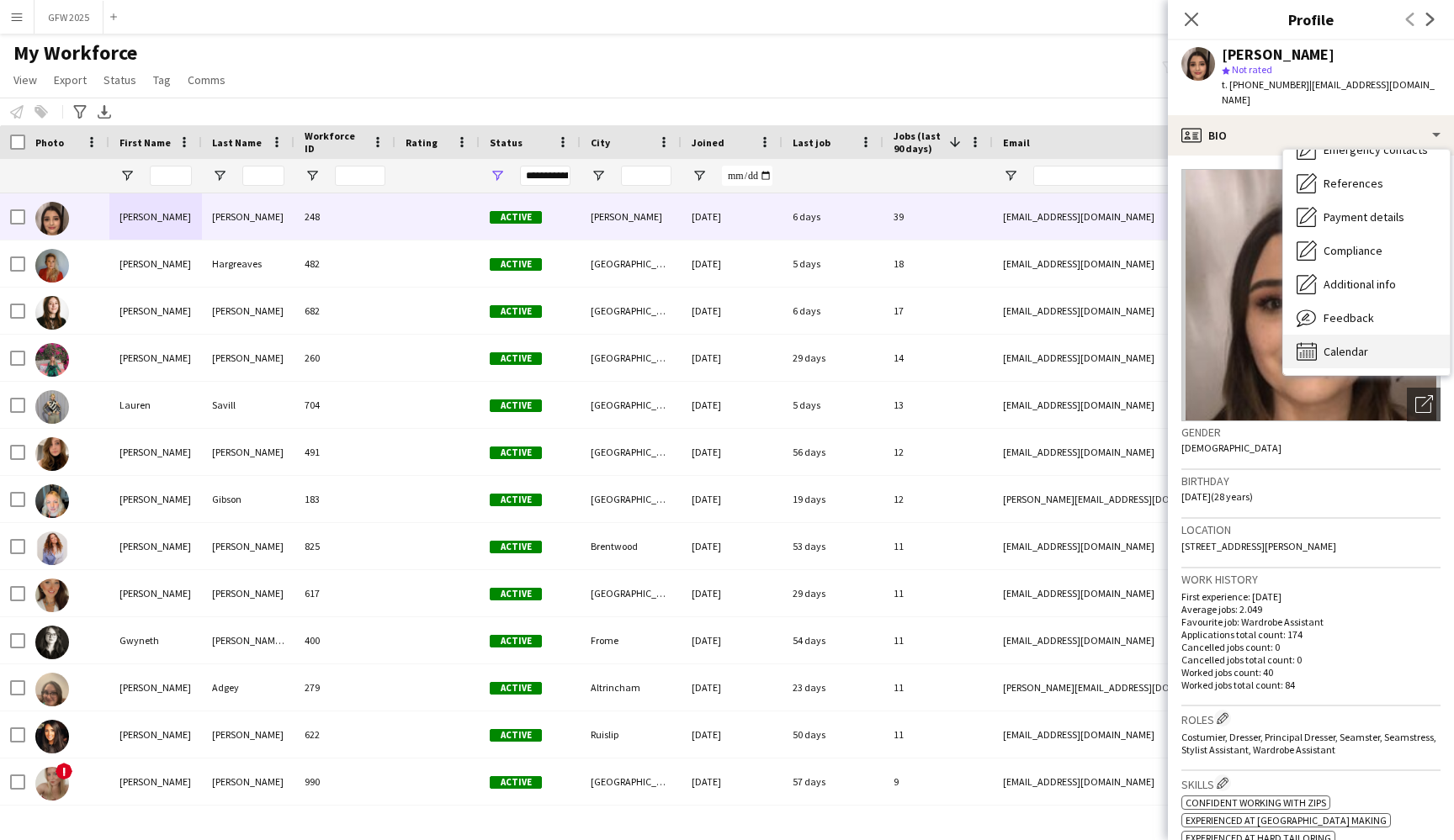
click at [1364, 323] on span "Feedback" at bounding box center [1348, 318] width 50 height 15
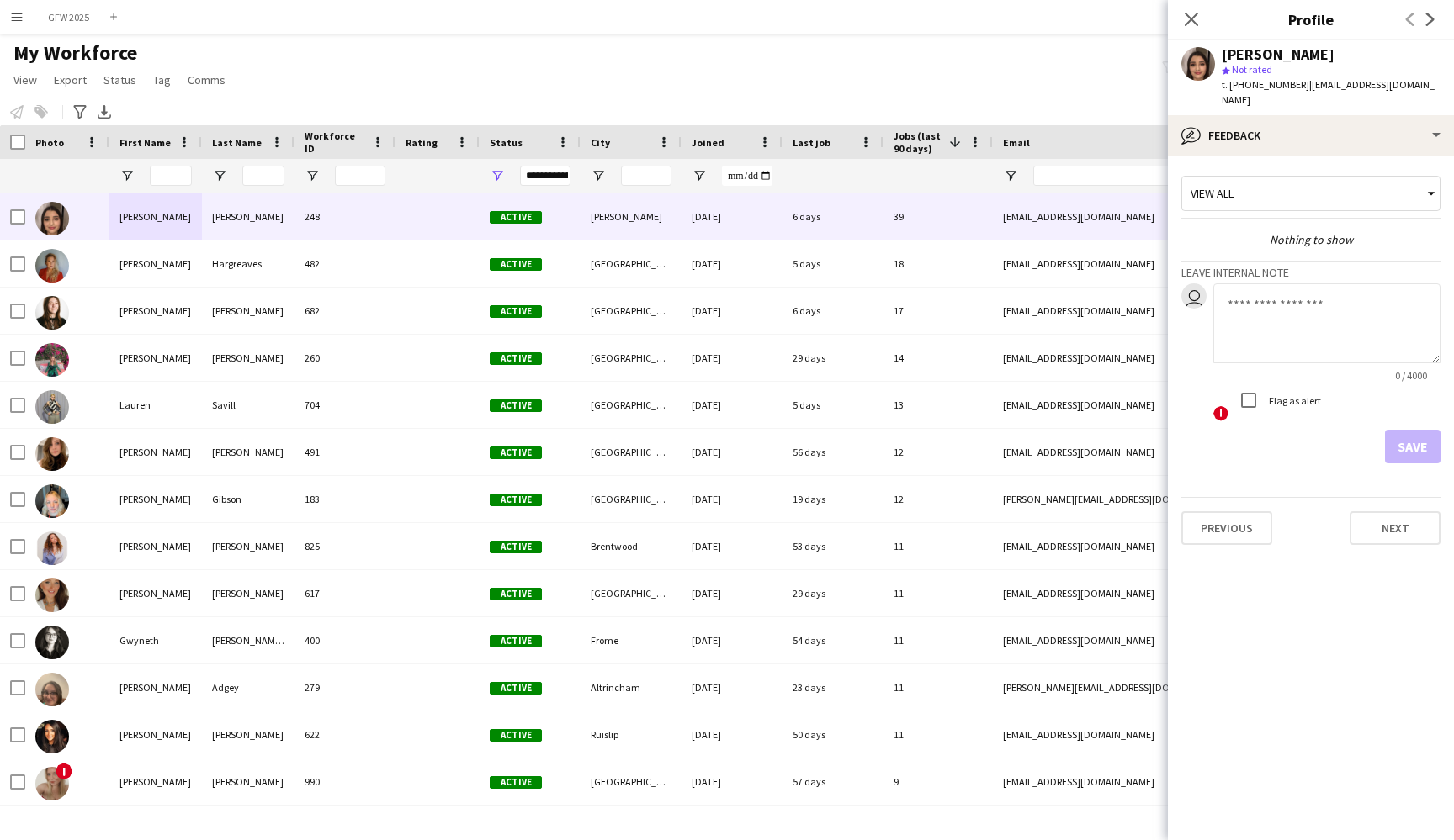
click at [1252, 305] on textarea at bounding box center [1326, 323] width 227 height 80
click at [1424, 199] on icon at bounding box center [1430, 194] width 17 height 33
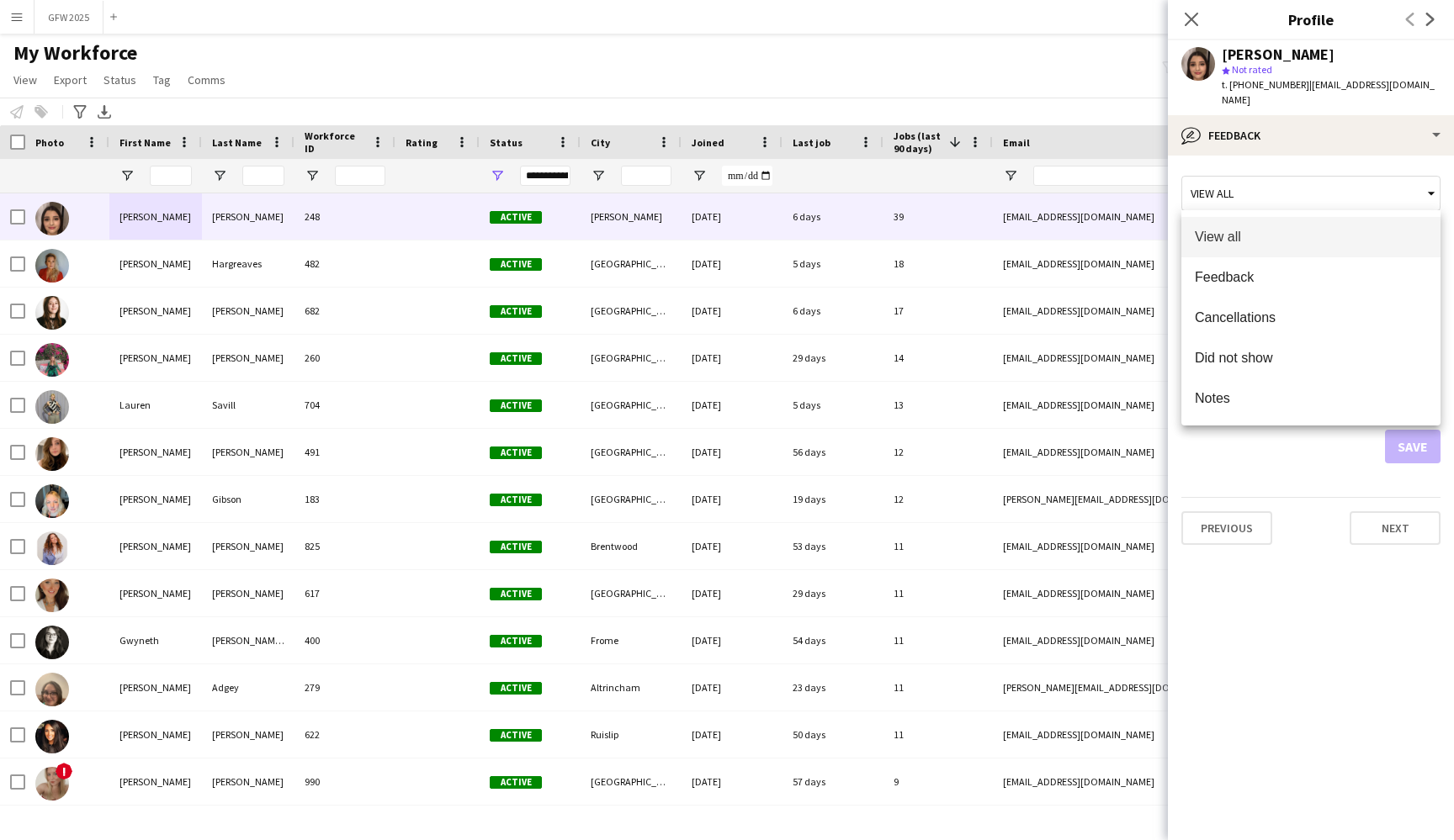
click at [1424, 199] on div at bounding box center [727, 420] width 1454 height 840
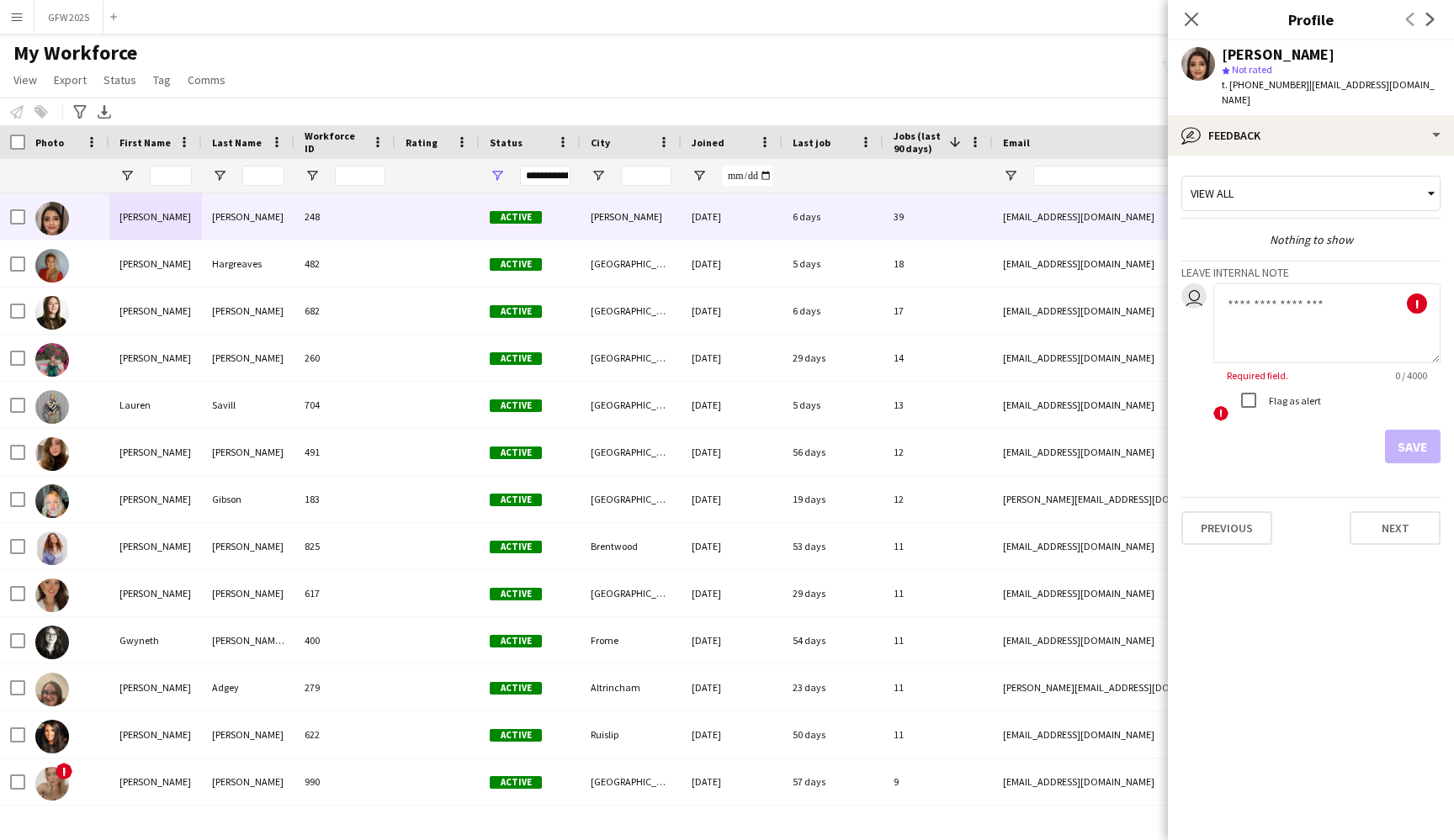
click at [1330, 495] on app-crew-profile-feedback-tab "View all Nothing to show Leave internal note user ! Required field. 0 / 4000 ! …" at bounding box center [1310, 498] width 286 height 685
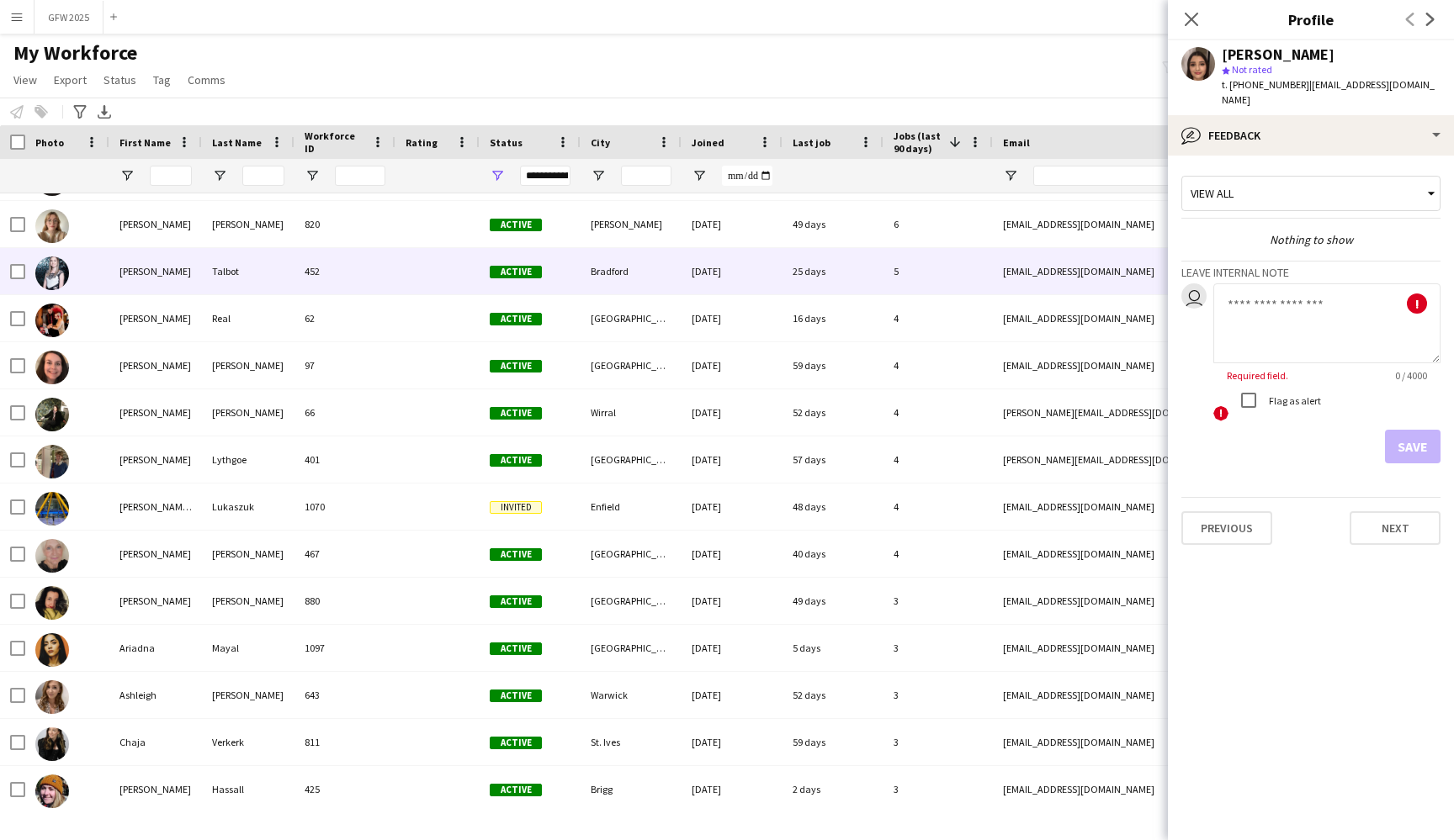
scroll to position [947, 0]
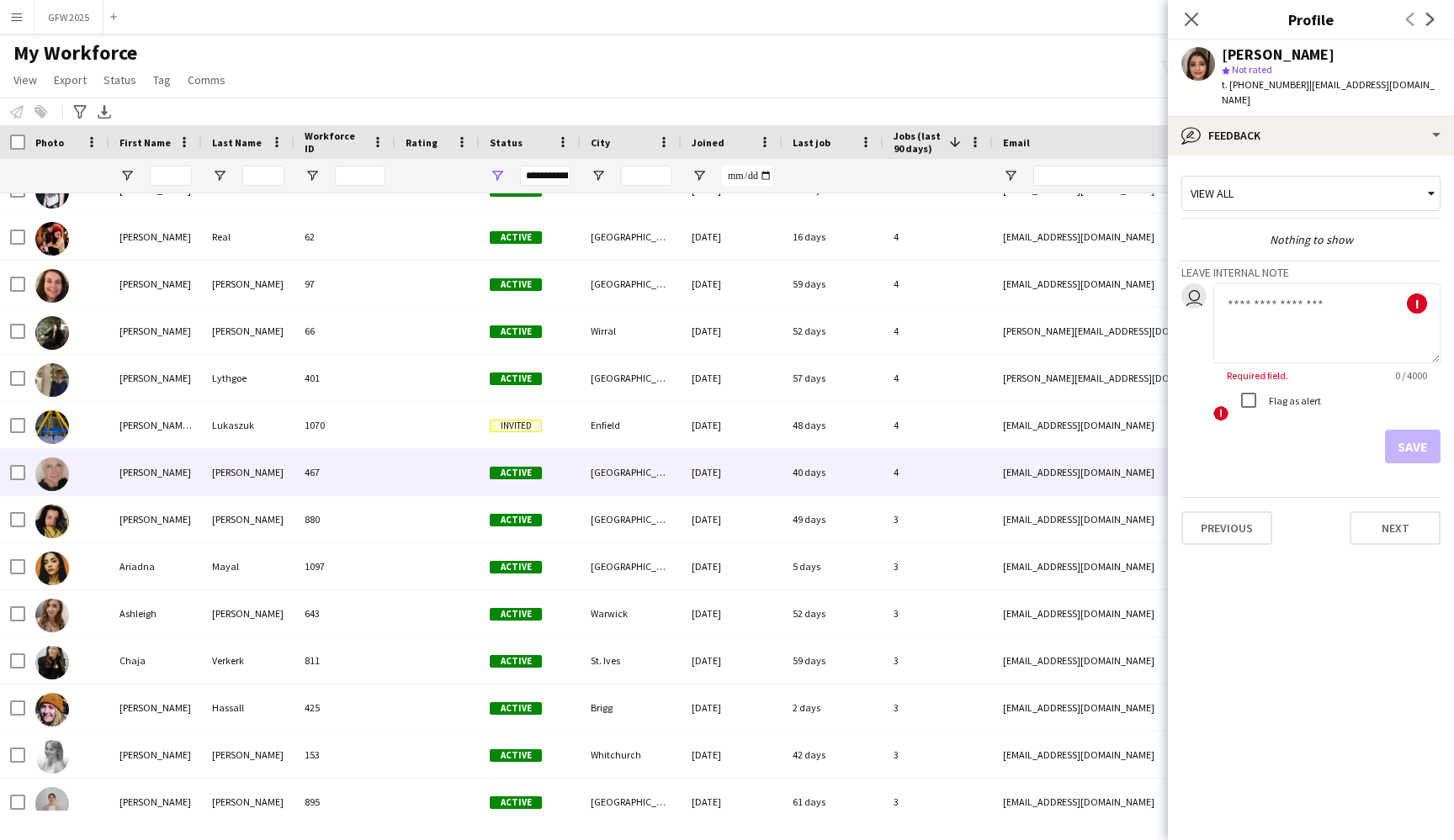
click at [518, 463] on div "Active" at bounding box center [529, 472] width 101 height 46
click at [1421, 110] on div "Nettie Johnson star Not rated t. +447824849037 | nettiejohnsondesigns@gmail.com" at bounding box center [1310, 78] width 286 height 75
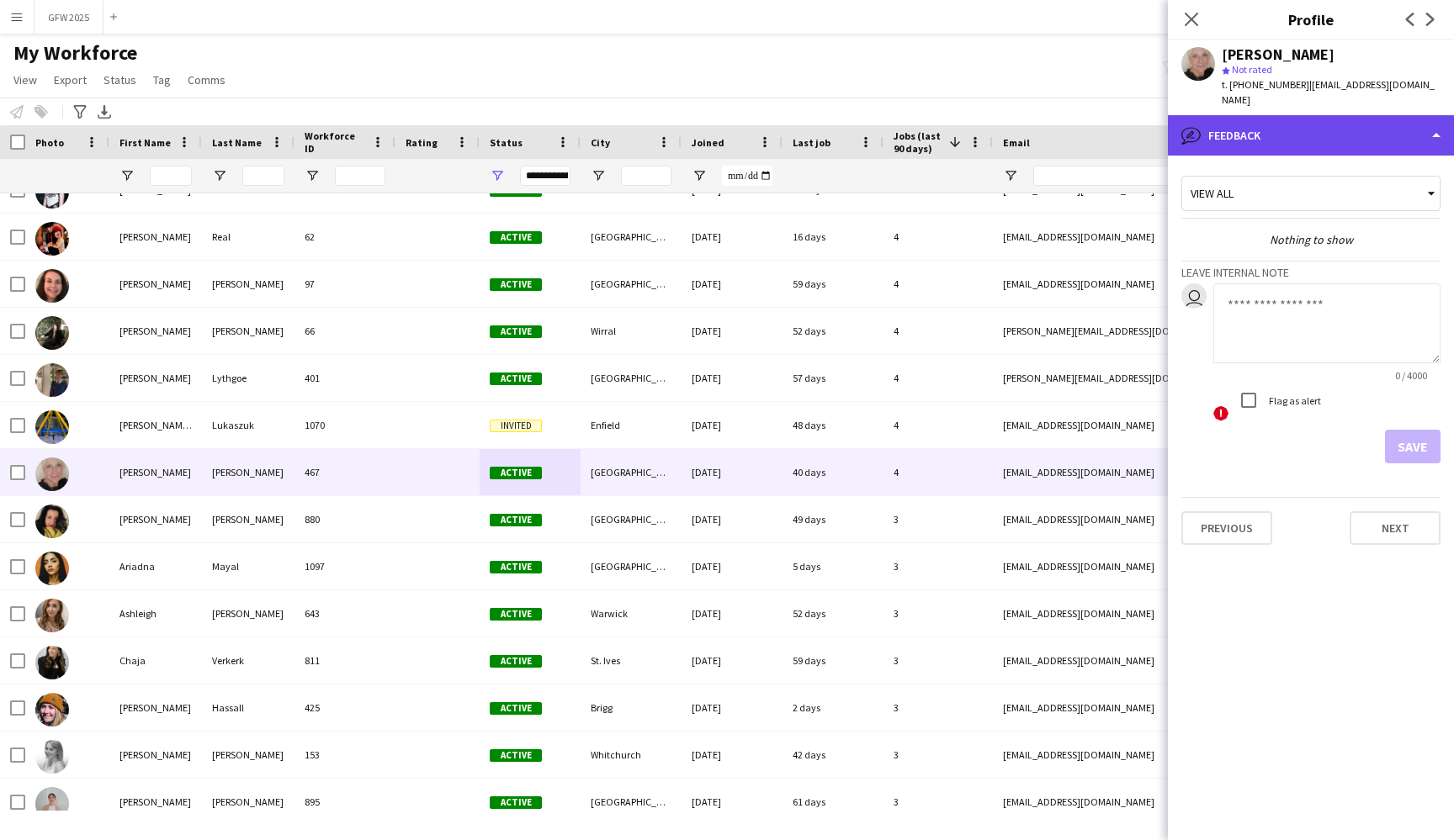
click at [1421, 138] on div "bubble-pencil Feedback" at bounding box center [1310, 135] width 286 height 40
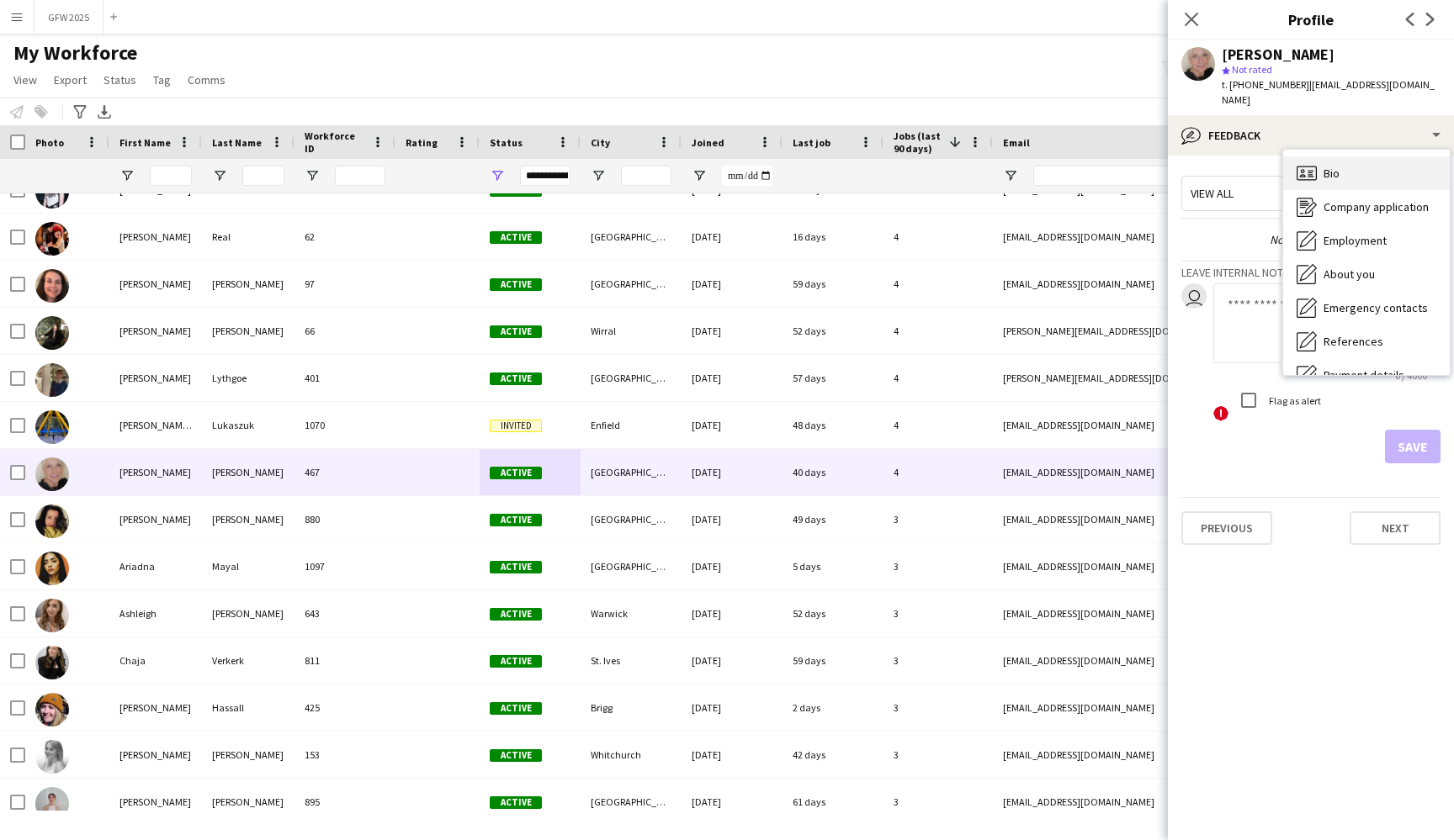
click at [1410, 167] on div "Bio Bio" at bounding box center [1365, 173] width 166 height 33
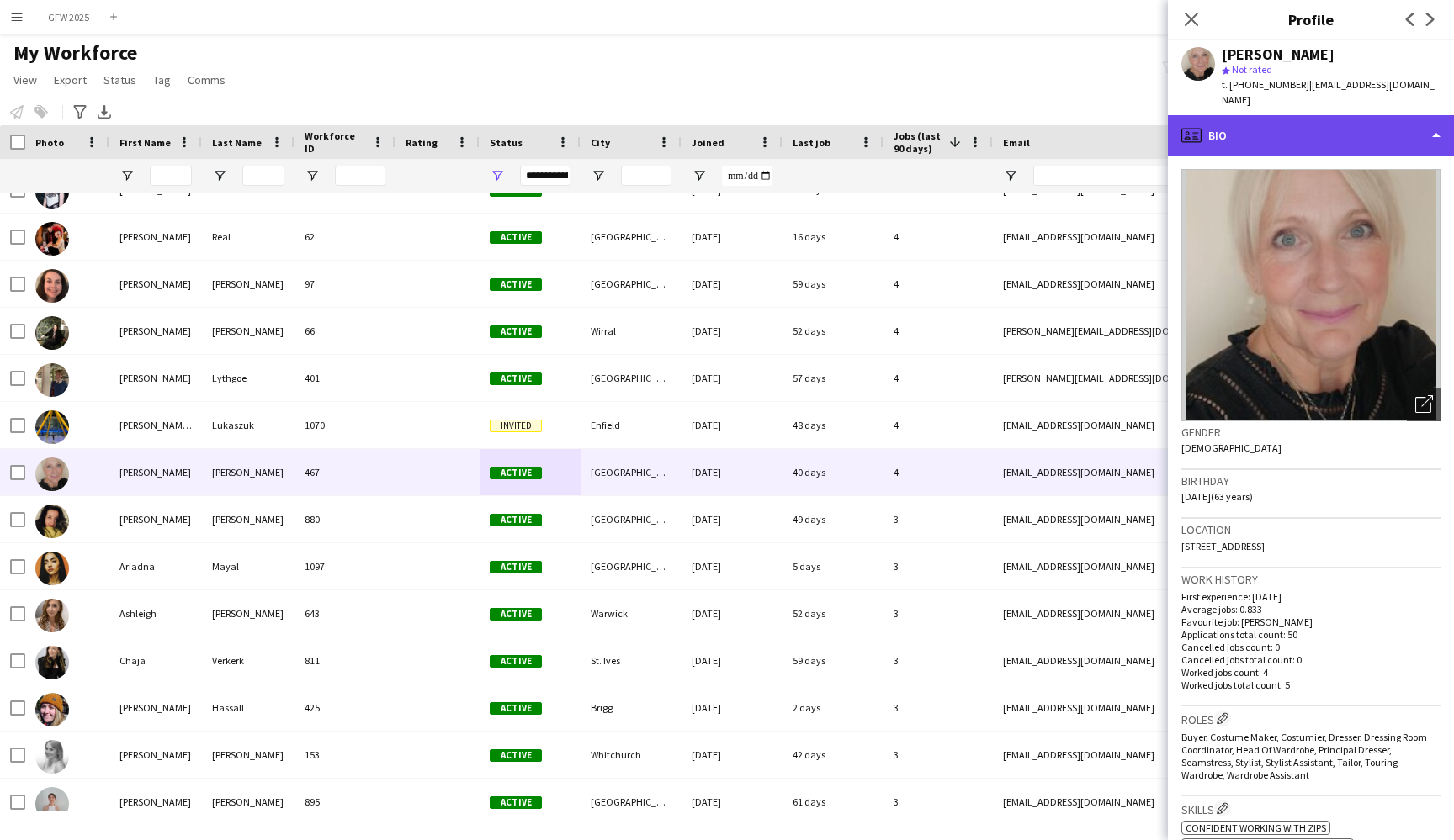
click at [1387, 117] on div "profile Bio" at bounding box center [1310, 135] width 286 height 40
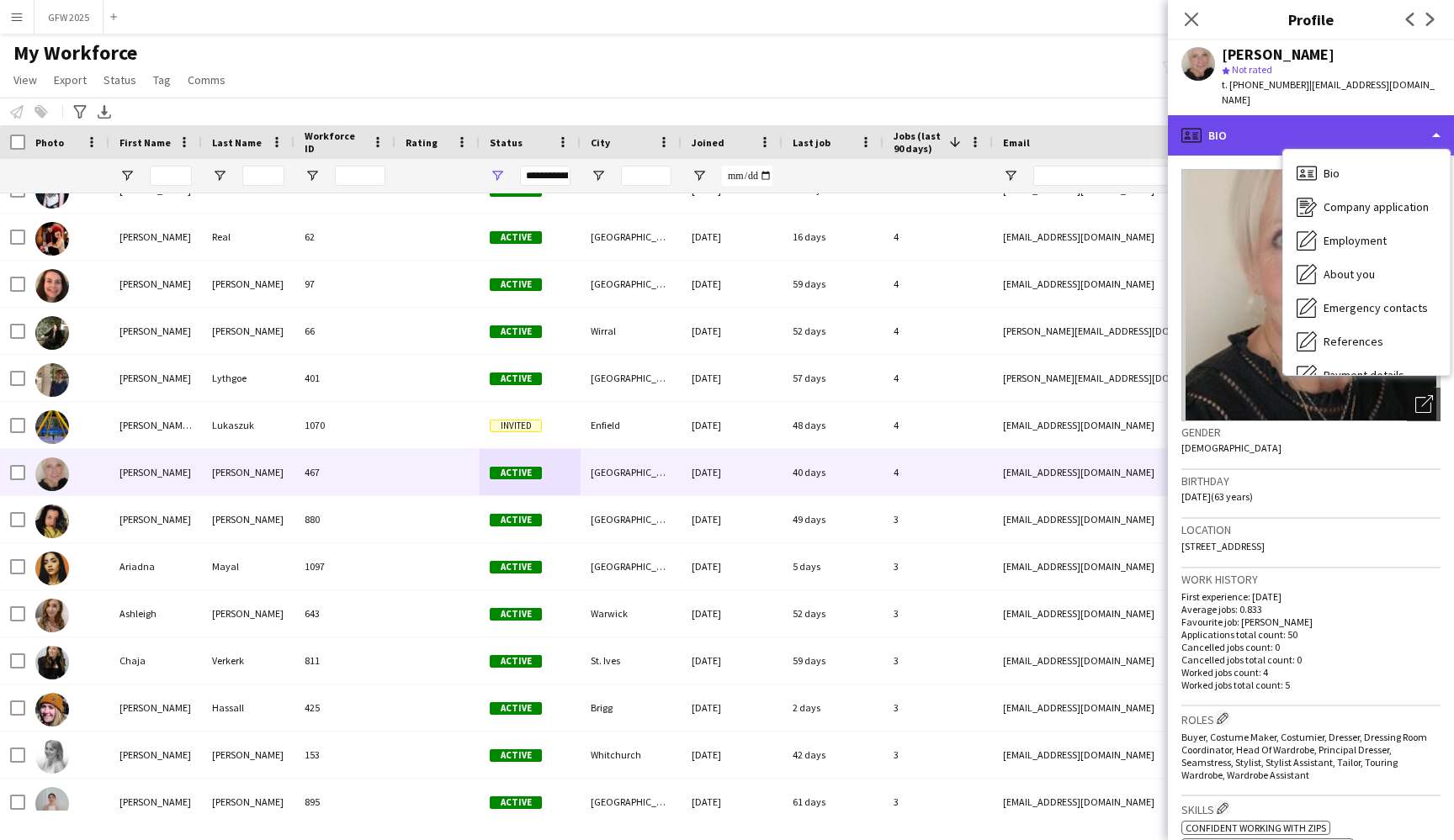
click at [1387, 117] on div "profile Bio" at bounding box center [1310, 135] width 286 height 40
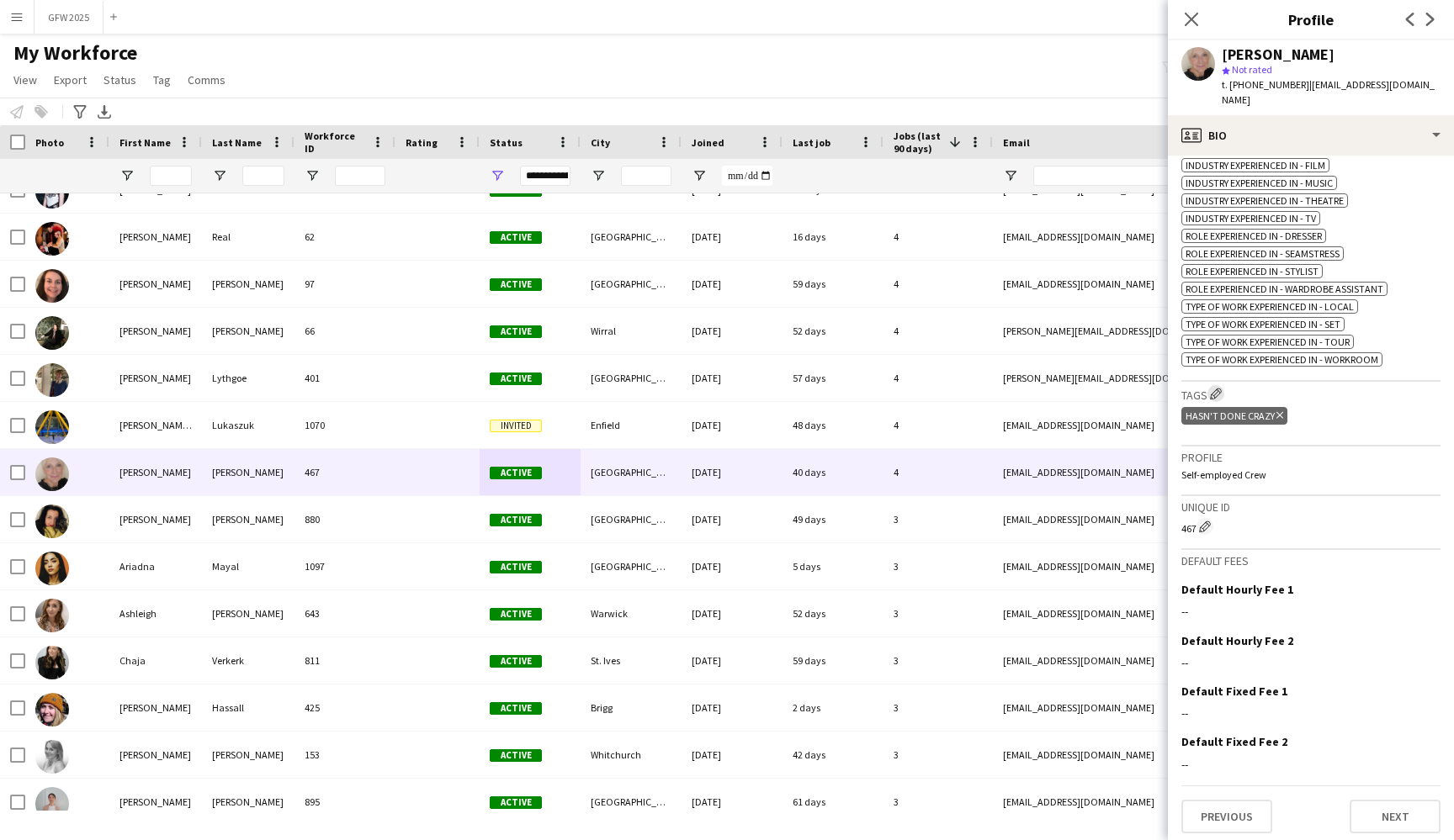
click at [1215, 393] on app-icon "Edit crew company tags" at bounding box center [1216, 393] width 12 height 12
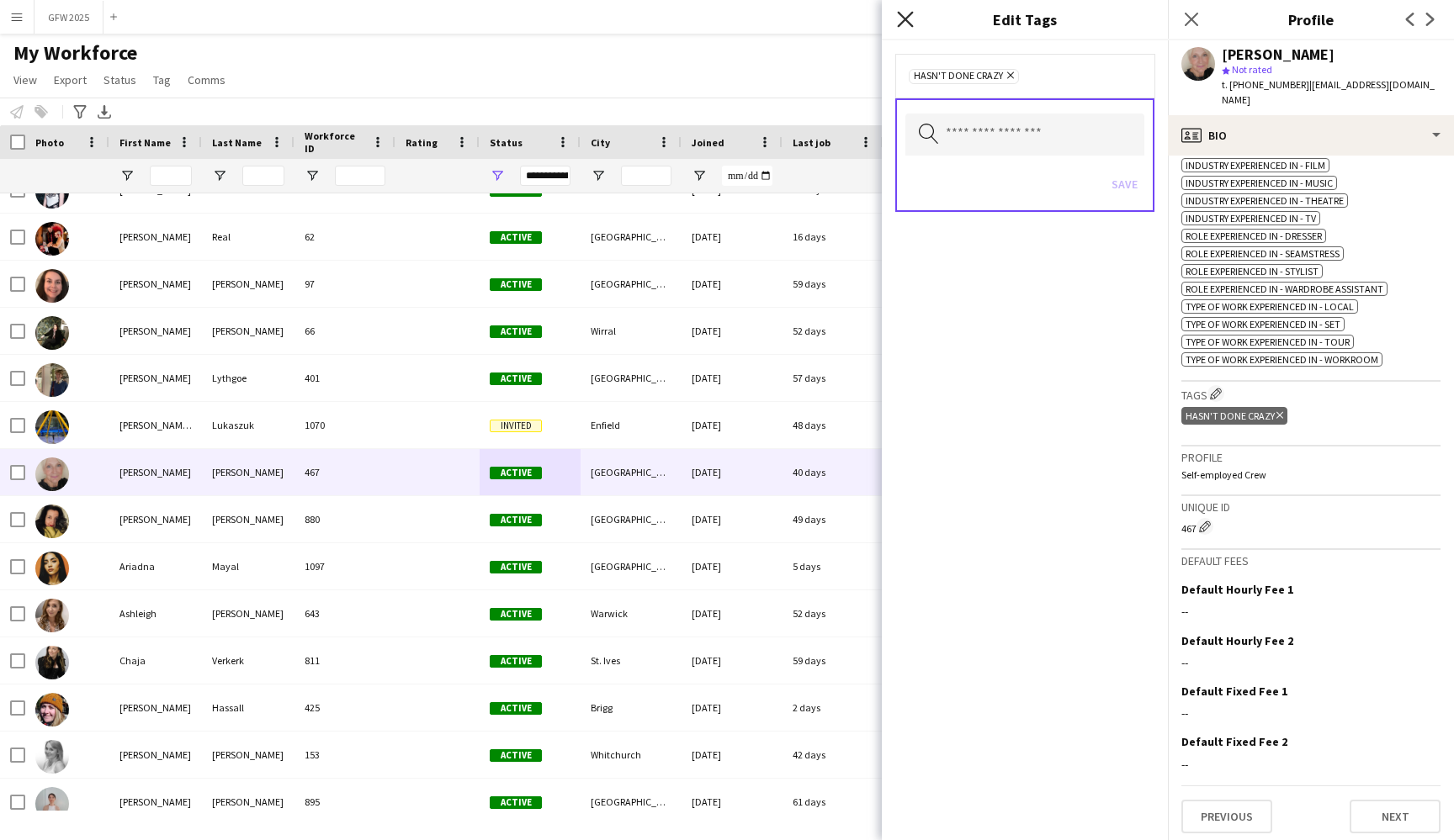
click at [910, 19] on icon "Close pop-in" at bounding box center [905, 19] width 16 height 16
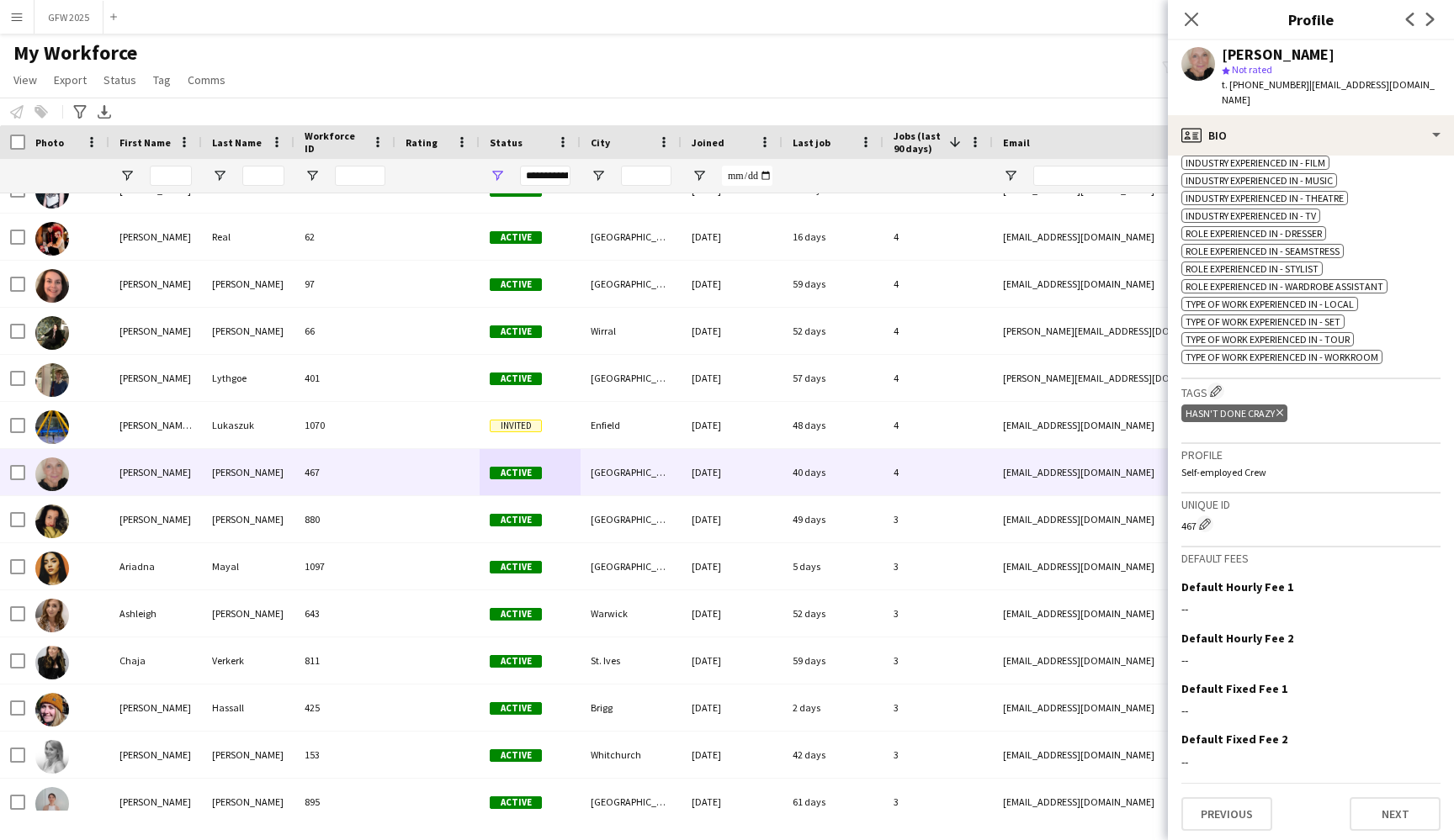
click at [863, 28] on app-navbar "Menu Boards Boards Boards All jobs Status Workforce Workforce My Workforce Recr…" at bounding box center [727, 17] width 1454 height 33
click at [1012, 79] on div "My Workforce View Views Default view New view Update view Delete view Edit name…" at bounding box center [727, 69] width 1454 height 57
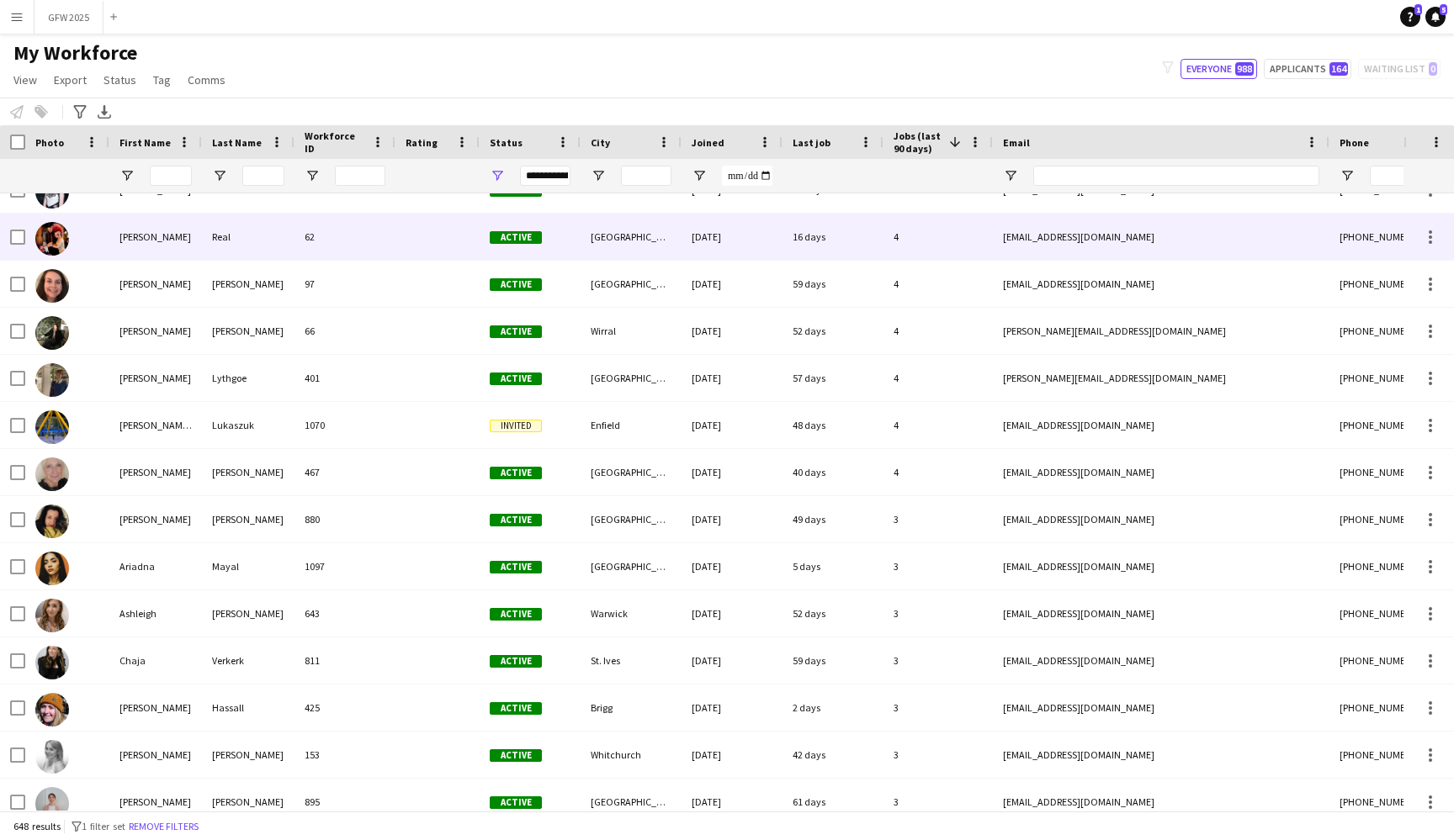
click at [534, 239] on span "Active" at bounding box center [515, 237] width 52 height 13
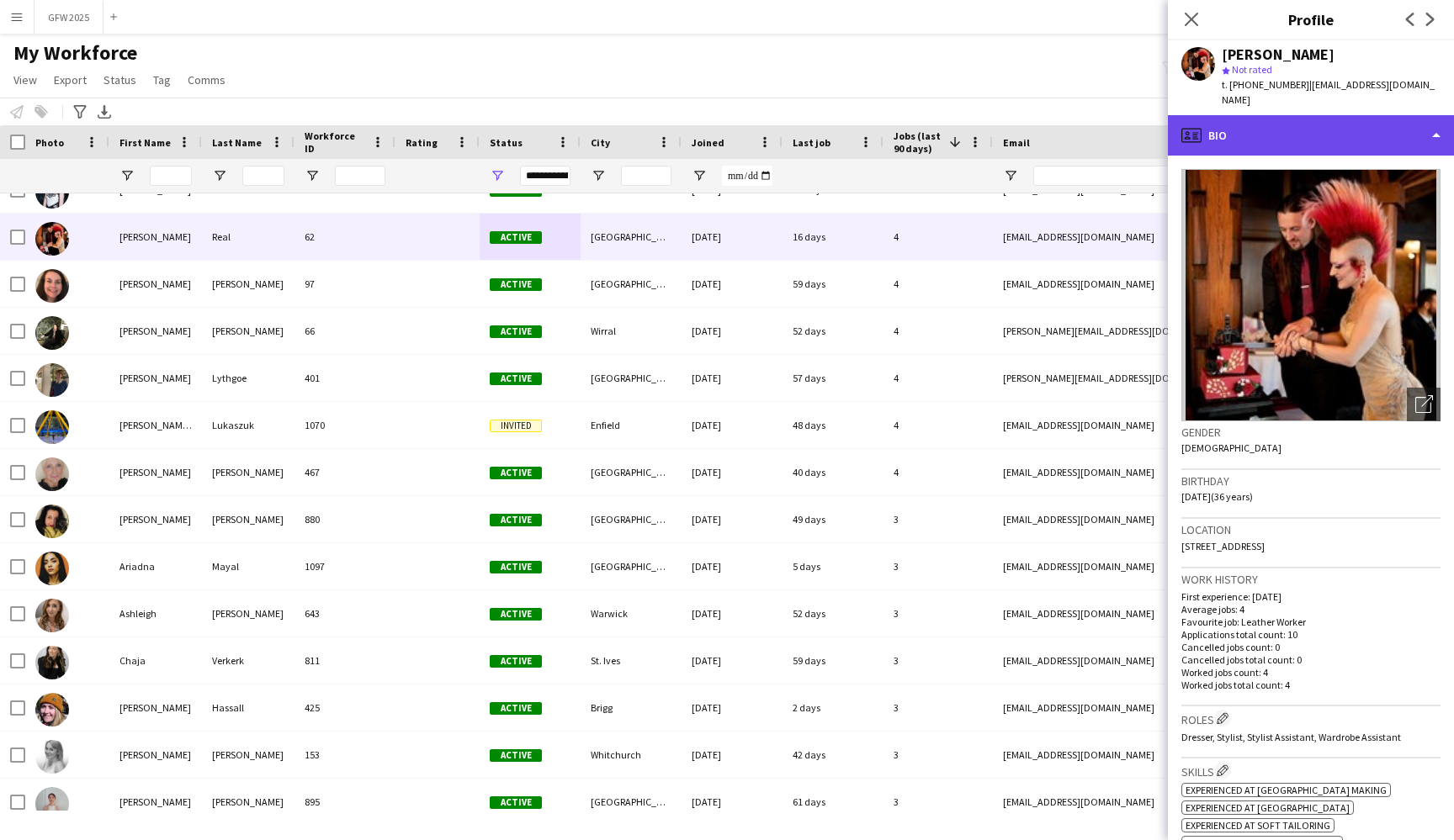
click at [1401, 115] on div "profile Bio" at bounding box center [1310, 135] width 286 height 40
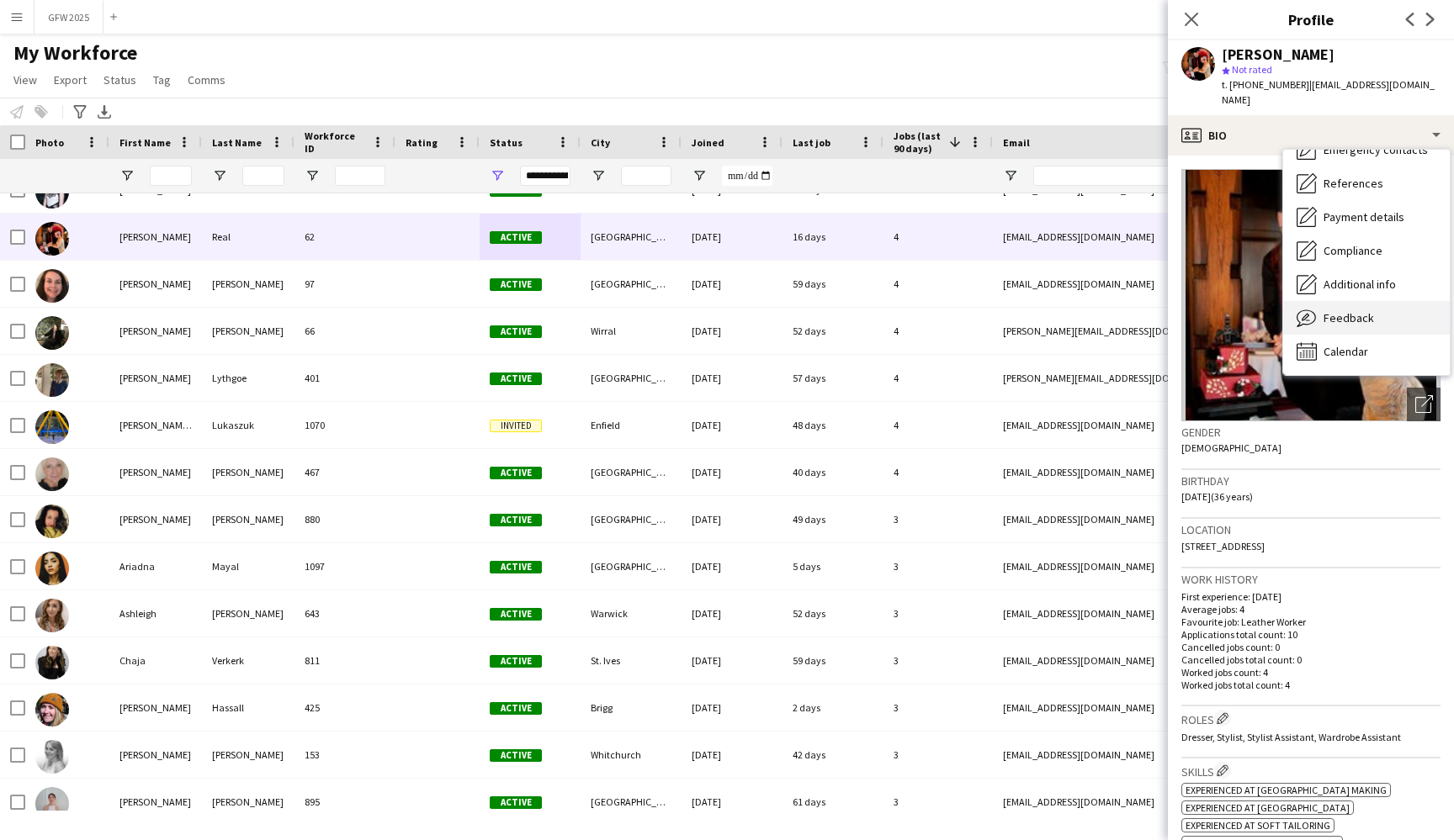
click at [1389, 305] on div "Feedback Feedback" at bounding box center [1365, 318] width 166 height 33
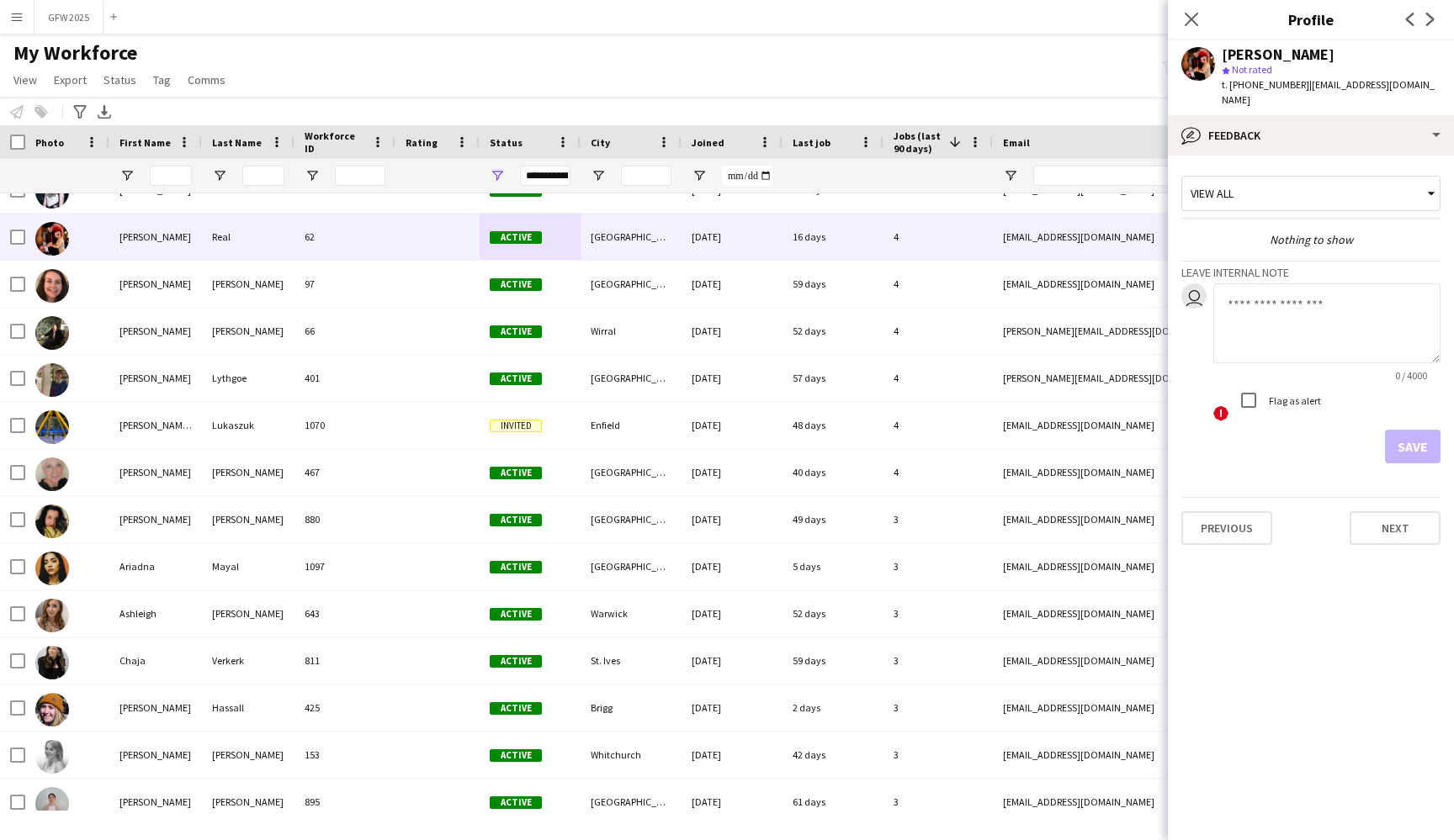
click at [1283, 289] on textarea at bounding box center [1326, 323] width 227 height 80
click at [980, 53] on div "My Workforce View Views Default view New view Update view Delete view Edit name…" at bounding box center [727, 69] width 1454 height 57
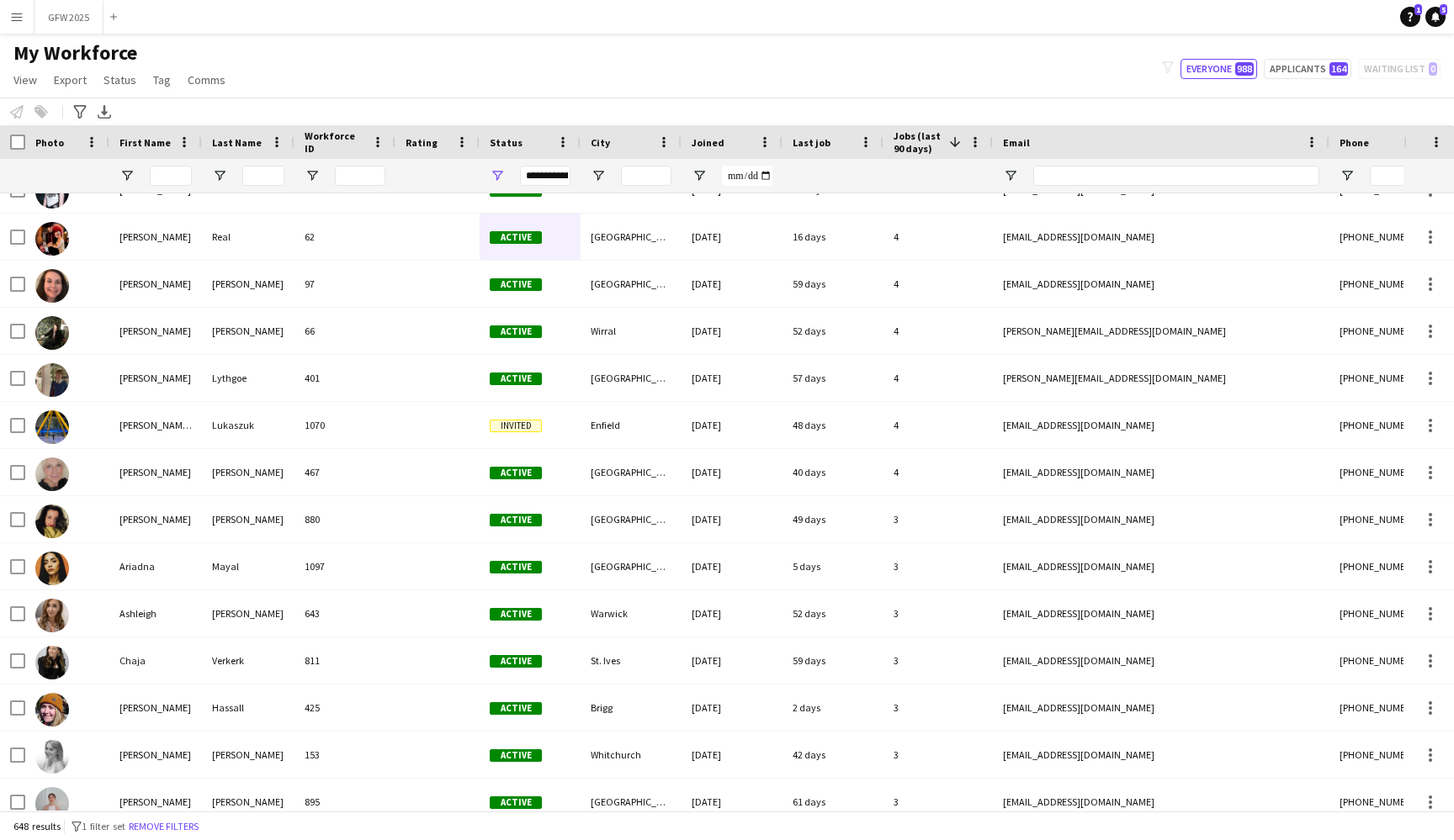
click at [23, 20] on app-icon "Menu" at bounding box center [17, 17] width 14 height 14
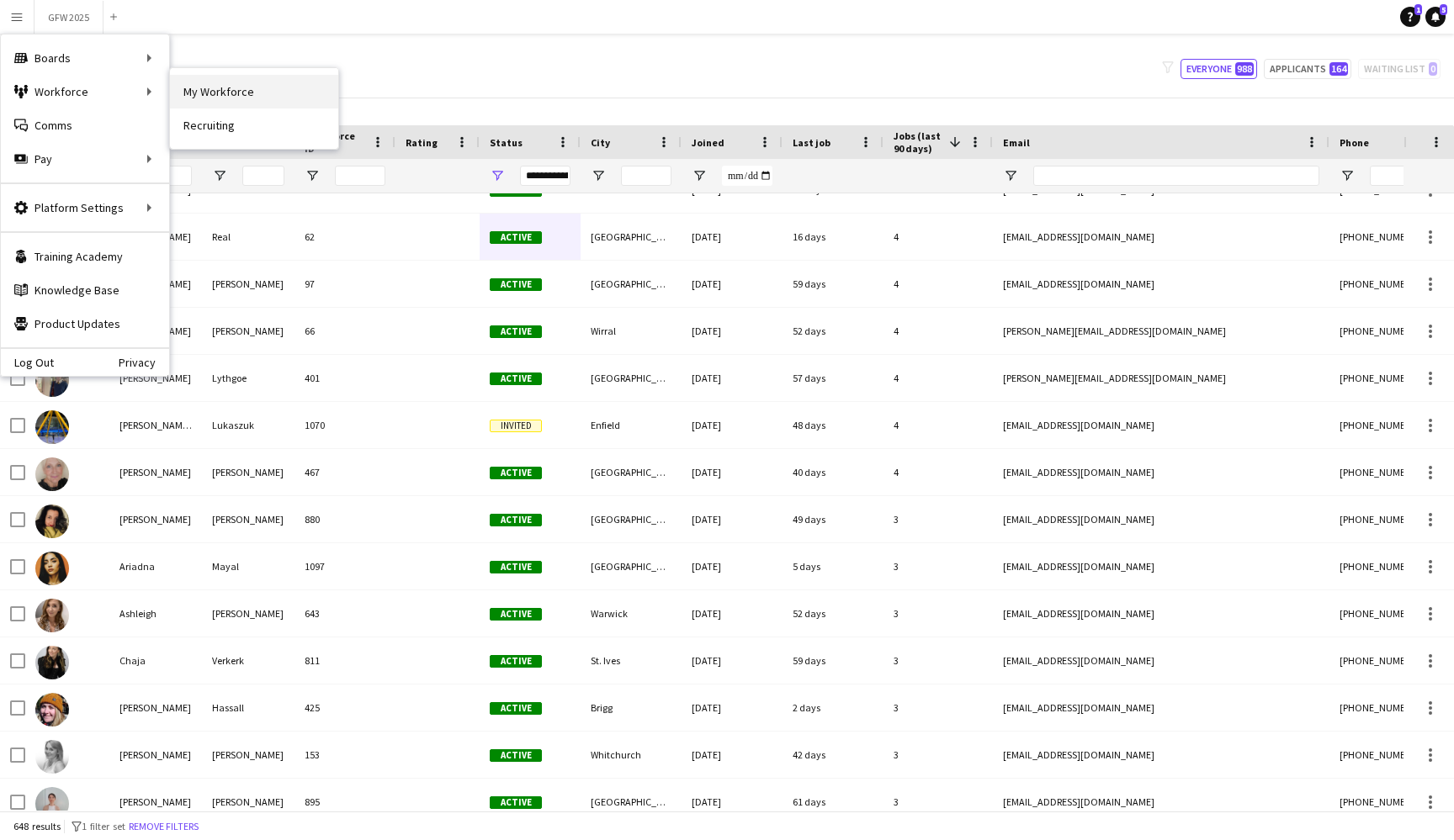
click at [272, 87] on link "My Workforce" at bounding box center [254, 91] width 168 height 33
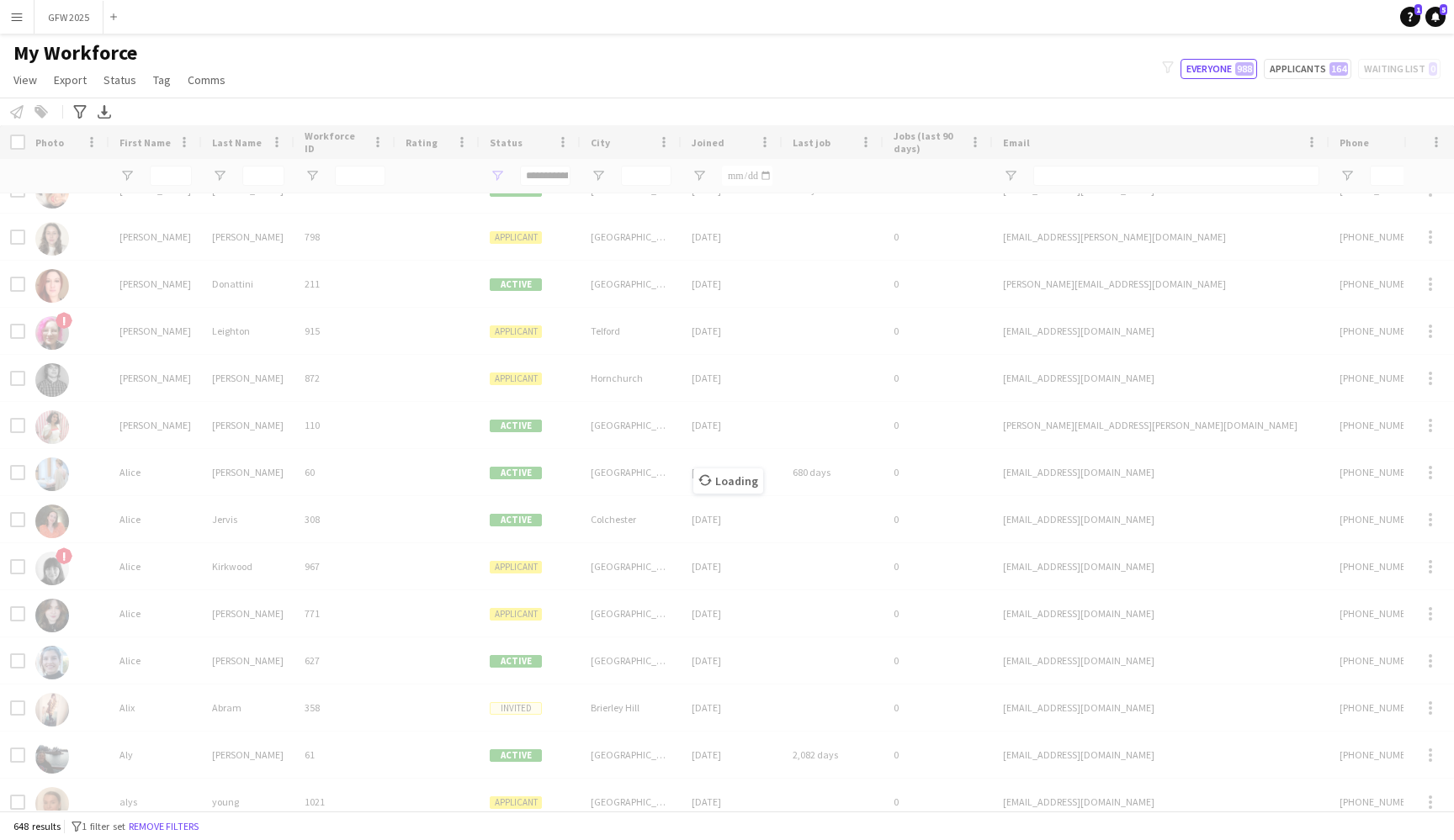
type input "**********"
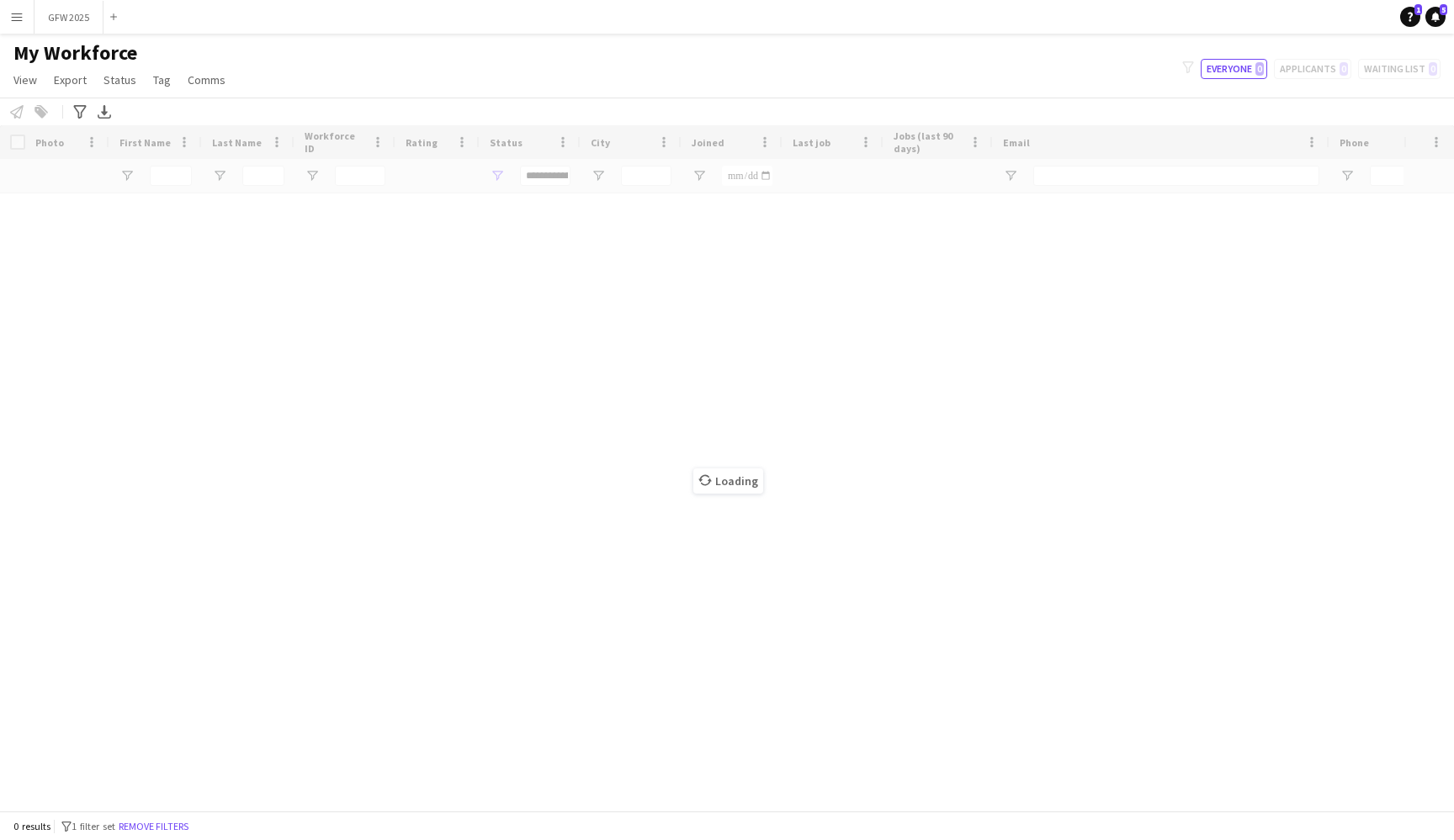
click at [20, 17] on app-icon "Menu" at bounding box center [17, 17] width 14 height 14
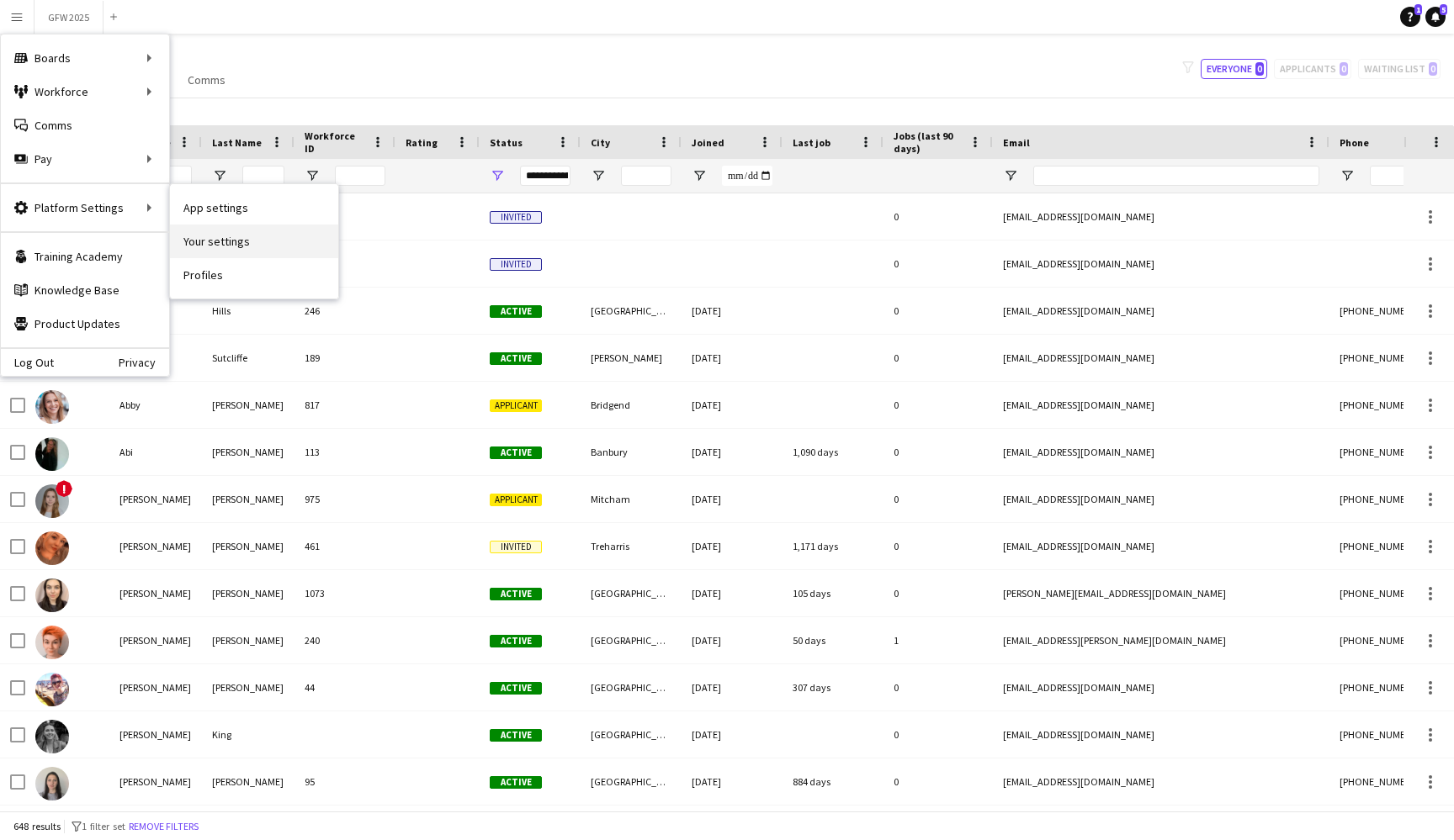
click at [245, 233] on link "Your settings" at bounding box center [254, 241] width 168 height 33
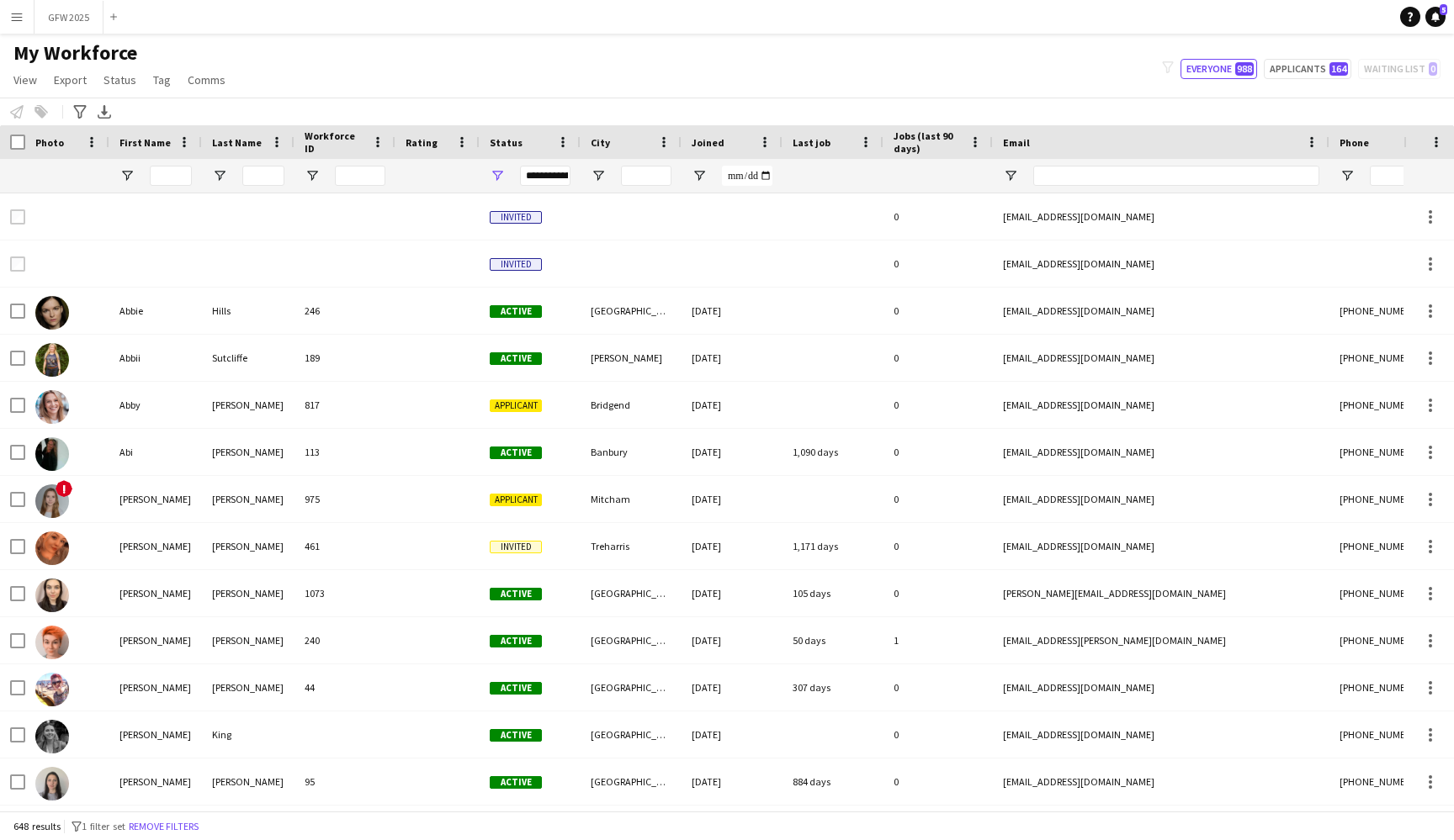
click at [21, 11] on app-icon "Menu" at bounding box center [17, 17] width 14 height 14
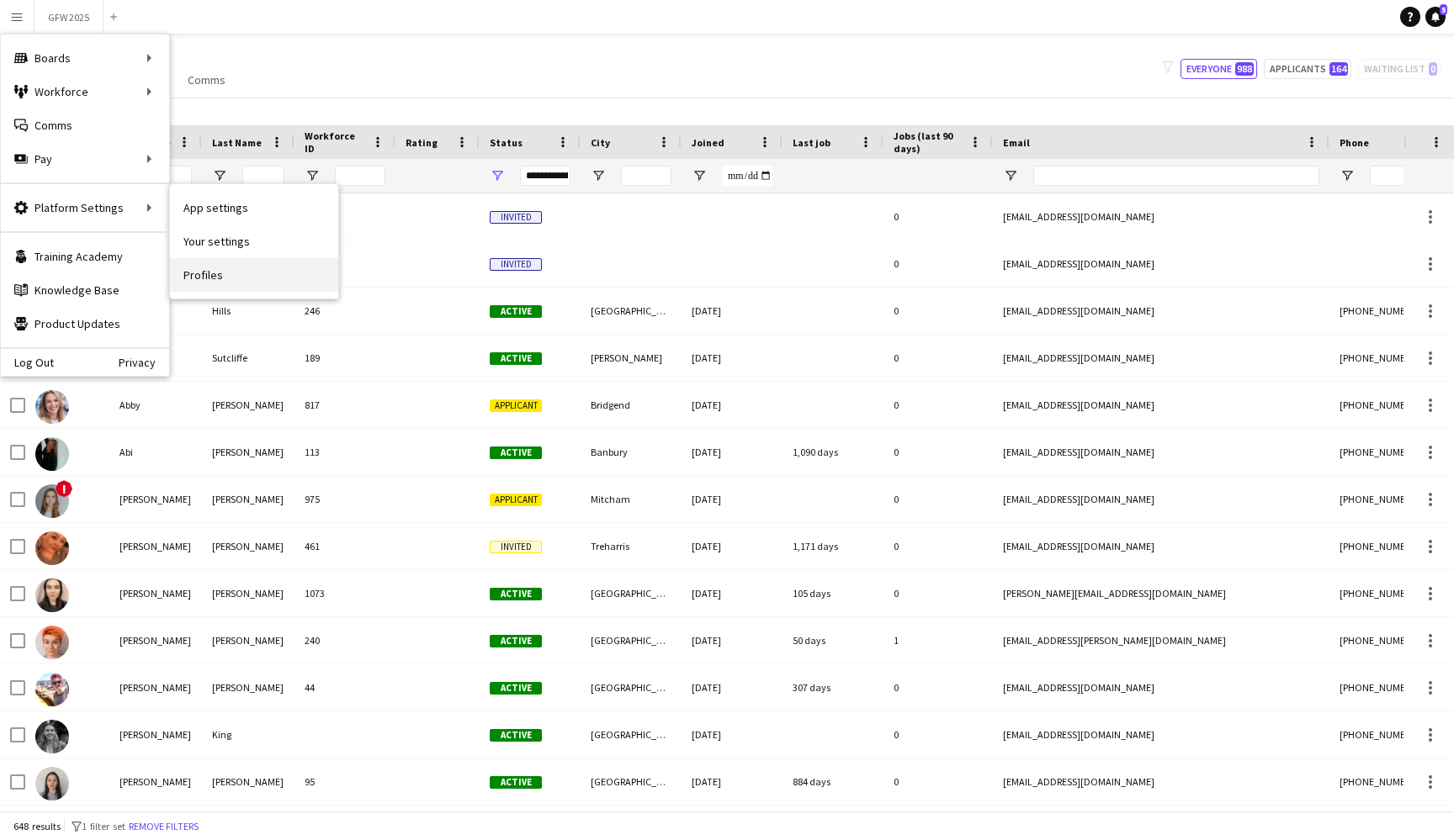
click at [252, 265] on link "Profiles" at bounding box center [254, 275] width 168 height 33
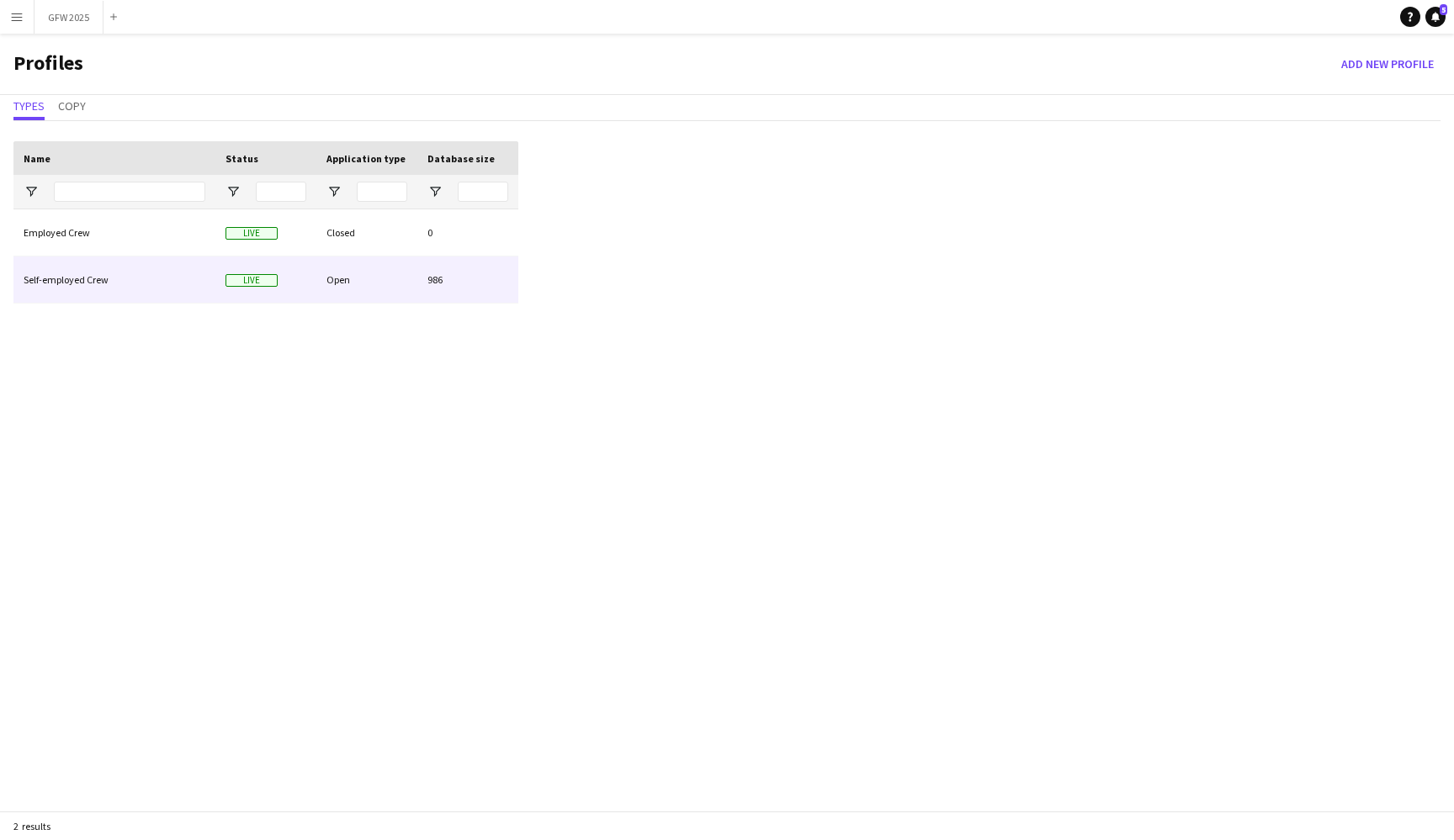
click at [315, 279] on div "Live" at bounding box center [266, 279] width 101 height 46
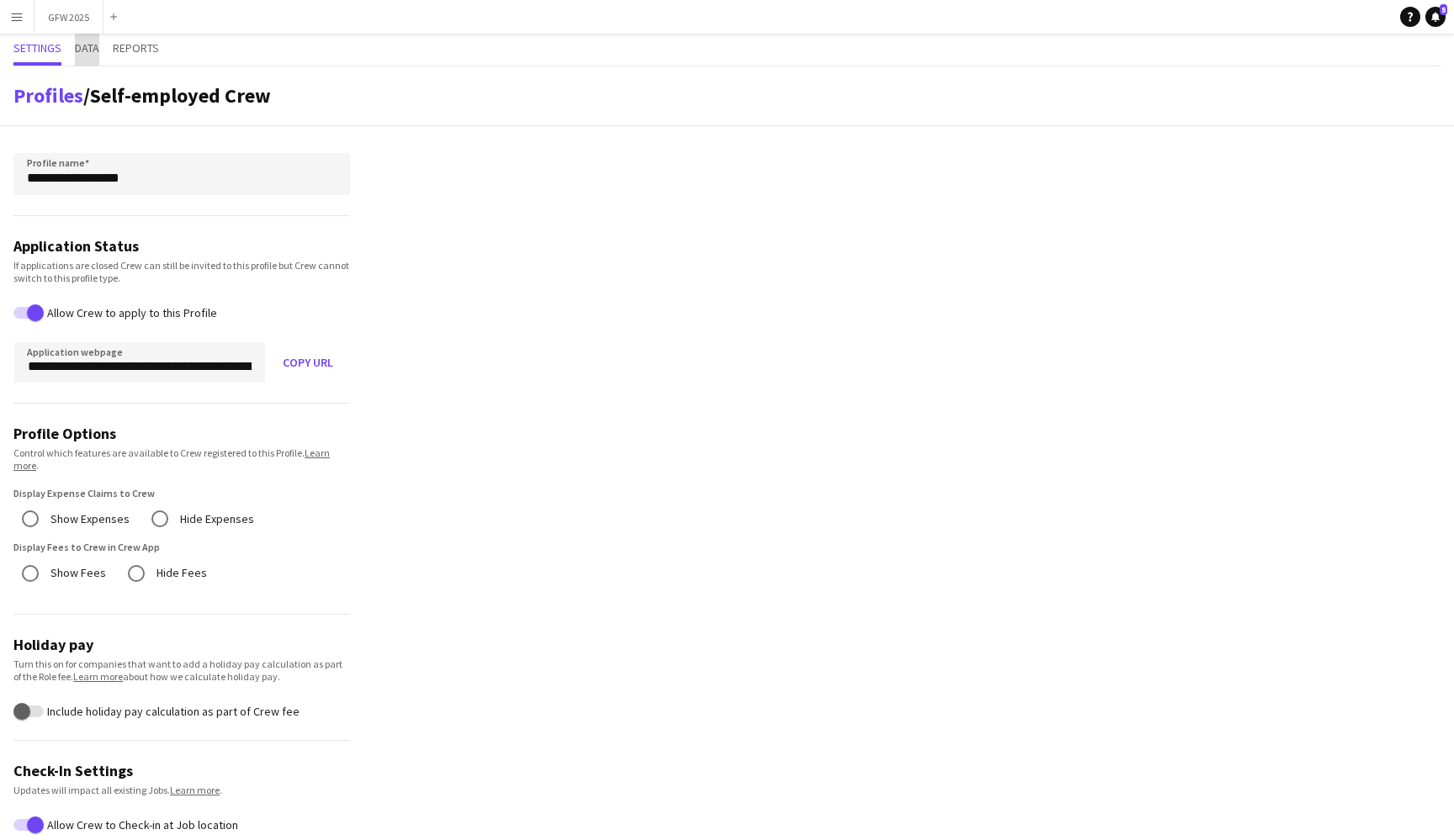
click at [87, 48] on span "Data" at bounding box center [87, 48] width 25 height 12
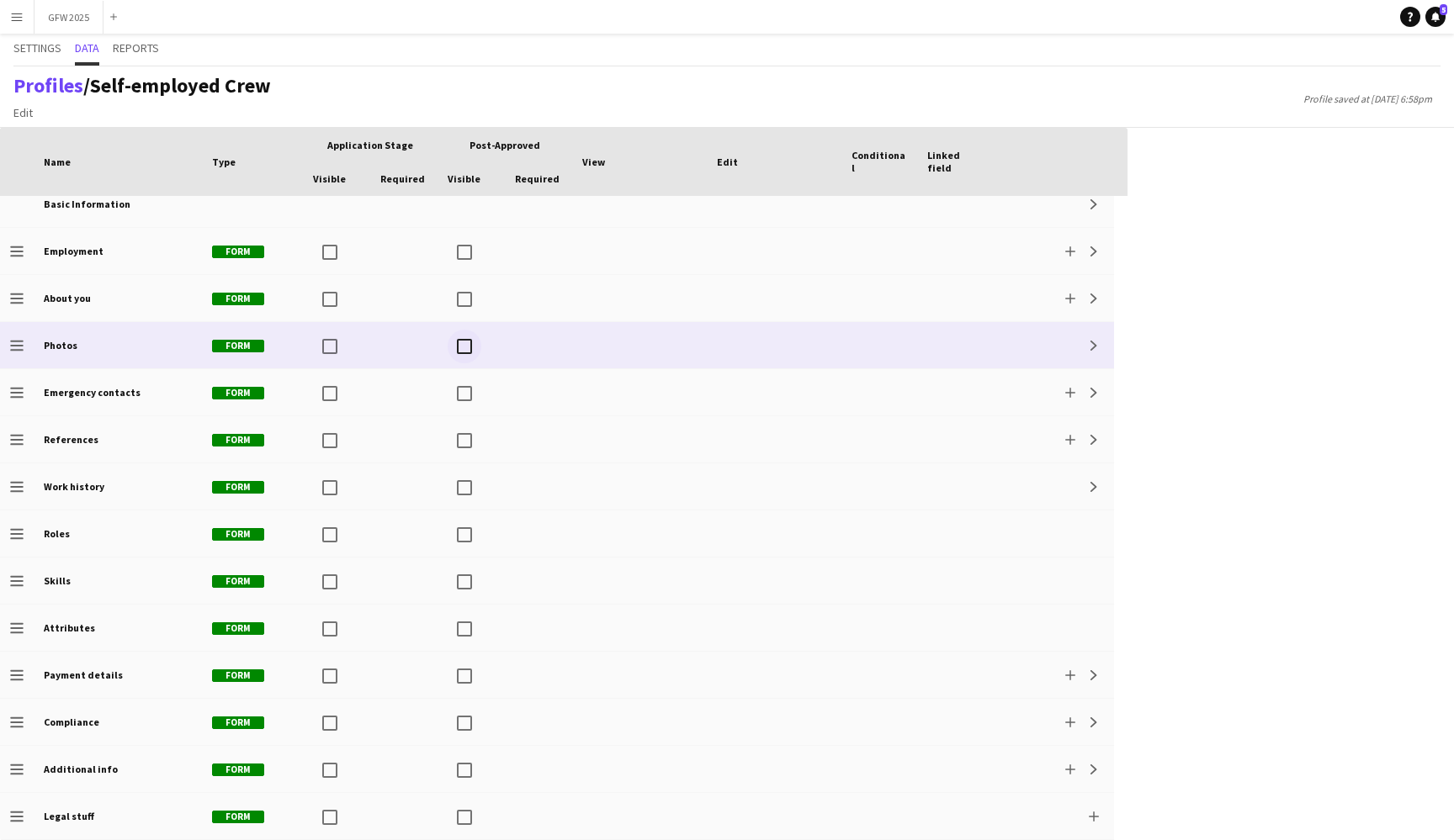
scroll to position [15, 0]
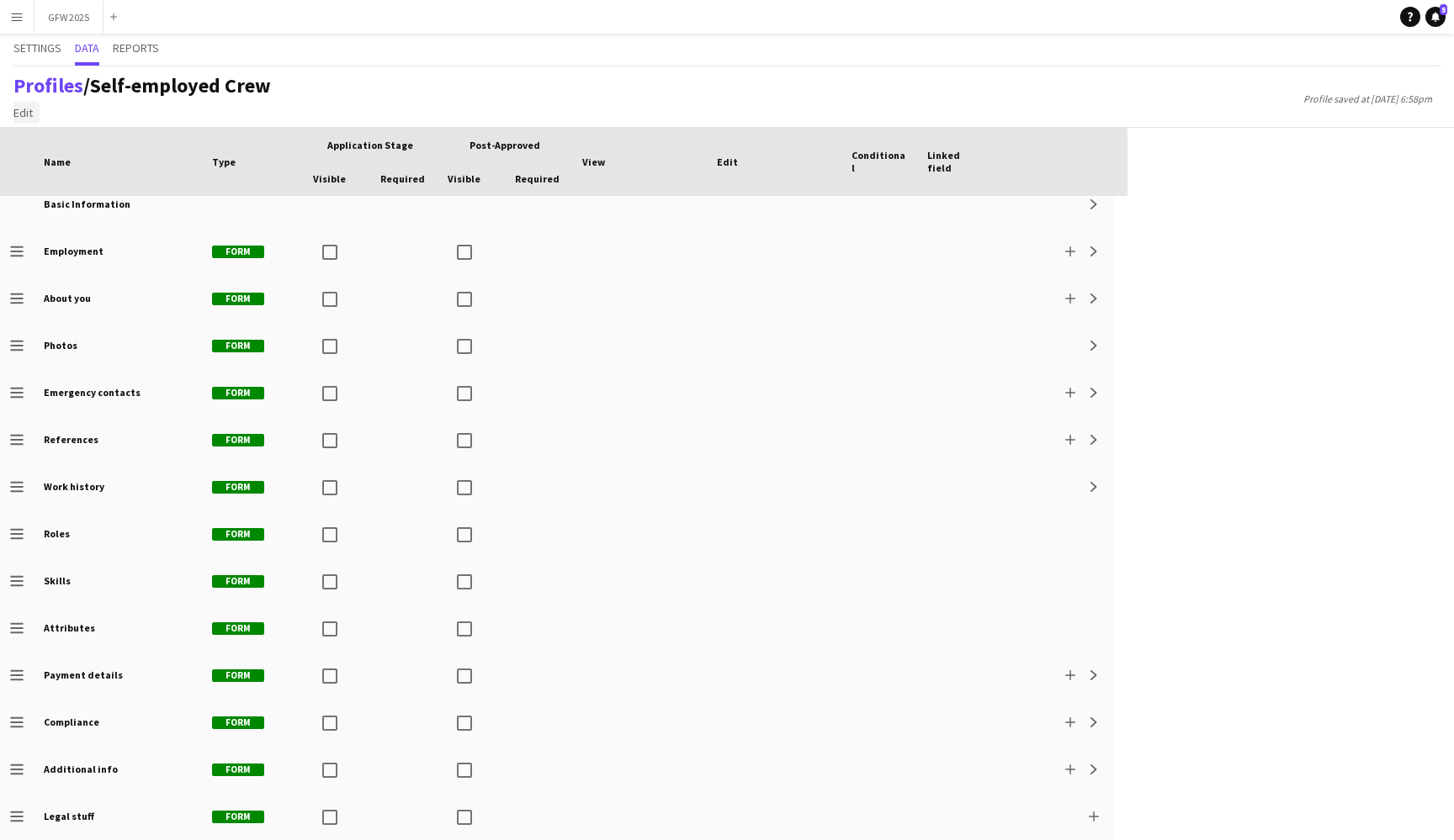
click at [21, 114] on span "Edit" at bounding box center [24, 112] width 20 height 15
click at [44, 149] on span "Add section" at bounding box center [51, 149] width 61 height 15
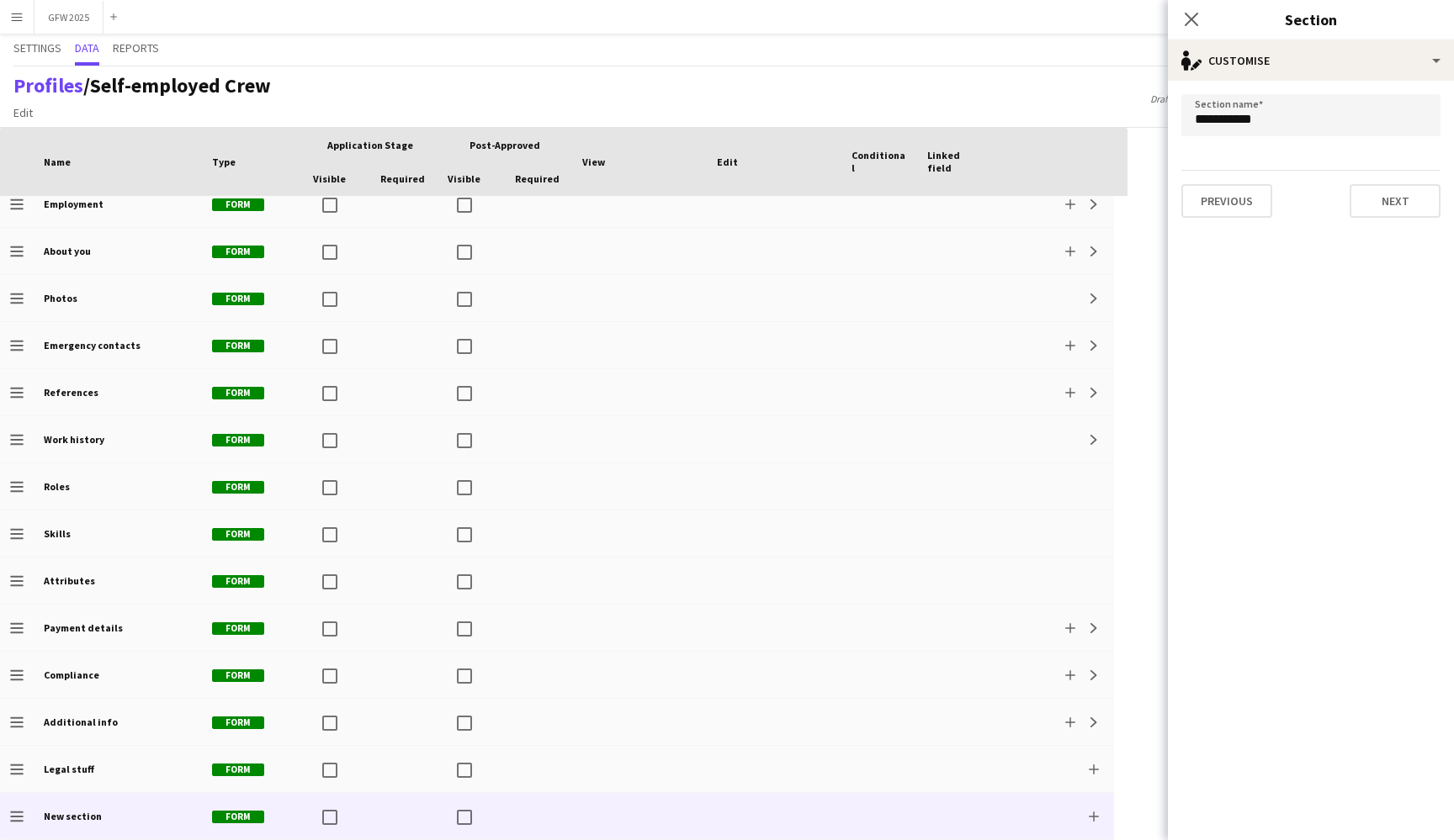
scroll to position [62, 0]
drag, startPoint x: 1334, startPoint y: 140, endPoint x: 1293, endPoint y: 113, distance: 49.1
click at [1293, 112] on input "**********" at bounding box center [1310, 115] width 259 height 42
drag, startPoint x: 1363, startPoint y: 119, endPoint x: 1230, endPoint y: 117, distance: 133.0
click at [1230, 117] on input "**********" at bounding box center [1310, 115] width 259 height 42
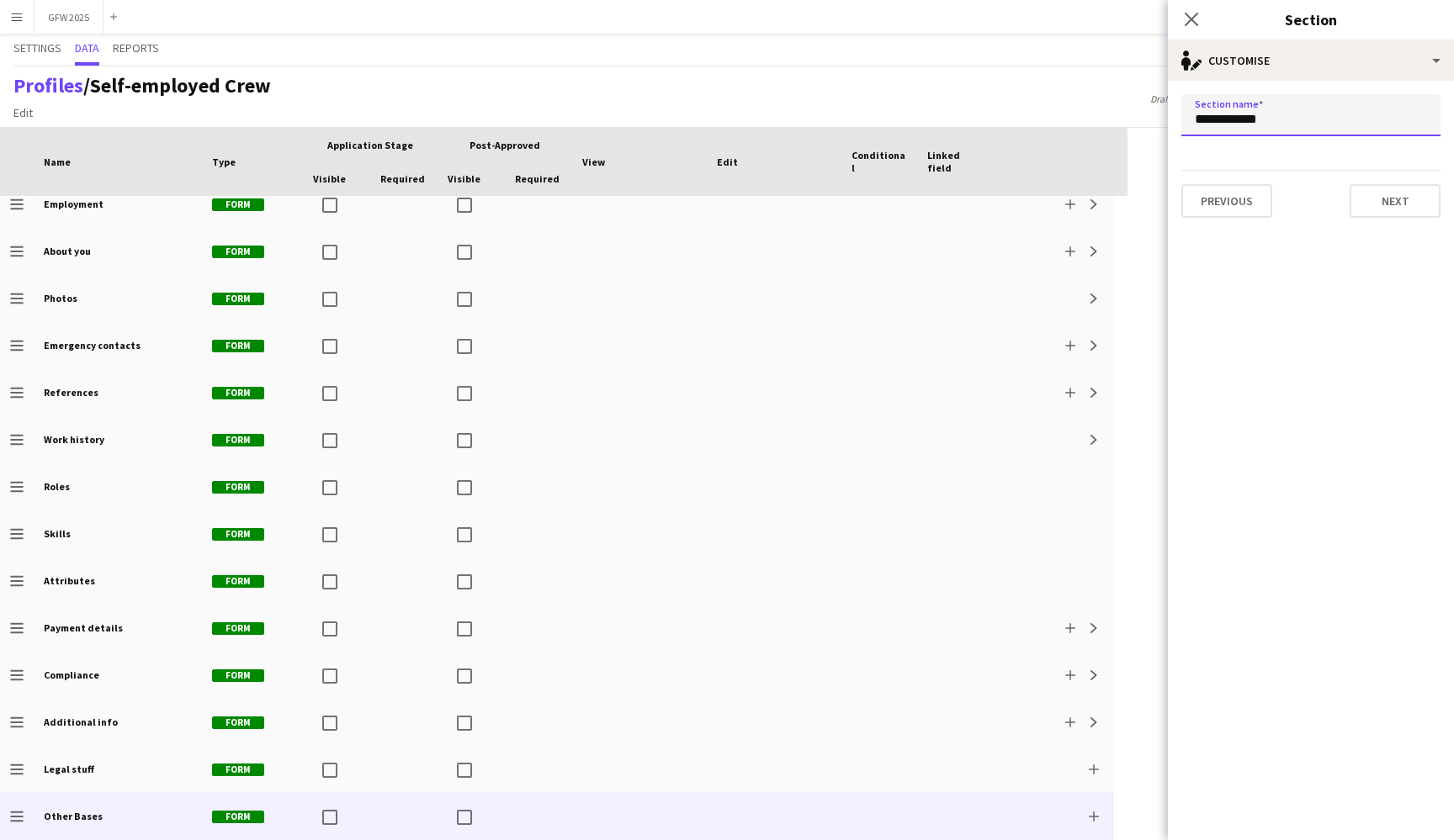
click at [1233, 123] on input "**********" at bounding box center [1310, 115] width 259 height 42
click at [1282, 123] on input "*****" at bounding box center [1310, 115] width 259 height 42
type input "**********"
click at [1397, 205] on button "Next" at bounding box center [1395, 201] width 91 height 33
click at [1371, 119] on div "All Admin types" at bounding box center [1294, 114] width 225 height 40
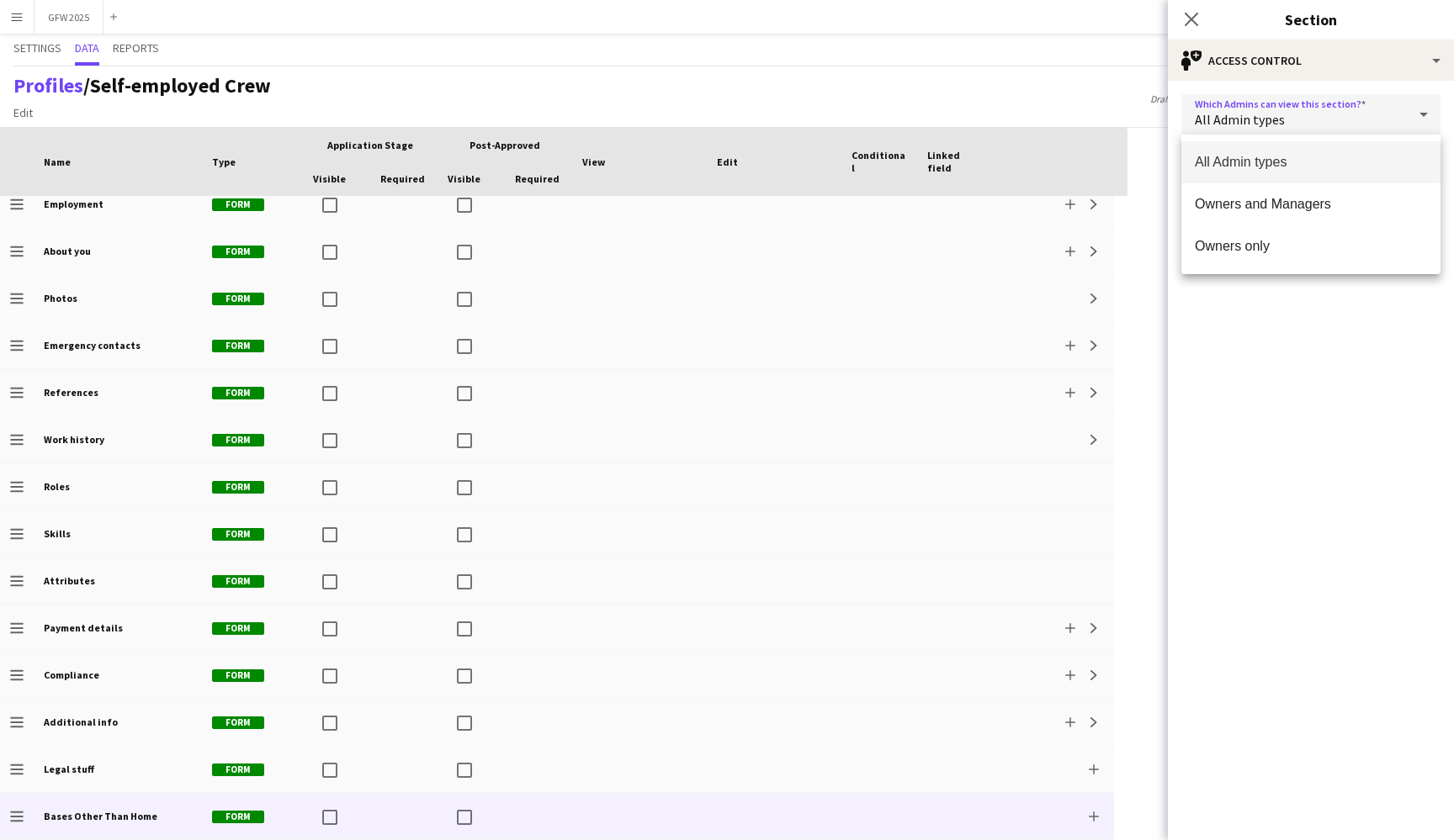
click at [1415, 337] on div at bounding box center [727, 420] width 1454 height 840
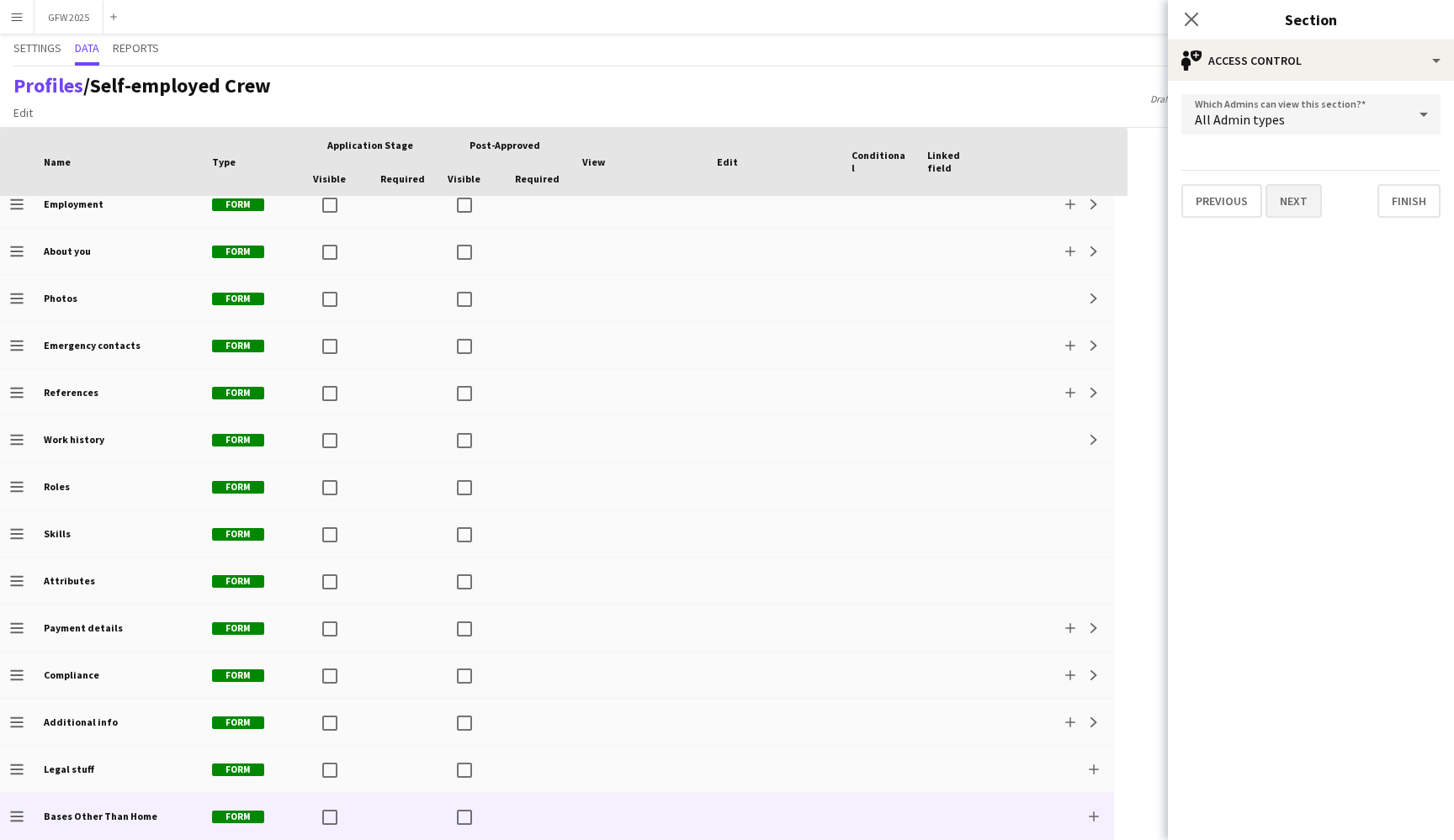
click at [1308, 206] on button "Next" at bounding box center [1293, 201] width 56 height 33
click at [1398, 200] on button "Next" at bounding box center [1395, 201] width 91 height 33
click at [1410, 198] on button "Finish" at bounding box center [1409, 201] width 63 height 33
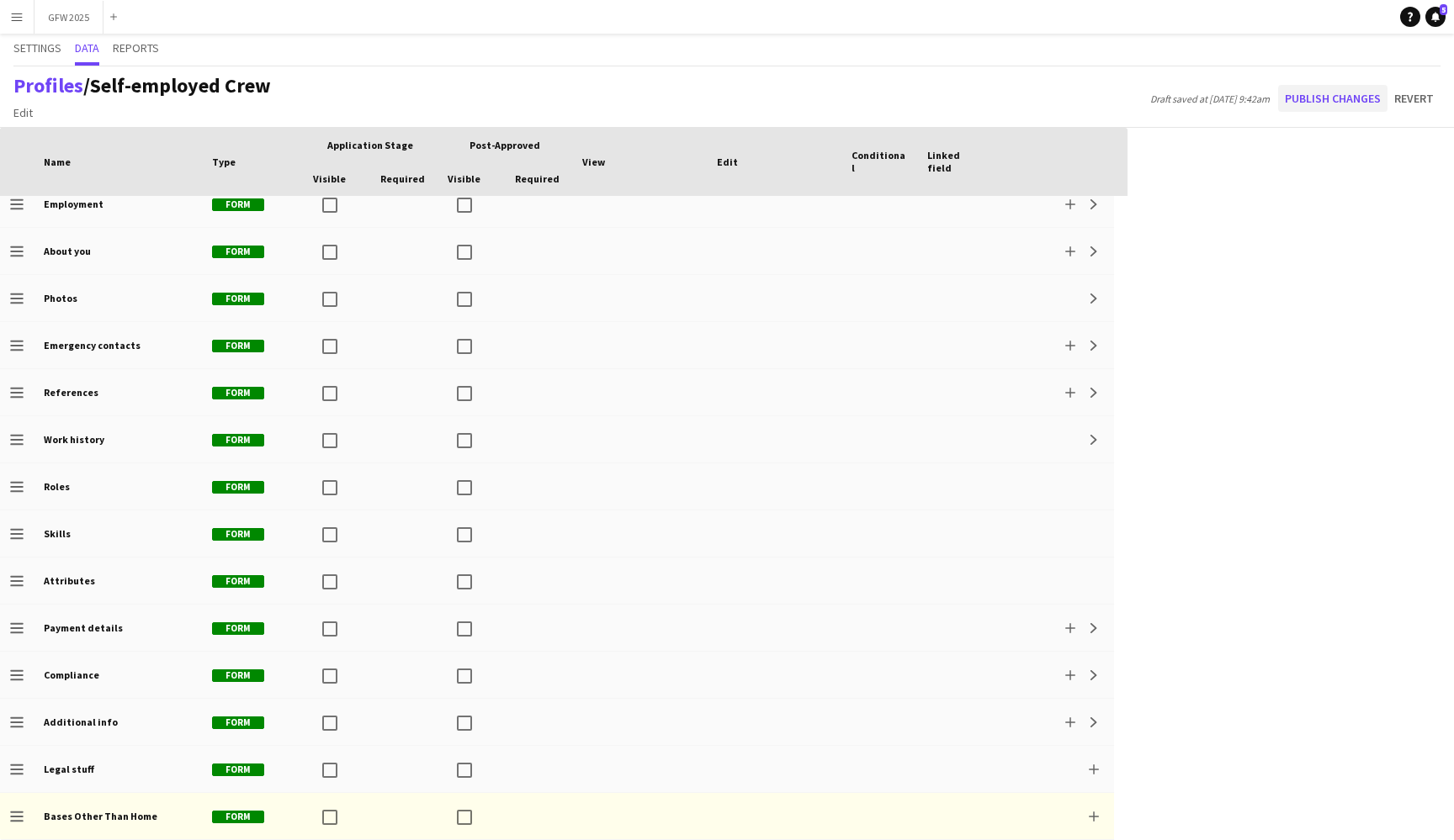
click at [1332, 96] on button "Publish changes" at bounding box center [1332, 97] width 109 height 27
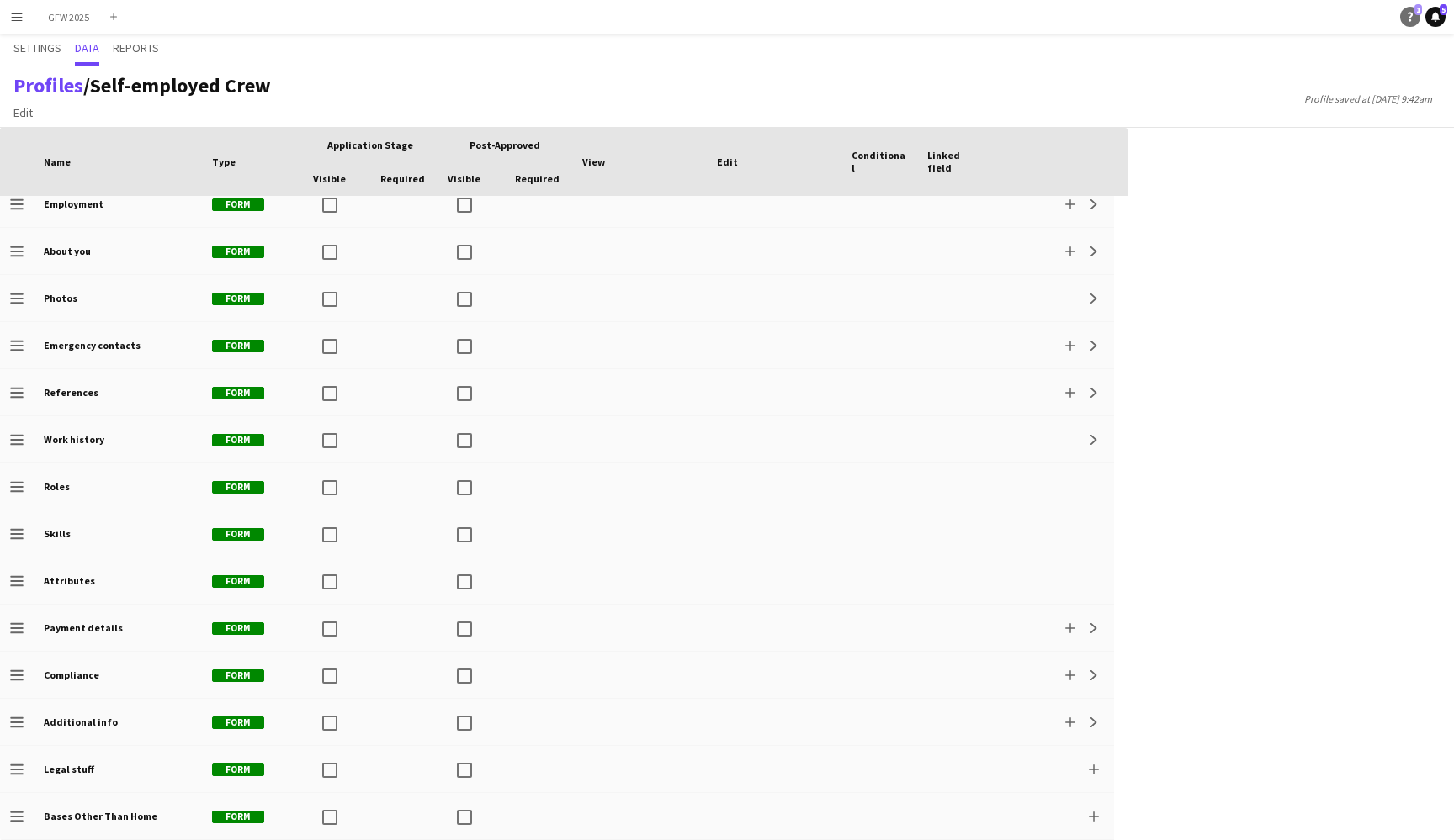
click at [1407, 18] on icon "Help" at bounding box center [1410, 17] width 10 height 10
click at [1403, 20] on link "Help 1" at bounding box center [1410, 17] width 21 height 21
click at [1413, 19] on icon "Help" at bounding box center [1410, 17] width 10 height 10
click at [1119, 73] on div "Profiles / Self-employed Crew Edit Add section Profile saved at 21st Aug 9:42am" at bounding box center [727, 97] width 1454 height 61
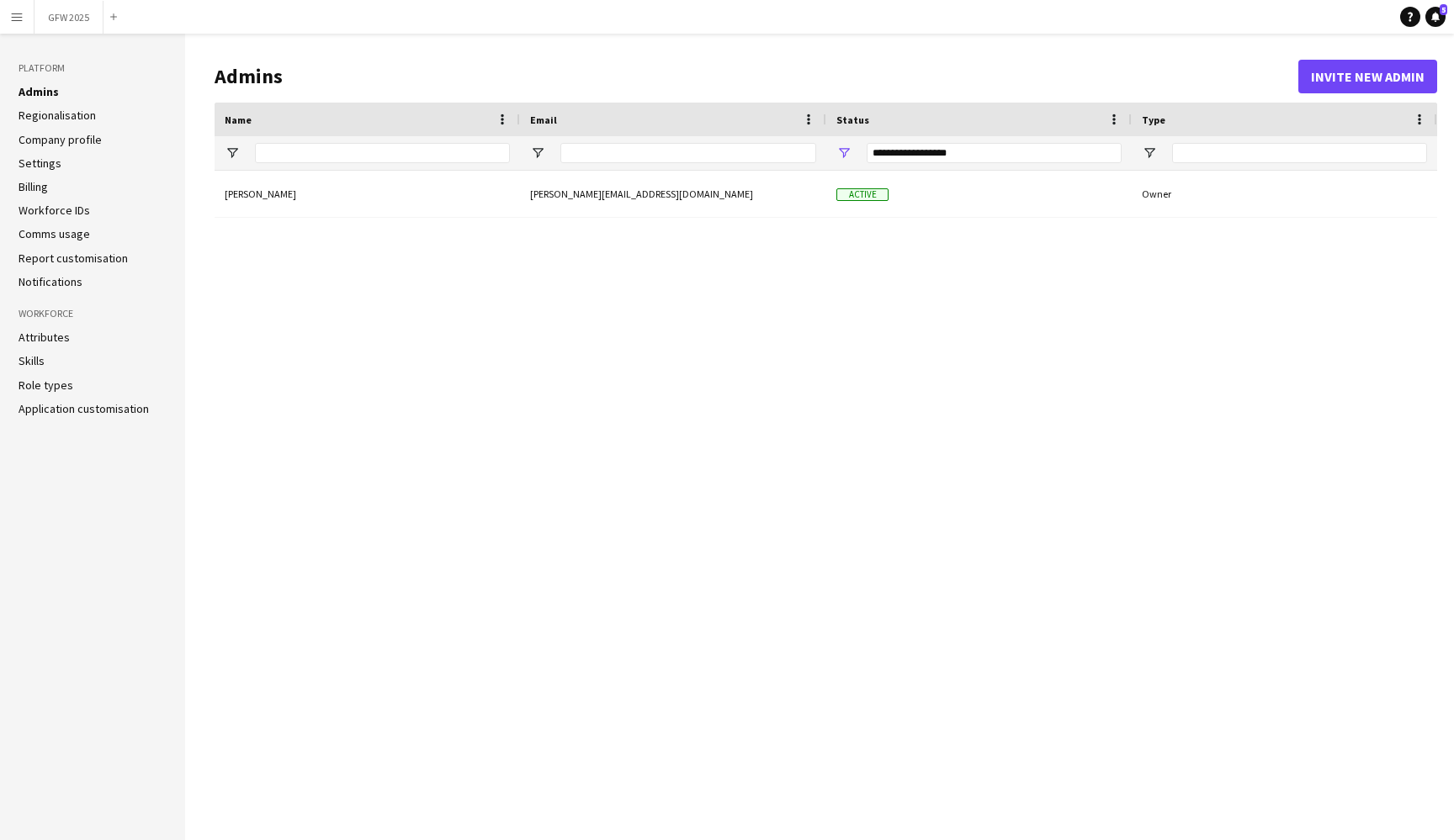
click at [56, 338] on link "Attributes" at bounding box center [44, 336] width 51 height 15
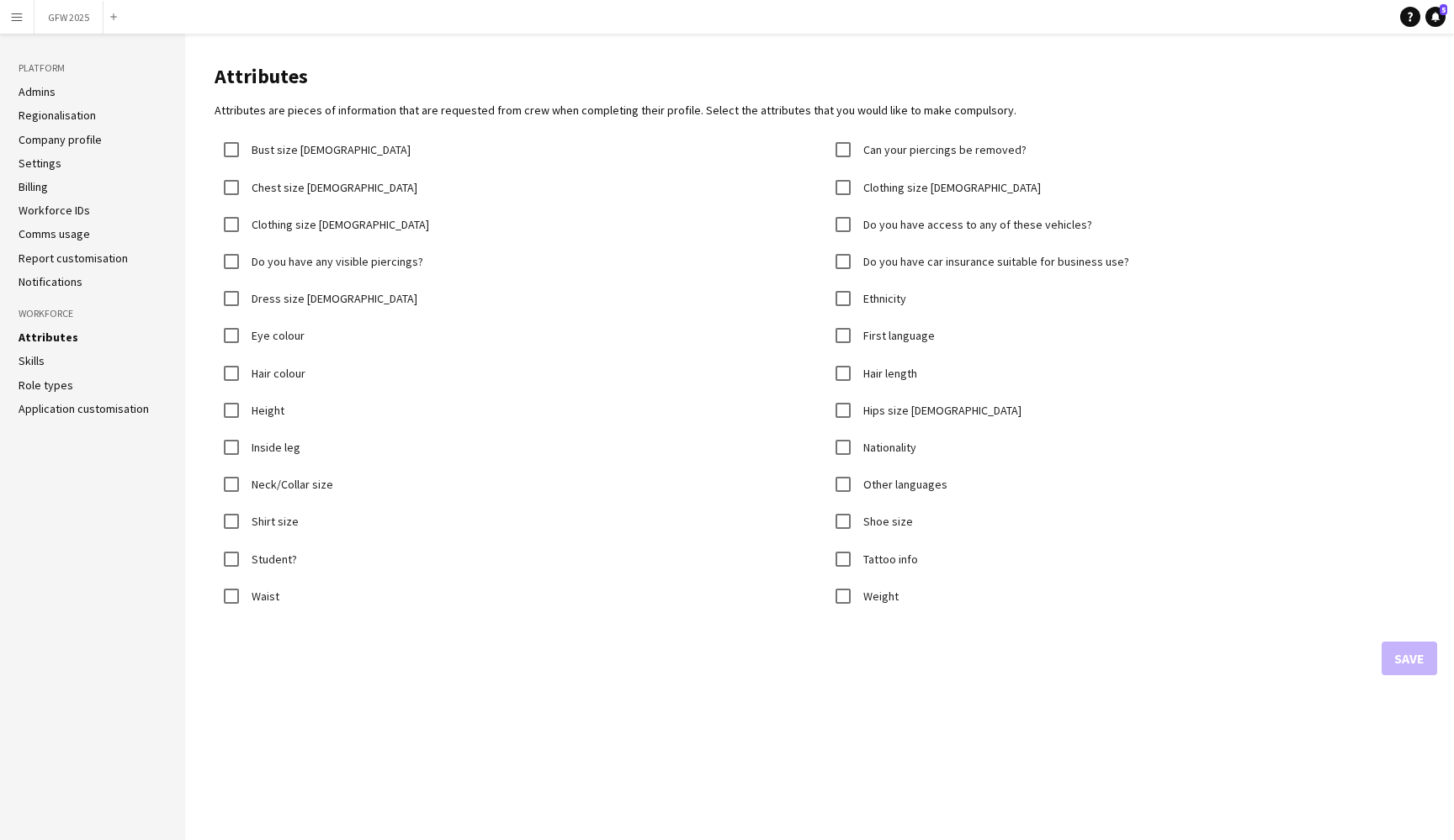
click at [37, 357] on link "Skills" at bounding box center [31, 360] width 27 height 15
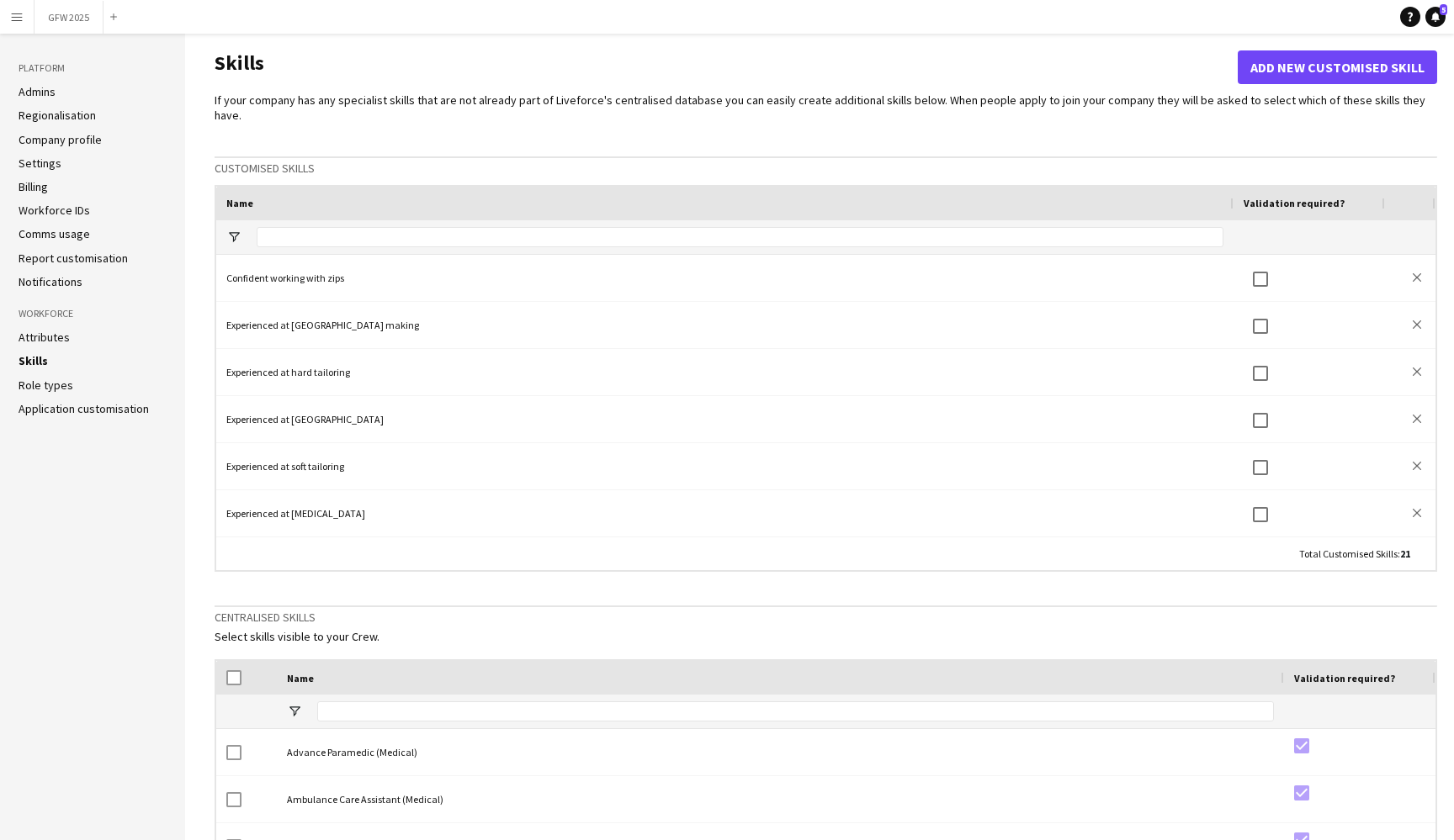
click at [43, 388] on link "Role types" at bounding box center [46, 385] width 55 height 15
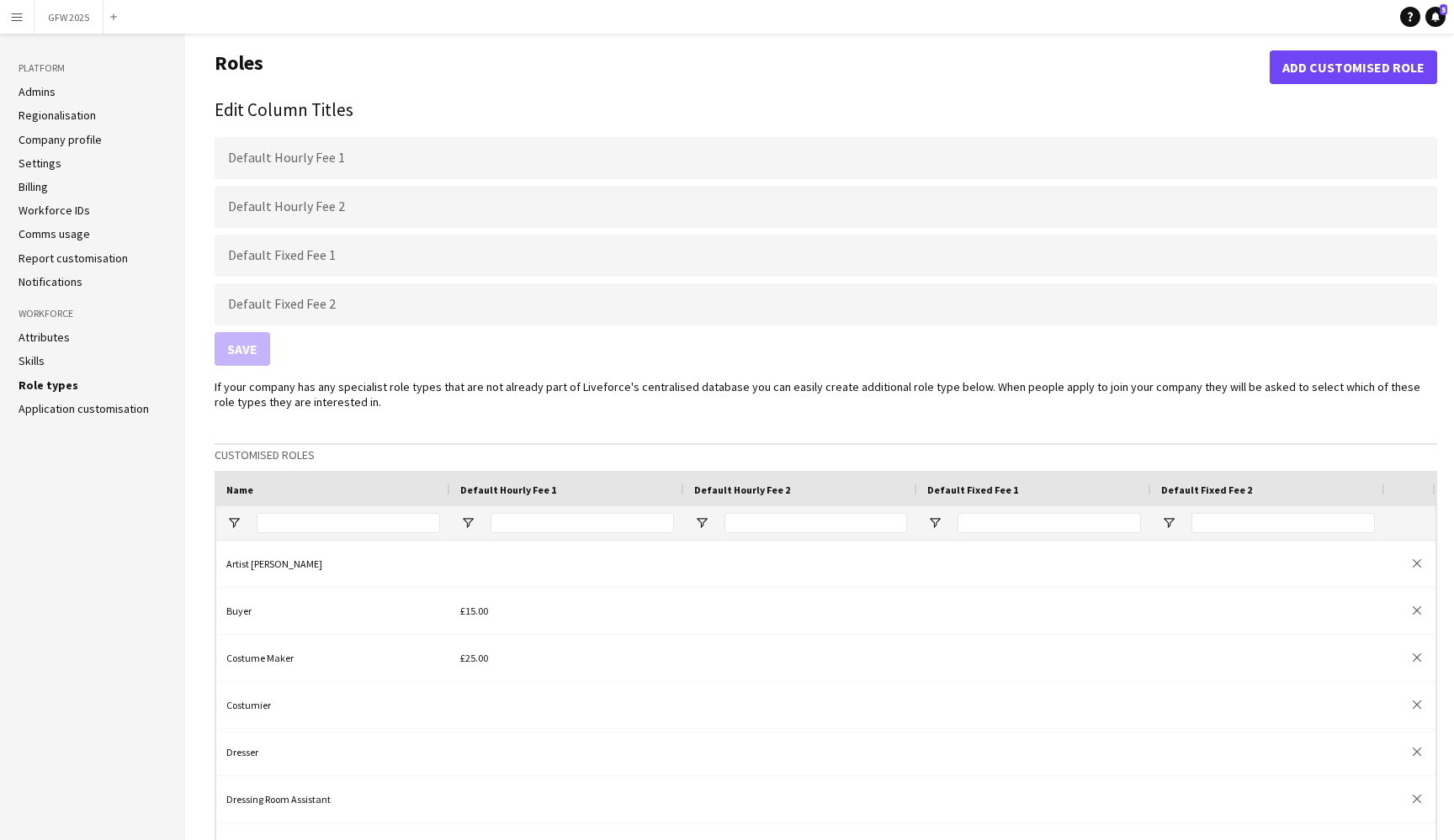
click at [53, 397] on ul "Attributes Skills Role types Application customisation" at bounding box center [92, 373] width 149 height 87
click at [58, 409] on link "Application customisation" at bounding box center [84, 408] width 131 height 15
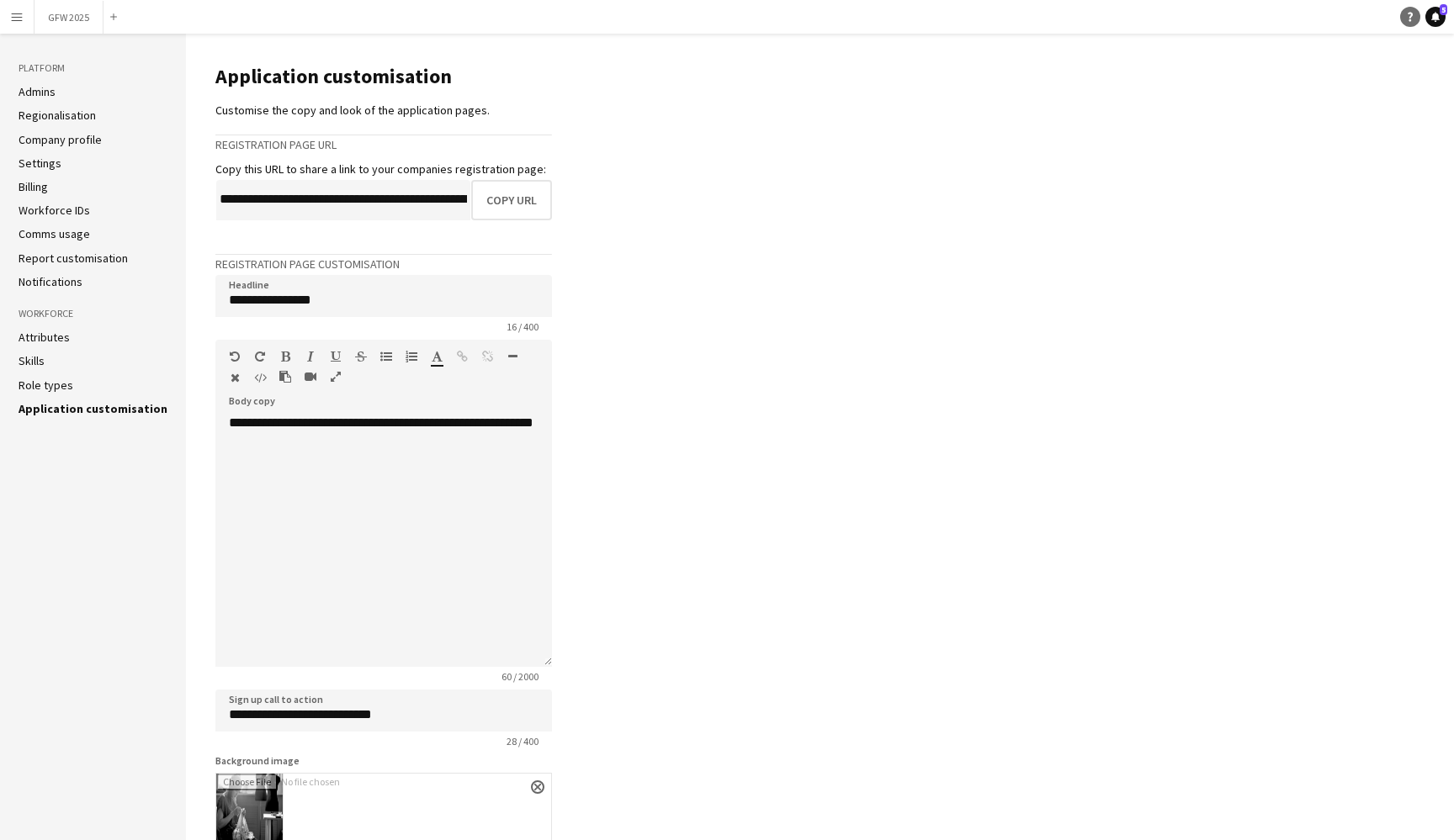
click at [1410, 17] on icon "Help" at bounding box center [1410, 17] width 10 height 10
click at [67, 17] on button "GFW 2025 Close" at bounding box center [69, 17] width 69 height 32
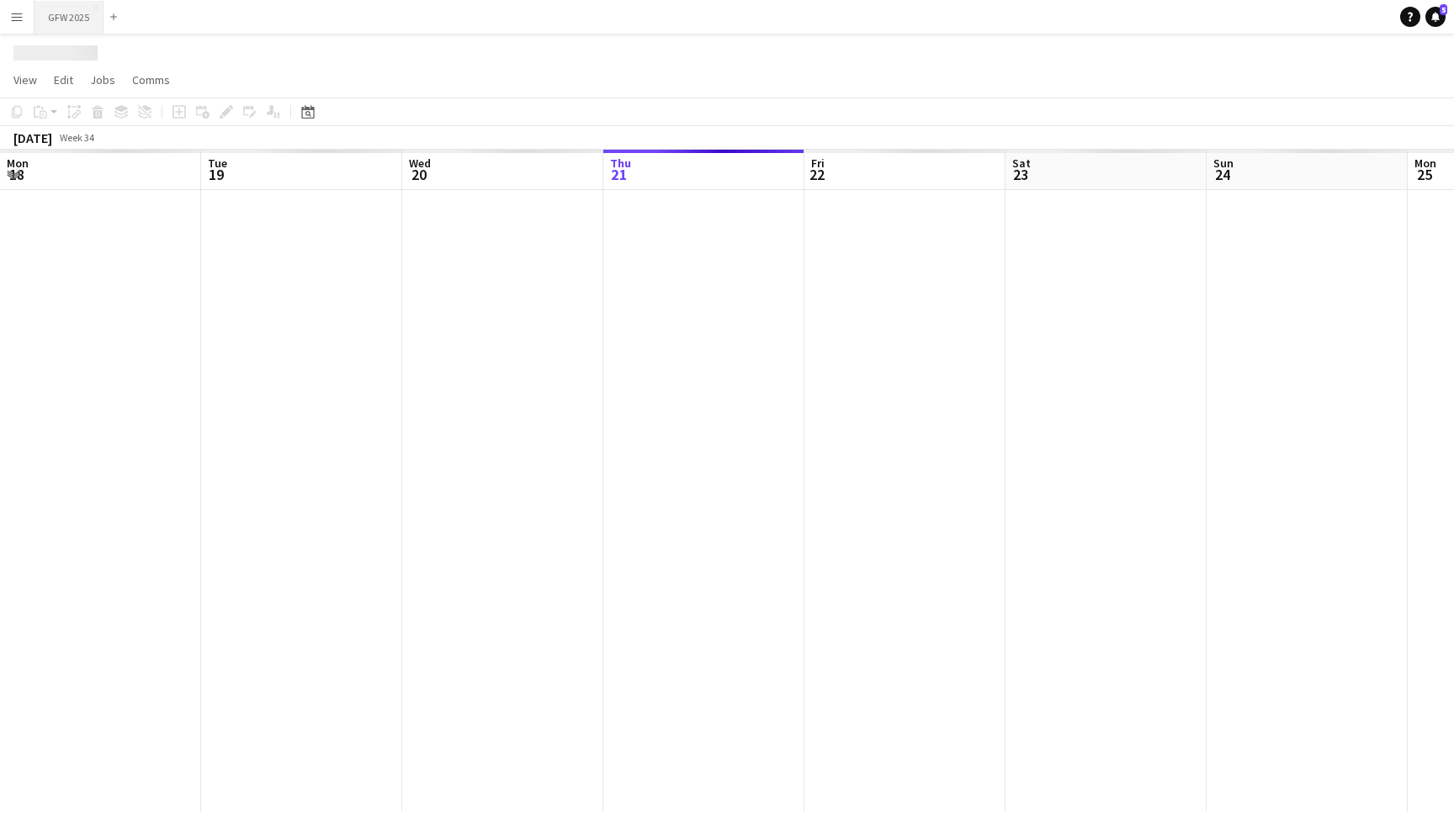
scroll to position [0, 402]
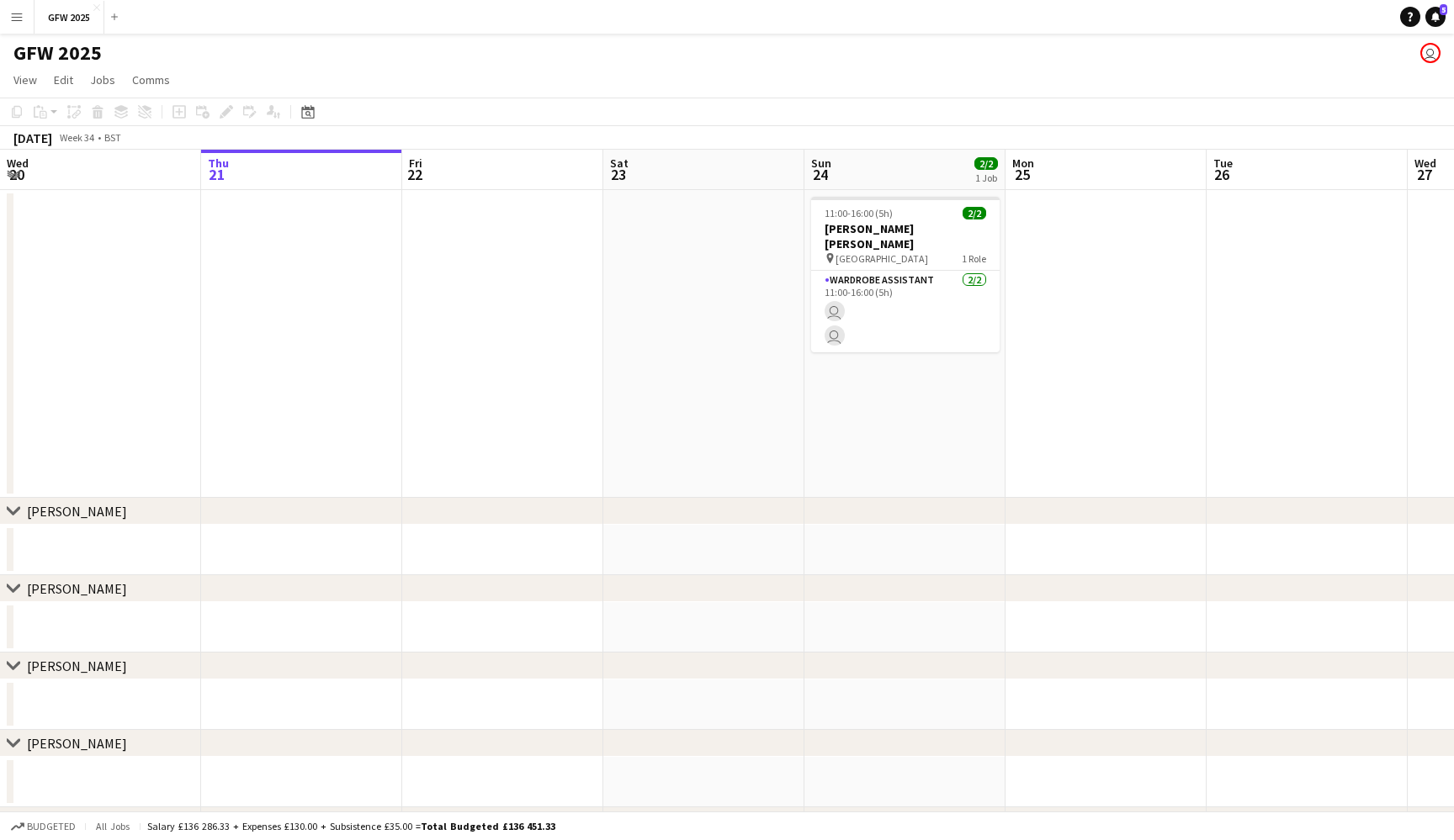
click at [9, 21] on button "Menu" at bounding box center [17, 17] width 33 height 33
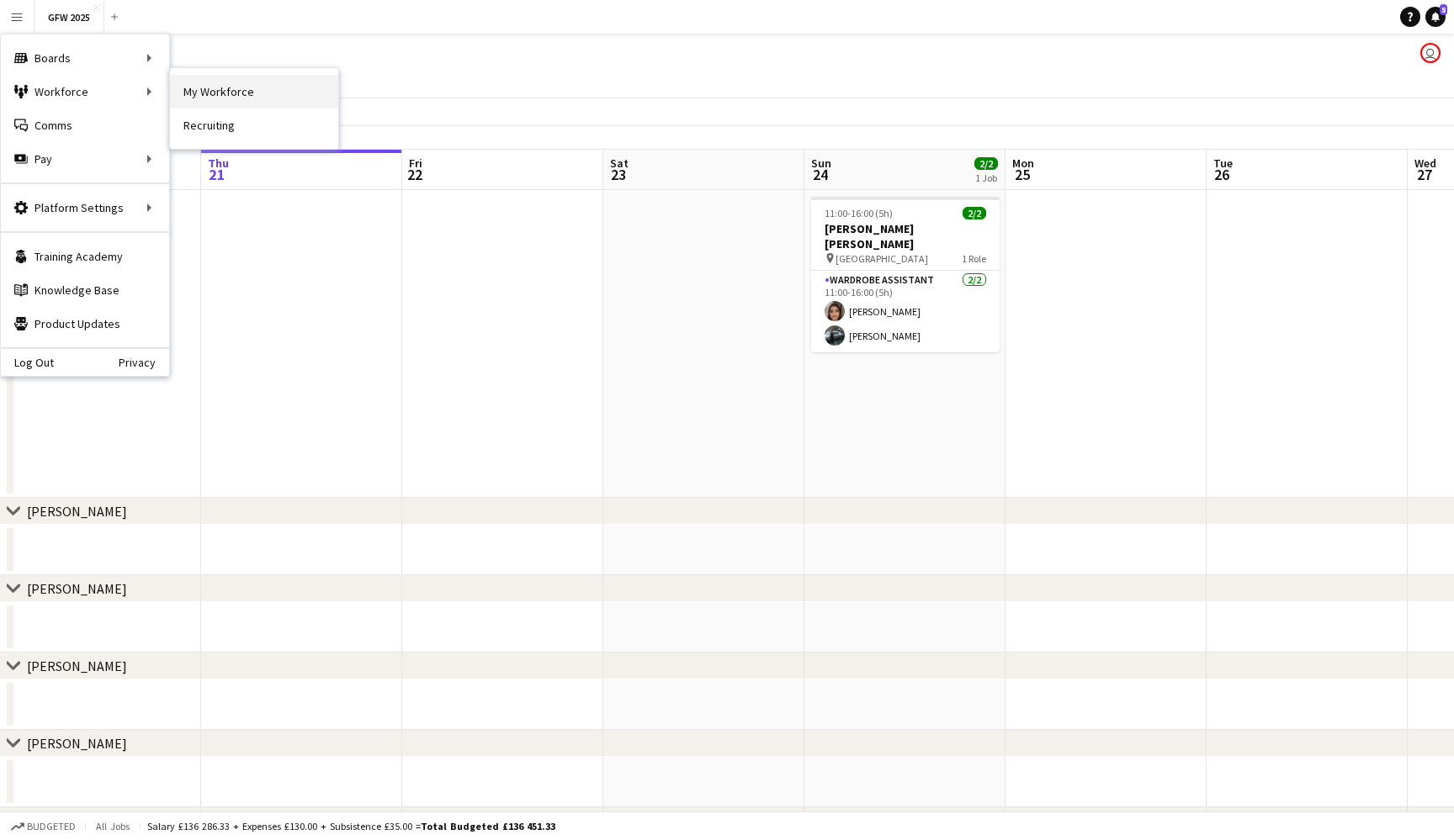
click at [252, 90] on link "My Workforce" at bounding box center [254, 91] width 168 height 33
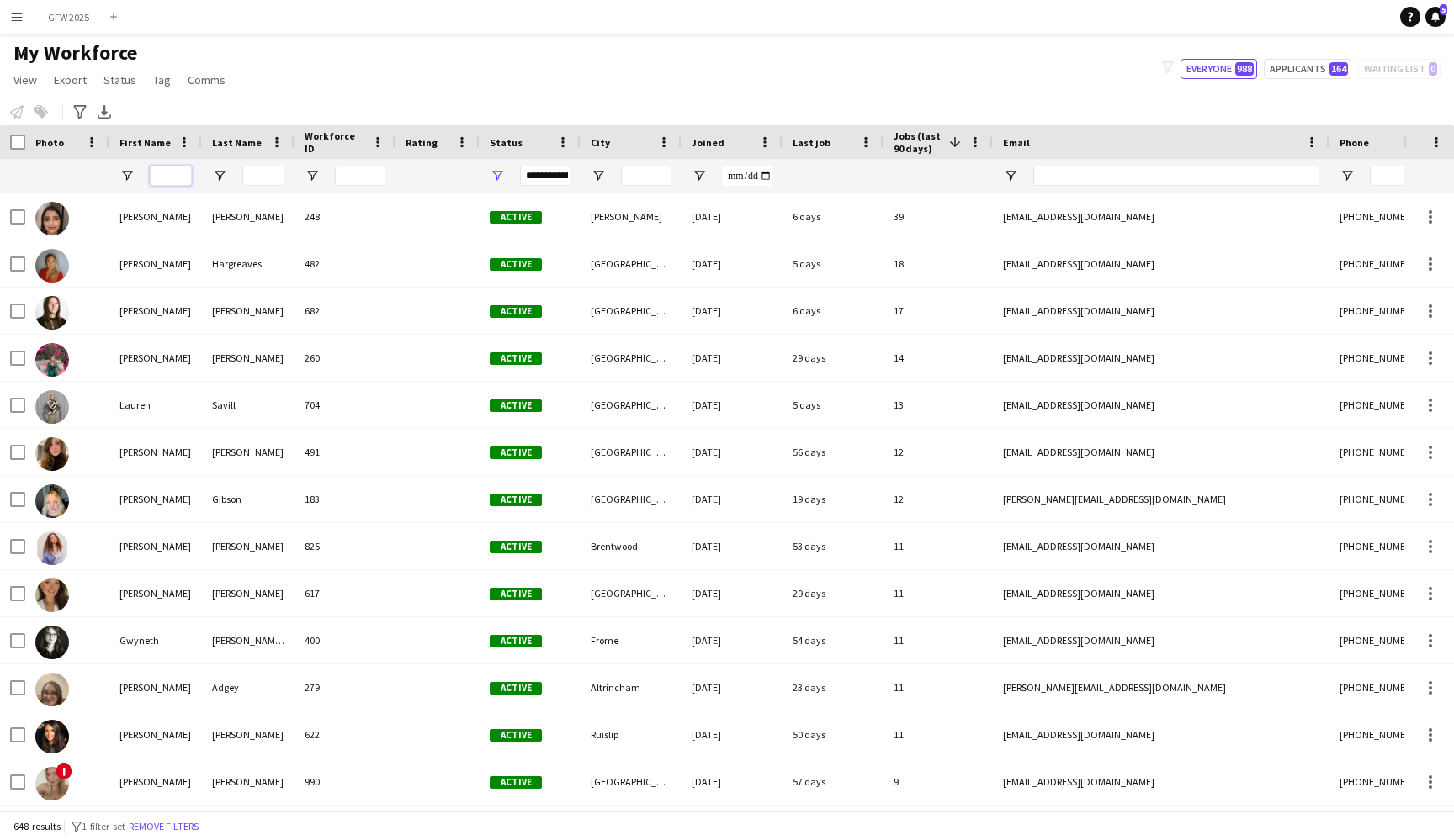
click at [178, 171] on input "First Name Filter Input" at bounding box center [170, 175] width 42 height 21
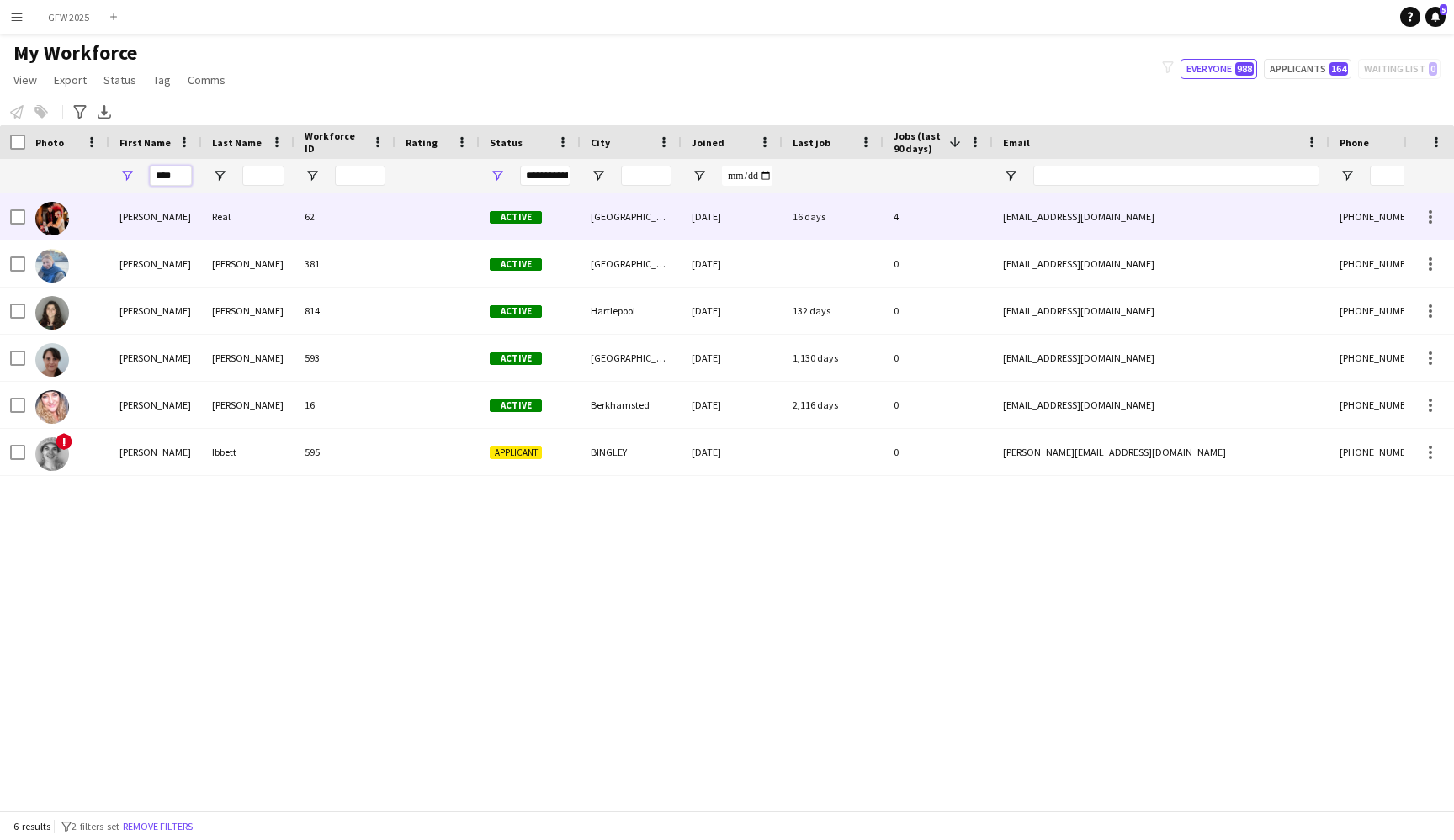
type input "****"
click at [112, 226] on div "[PERSON_NAME]" at bounding box center [155, 216] width 92 height 46
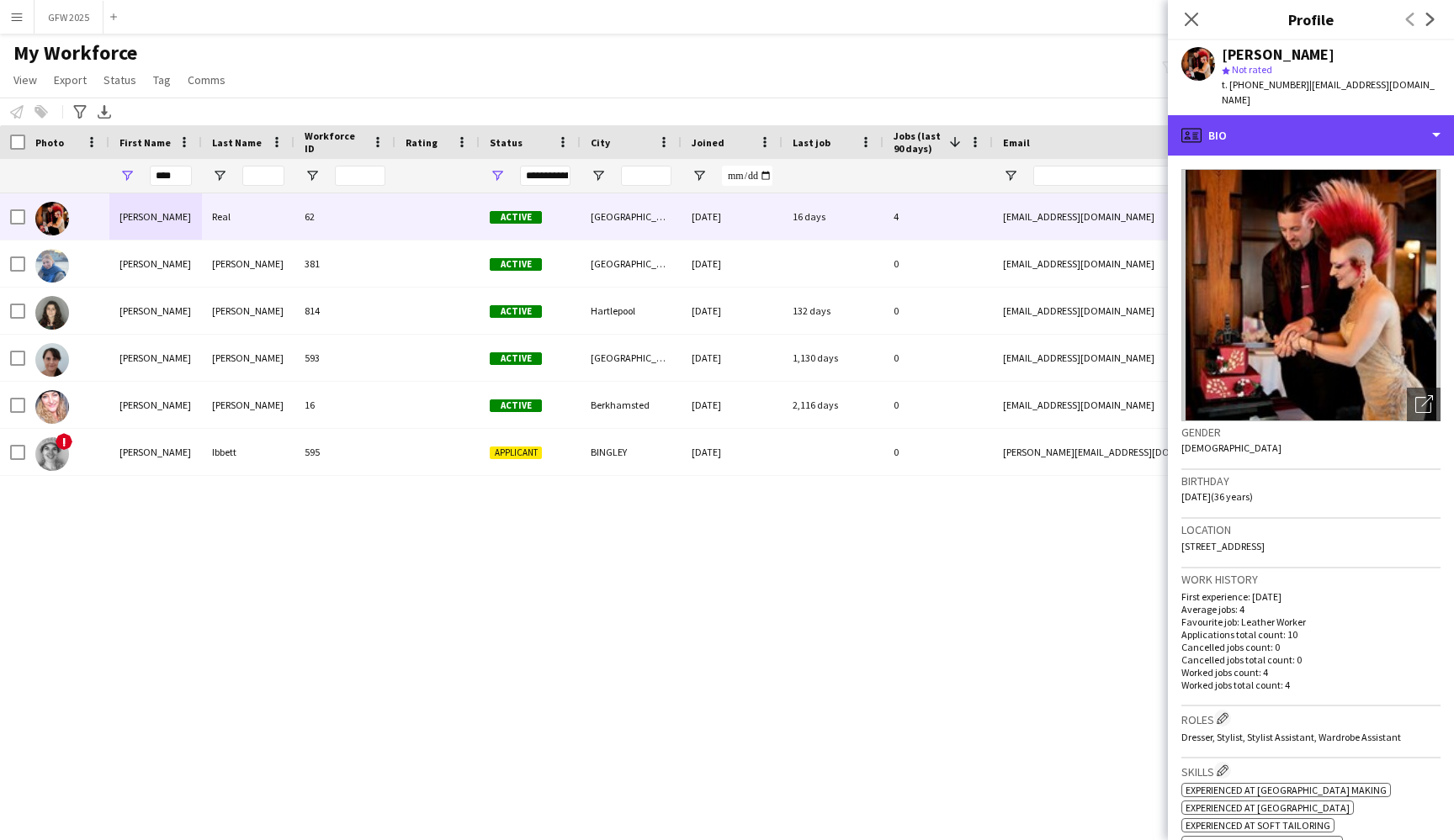
click at [1425, 126] on div "profile Bio" at bounding box center [1310, 135] width 286 height 40
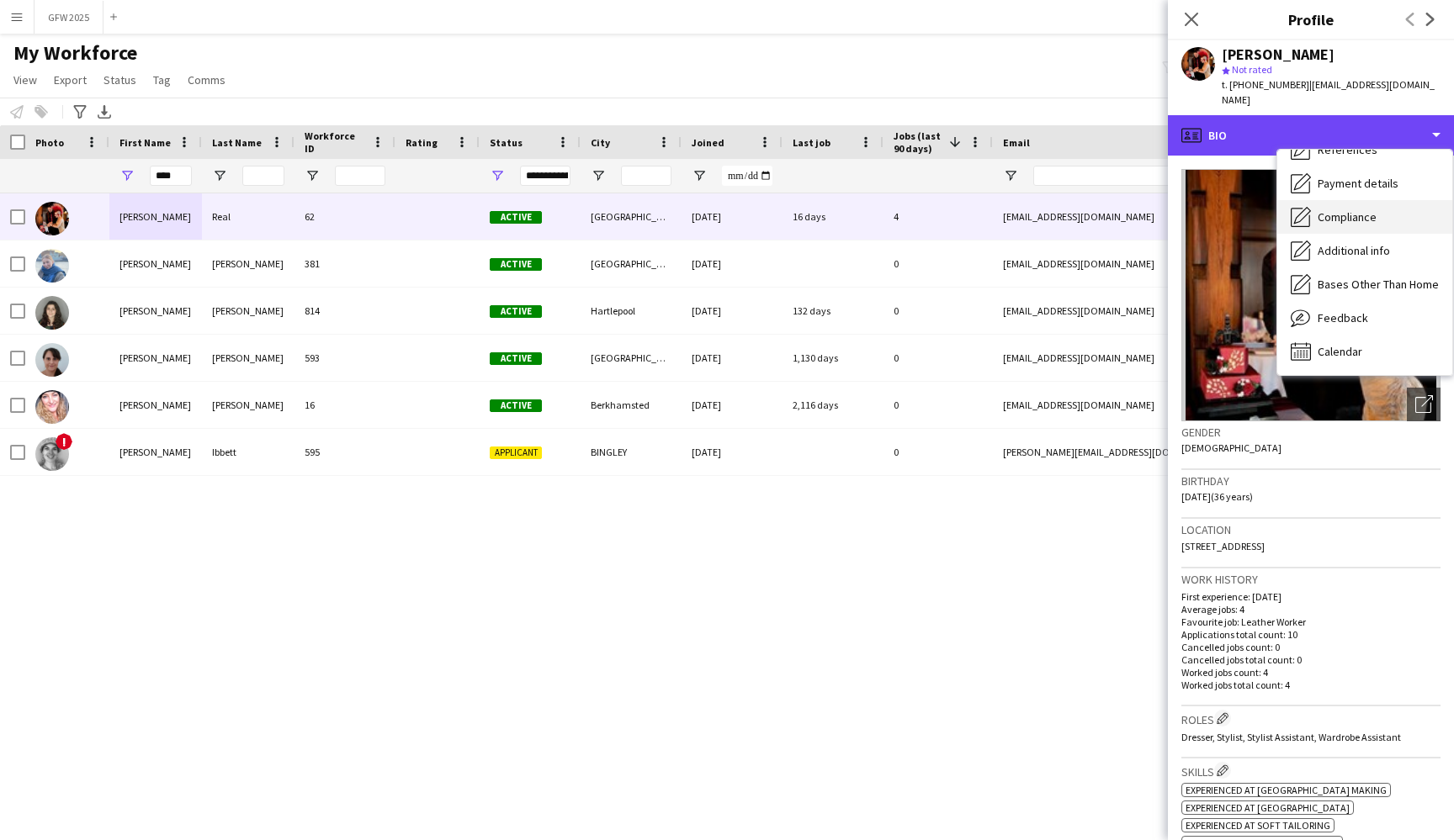
scroll to position [192, 0]
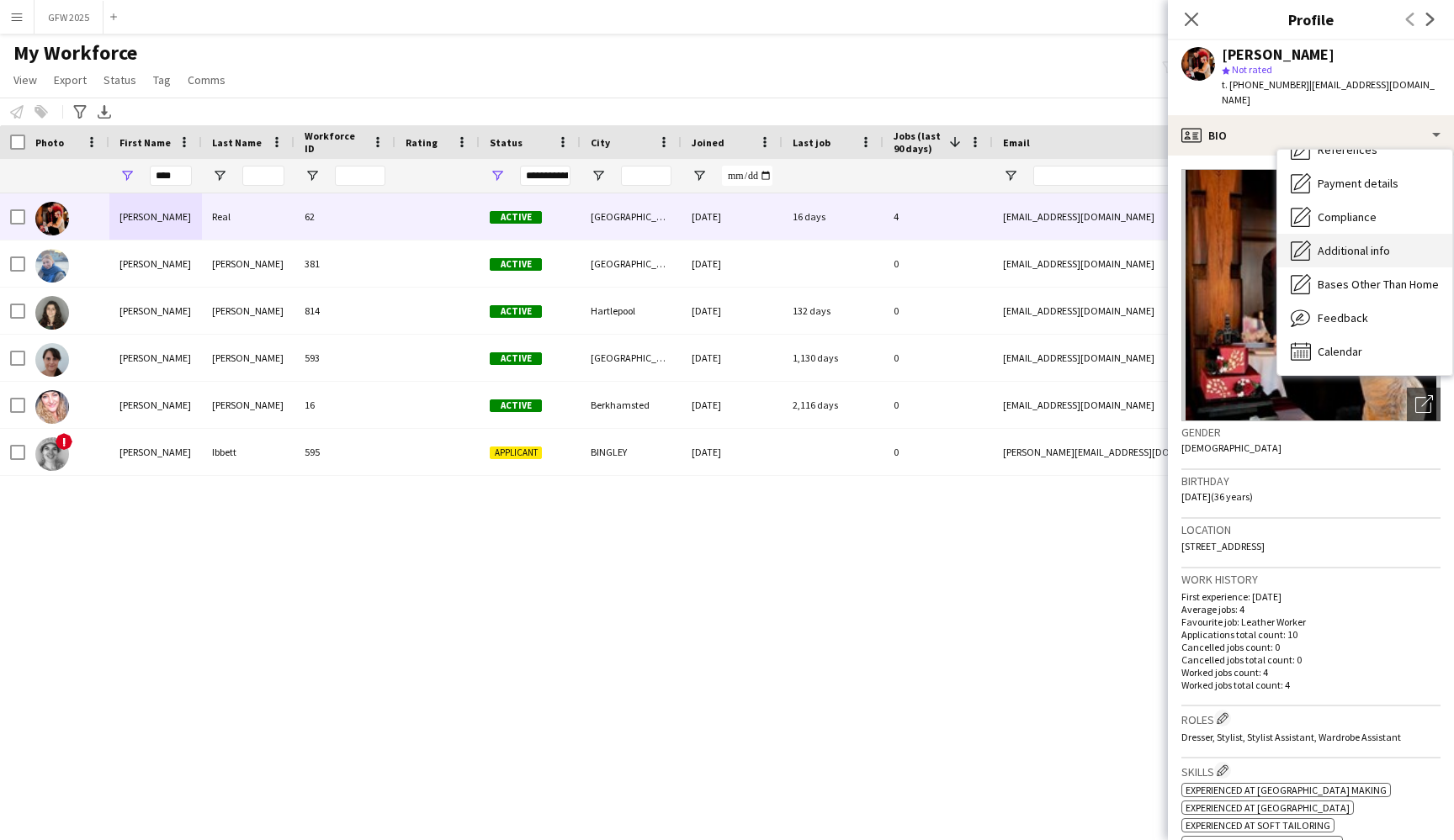
click at [1361, 243] on span "Additional info" at bounding box center [1354, 250] width 73 height 15
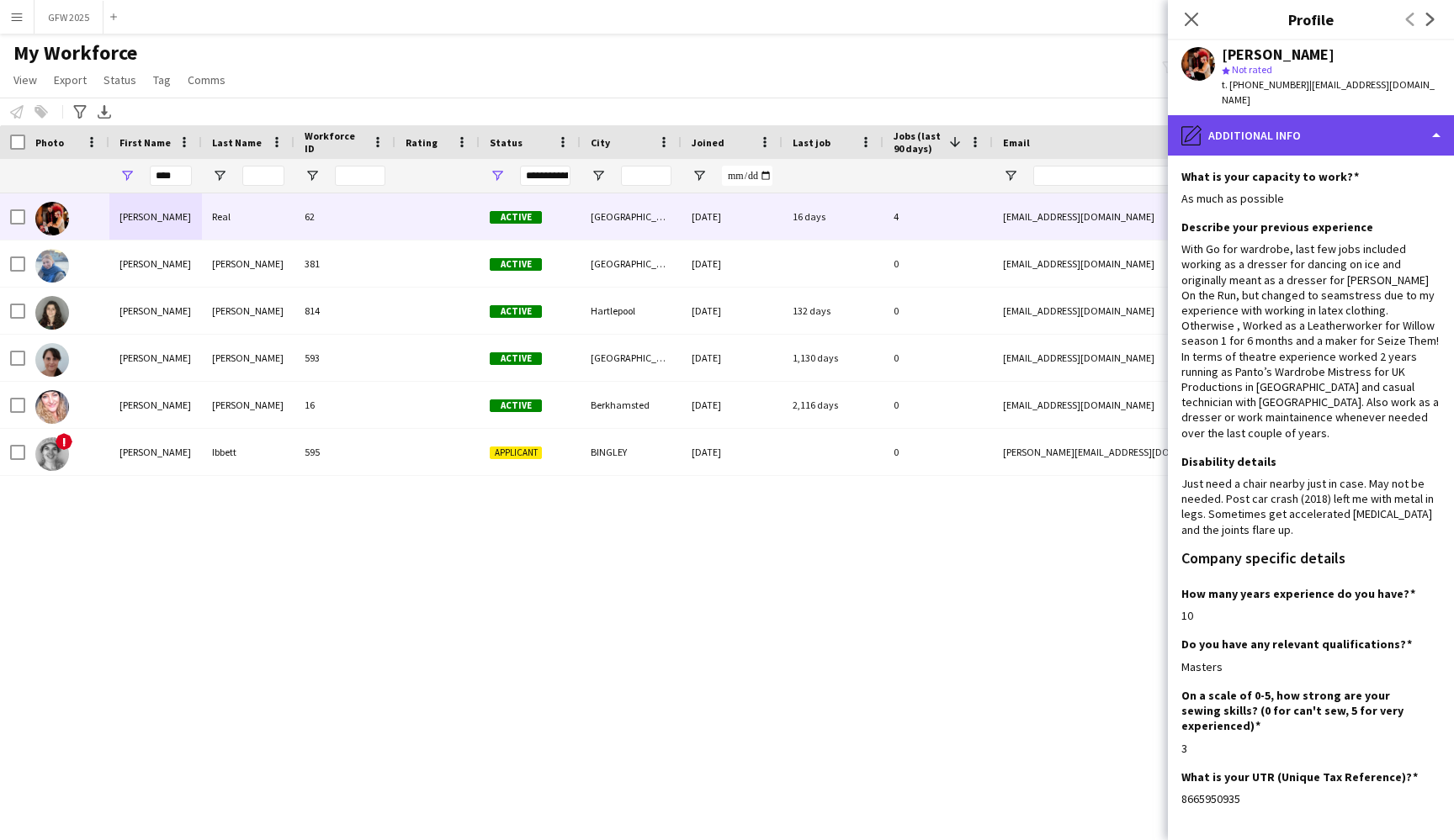
click at [1377, 122] on div "pencil4 Additional info" at bounding box center [1310, 135] width 286 height 40
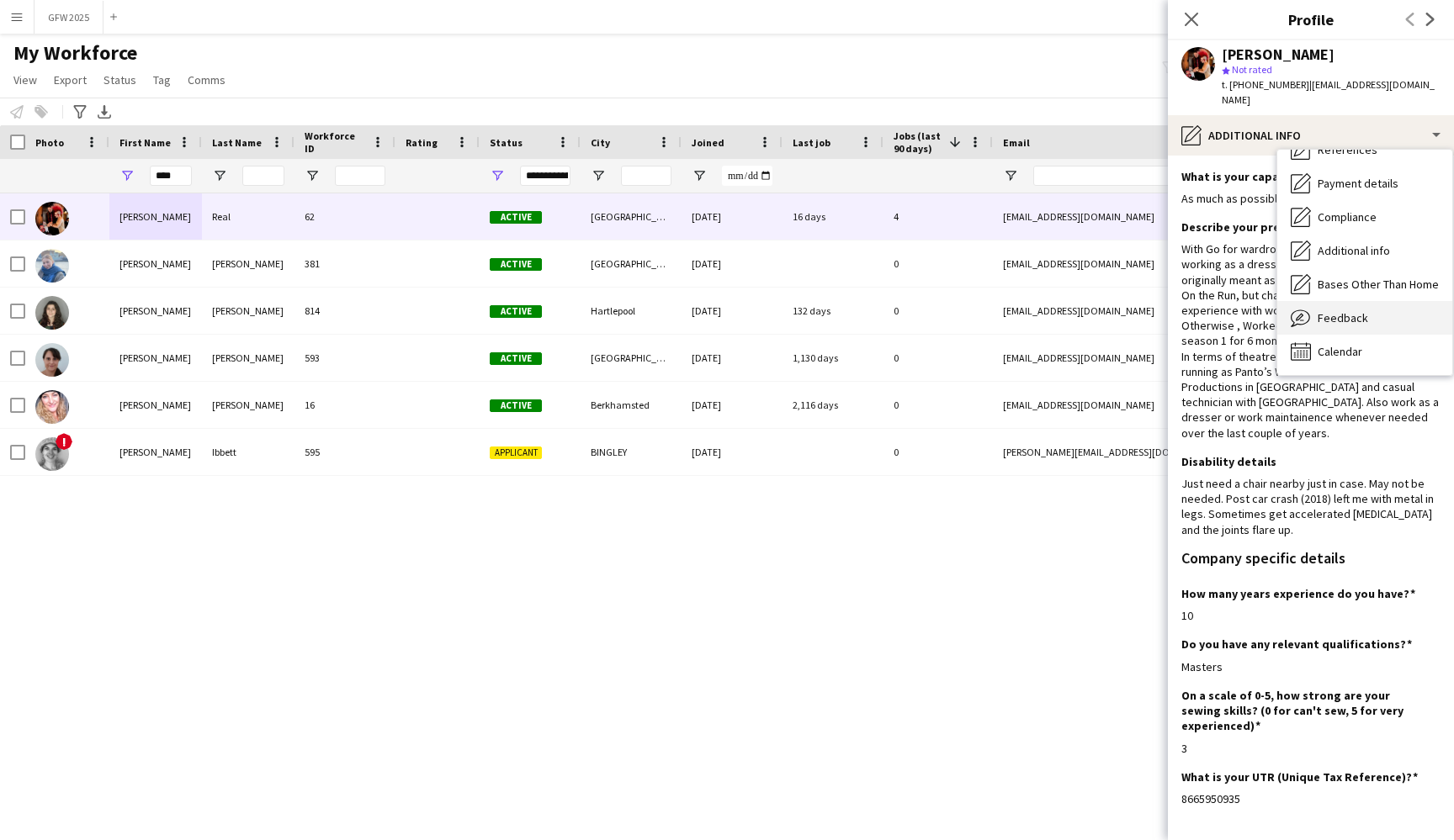
click at [1359, 311] on span "Feedback" at bounding box center [1342, 318] width 50 height 15
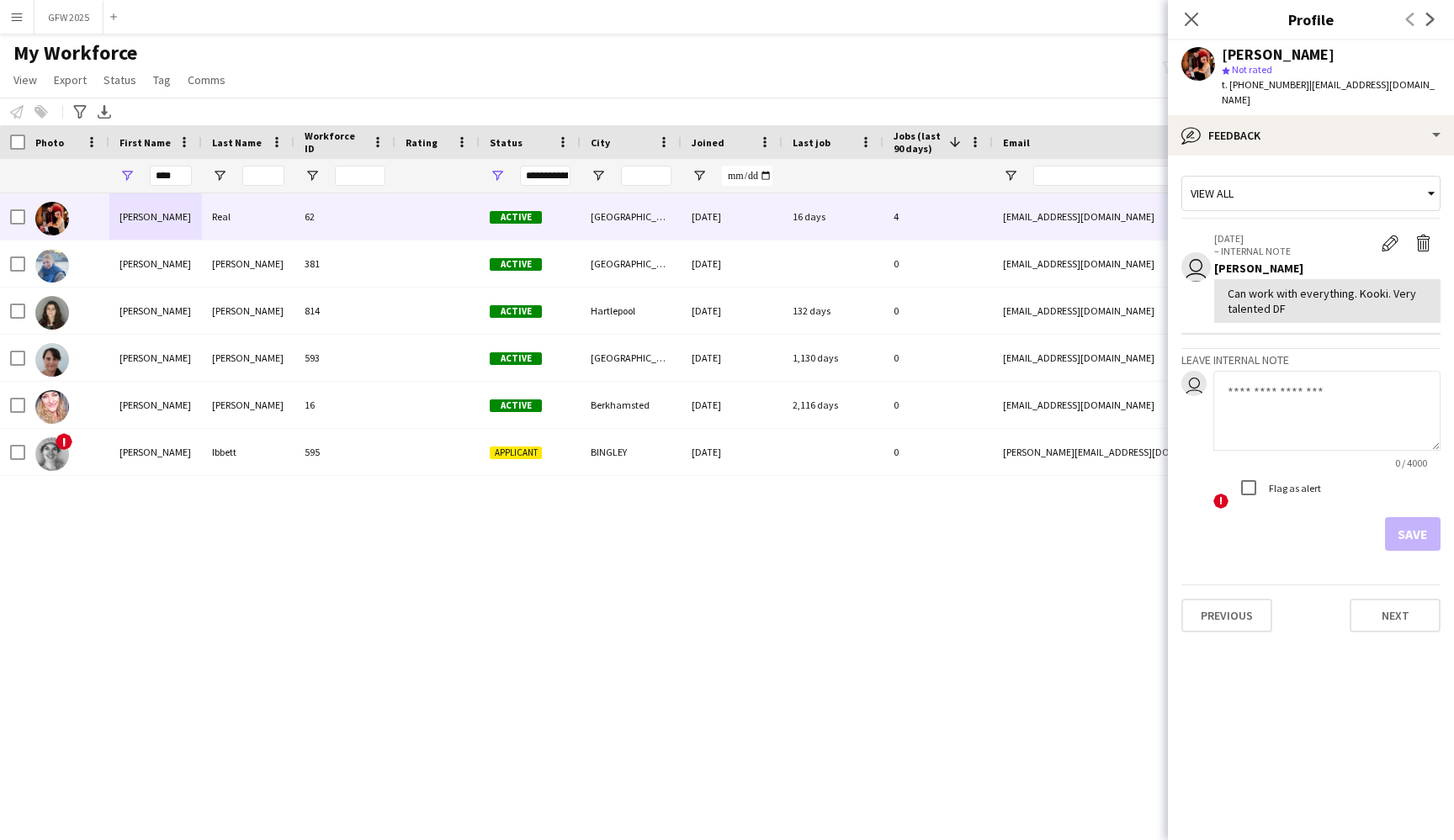
scroll to position [0, 0]
click at [1372, 120] on div "bubble-pencil Feedback" at bounding box center [1310, 135] width 286 height 40
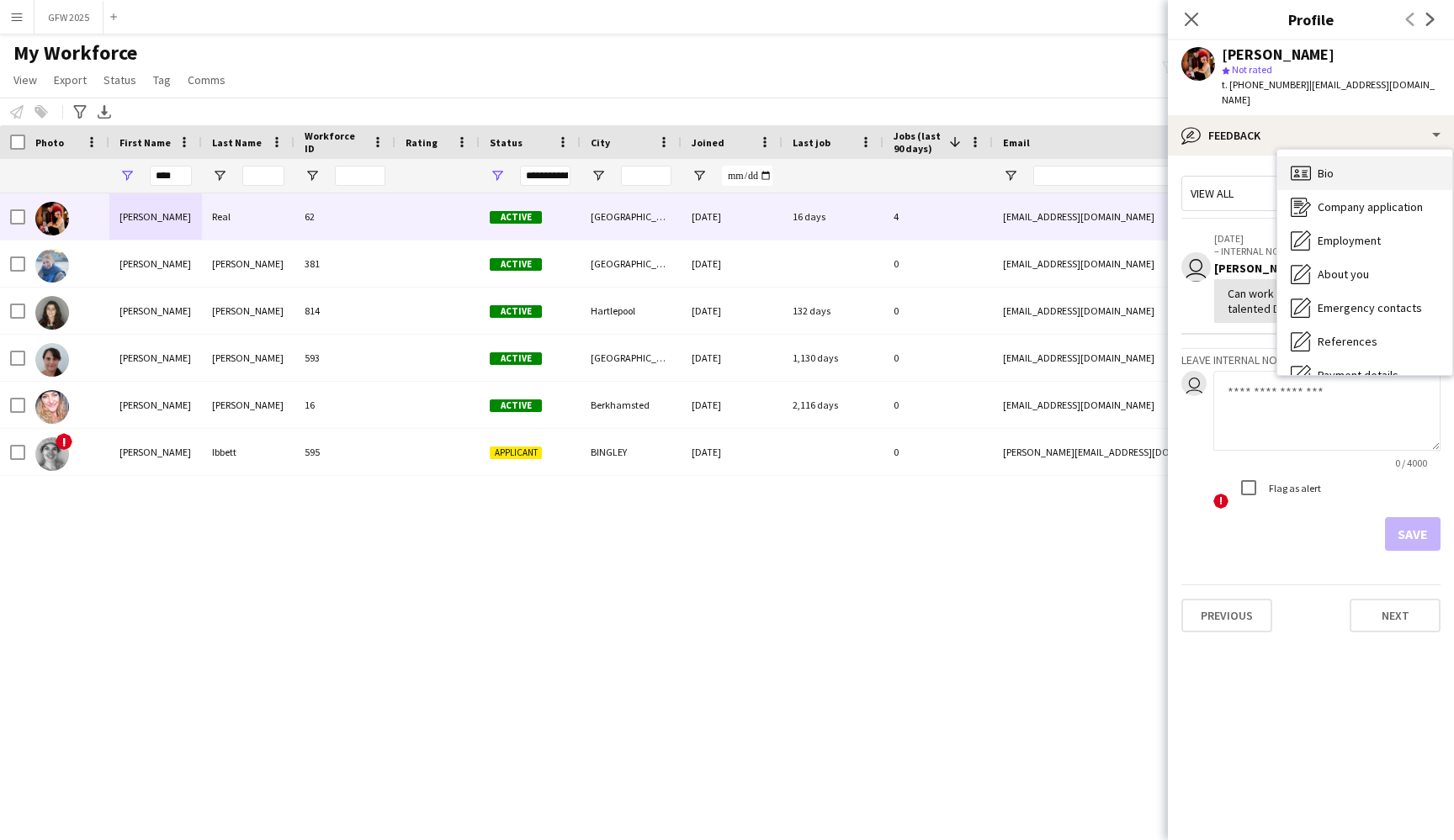
click at [1343, 166] on div "Bio Bio" at bounding box center [1364, 173] width 175 height 33
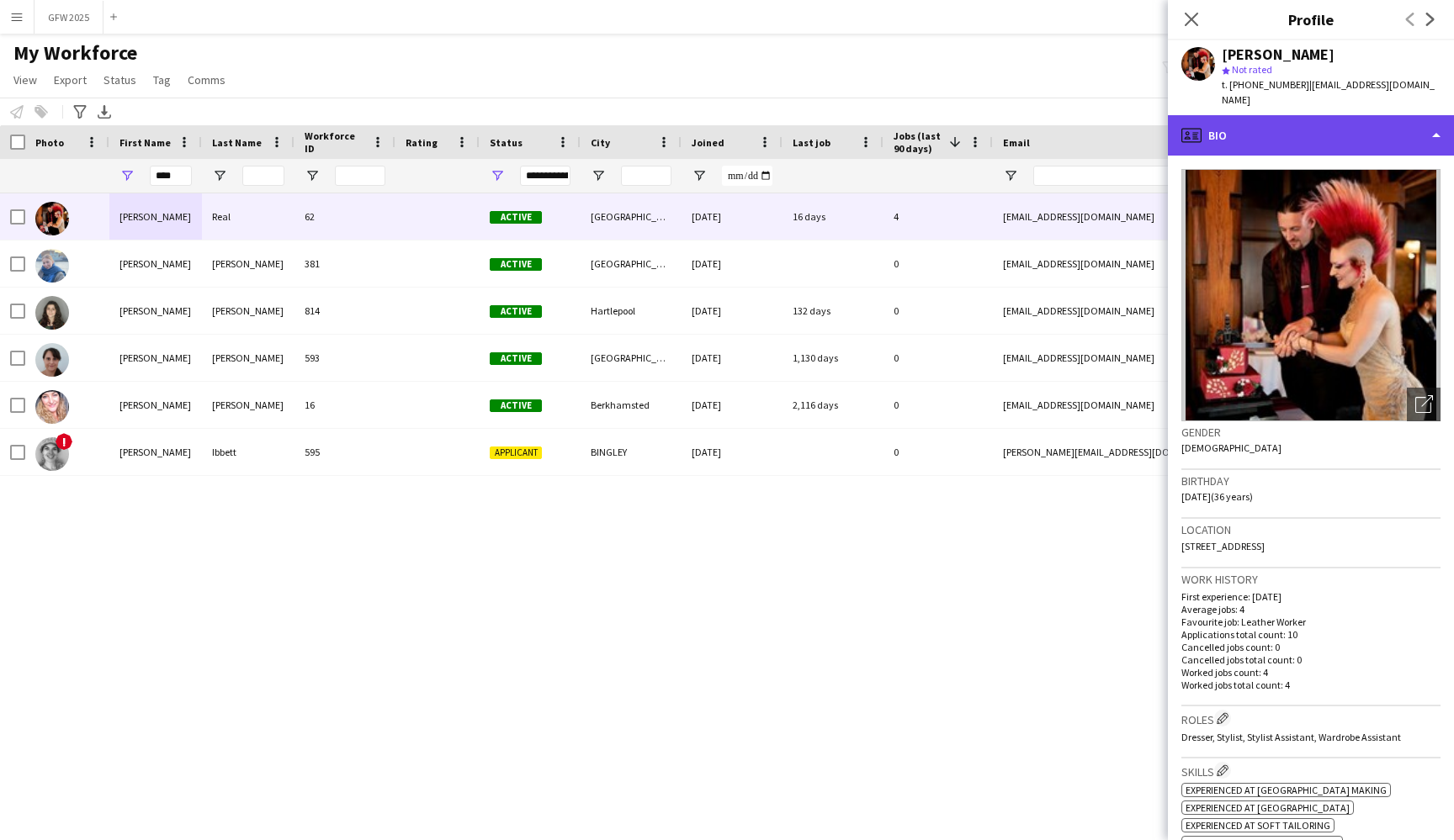
click at [1415, 122] on div "profile Bio" at bounding box center [1310, 135] width 286 height 40
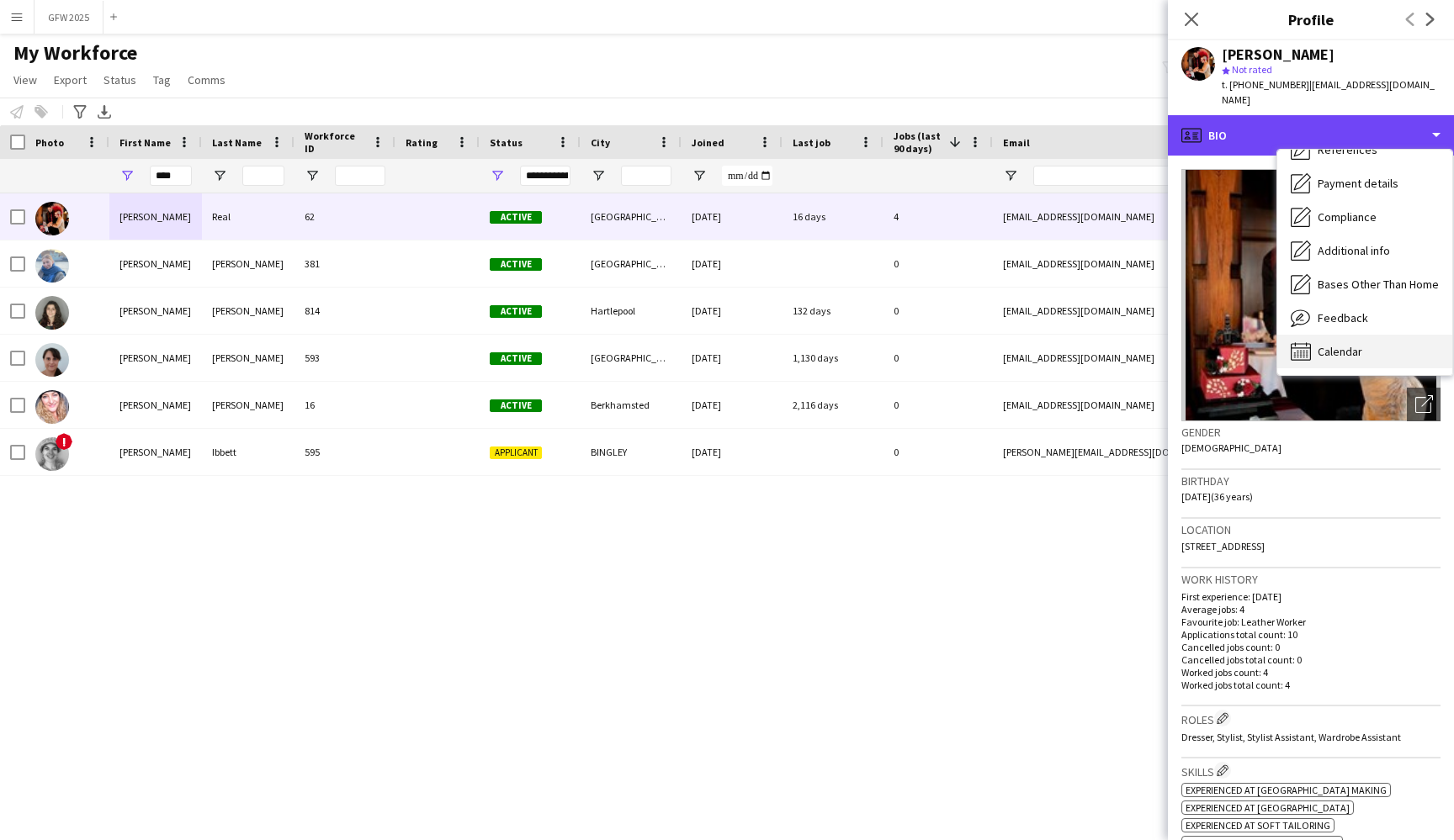
scroll to position [192, 0]
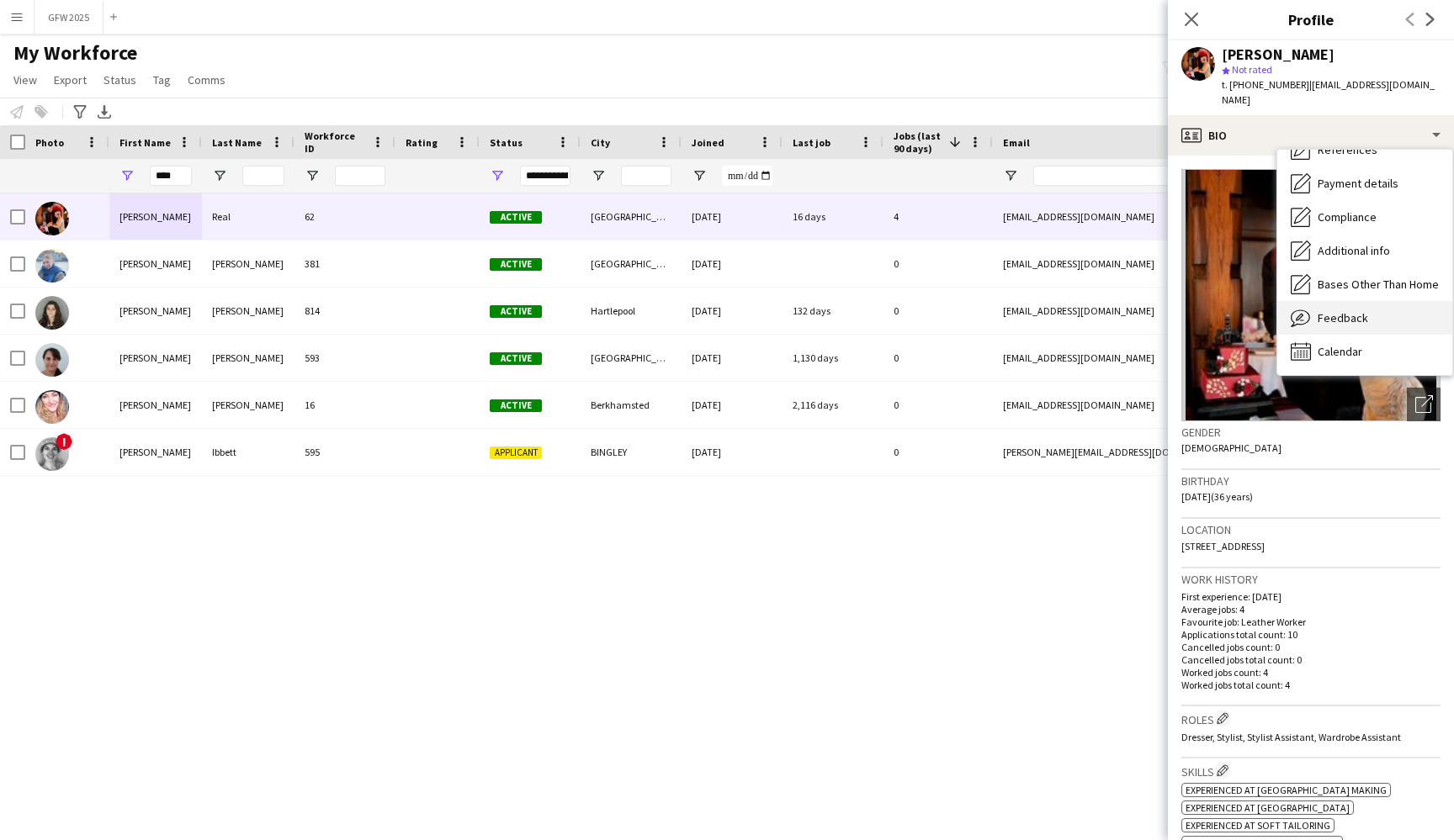
click at [1366, 305] on div "Feedback Feedback" at bounding box center [1364, 318] width 175 height 33
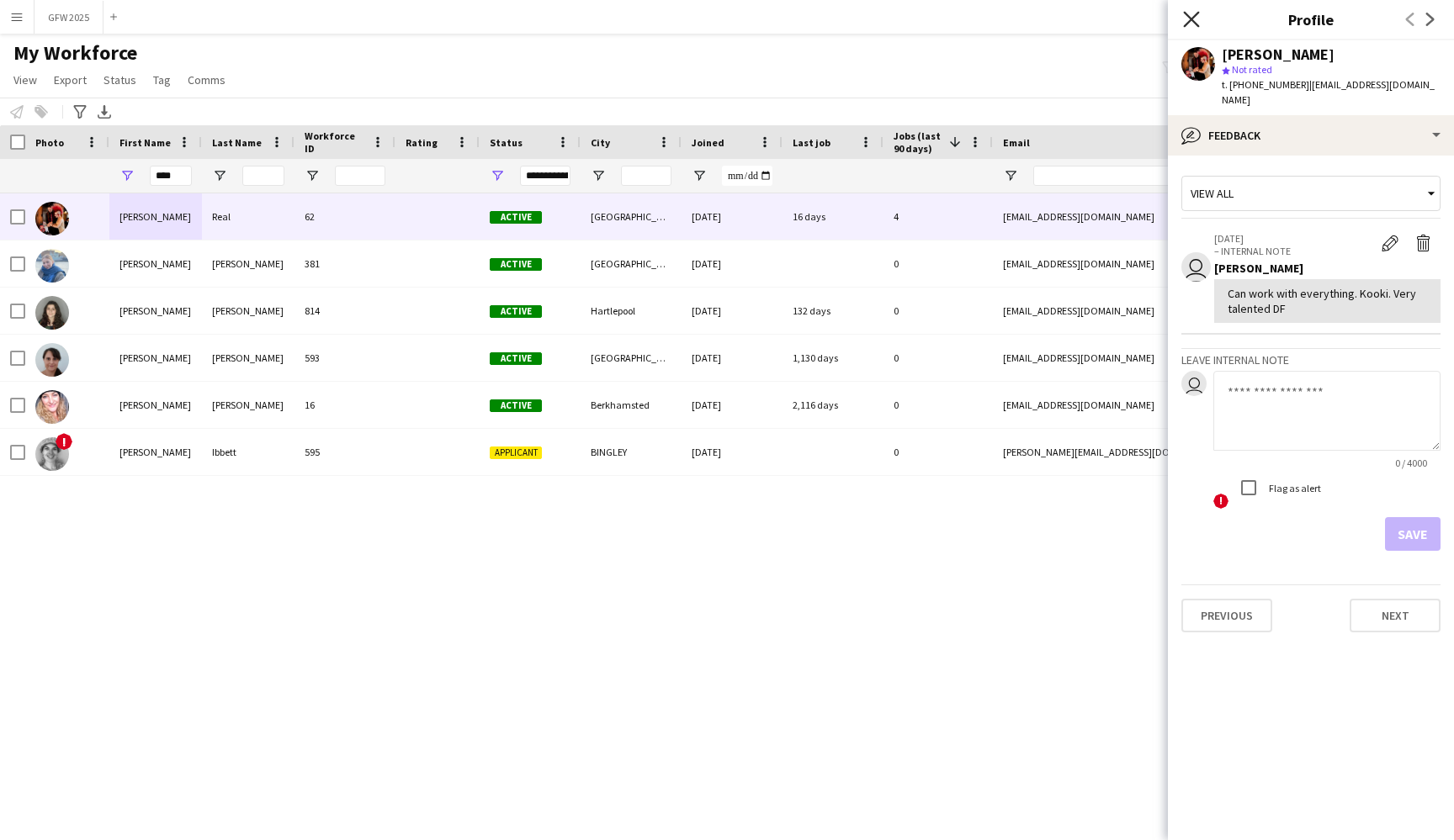
click at [1192, 15] on icon "Close pop-in" at bounding box center [1190, 19] width 16 height 16
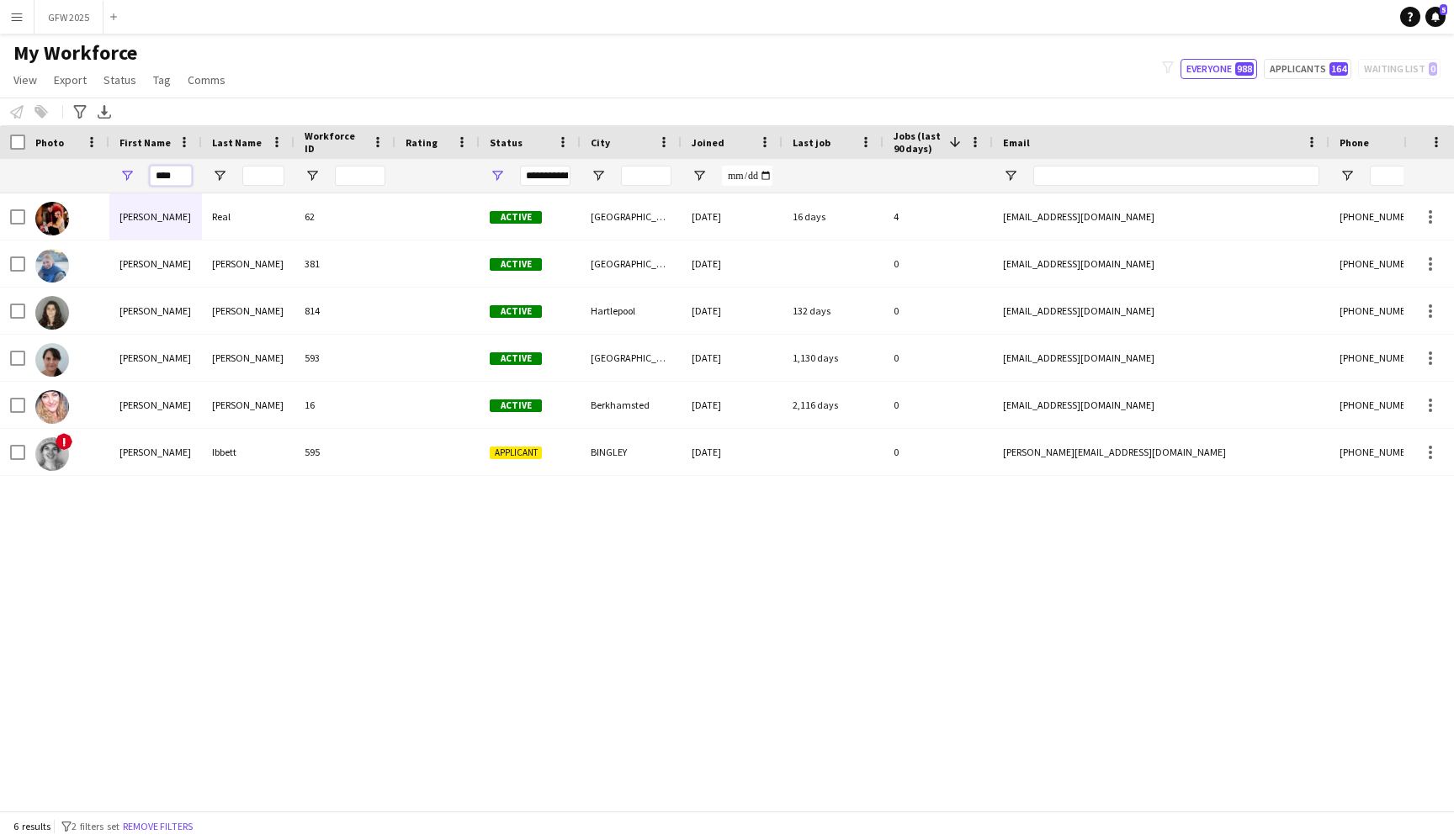
drag, startPoint x: 181, startPoint y: 177, endPoint x: 139, endPoint y: 176, distance: 42.0
click at [139, 176] on div "****" at bounding box center [155, 176] width 92 height 33
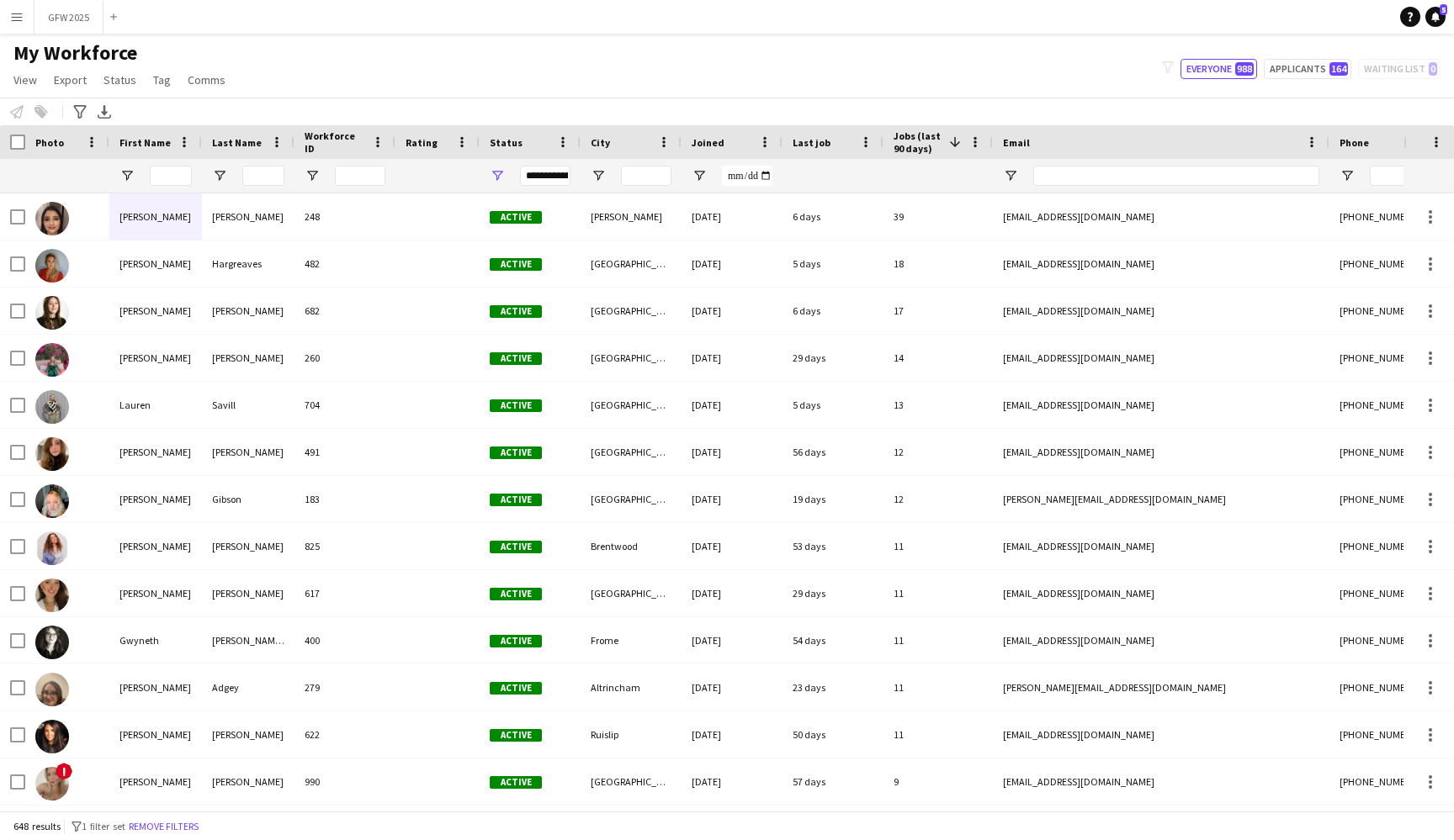
click at [369, 85] on div "My Workforce View Views Default view New view Update view Delete view Edit name…" at bounding box center [727, 69] width 1454 height 57
click at [68, 16] on button "GFW 2025 Close" at bounding box center [69, 17] width 69 height 32
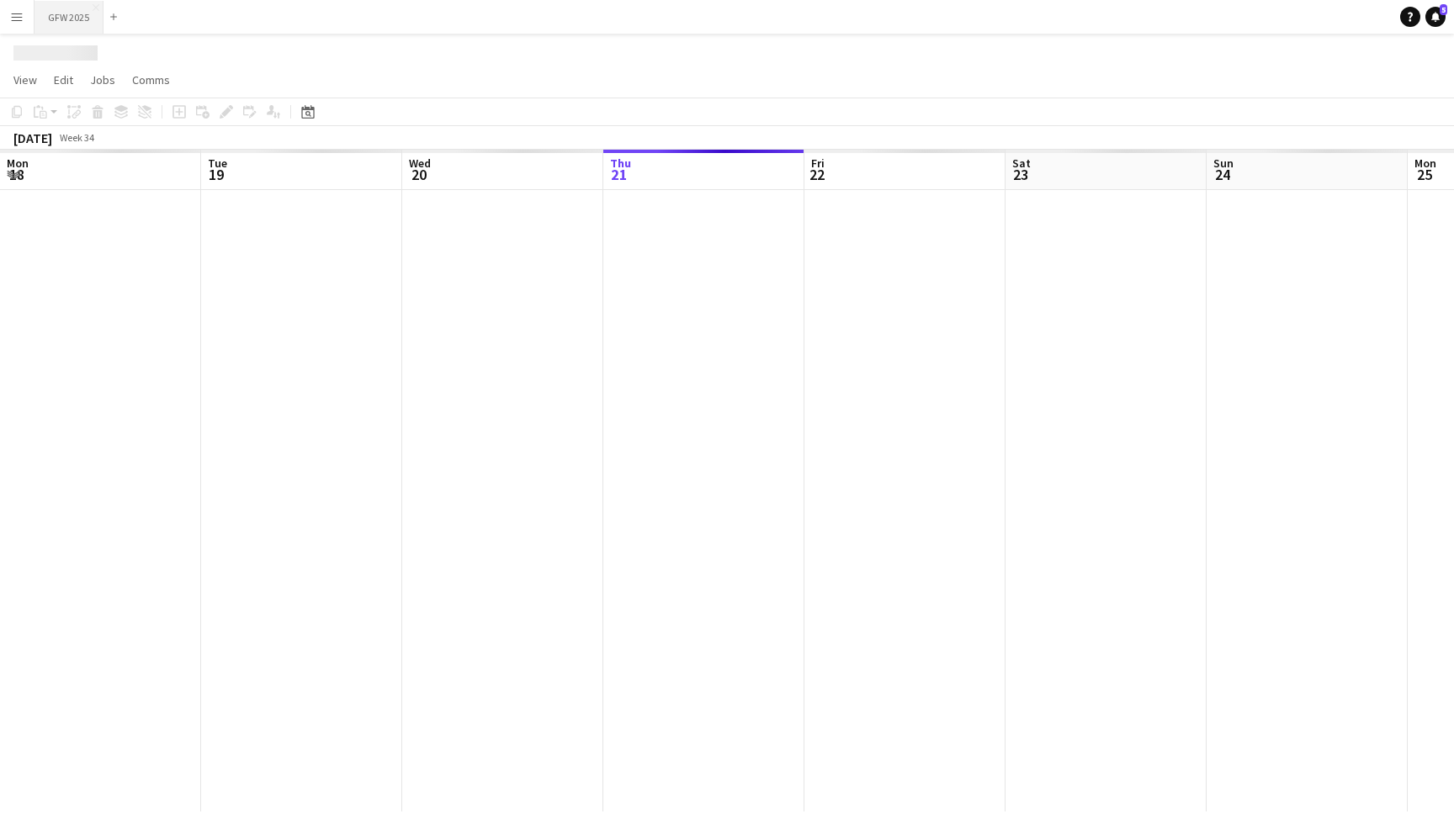
scroll to position [0, 402]
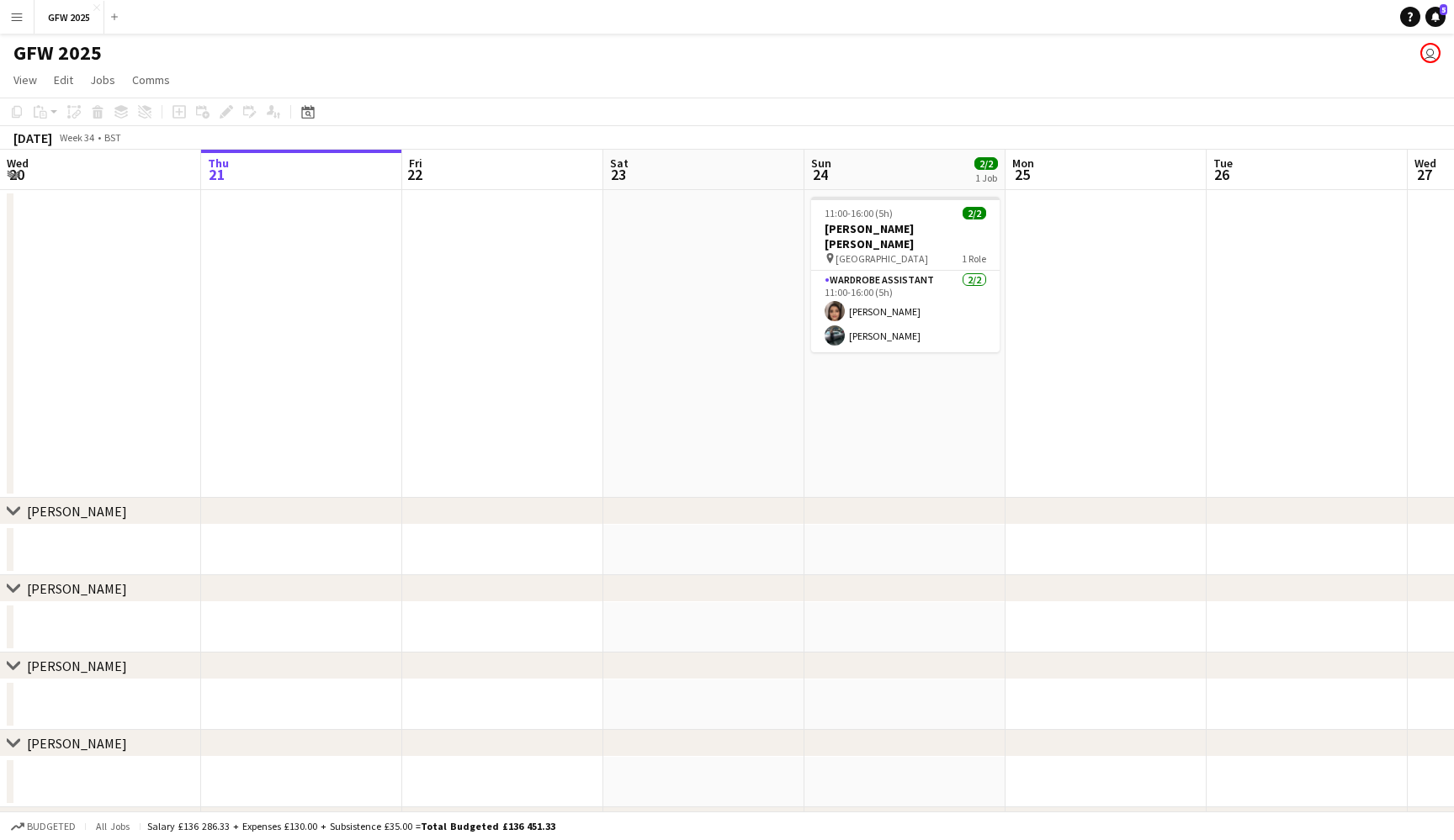
click at [10, 13] on app-icon "Menu" at bounding box center [17, 17] width 14 height 14
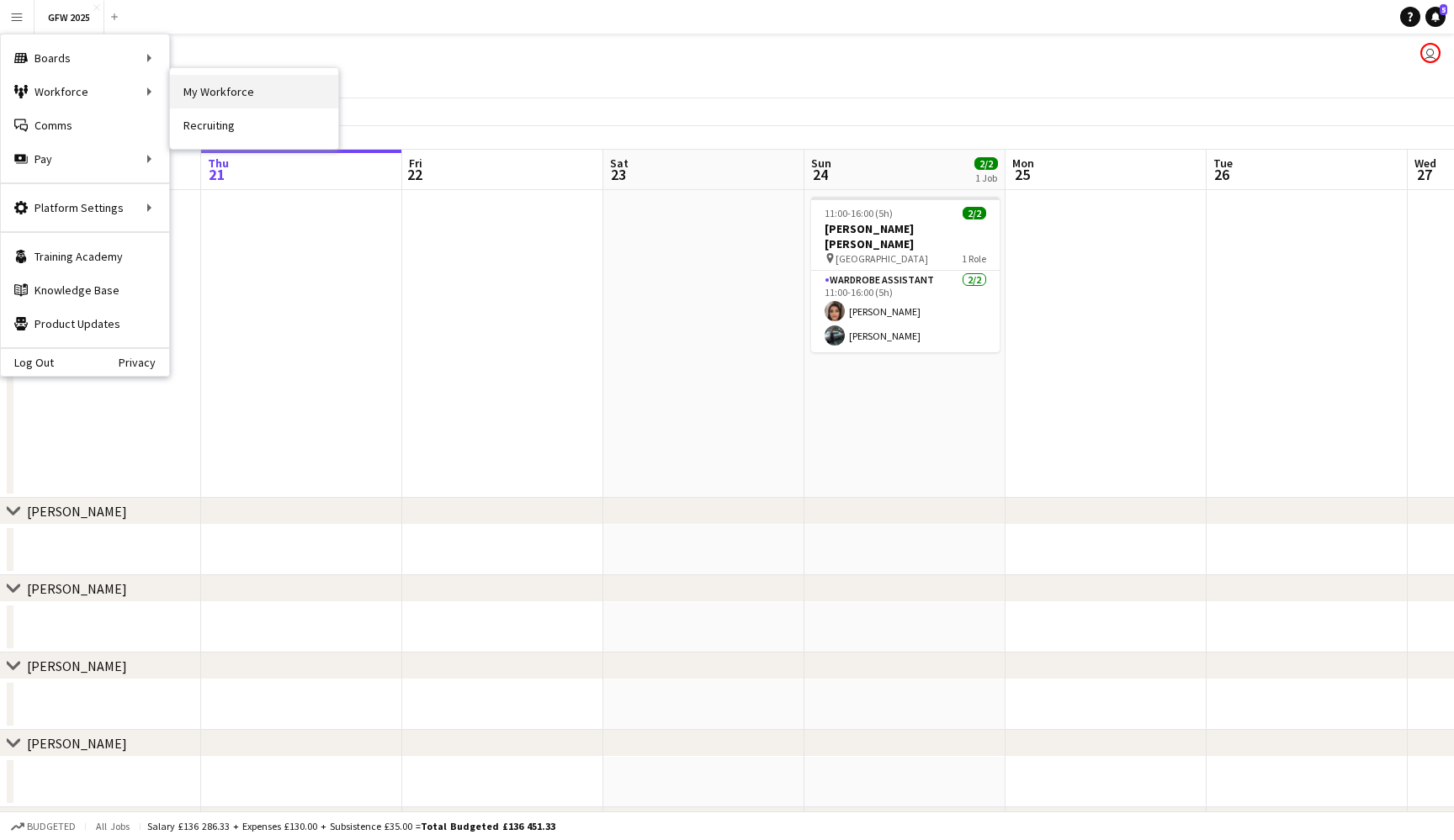
click at [252, 96] on link "My Workforce" at bounding box center [254, 91] width 168 height 33
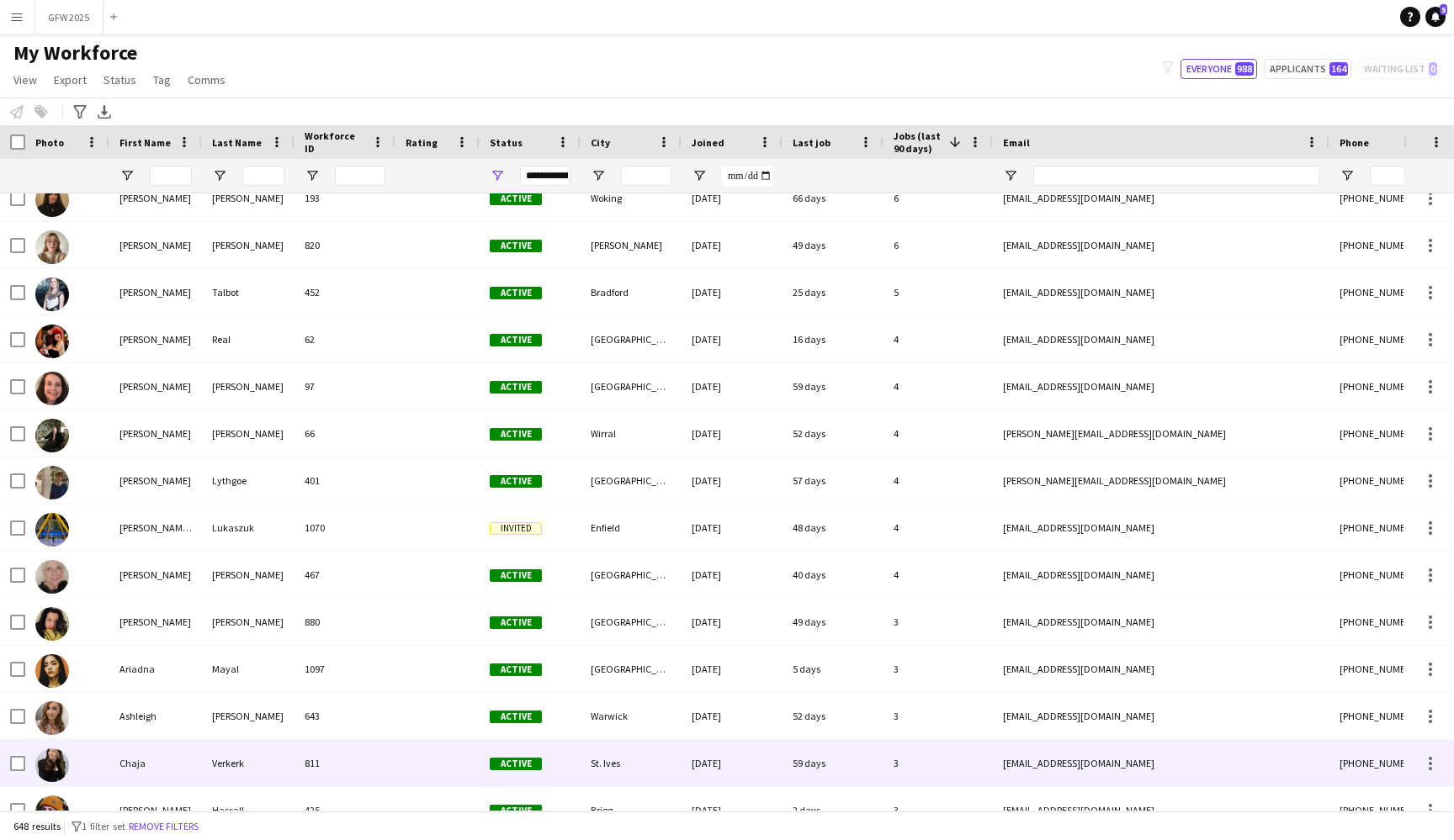
scroll to position [743, 0]
